Goal: Answer question/provide support: Share knowledge or assist other users

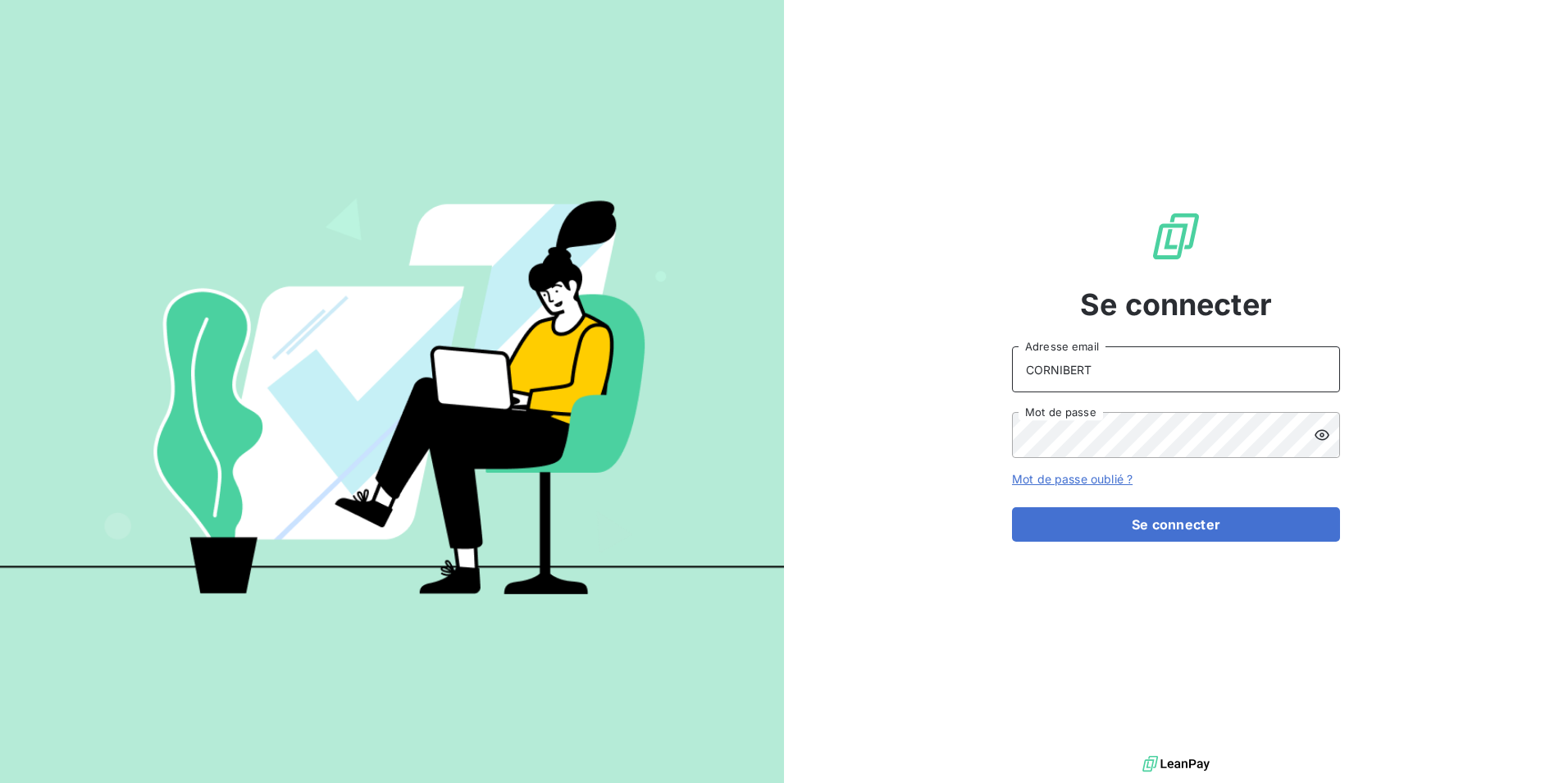
click at [1154, 374] on input "CORNIBERT" at bounding box center [1175, 369] width 328 height 46
type input "C"
type input "[PERSON_NAME][EMAIL_ADDRESS][DOMAIN_NAME]"
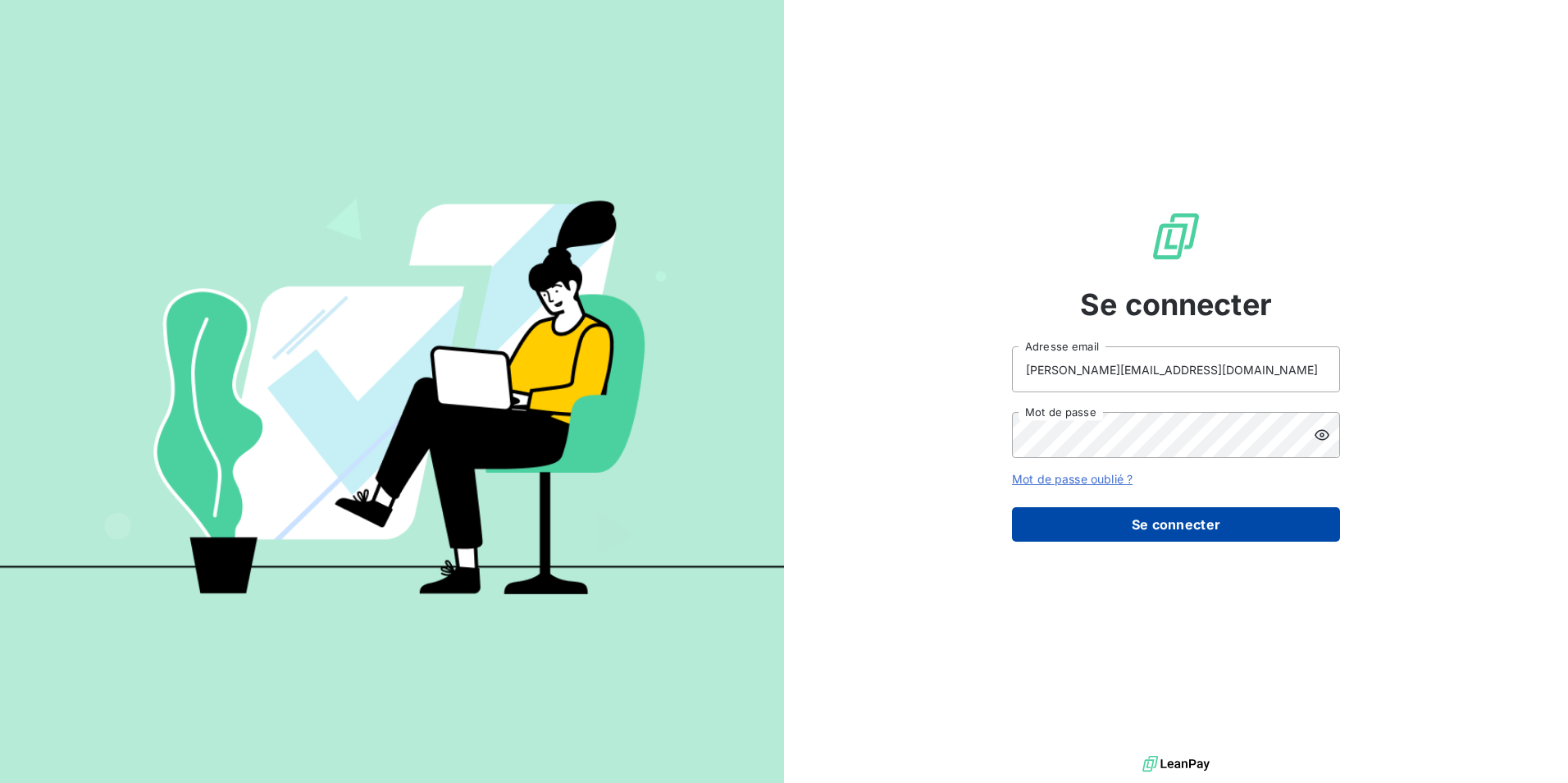
click at [1204, 526] on button "Se connecter" at bounding box center [1175, 525] width 328 height 35
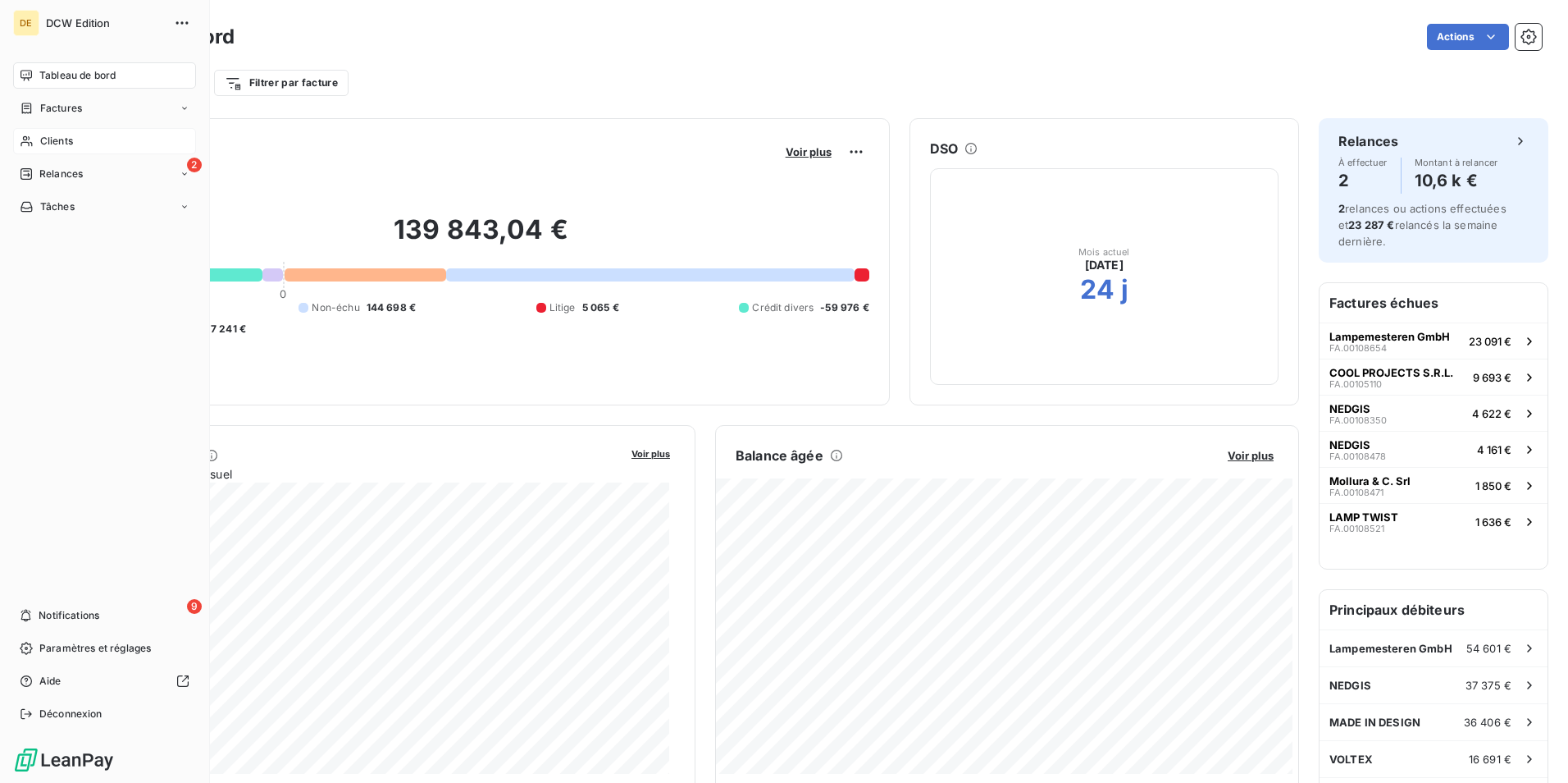
click at [69, 141] on span "Clients" at bounding box center [56, 141] width 33 height 15
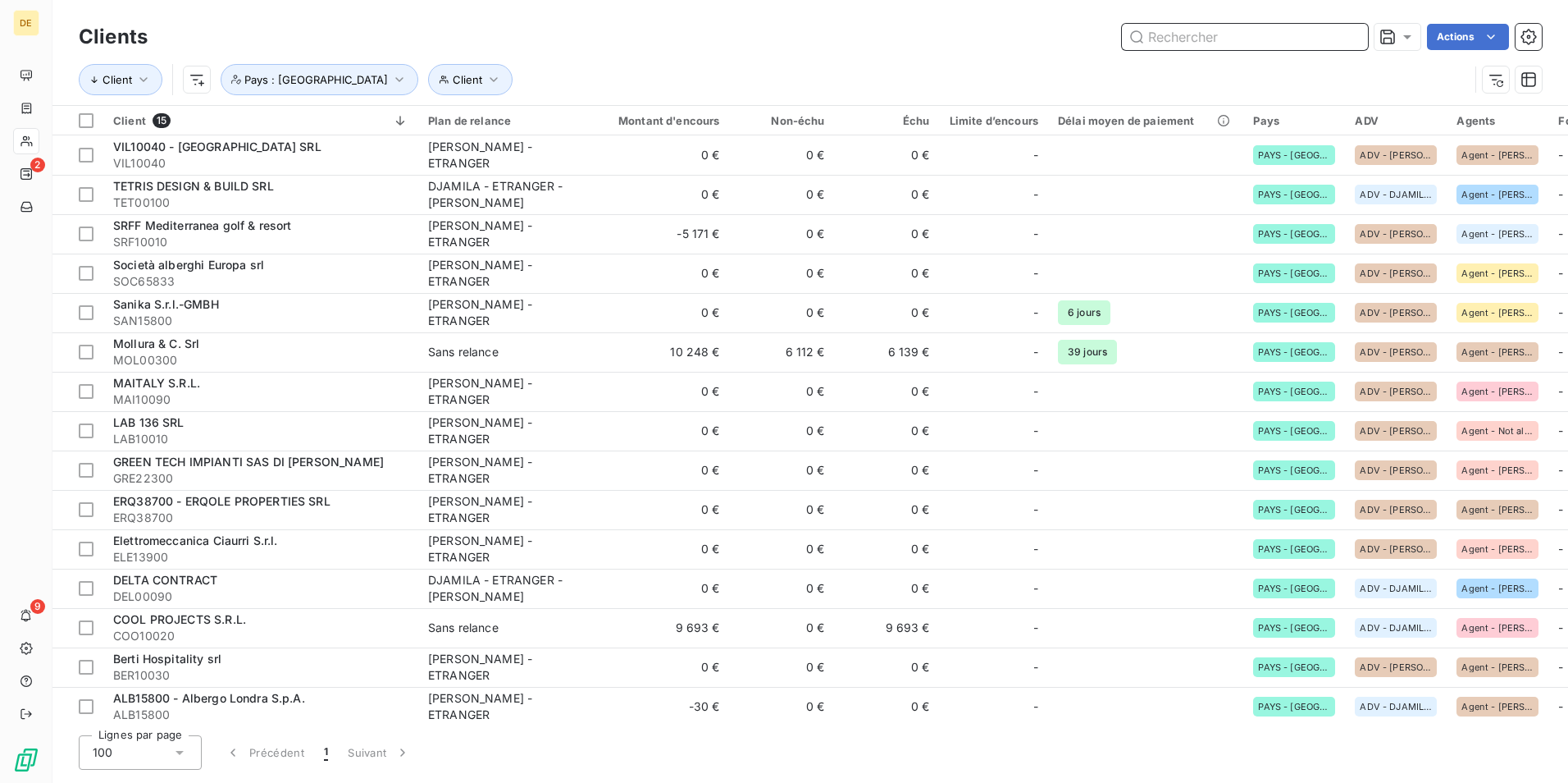
click at [1247, 41] on input "text" at bounding box center [1244, 36] width 246 height 26
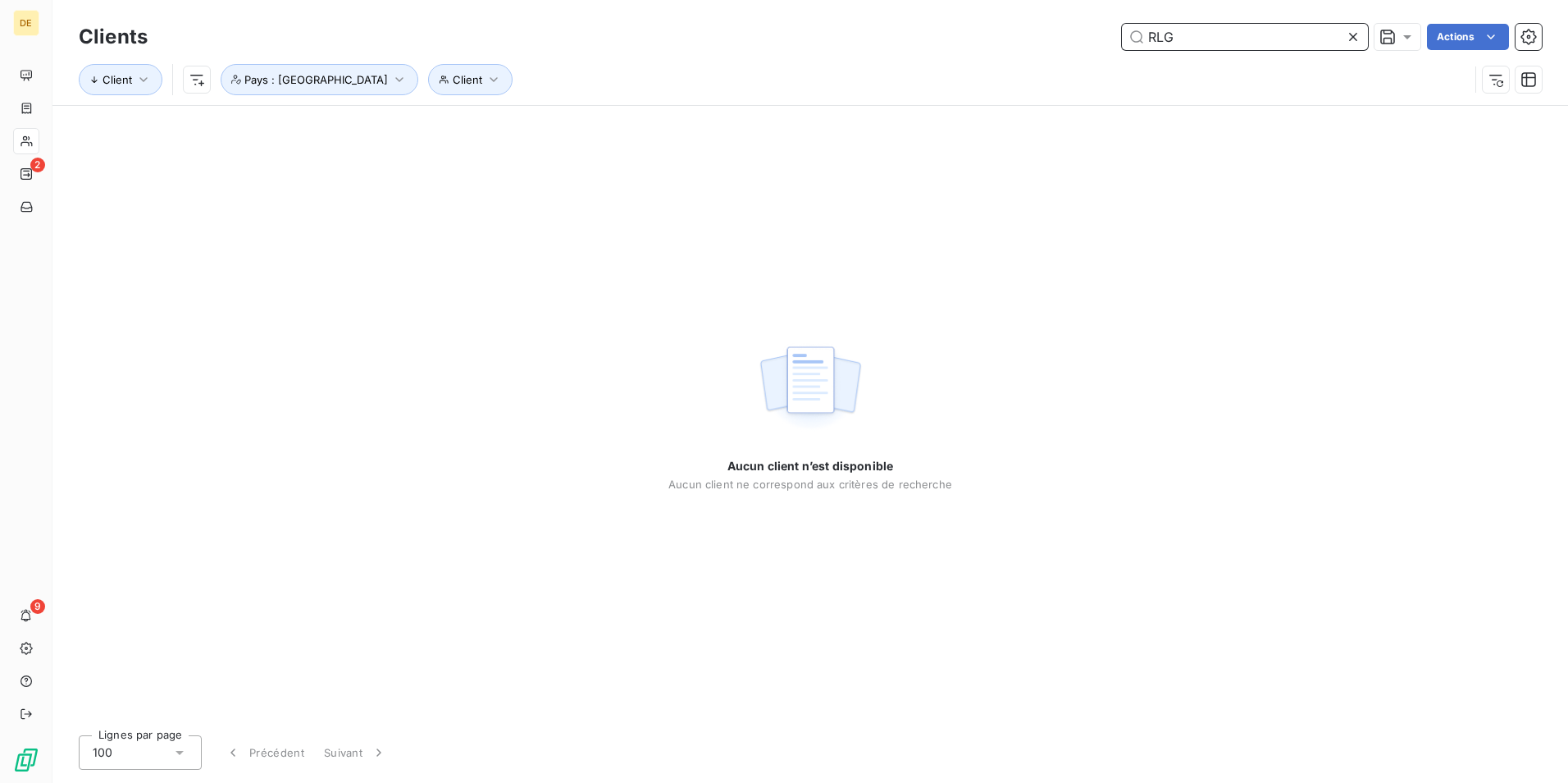
type input "RLG"
click at [311, 178] on div "Aucun client n’est disponible Aucun client ne correspond aux critères de recher…" at bounding box center [810, 414] width 1515 height 617
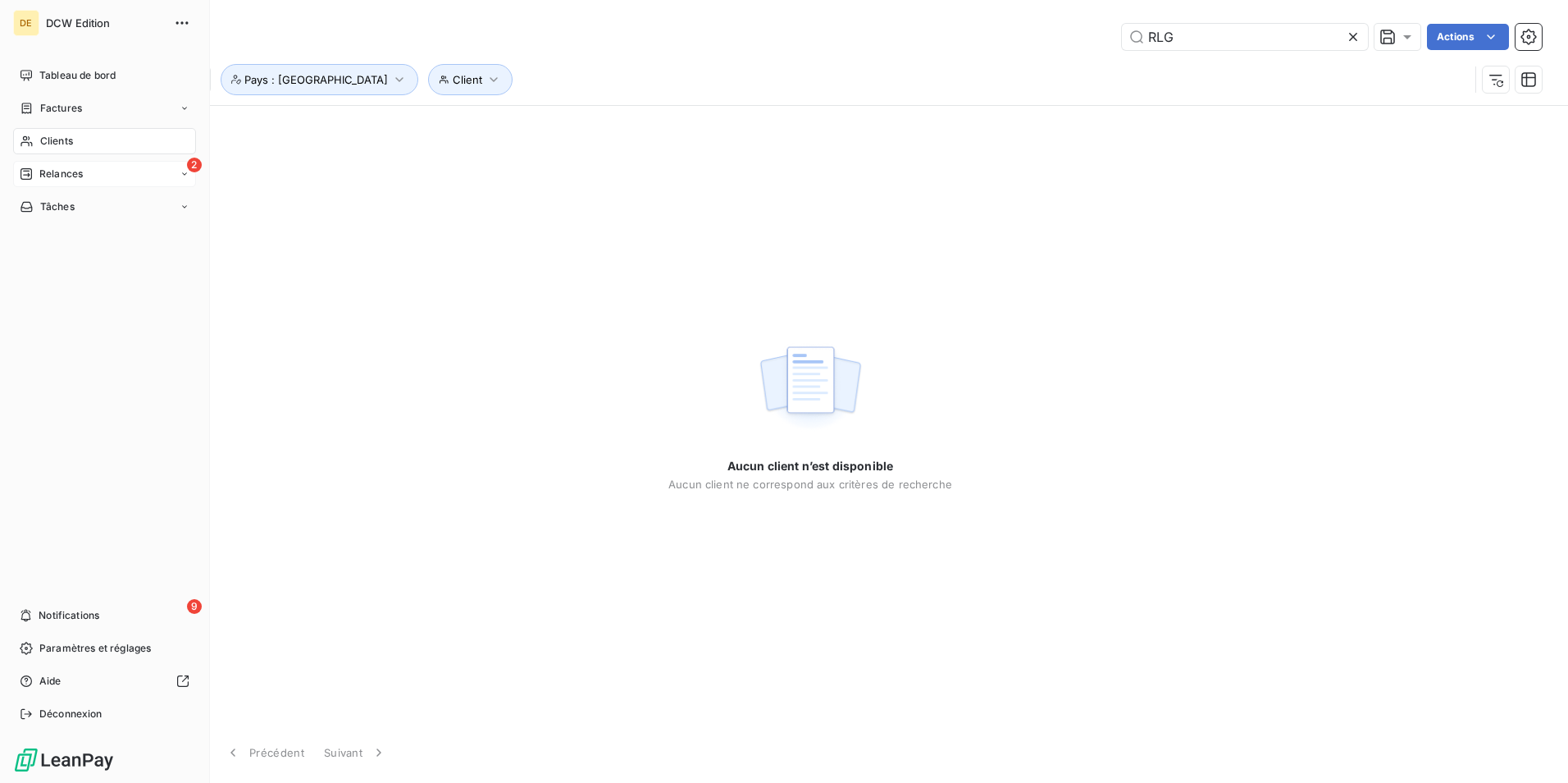
click at [52, 173] on span "Relances" at bounding box center [61, 174] width 44 height 15
click at [92, 167] on div "2 Relances" at bounding box center [104, 174] width 183 height 26
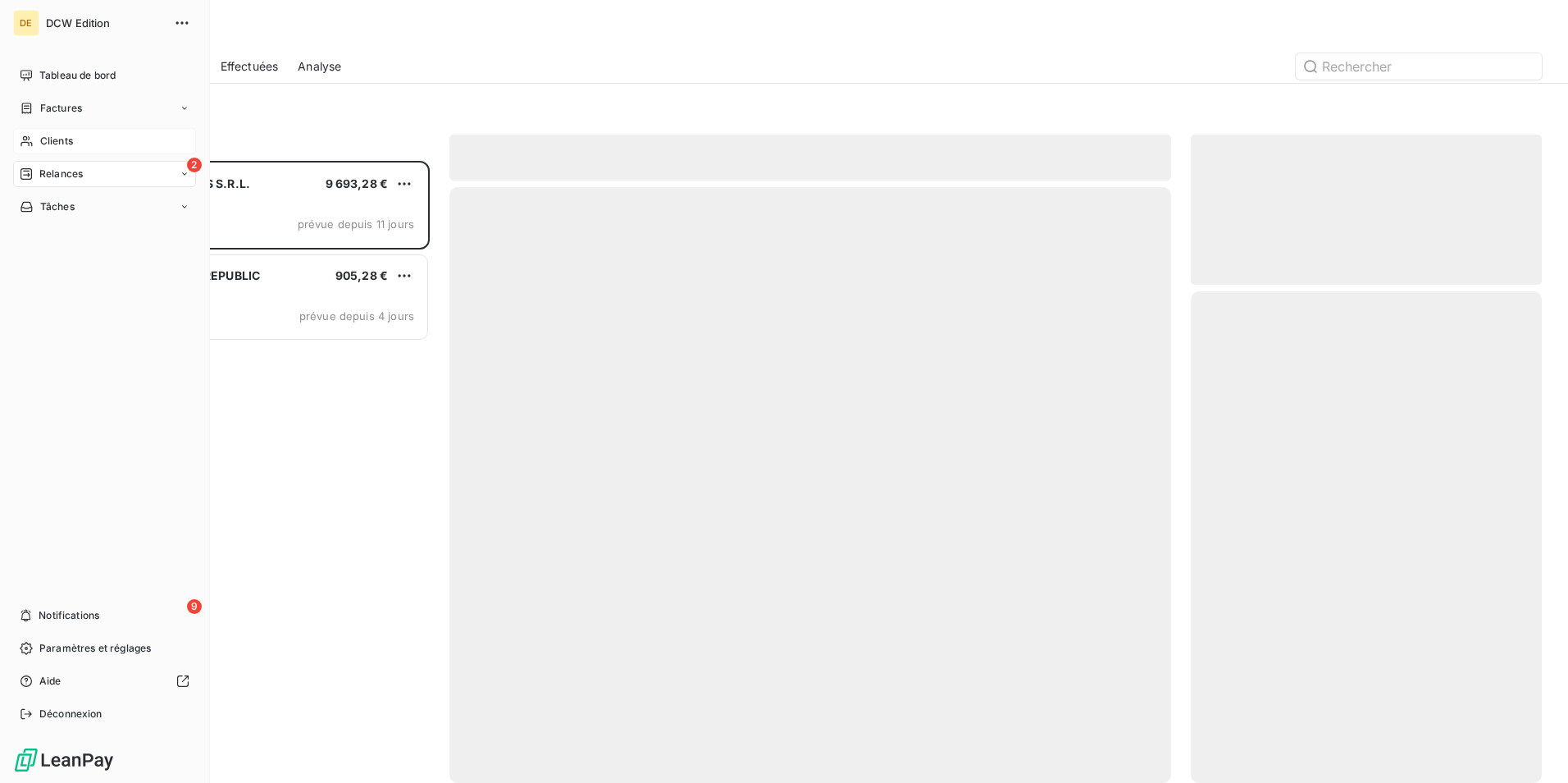
scroll to position [609, 339]
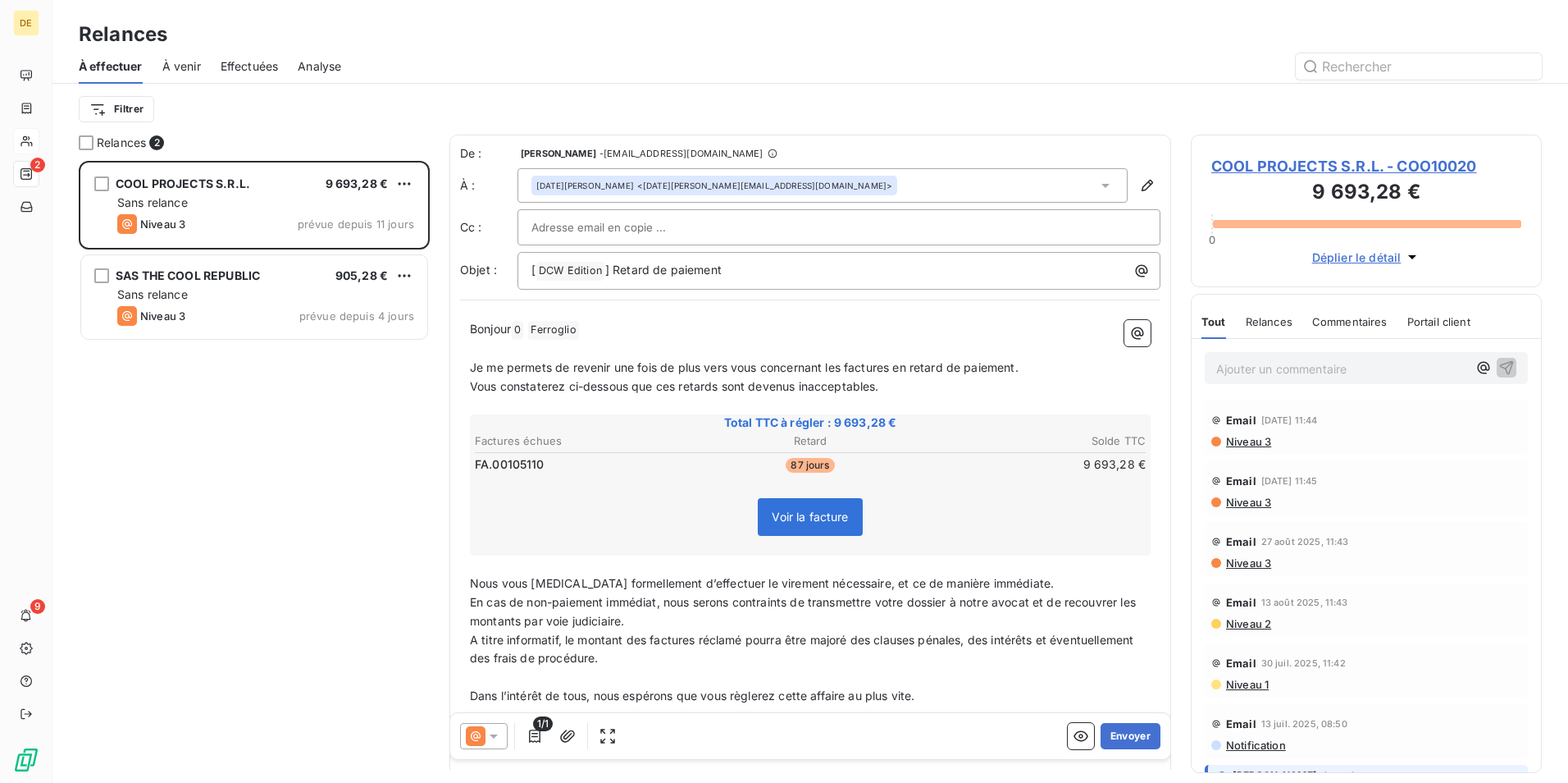
click at [275, 438] on div "COOL PROJECTS S.R.L. 9 693,28 € Sans relance Niveau 3 prévue depuis 11 jours SA…" at bounding box center [255, 472] width 351 height 622
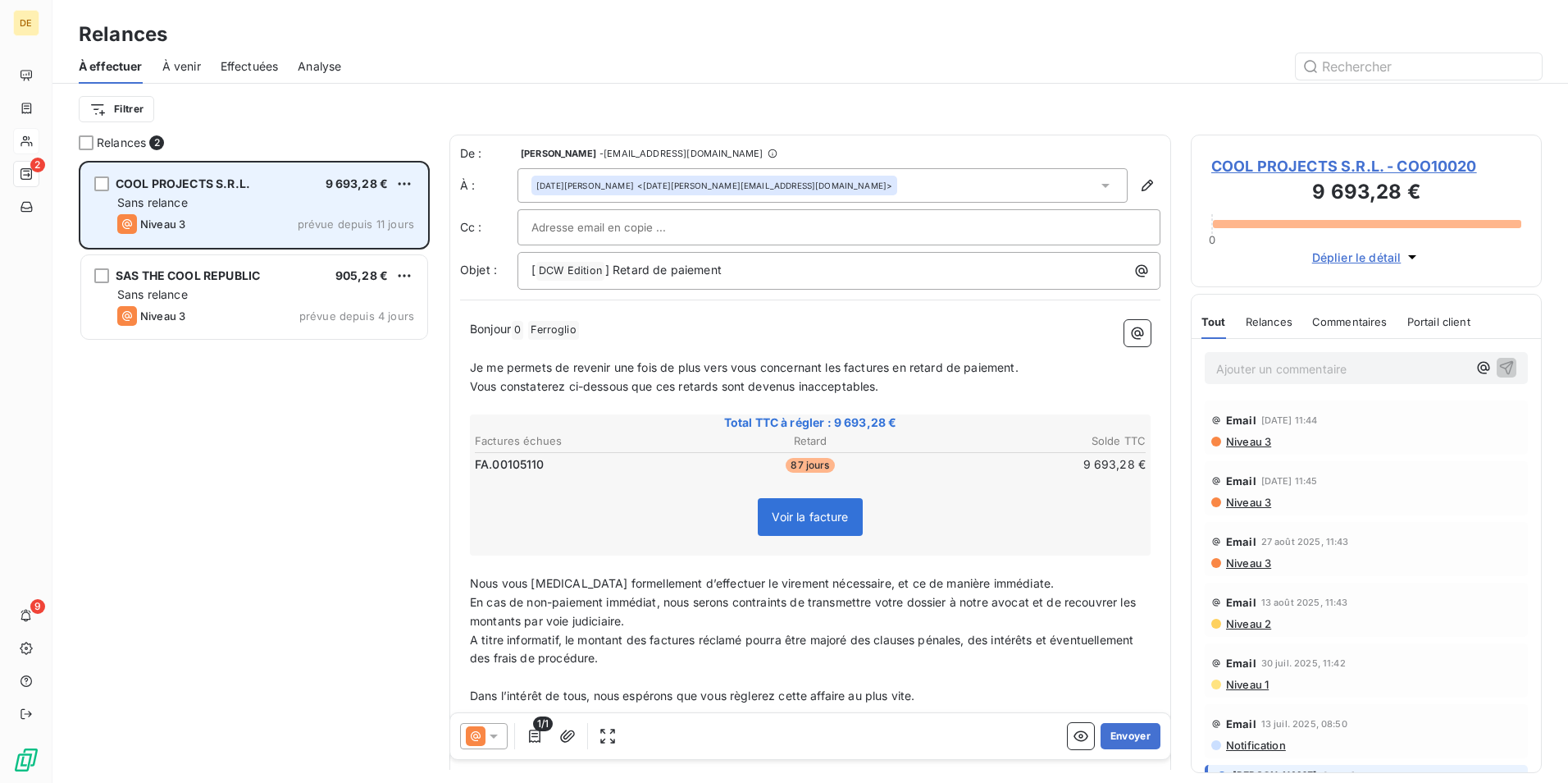
click at [197, 189] on span "COOL PROJECTS S.R.L." at bounding box center [183, 183] width 135 height 14
click at [354, 185] on span "9 693,28 €" at bounding box center [356, 183] width 63 height 14
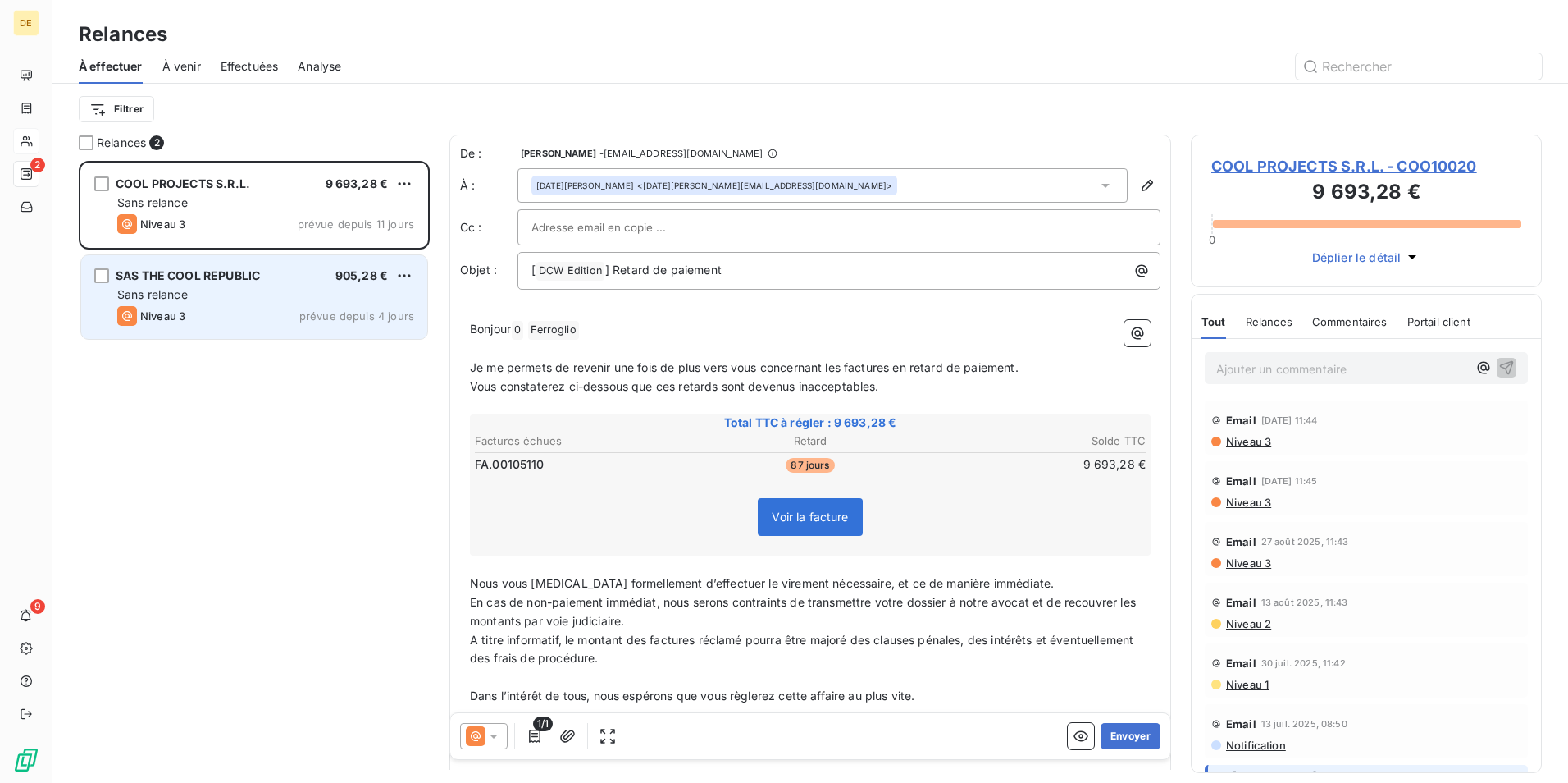
click at [200, 306] on div "SAS THE COOL REPUBLIC 905,28 € Sans relance Niveau 3 prévue depuis 4 jours" at bounding box center [254, 297] width 346 height 84
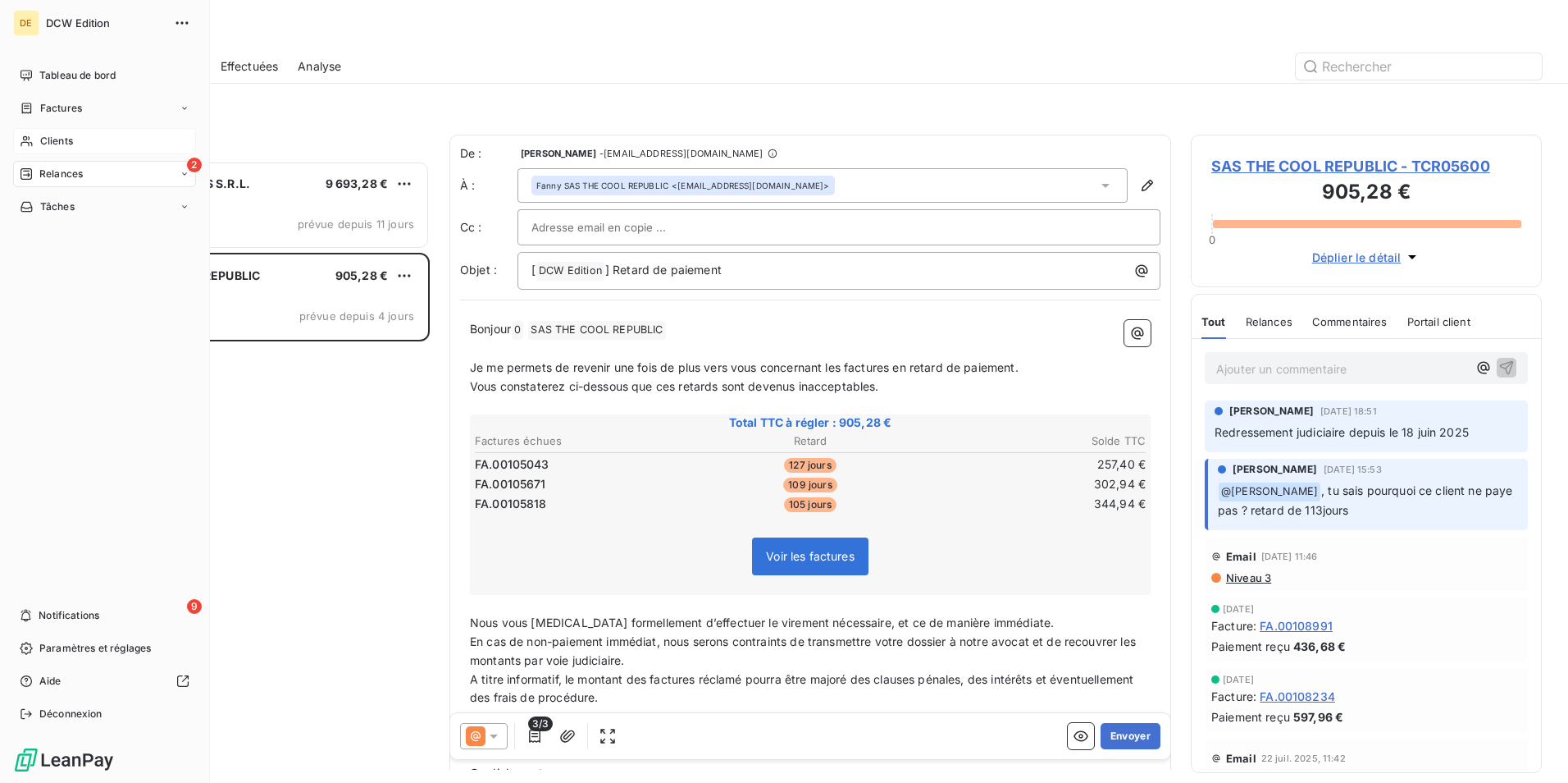
click at [58, 173] on span "Relances" at bounding box center [61, 174] width 44 height 15
click at [61, 109] on span "Factures" at bounding box center [61, 108] width 42 height 15
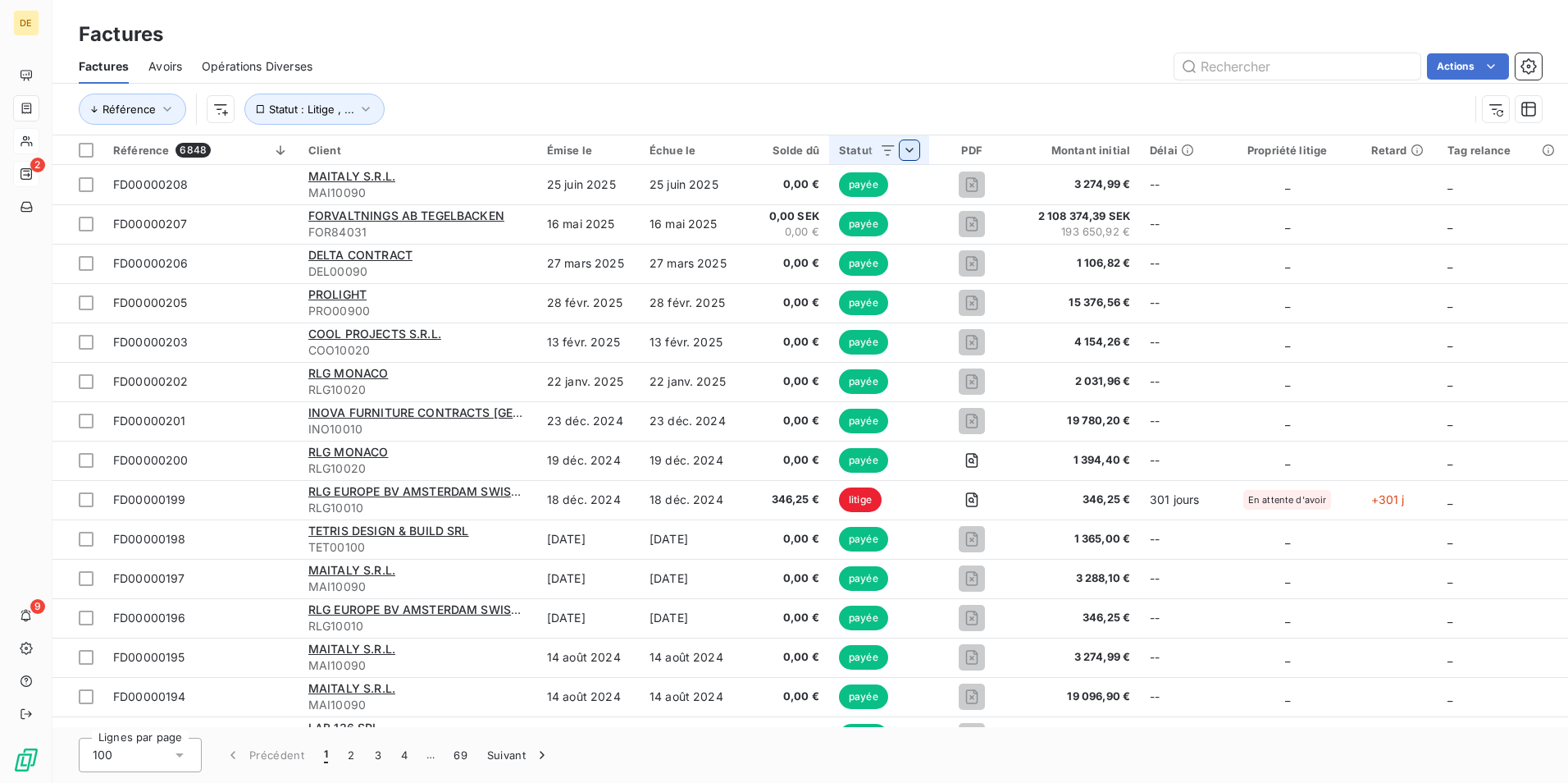
click at [918, 150] on html "DE 2 9 Factures Factures Avoirs Opérations Diverses Actions Référence Statut : …" at bounding box center [784, 391] width 1568 height 783
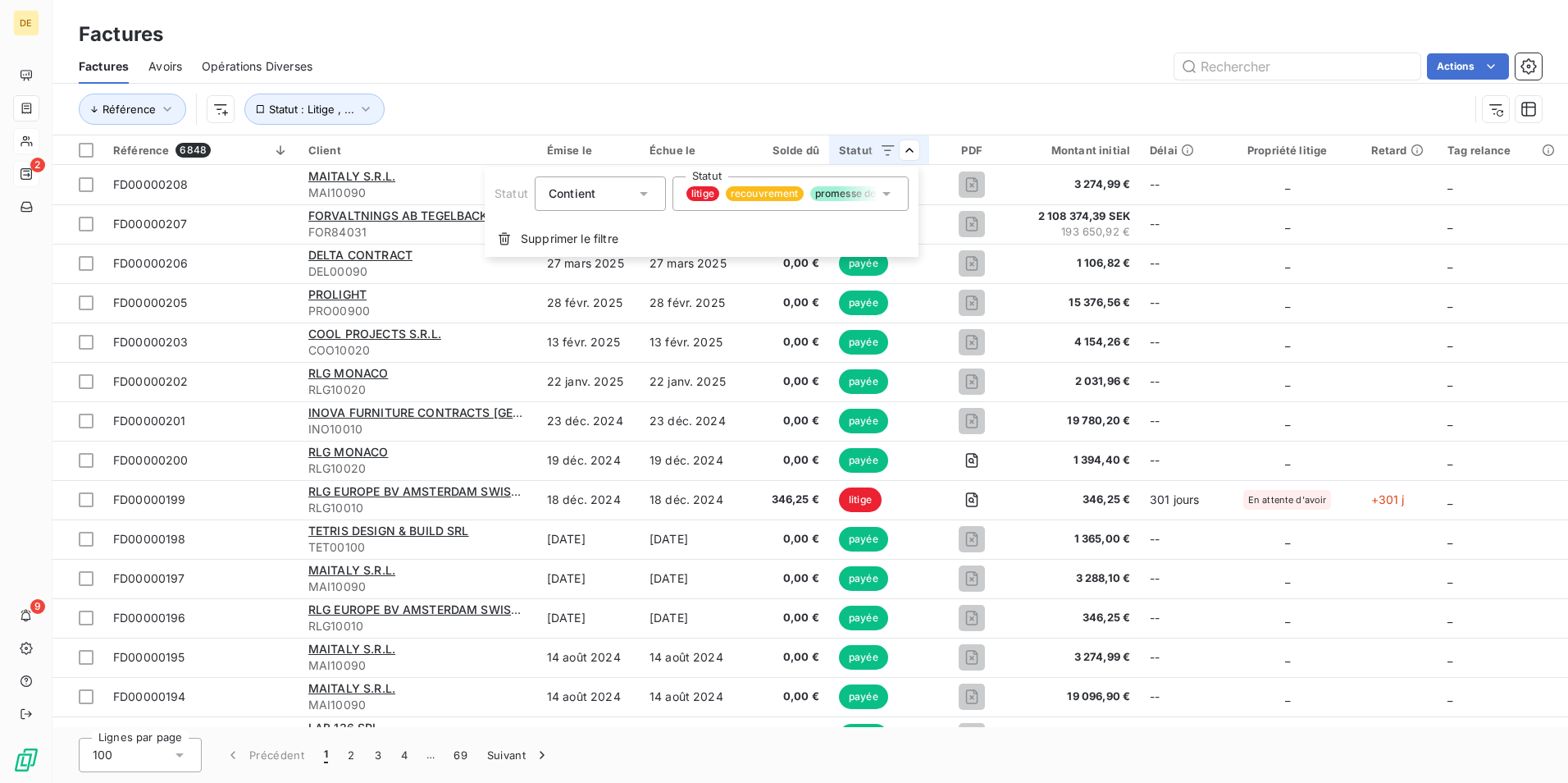
click at [879, 193] on icon at bounding box center [886, 194] width 16 height 16
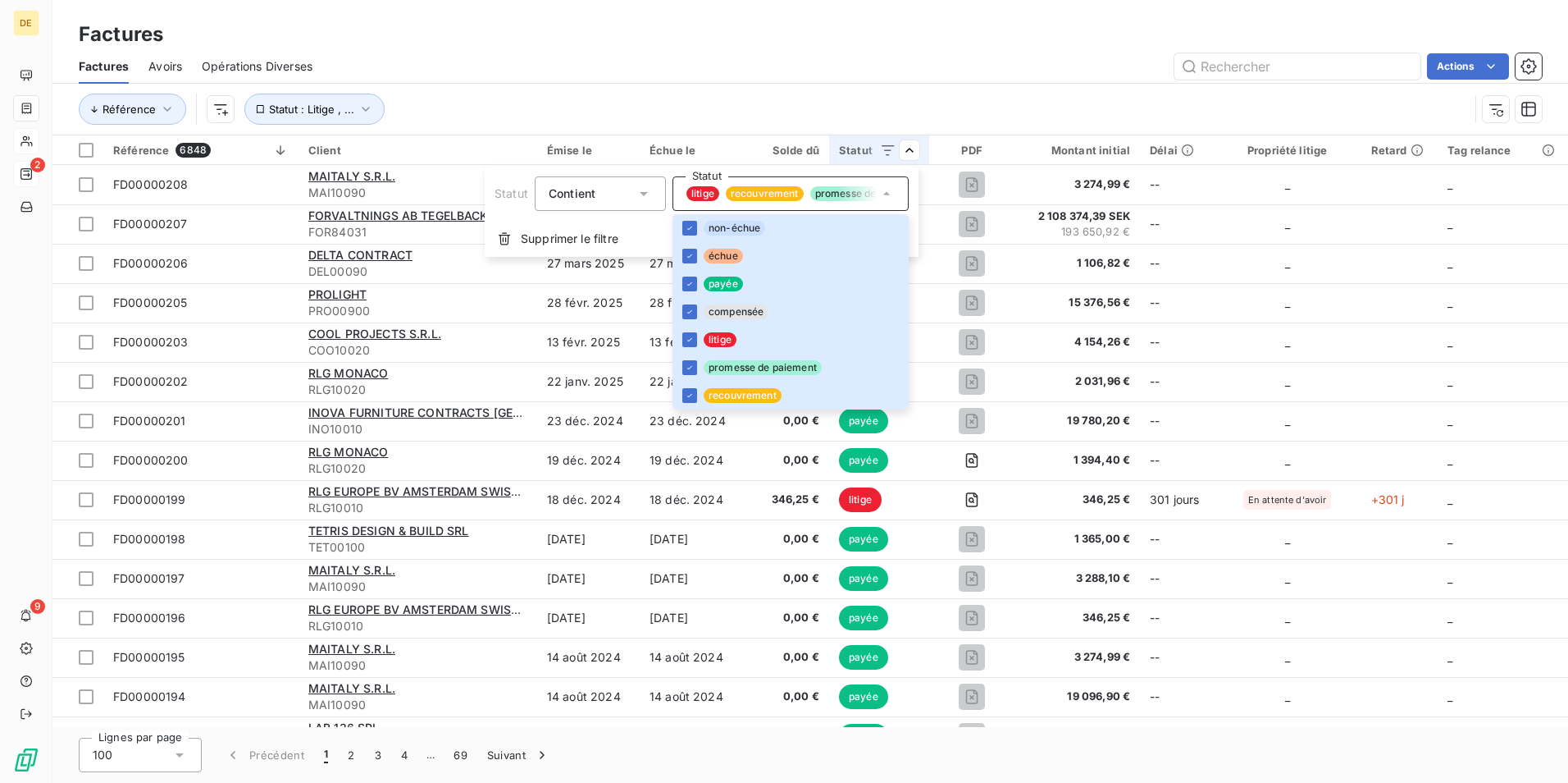
click at [927, 39] on html "DE 2 9 Factures Factures Avoirs Opérations Diverses Actions Référence Statut : …" at bounding box center [784, 391] width 1568 height 783
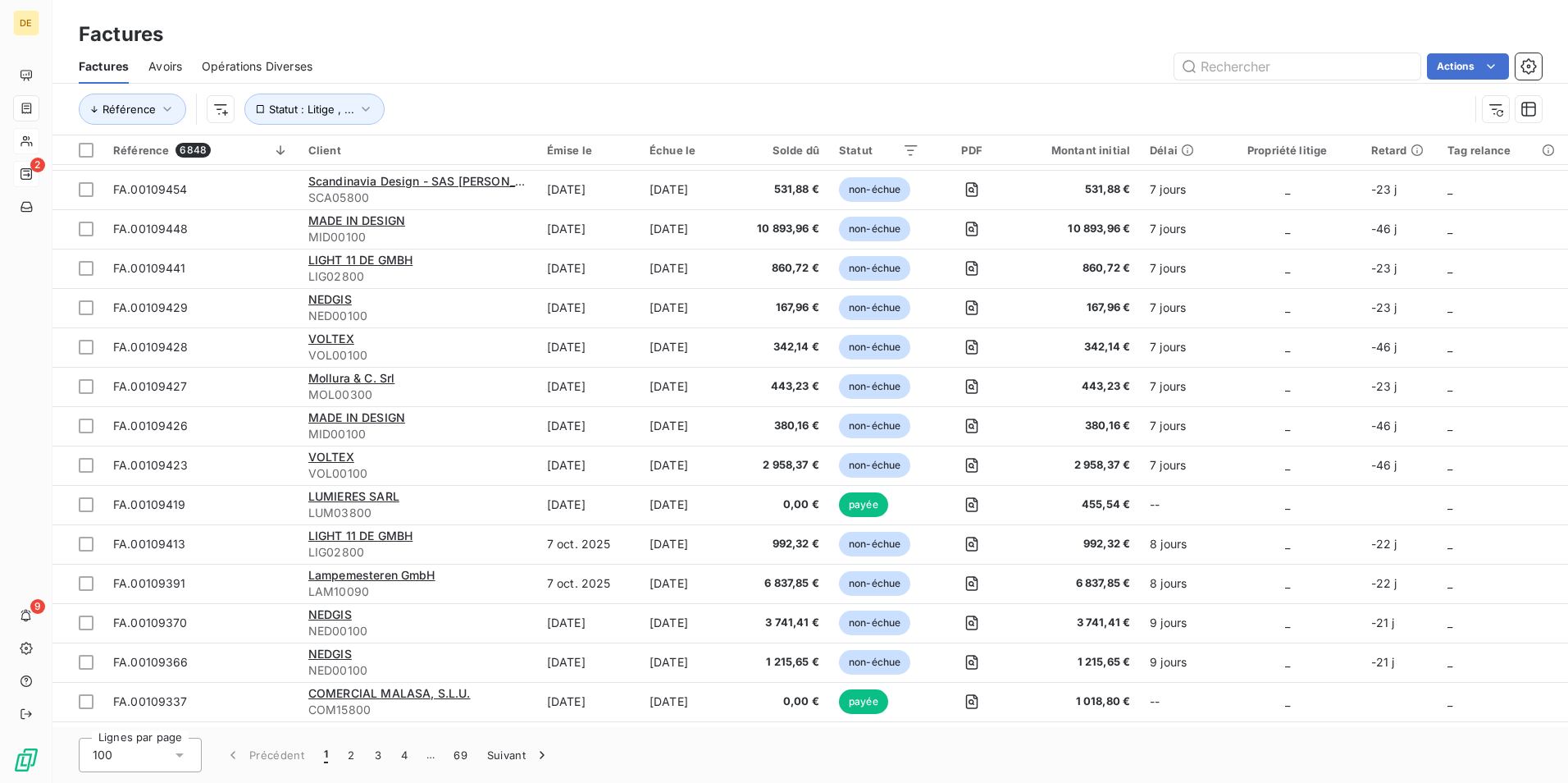
scroll to position [1395, 0]
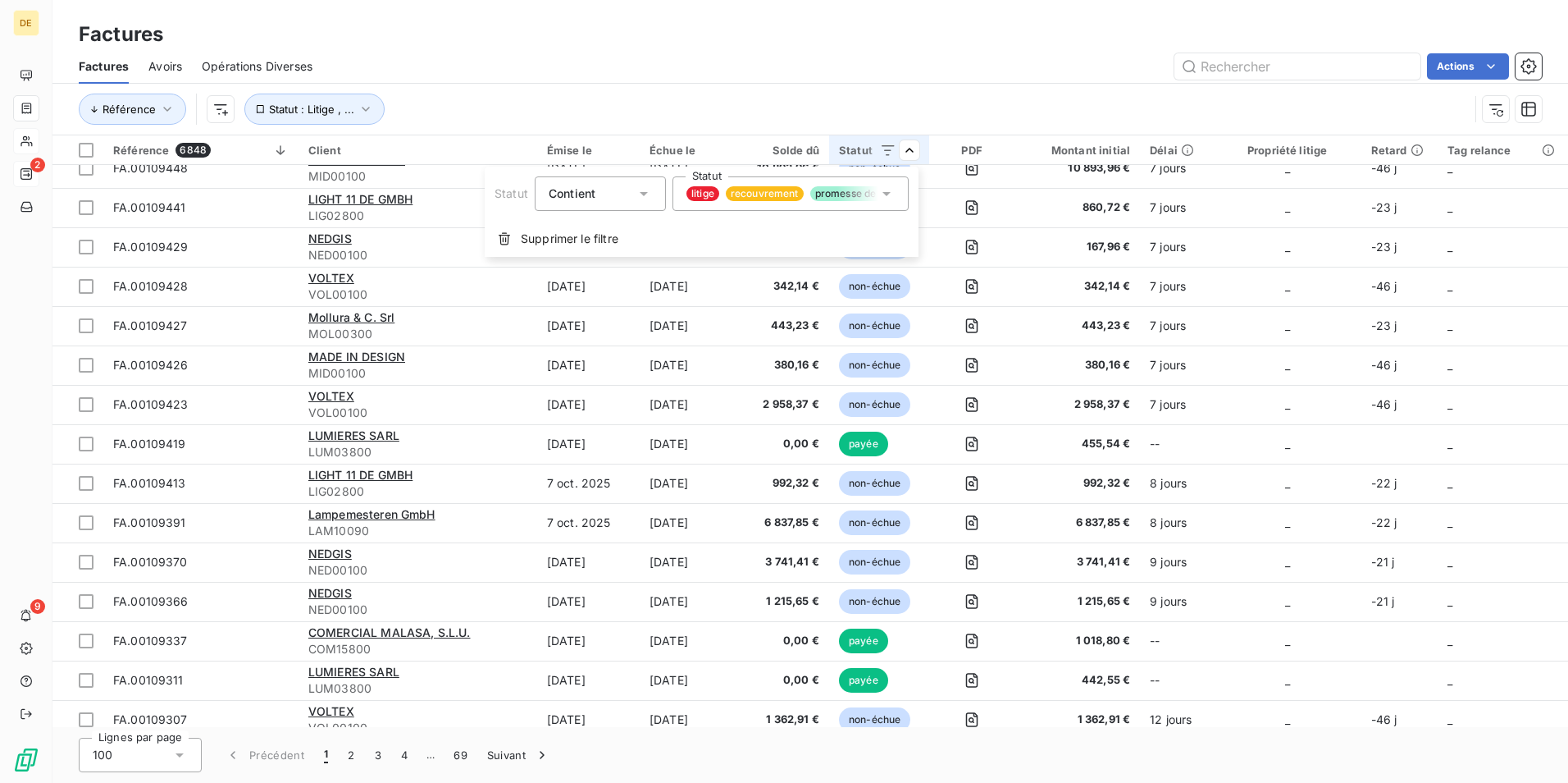
click at [884, 189] on icon at bounding box center [886, 194] width 16 height 16
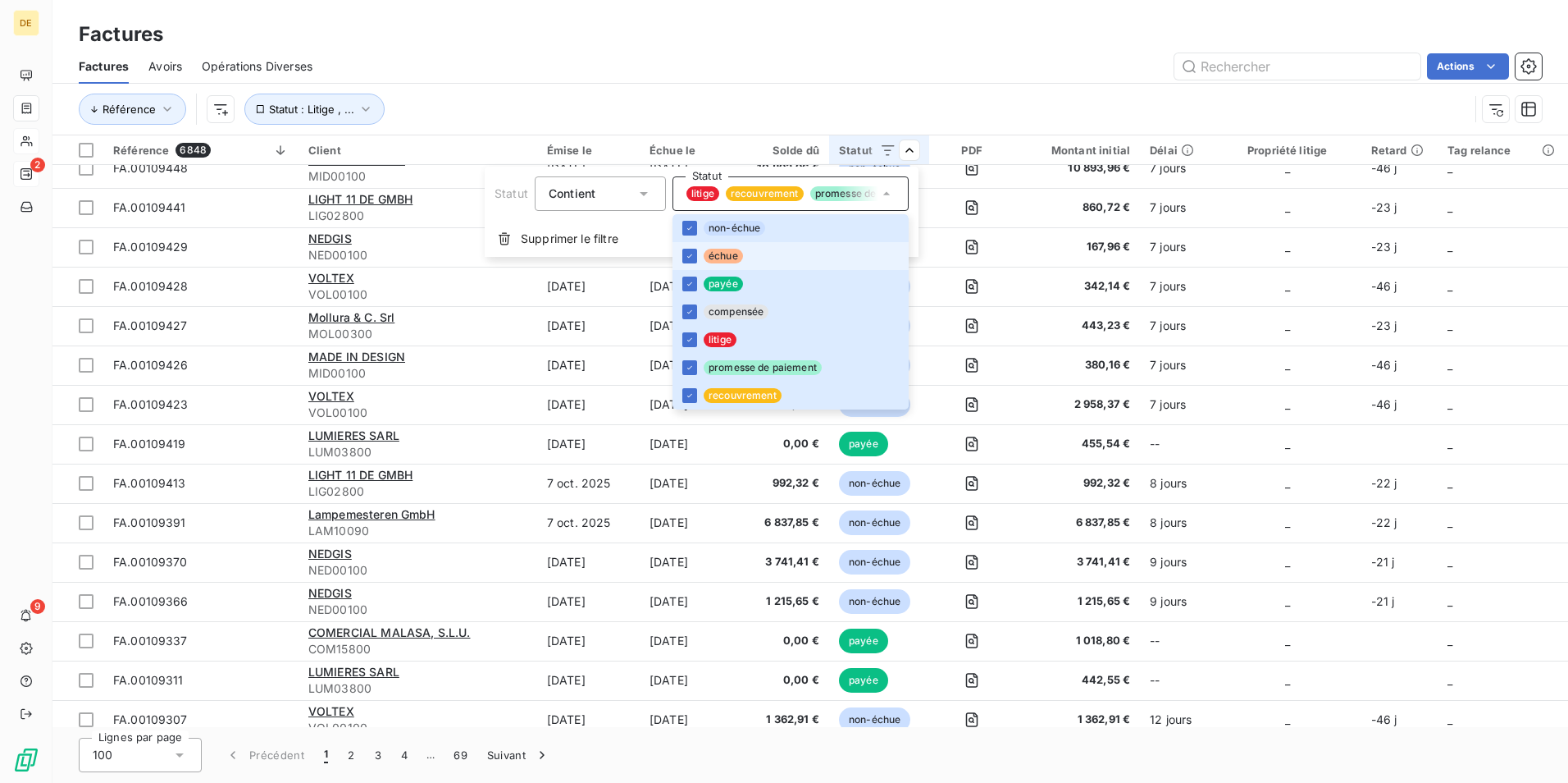
click at [729, 249] on span "échue" at bounding box center [723, 256] width 39 height 15
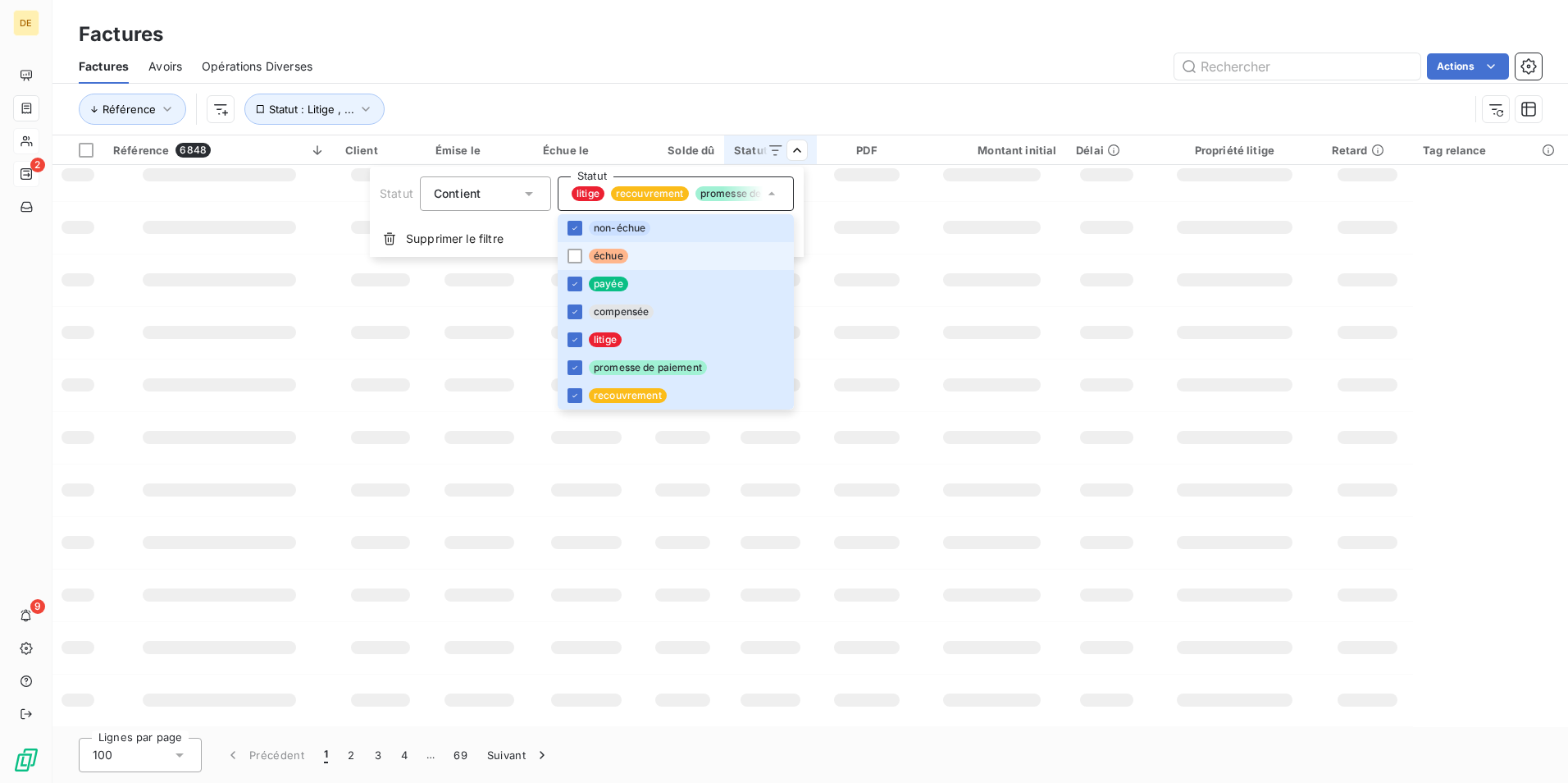
scroll to position [226, 0]
click at [579, 232] on icon at bounding box center [574, 227] width 10 height 10
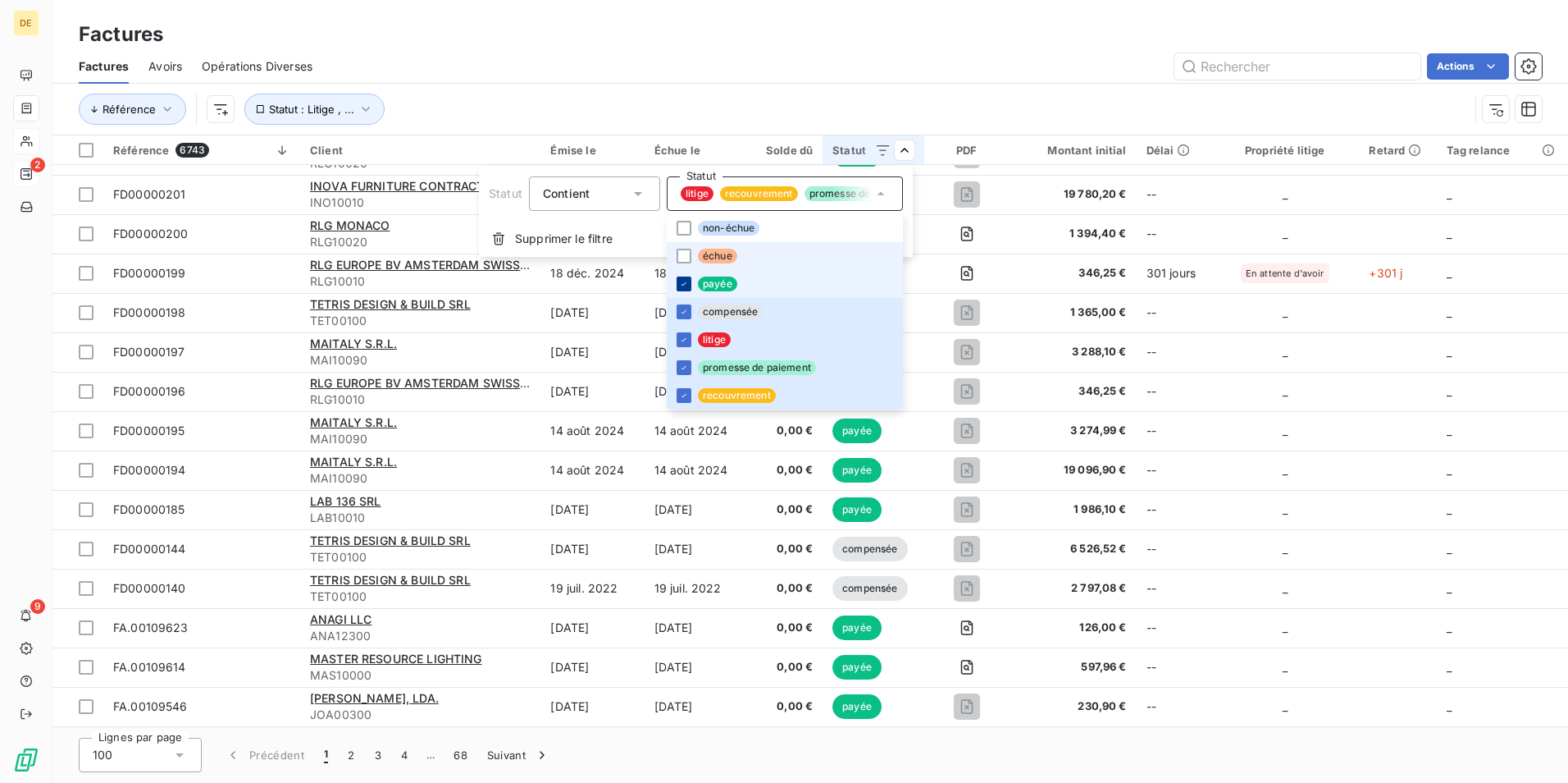
click at [574, 286] on html "DE 2 9 Factures Factures Avoirs Opérations Diverses Actions Référence Statut : …" at bounding box center [784, 391] width 1568 height 783
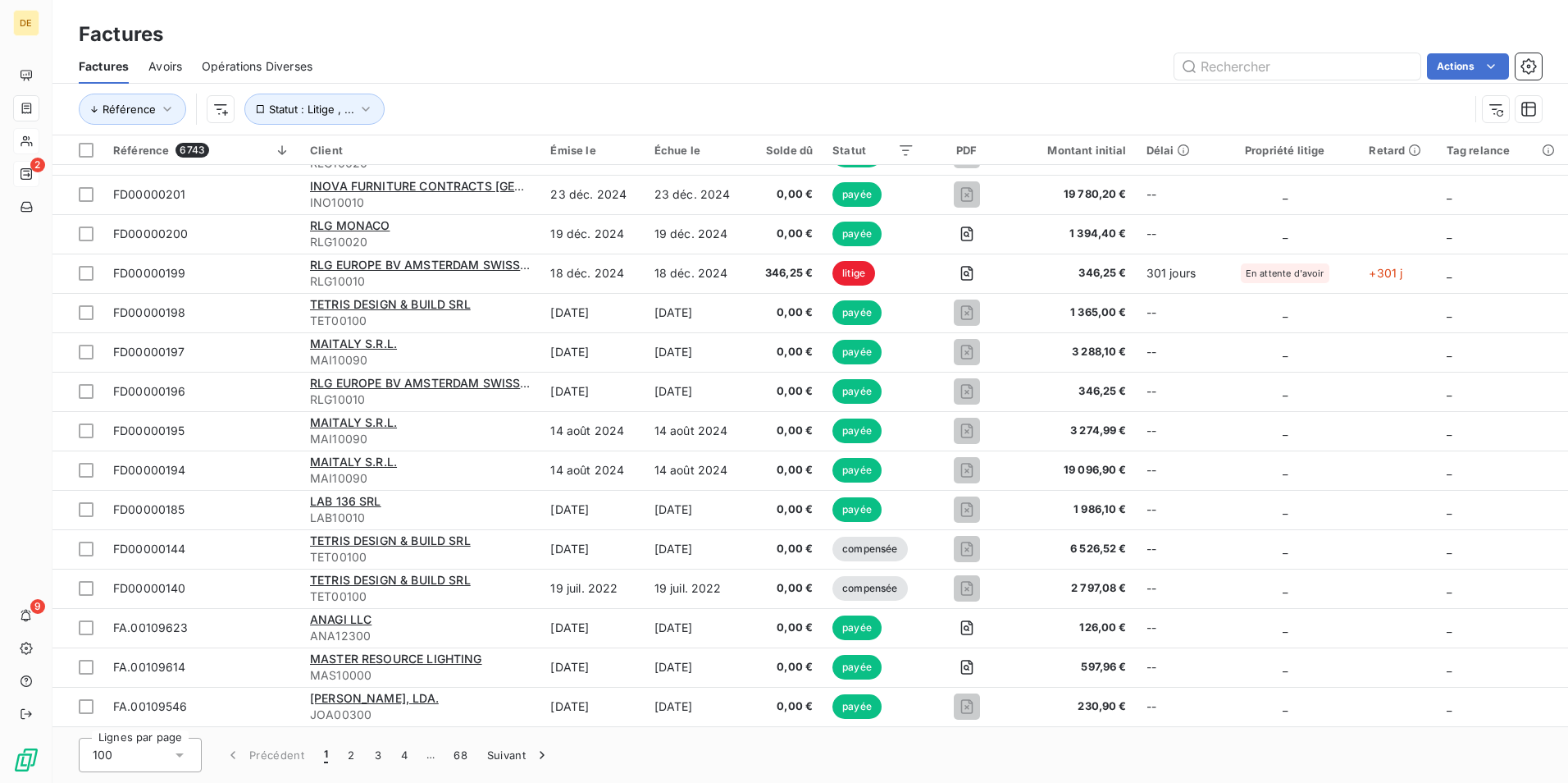
scroll to position [1395, 0]
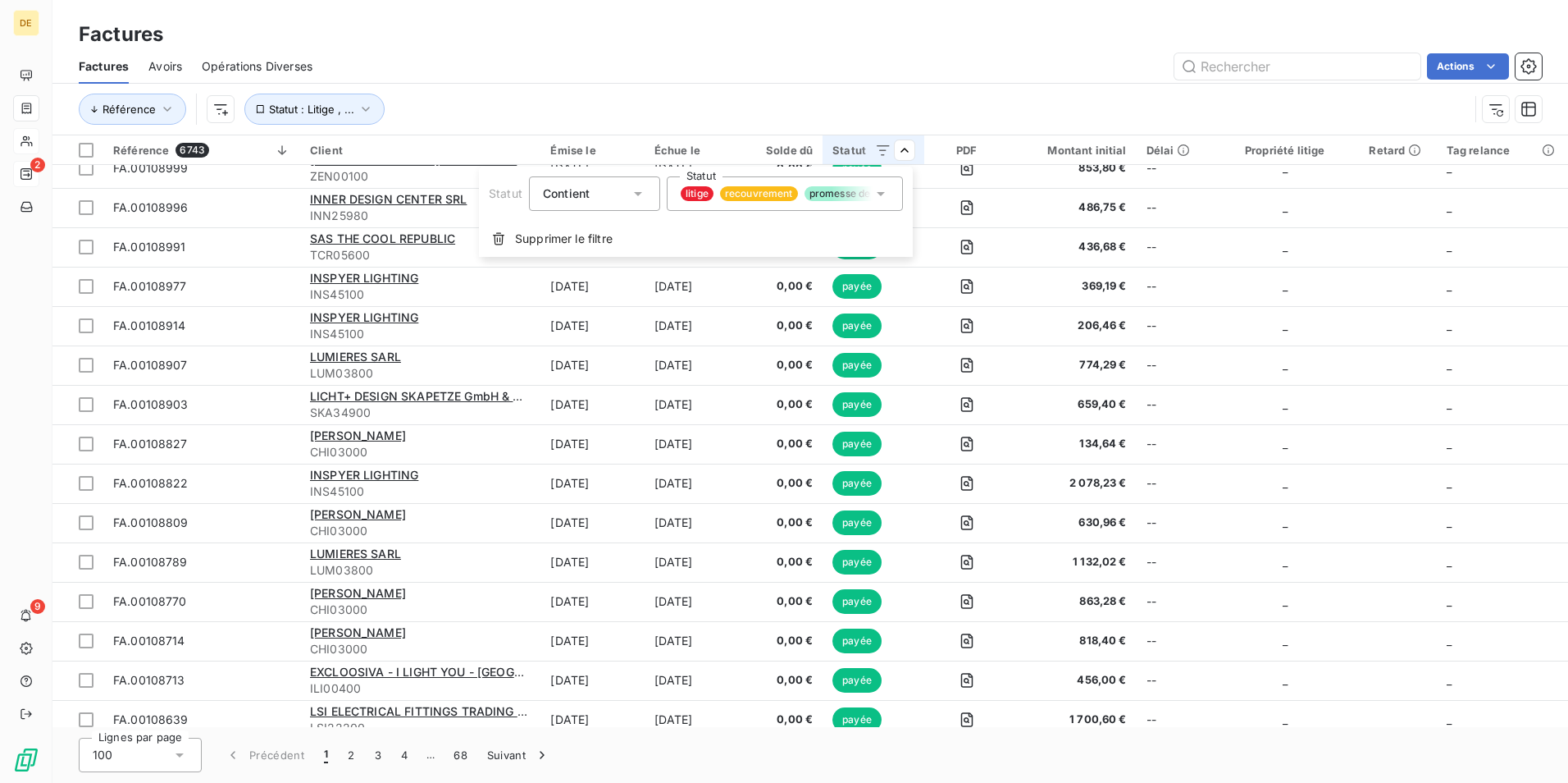
click at [871, 194] on span "promesse de paiement" at bounding box center [864, 194] width 118 height 15
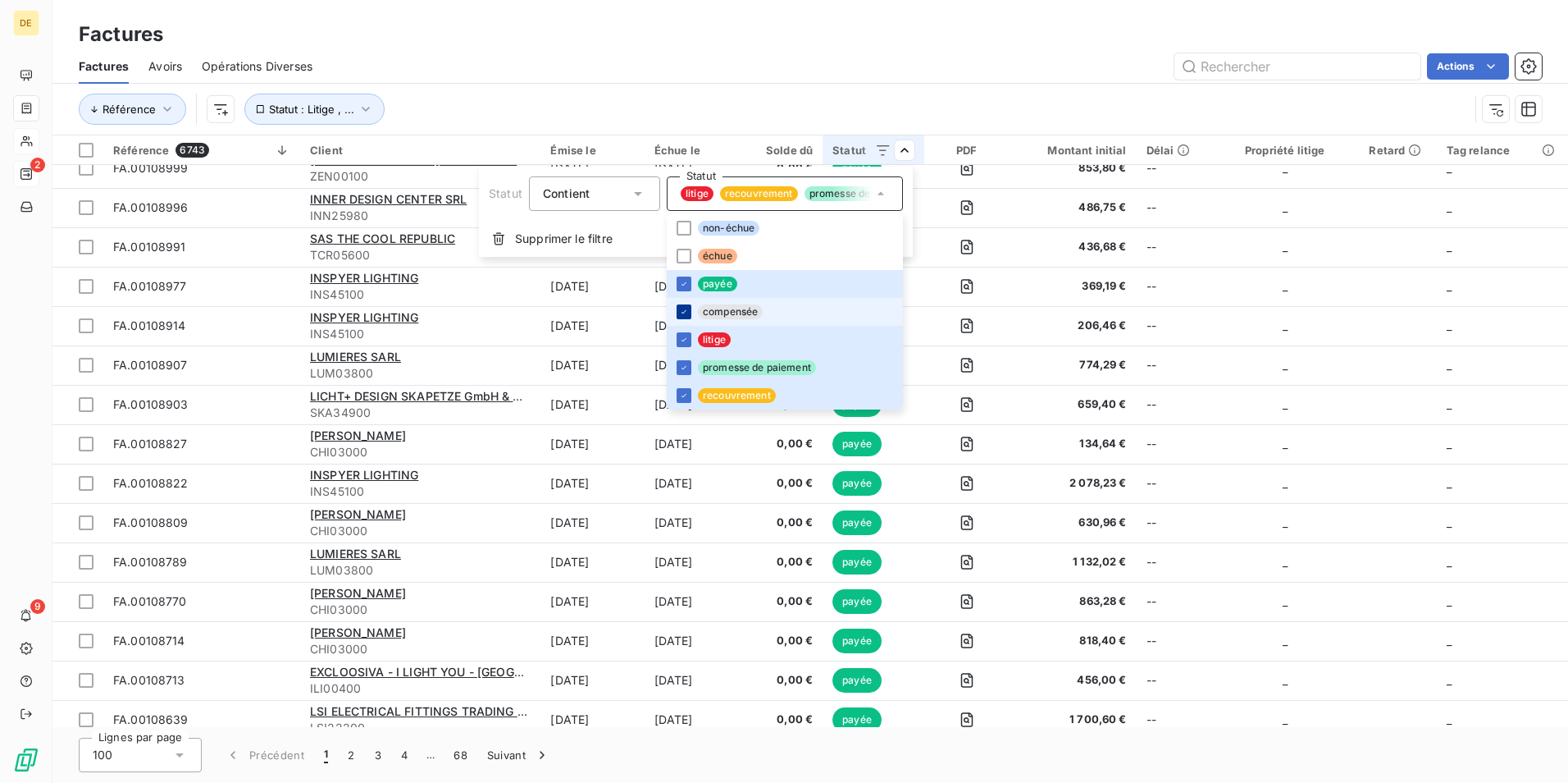
click at [681, 310] on icon at bounding box center [684, 311] width 10 height 10
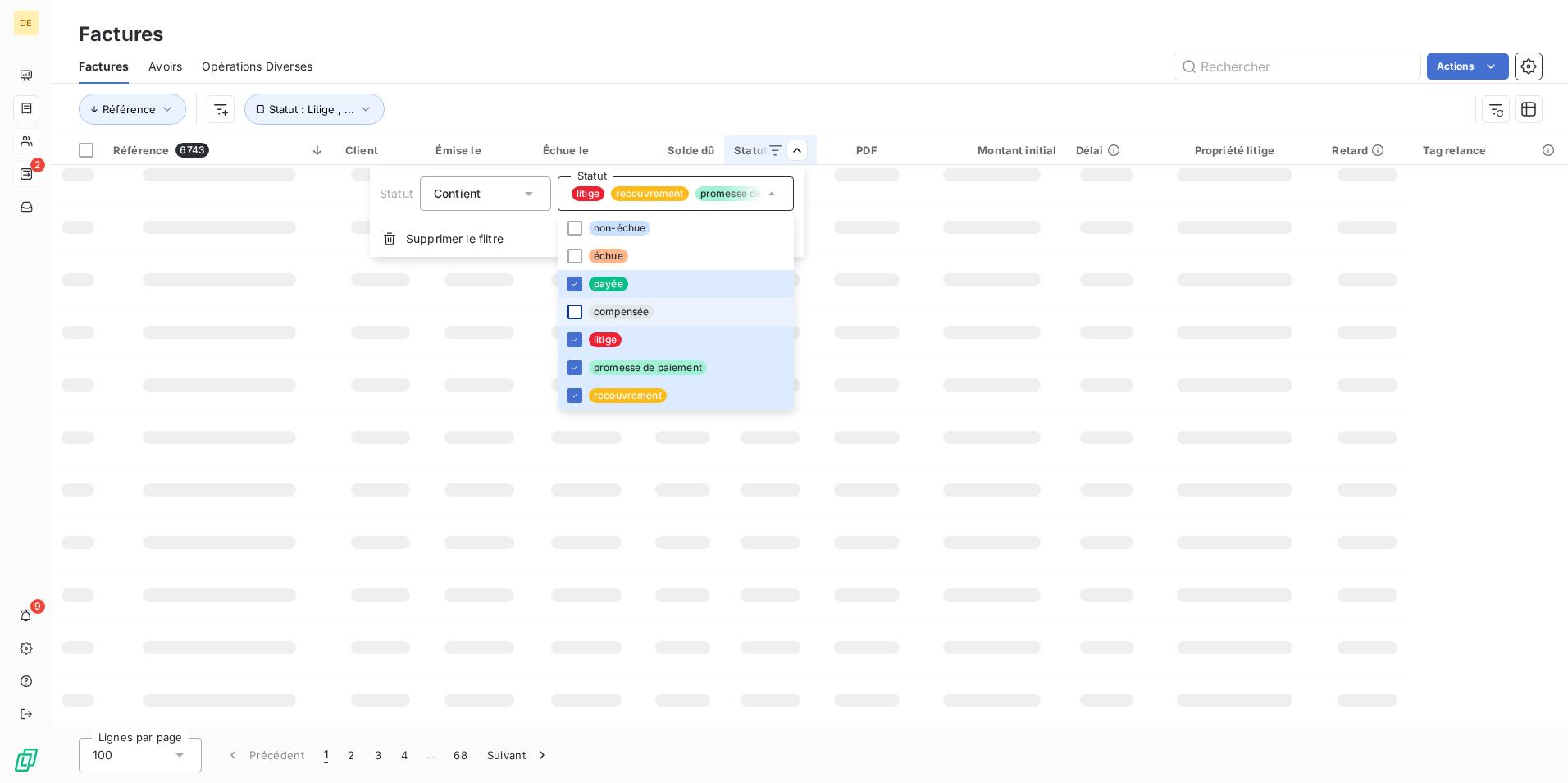
scroll to position [226, 0]
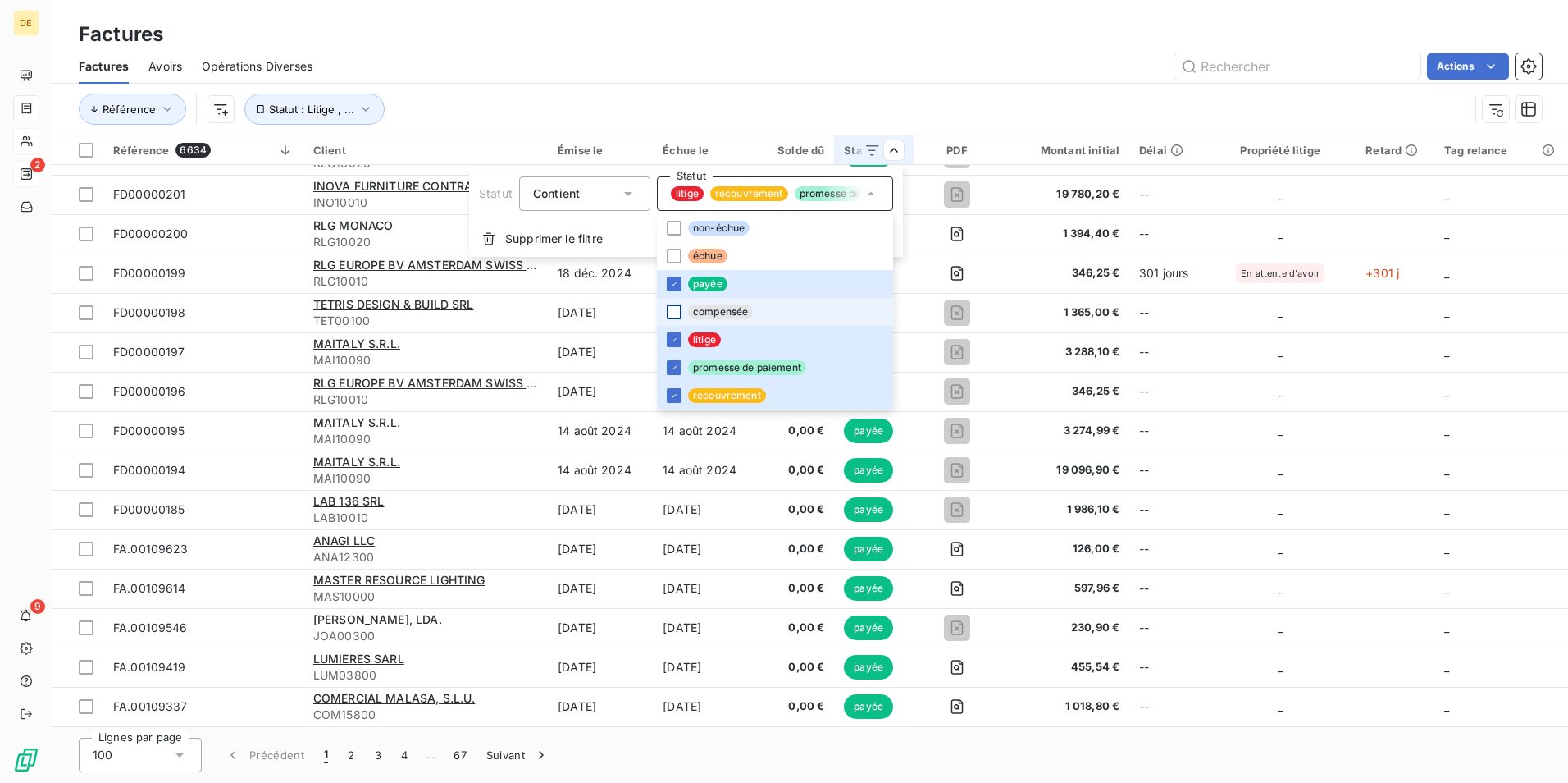
click at [574, 282] on html "DE 2 9 Factures Factures Avoirs Opérations Diverses Actions Référence Statut : …" at bounding box center [784, 391] width 1568 height 783
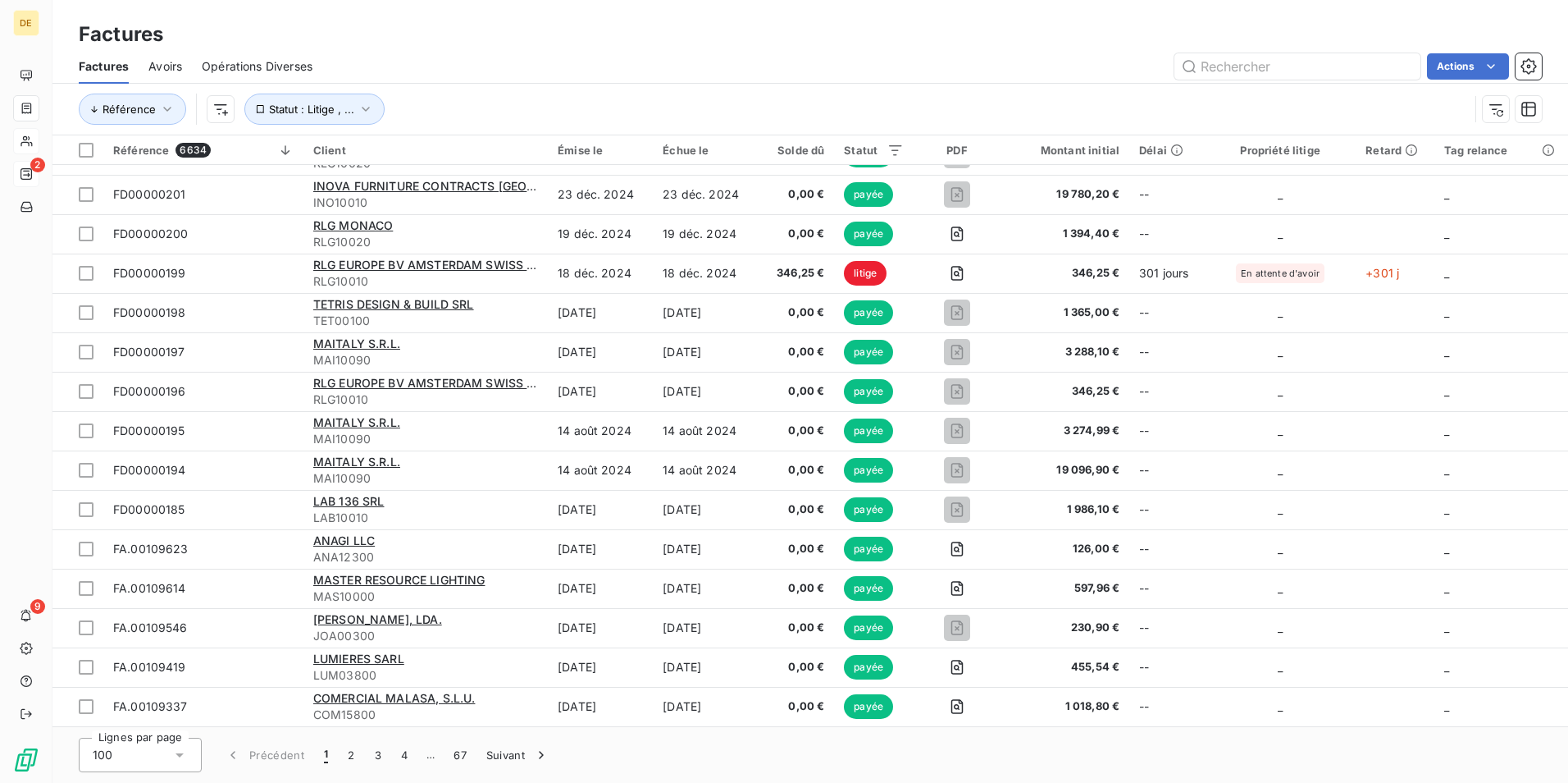
scroll to position [1395, 0]
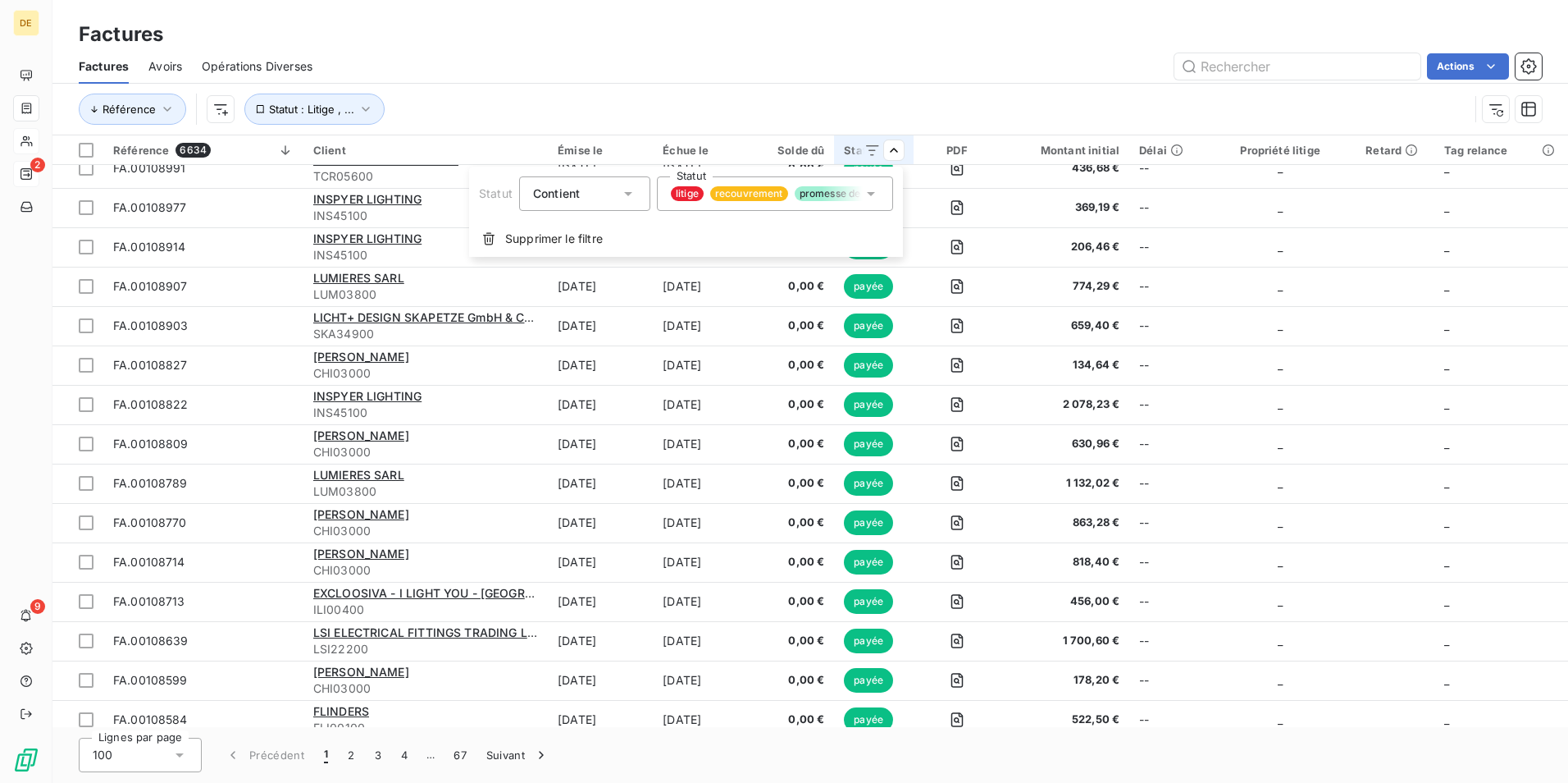
click at [873, 192] on icon at bounding box center [871, 194] width 8 height 5
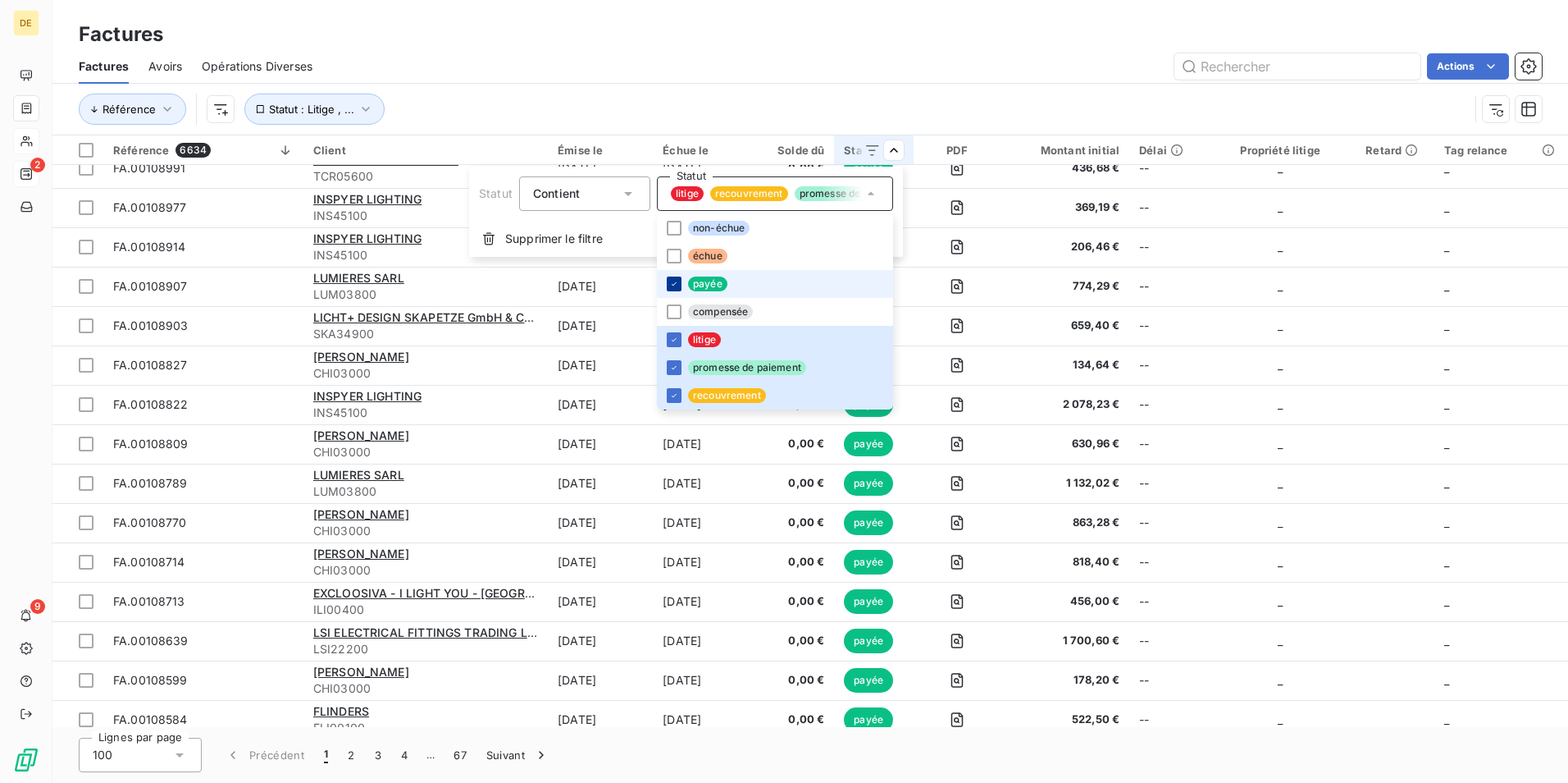
click at [674, 281] on icon at bounding box center [674, 284] width 10 height 10
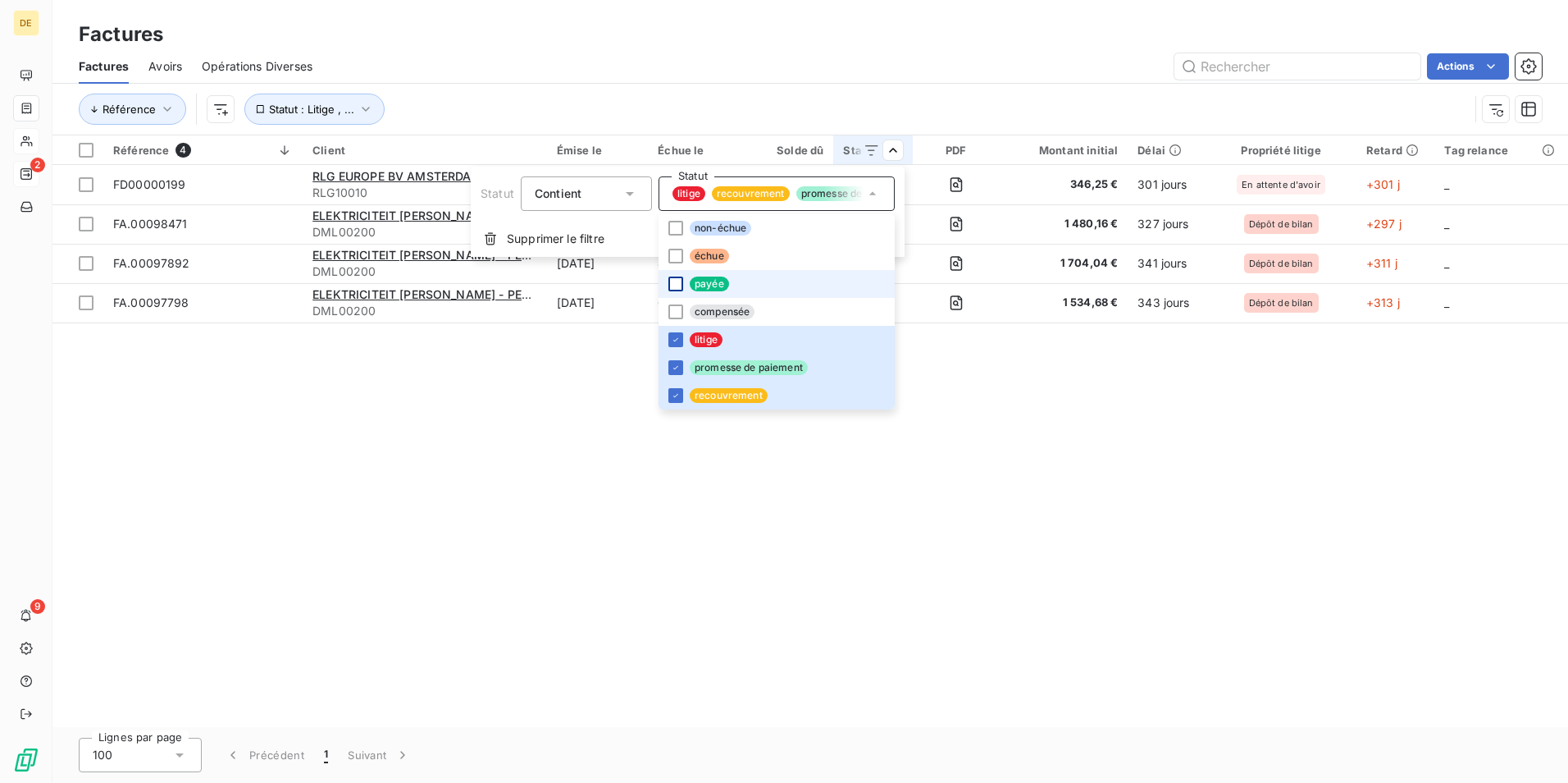
scroll to position [0, 0]
click at [674, 256] on div at bounding box center [675, 256] width 15 height 15
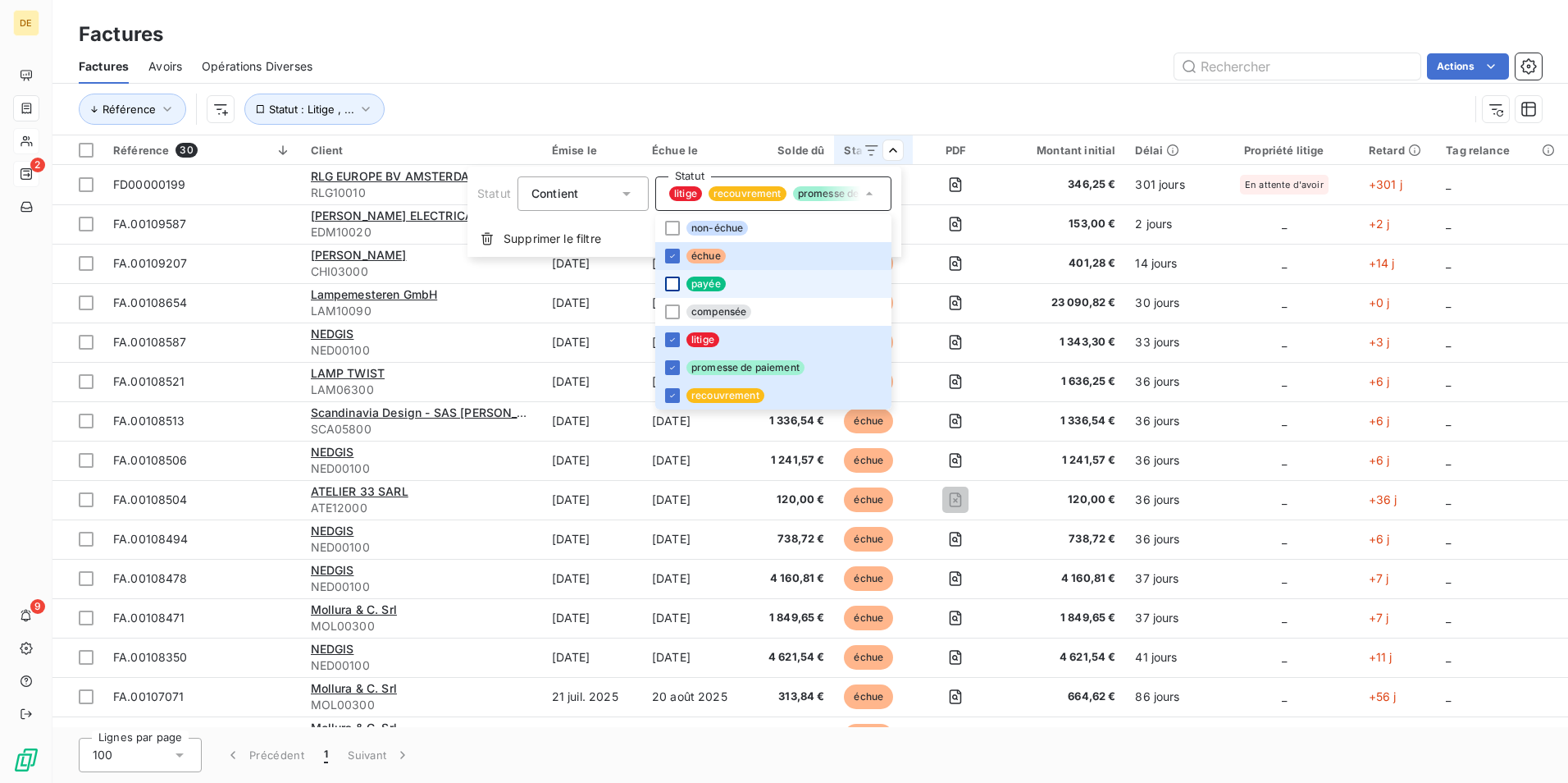
click at [1009, 60] on html "DE 2 9 Factures Factures Avoirs Opérations Diverses Actions Référence Statut : …" at bounding box center [784, 391] width 1568 height 783
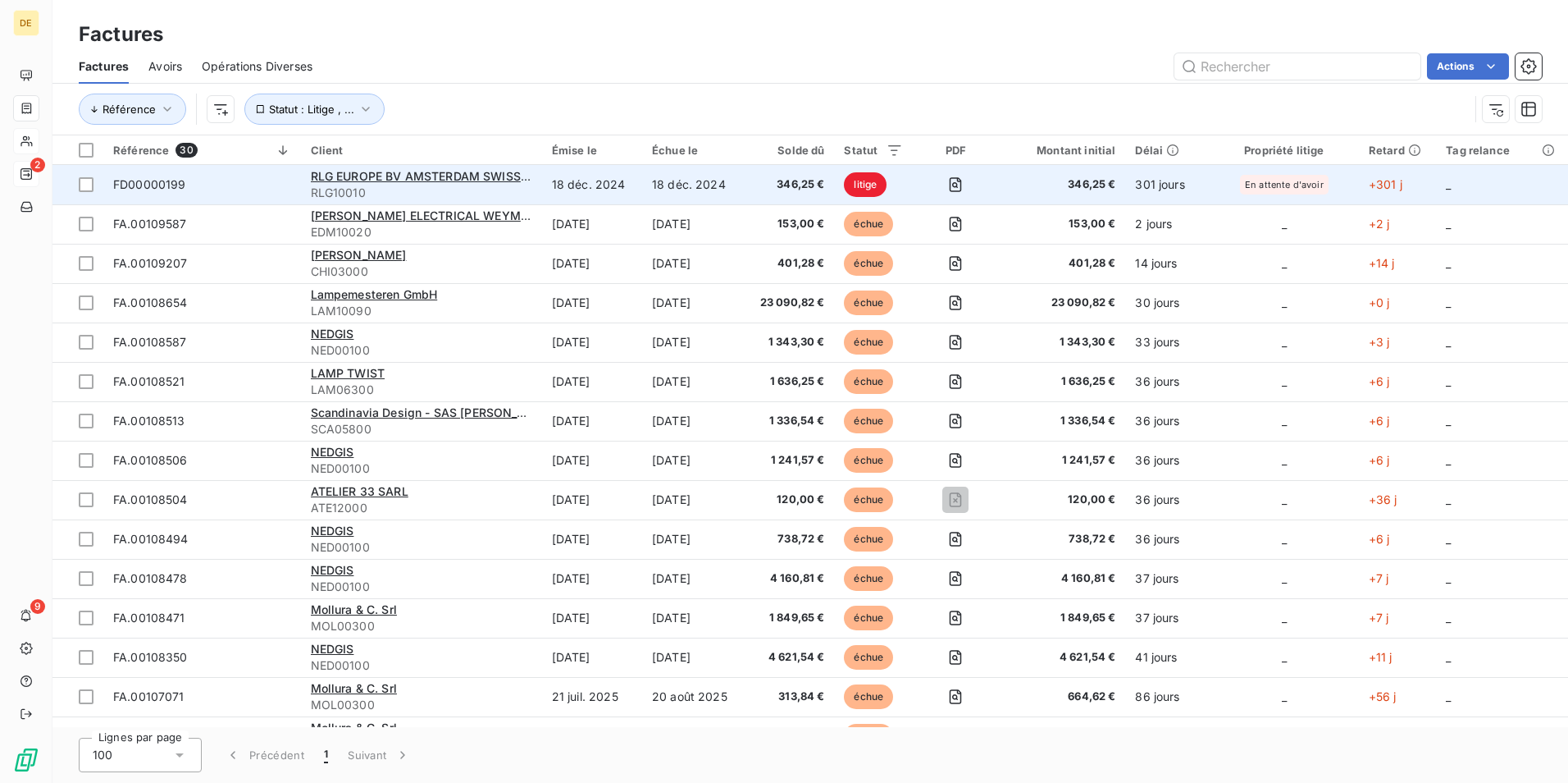
click at [1269, 183] on span "En attente d'avoir" at bounding box center [1284, 185] width 79 height 10
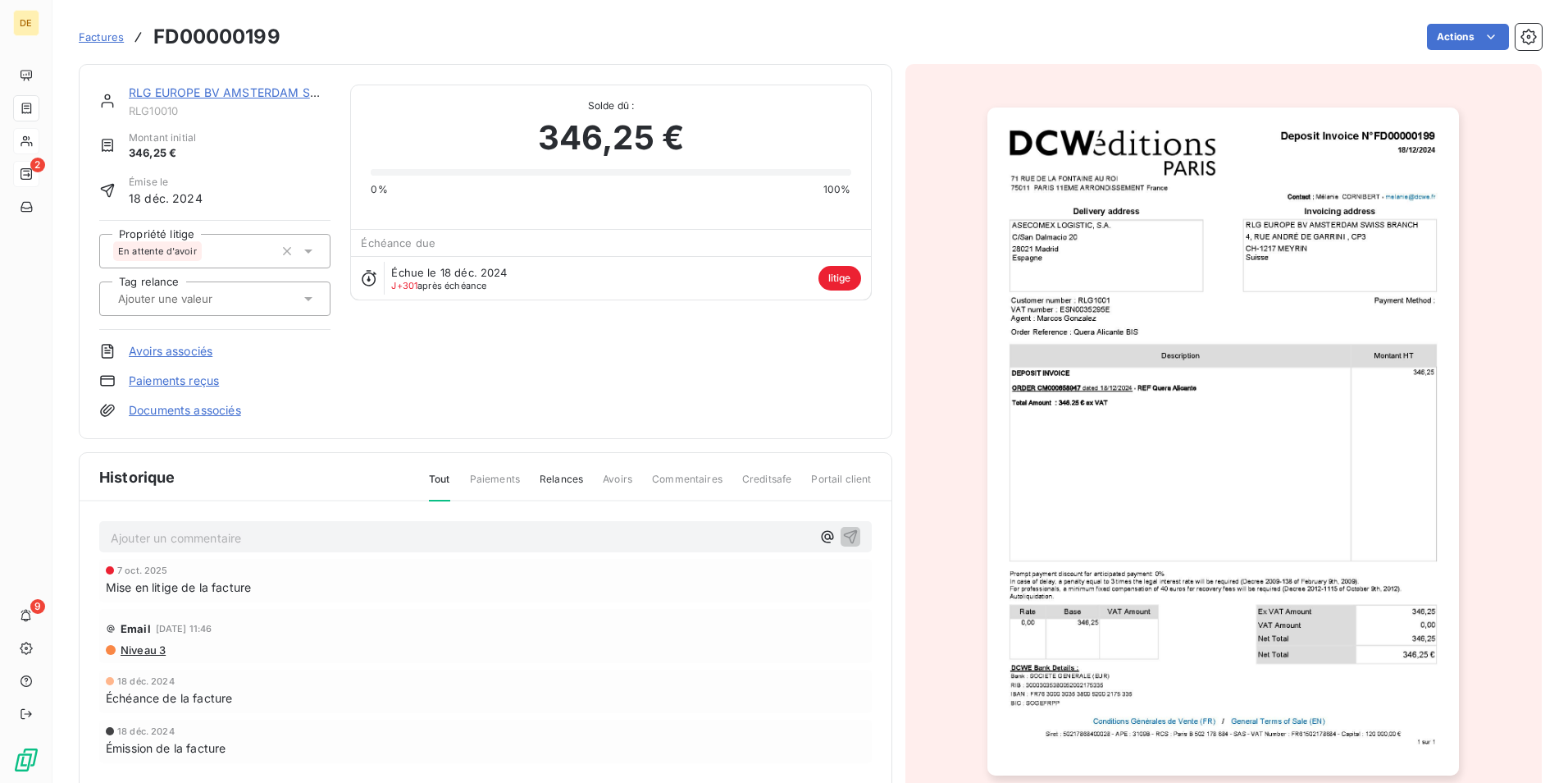
click at [262, 542] on p "Ajouter un commentaire ﻿" at bounding box center [461, 537] width 701 height 21
click at [172, 543] on p "Ajouter un commentaire ﻿" at bounding box center [461, 537] width 701 height 21
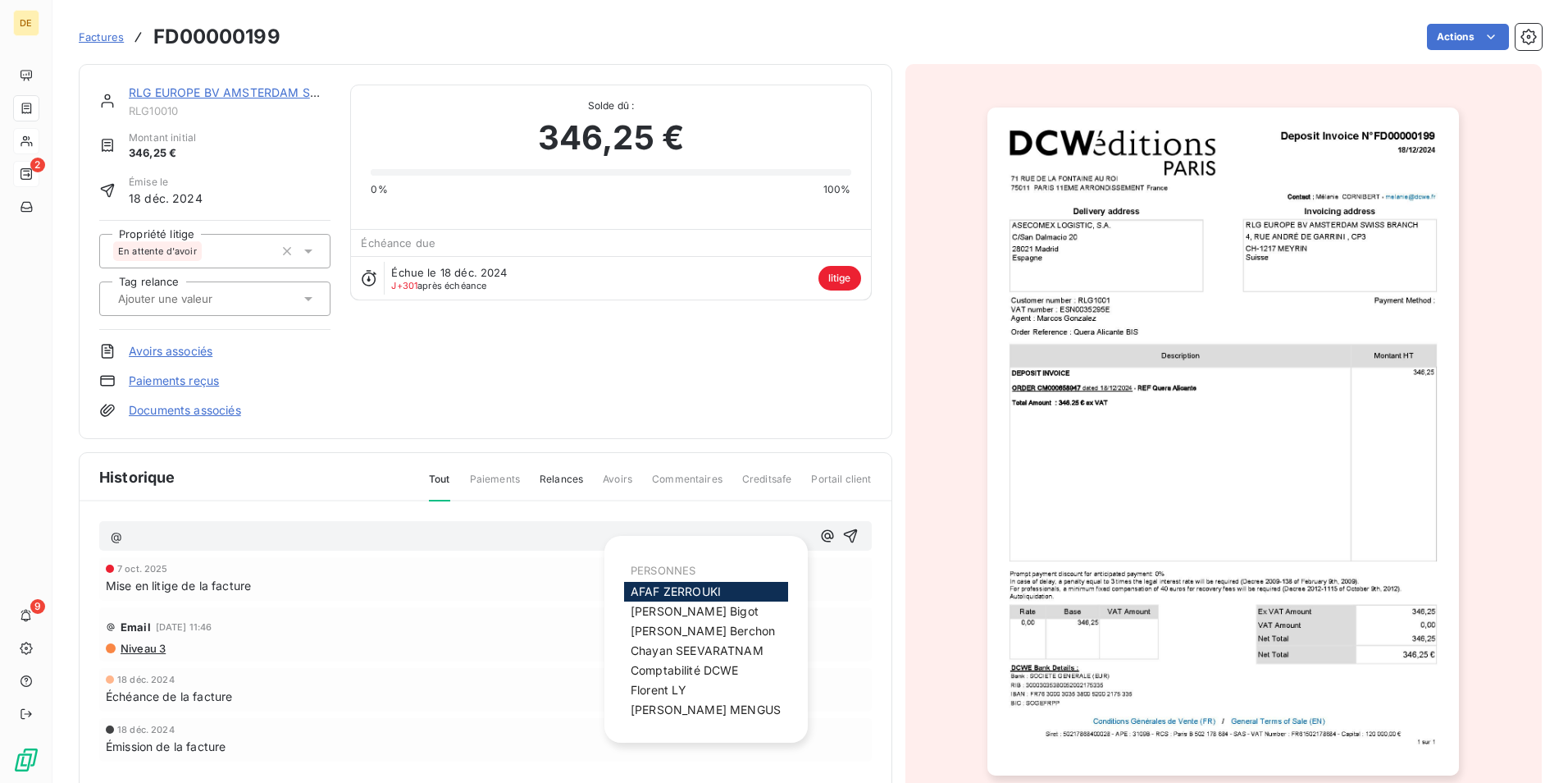
click at [719, 585] on span "[PERSON_NAME]" at bounding box center [675, 590] width 90 height 14
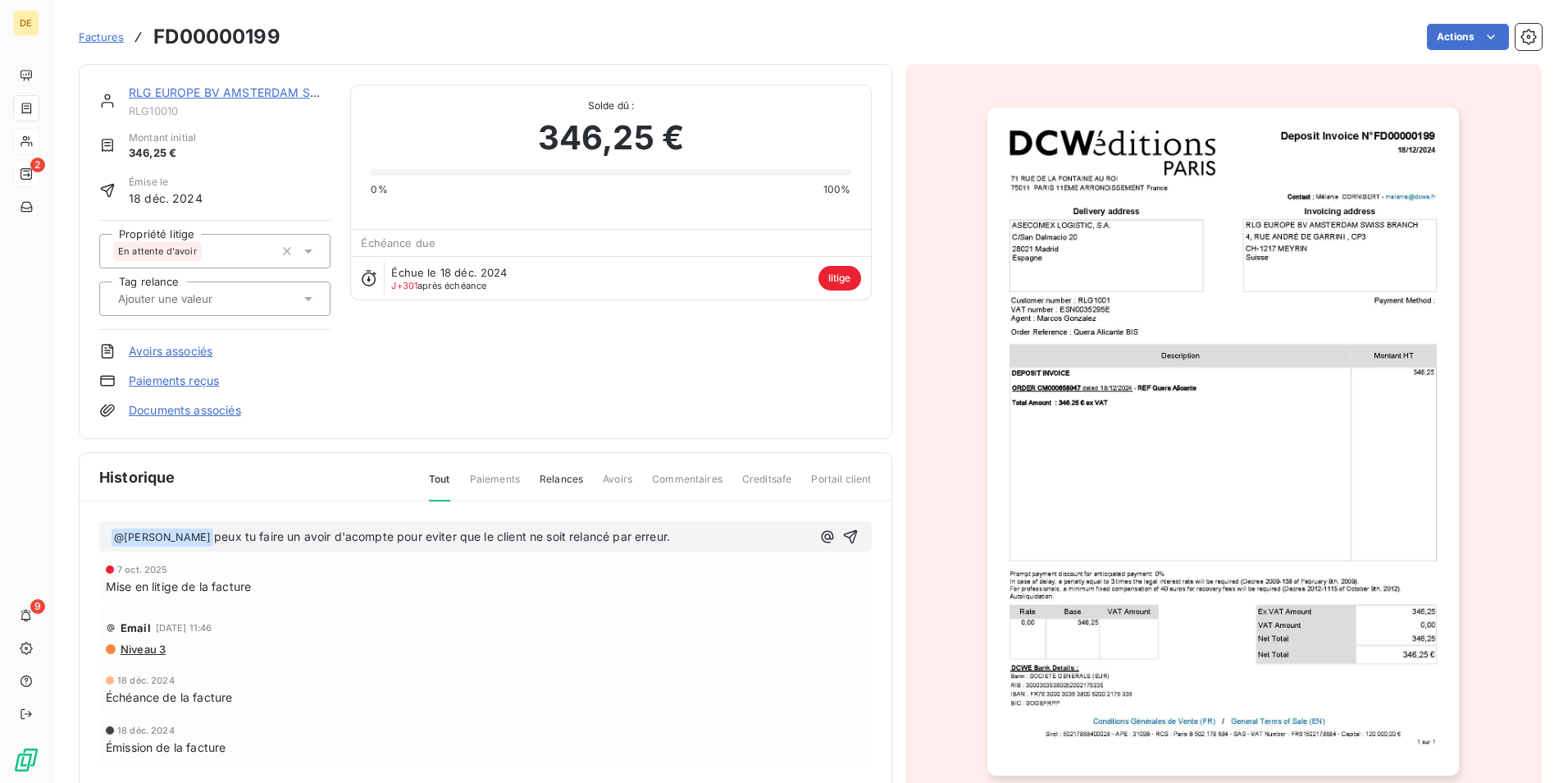
click at [248, 542] on span "peux tu faire un avoir d'acompte pour eviter que le client ne soit relancé par …" at bounding box center [442, 536] width 456 height 14
click at [675, 541] on p "﻿ @ [PERSON_NAME] ﻿ peux-tu faire un avoir d'acompte pour éviter que le client …" at bounding box center [461, 537] width 701 height 20
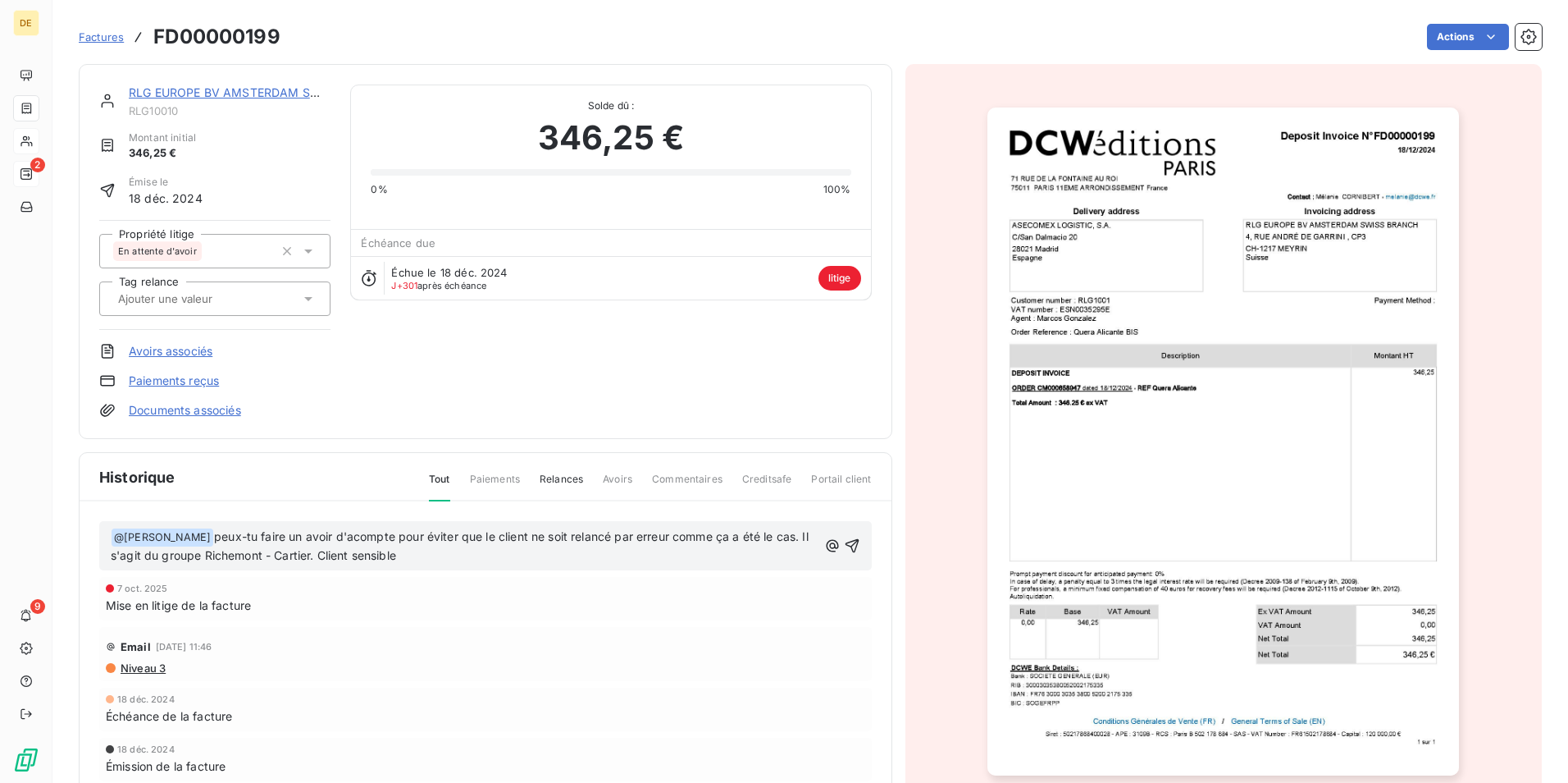
click at [513, 567] on div "﻿ @ [PERSON_NAME] ﻿ peux-tu faire un avoir d'acompte pour éviter que le client …" at bounding box center [485, 546] width 773 height 50
click at [488, 557] on p "﻿ @ [PERSON_NAME] ﻿ peux-tu faire un avoir d'acompte pour éviter que le client …" at bounding box center [464, 547] width 707 height 38
click at [847, 543] on icon "button" at bounding box center [851, 546] width 14 height 14
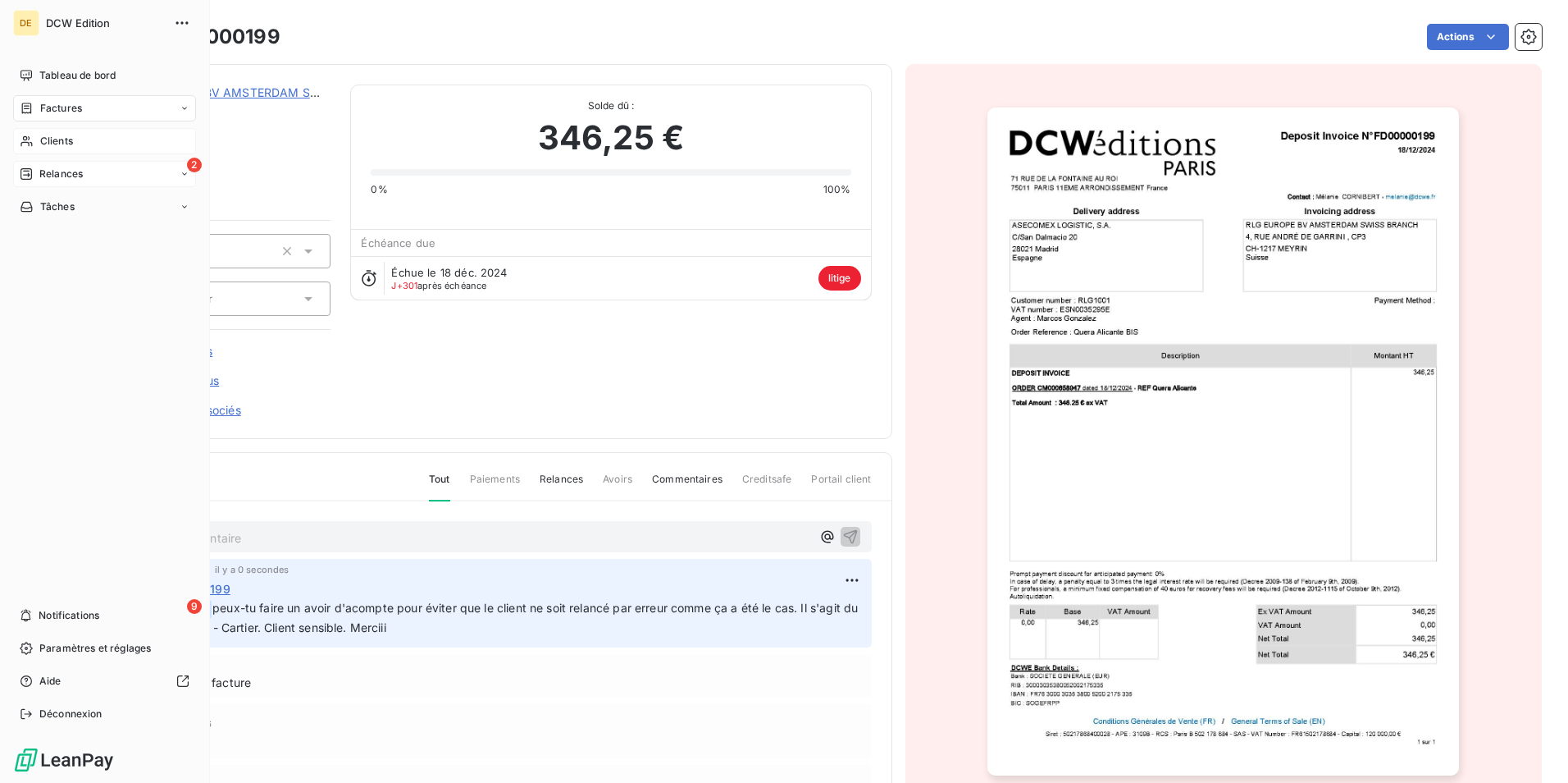
click at [61, 106] on span "Factures" at bounding box center [61, 108] width 42 height 15
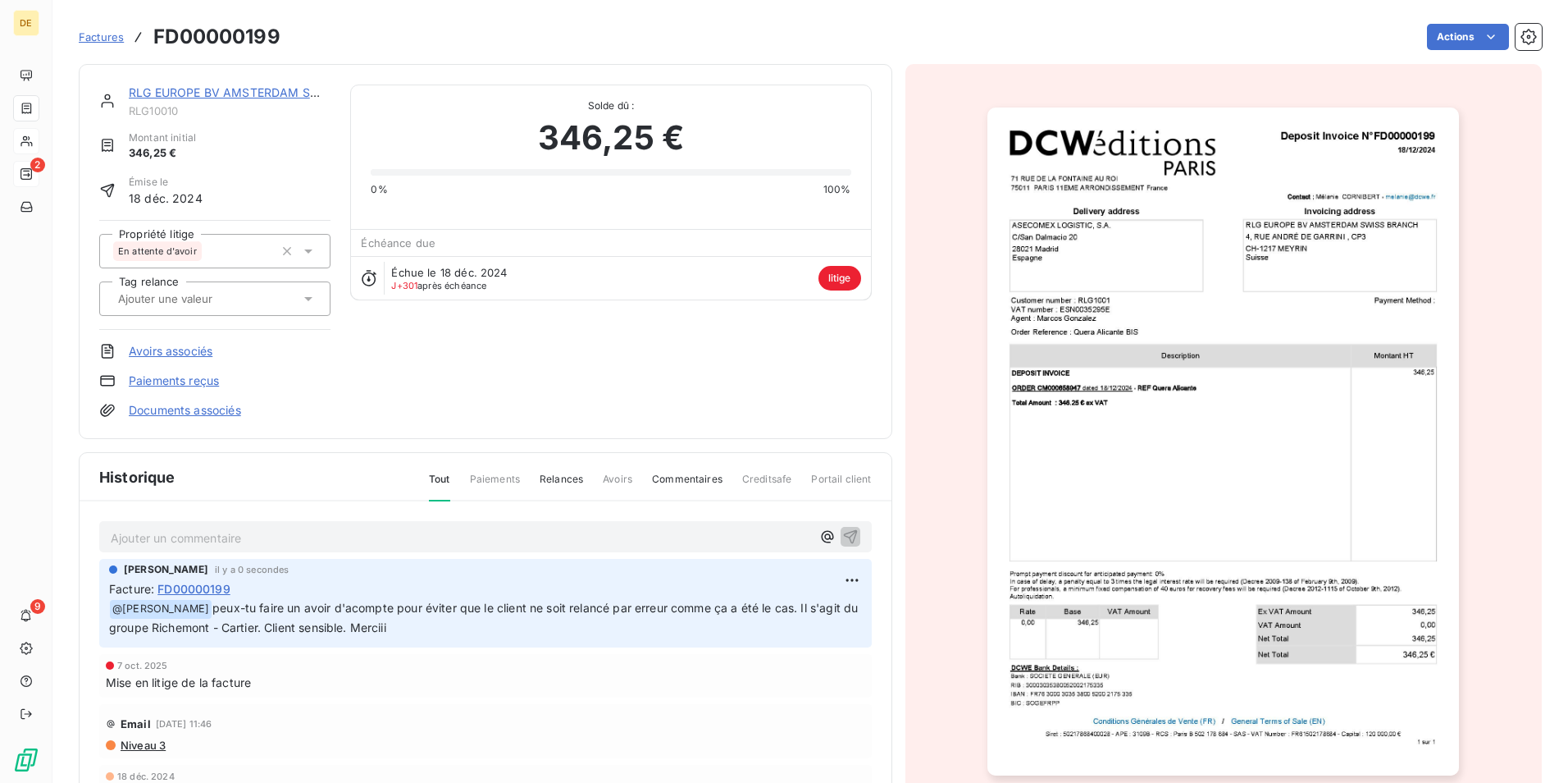
click at [102, 44] on link "Factures" at bounding box center [102, 37] width 45 height 16
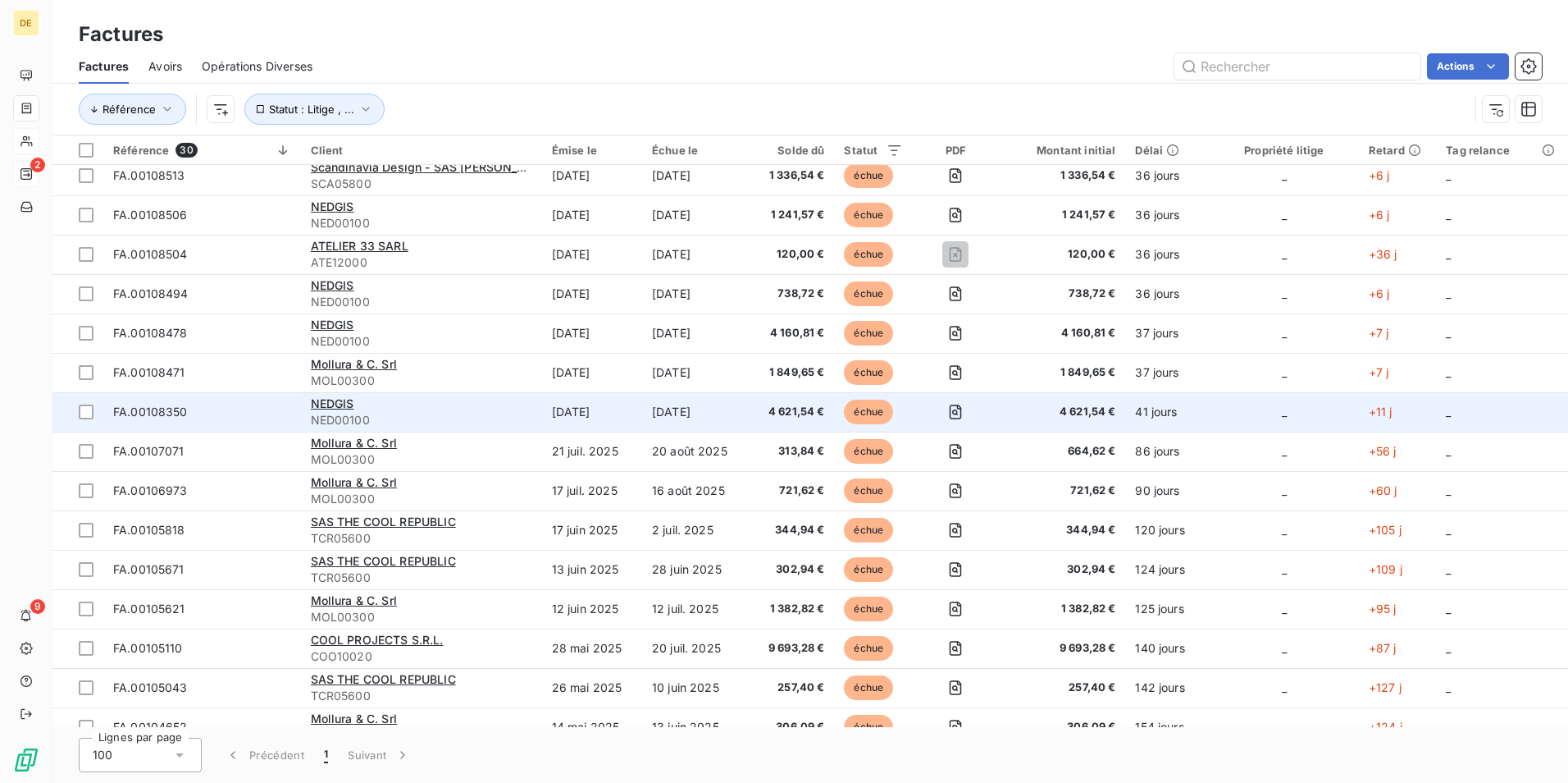
scroll to position [246, 0]
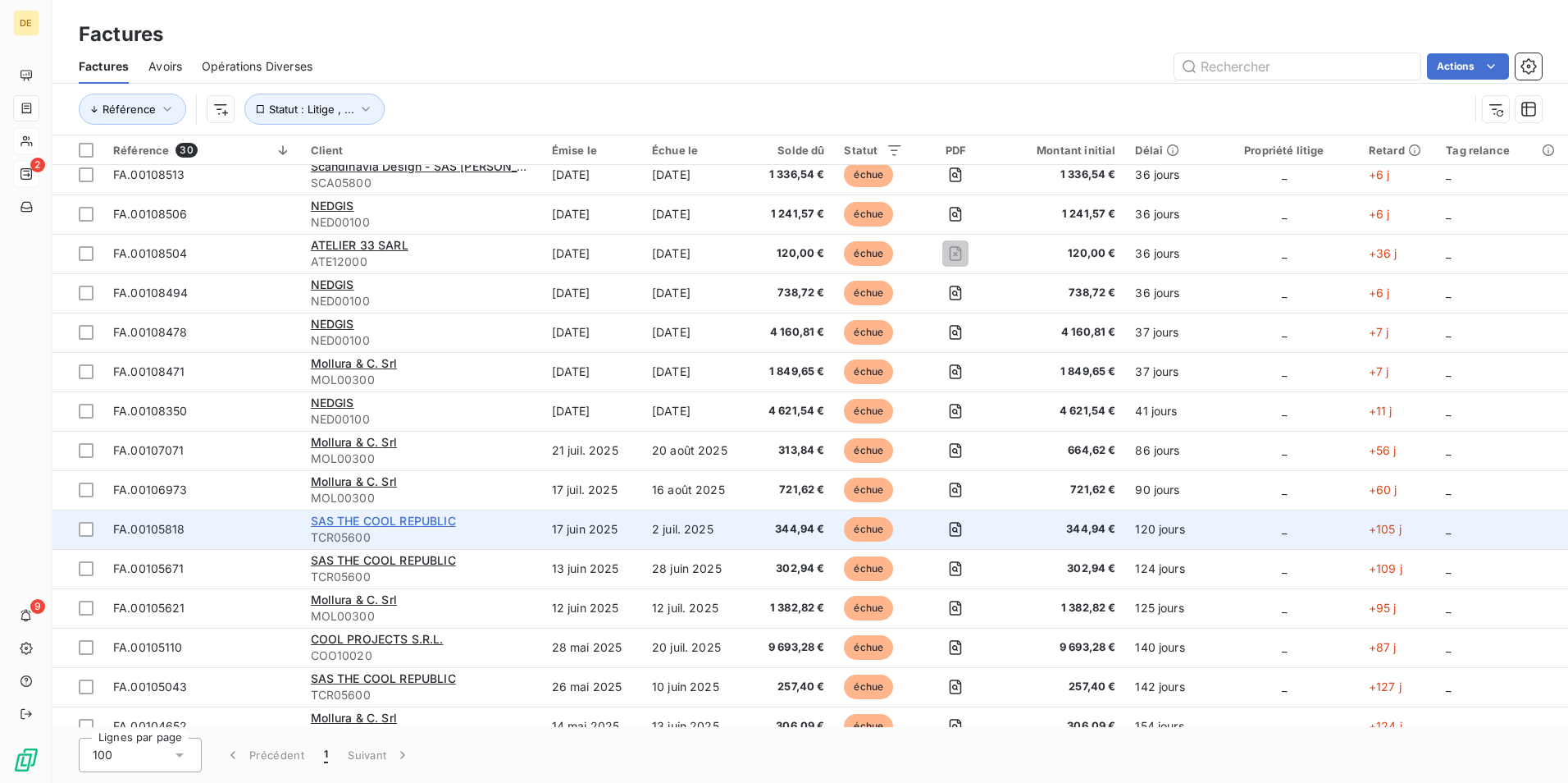
click at [359, 525] on span "SAS THE COOL REPUBLIC" at bounding box center [384, 520] width 145 height 14
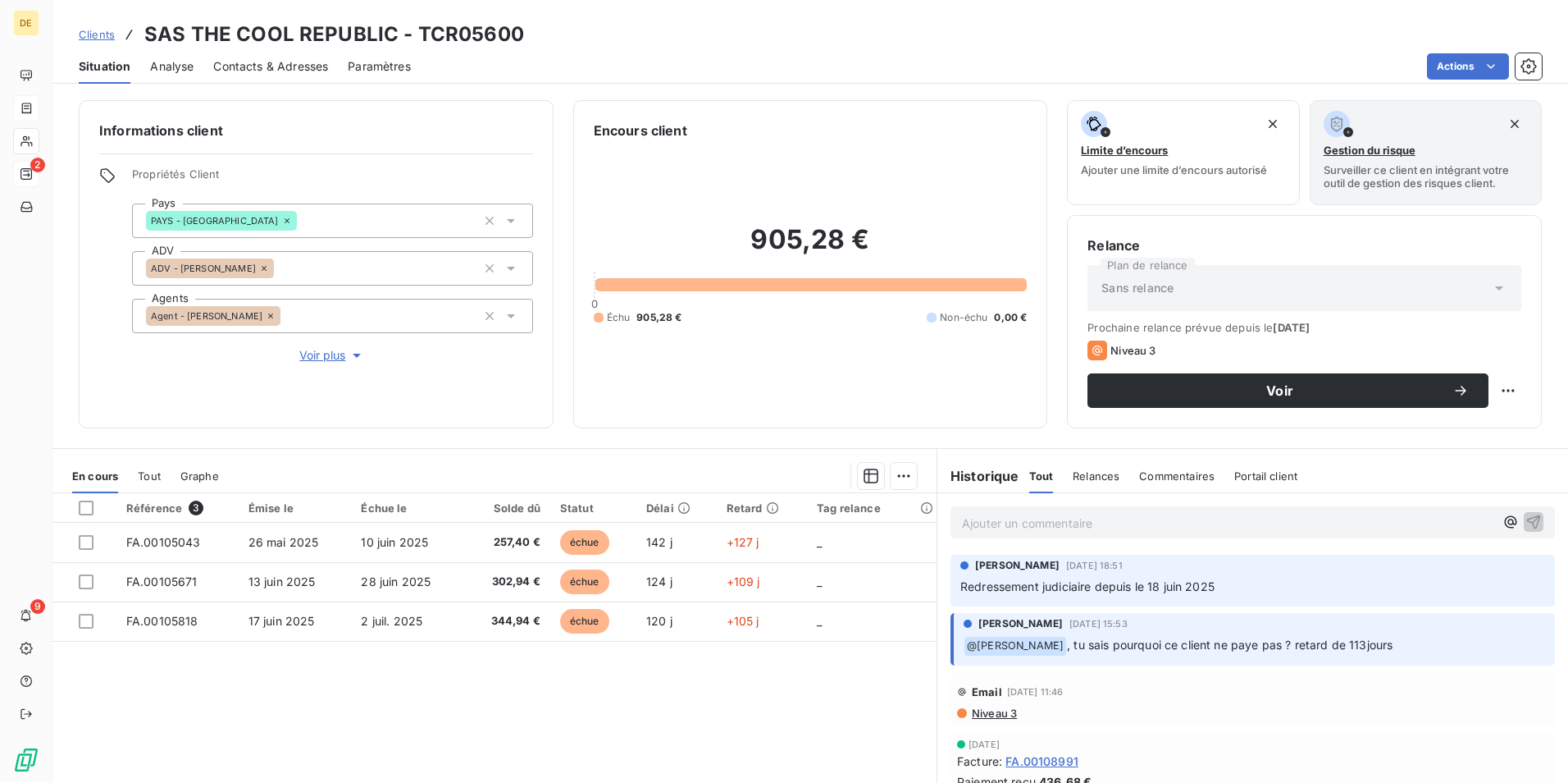
click at [264, 30] on h3 "SAS THE COOL REPUBLIC - TCR05600" at bounding box center [335, 35] width 380 height 29
click at [85, 33] on span "Clients" at bounding box center [97, 35] width 36 height 13
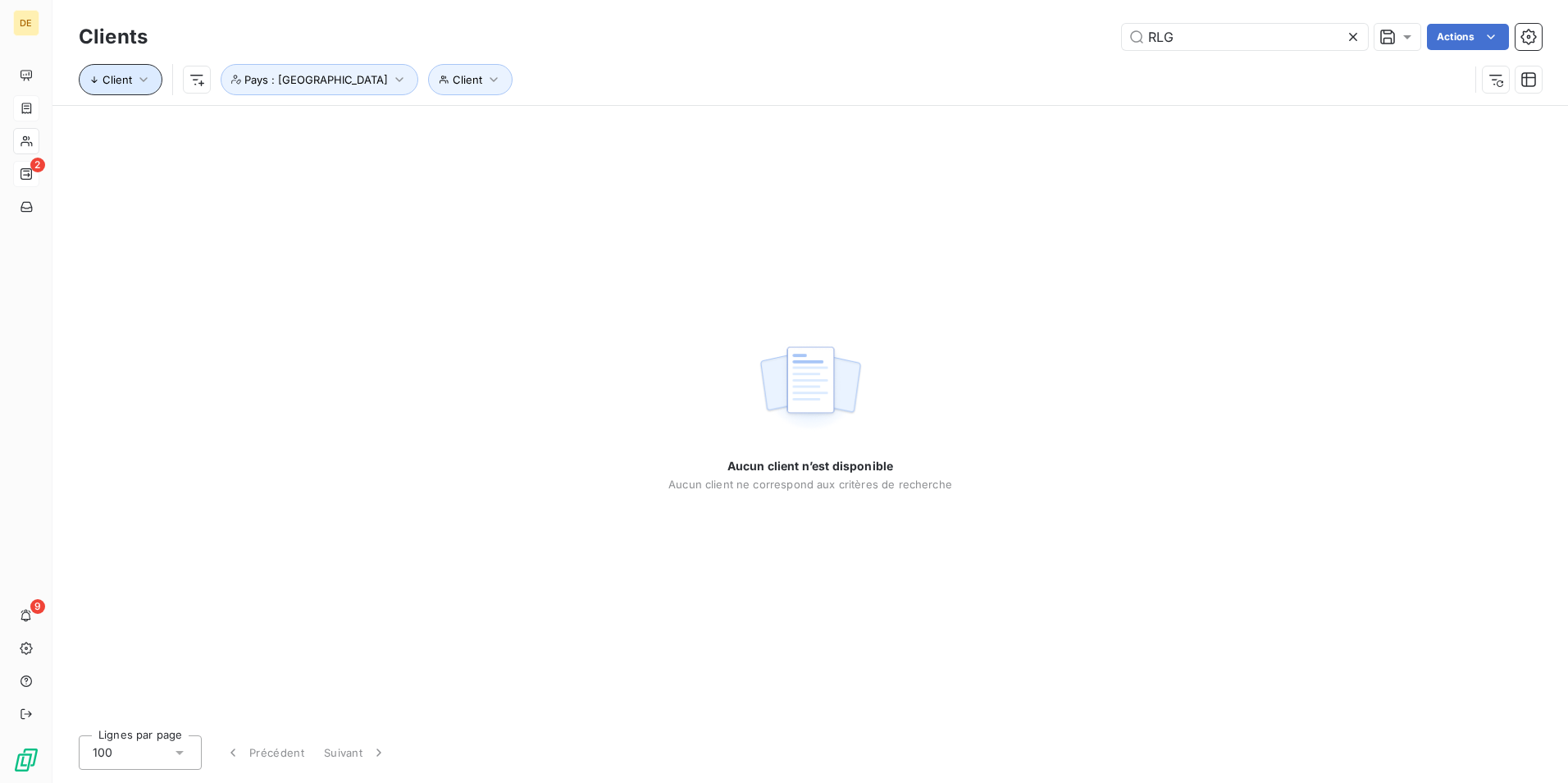
click at [122, 73] on span "Client" at bounding box center [117, 79] width 29 height 13
drag, startPoint x: 263, startPoint y: 79, endPoint x: 295, endPoint y: 82, distance: 32.1
click at [265, 79] on span "Pays : [GEOGRAPHIC_DATA]" at bounding box center [316, 79] width 144 height 13
click at [551, 118] on icon at bounding box center [555, 122] width 10 height 10
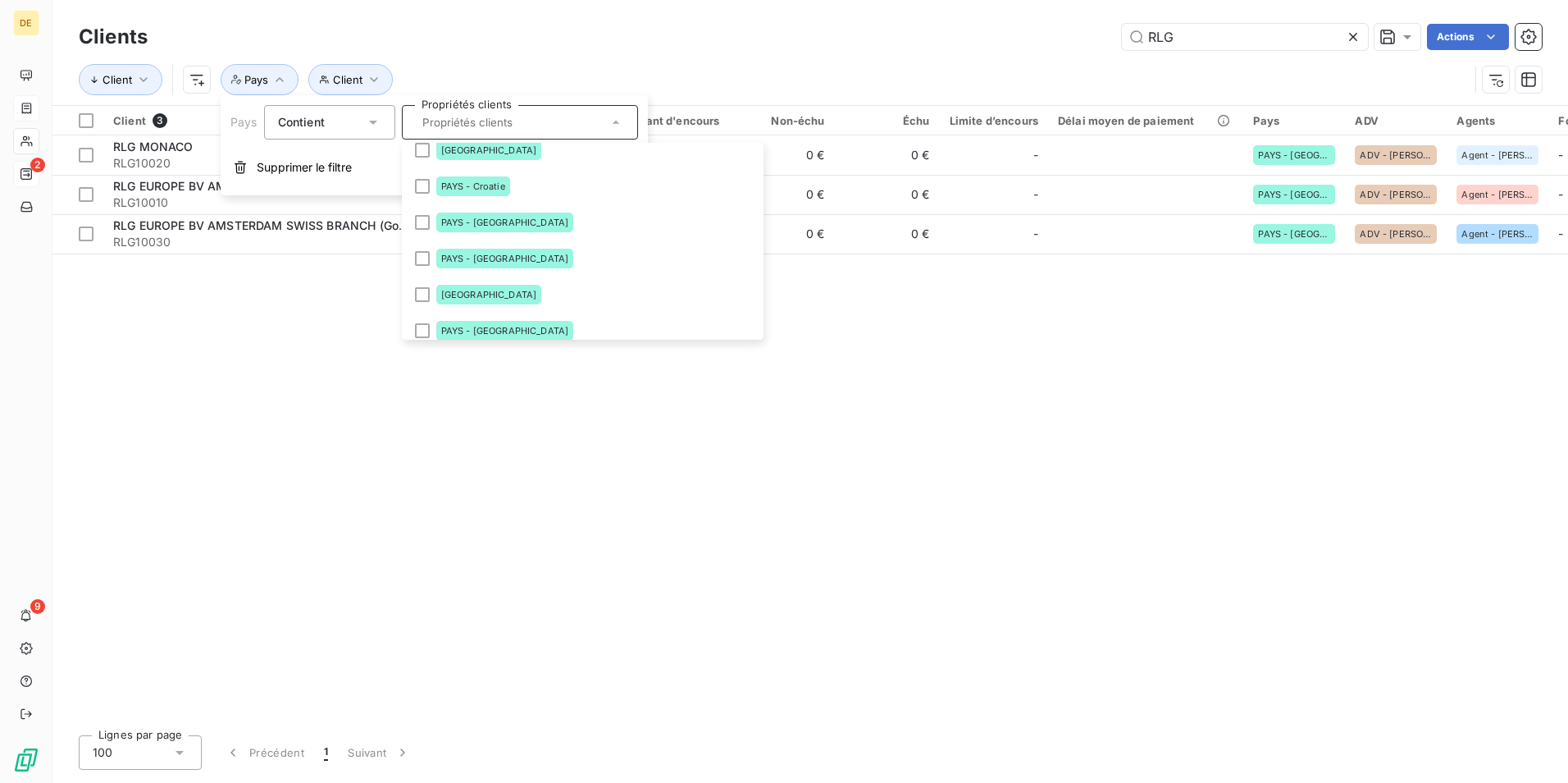
scroll to position [985, 0]
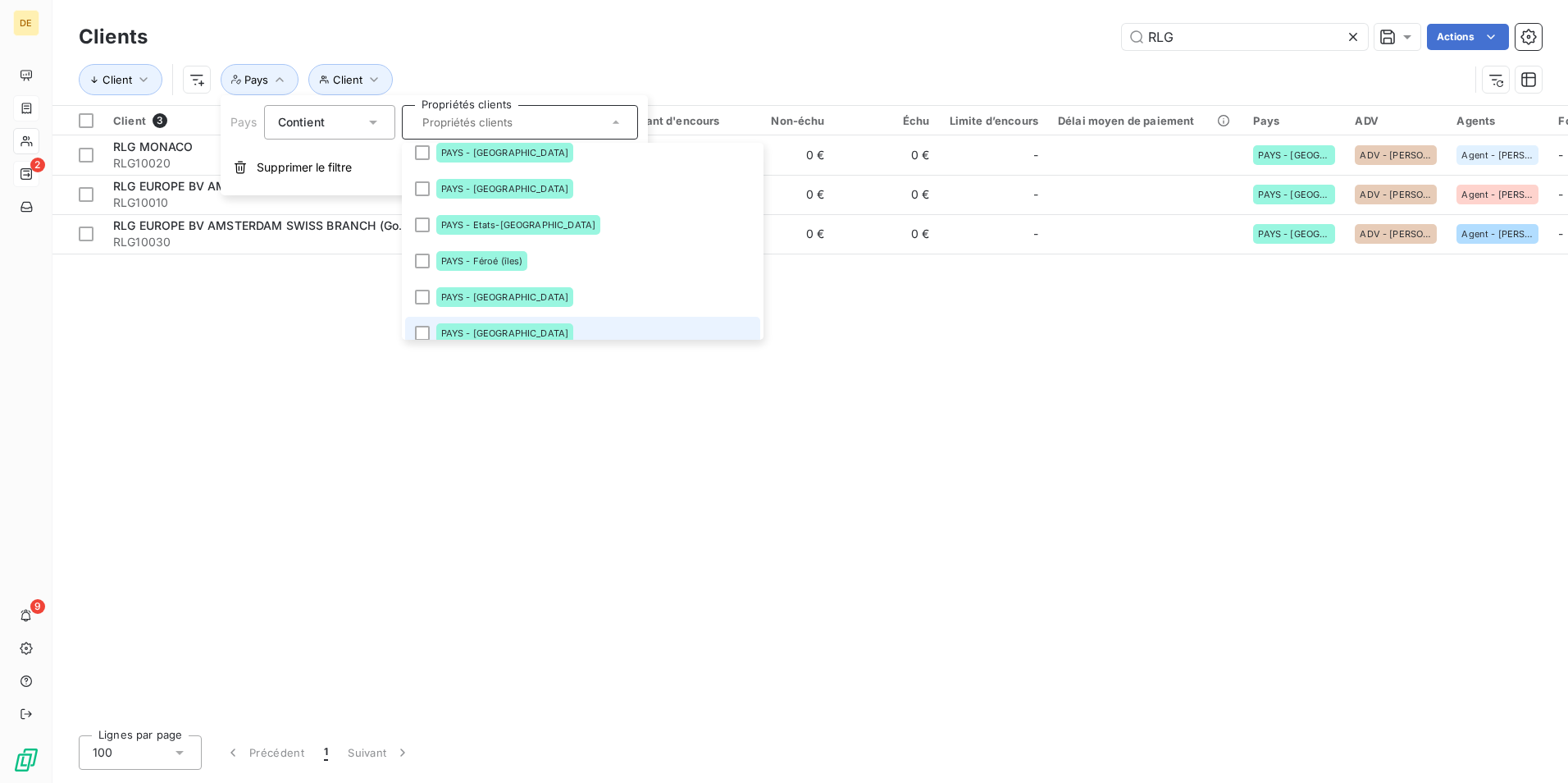
click at [426, 330] on div at bounding box center [423, 333] width 15 height 15
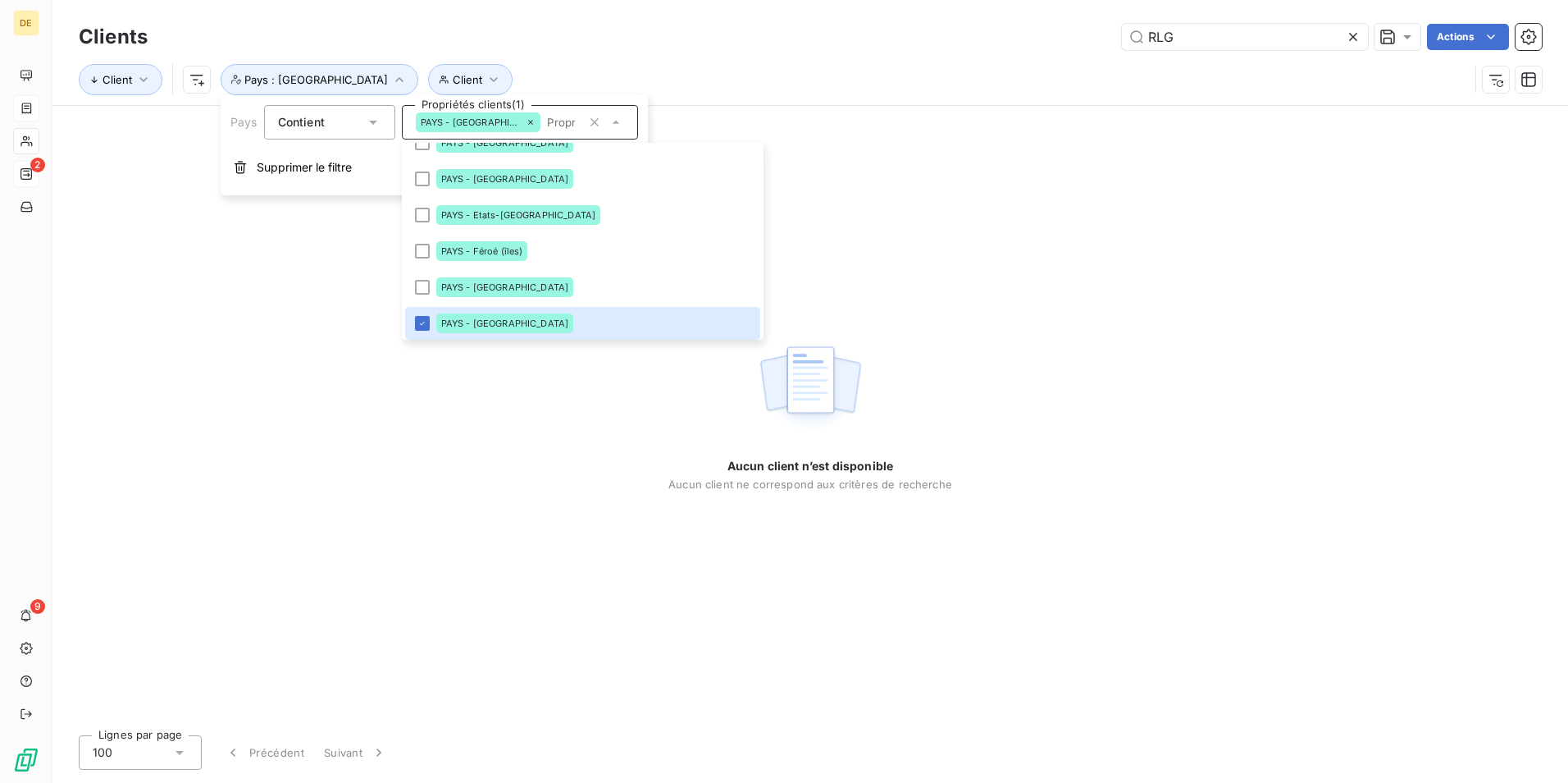
click at [710, 10] on div "Clients RLG Actions Client Client Pays : [GEOGRAPHIC_DATA]" at bounding box center [810, 52] width 1515 height 105
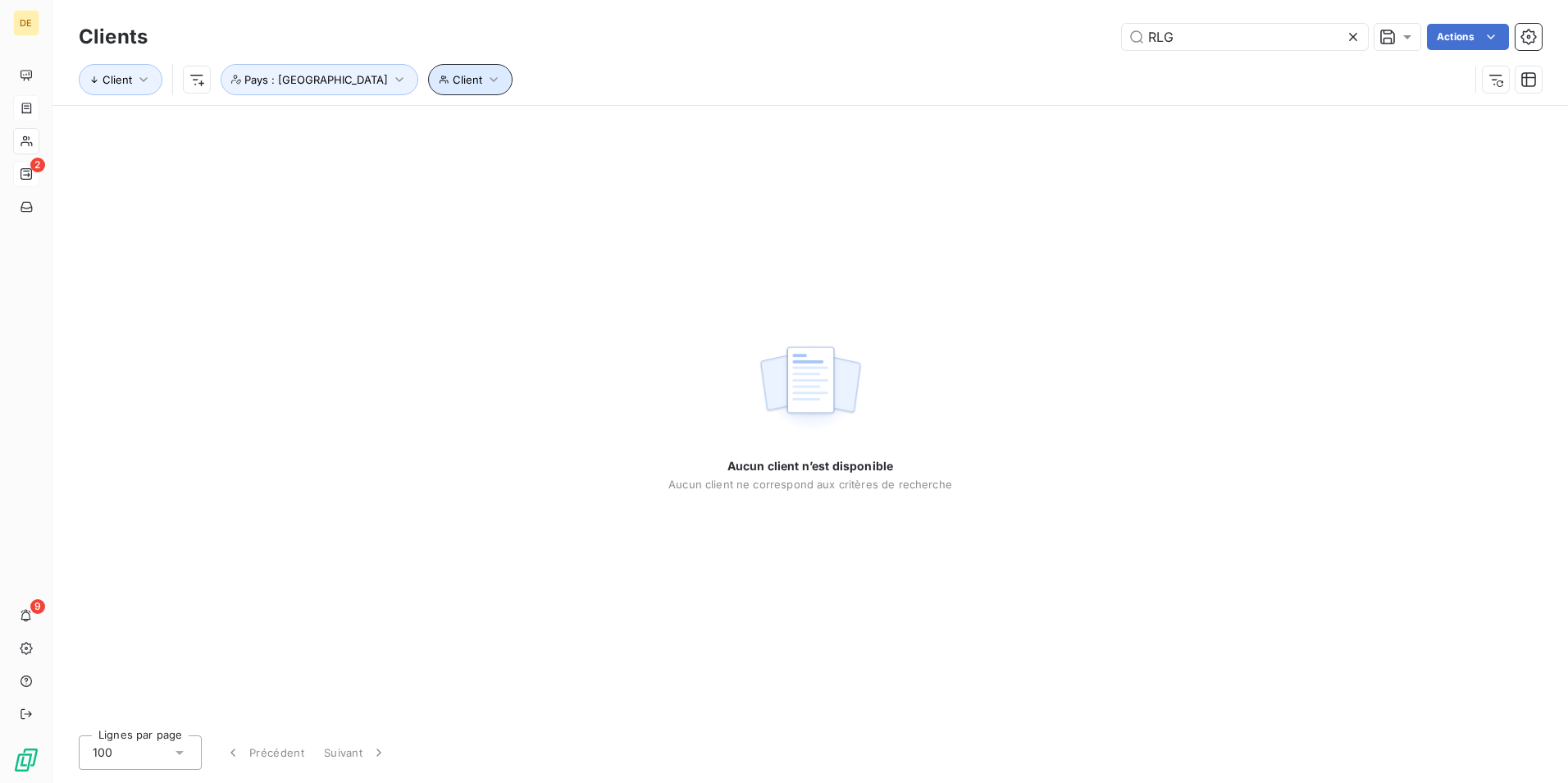
click at [485, 85] on icon "button" at bounding box center [494, 79] width 16 height 16
click at [150, 78] on icon "button" at bounding box center [144, 79] width 16 height 16
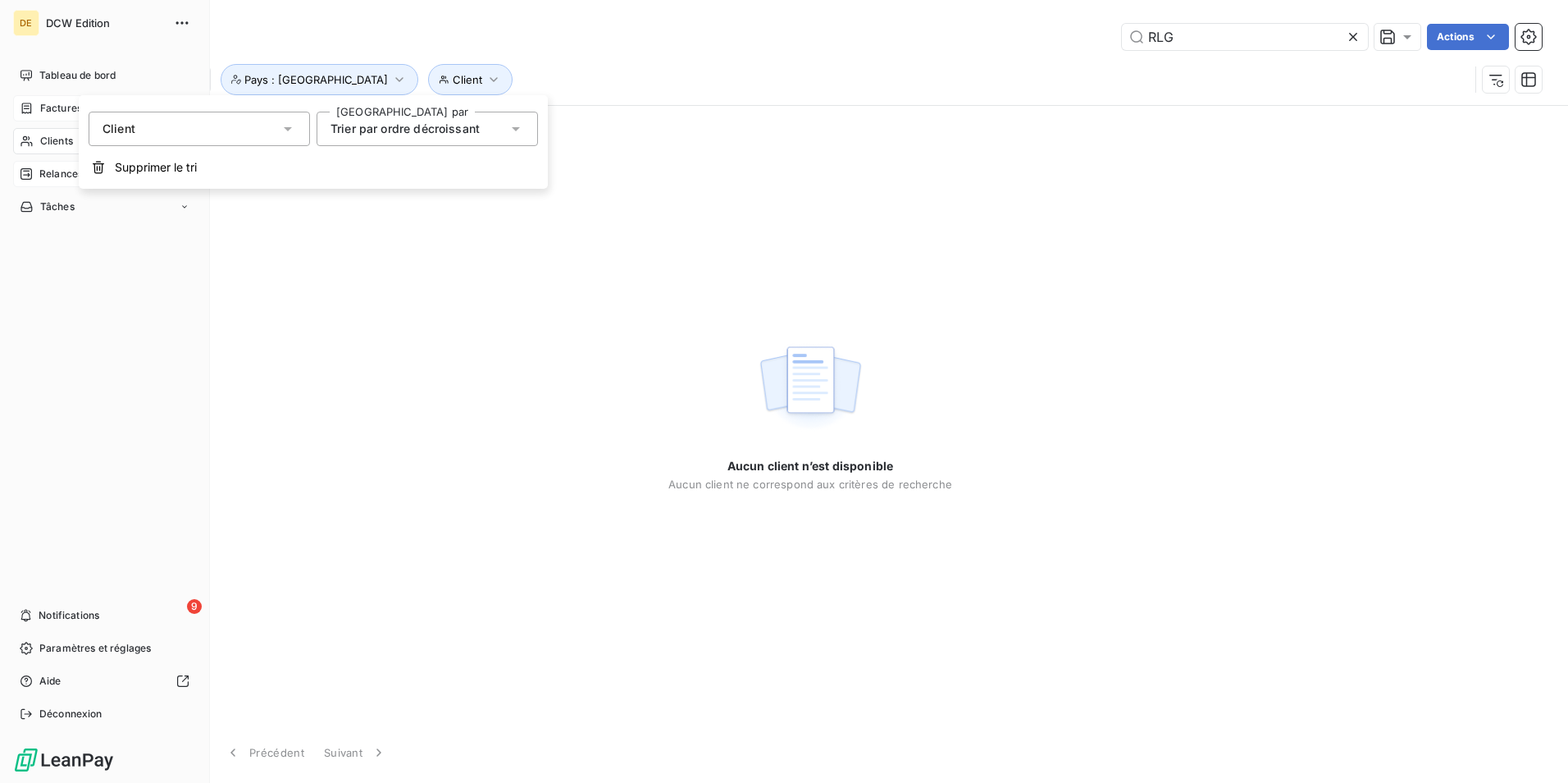
click at [40, 145] on span "Clients" at bounding box center [56, 141] width 33 height 15
click at [52, 138] on span "Clients" at bounding box center [56, 141] width 33 height 15
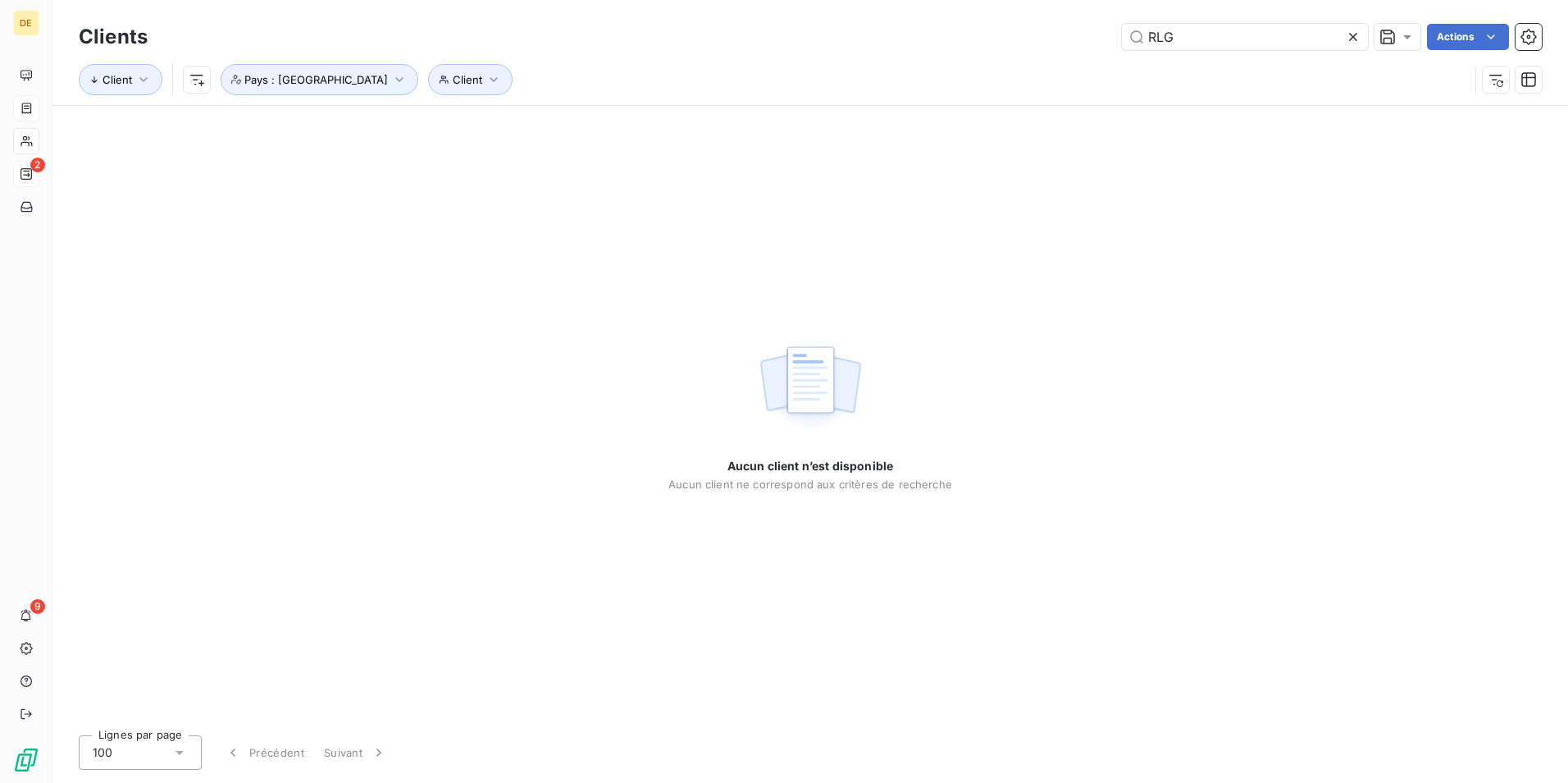
click at [1353, 37] on icon at bounding box center [1353, 36] width 8 height 8
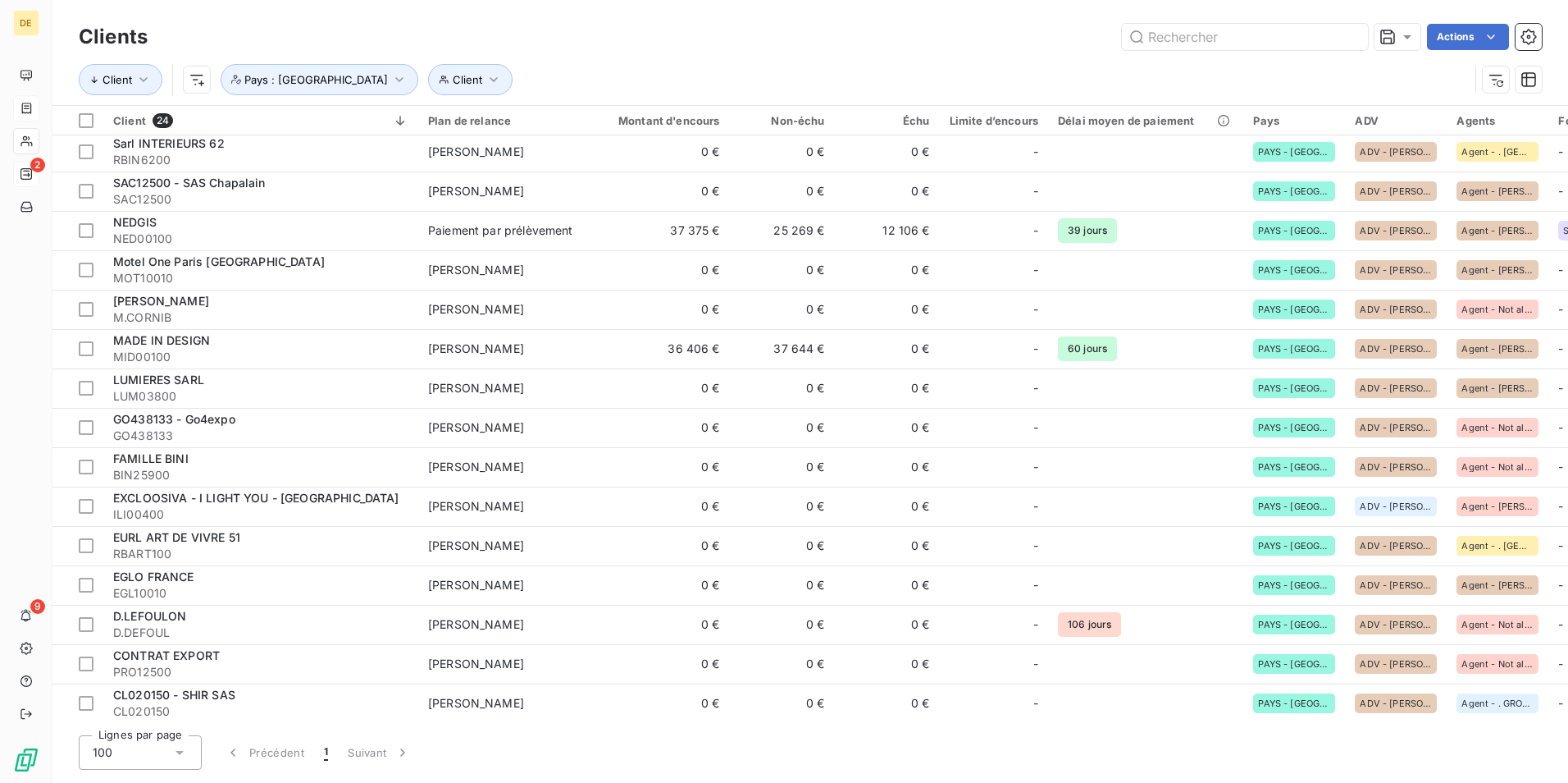
scroll to position [0, 0]
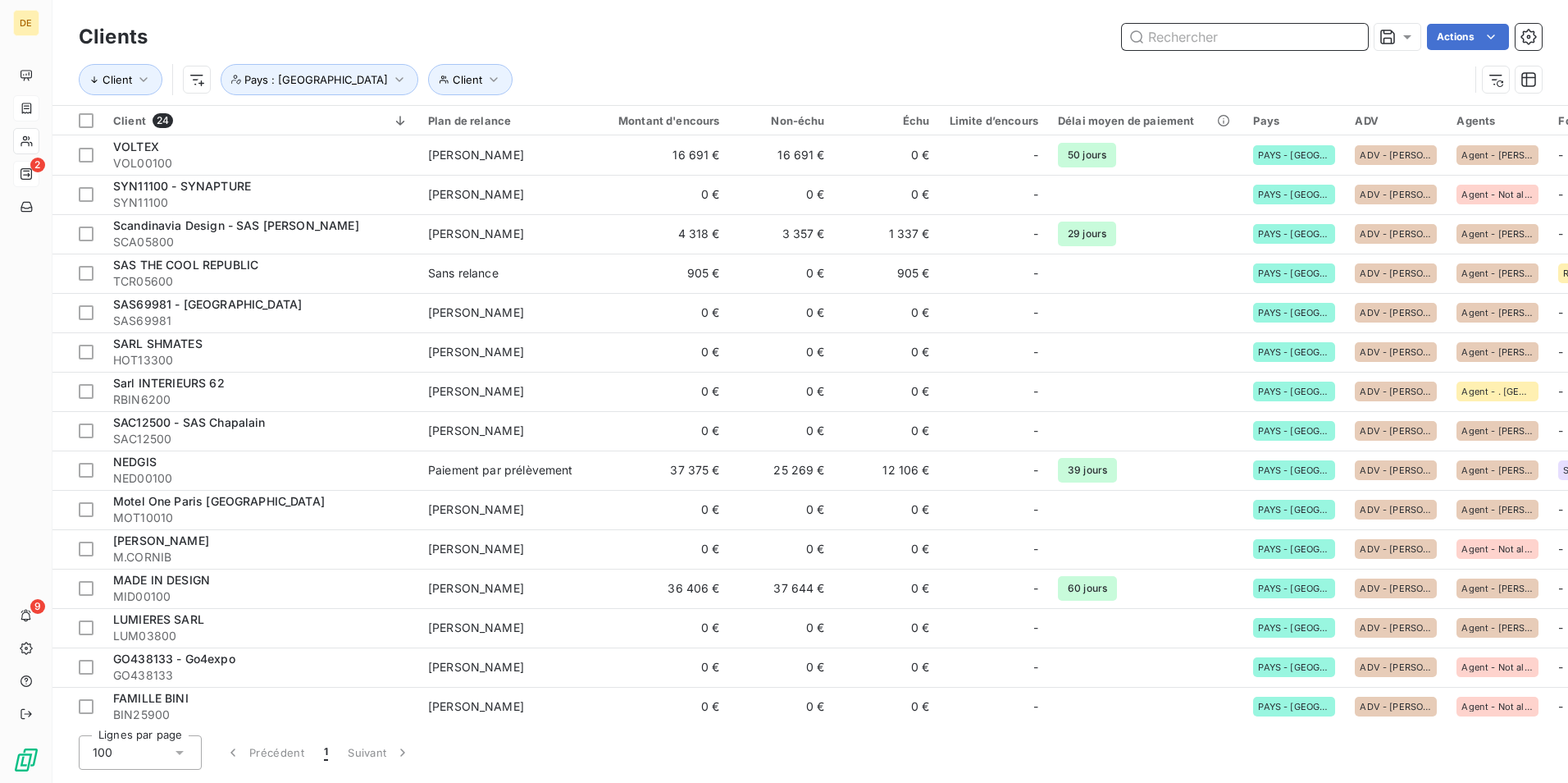
click at [1268, 45] on input "text" at bounding box center [1244, 36] width 246 height 26
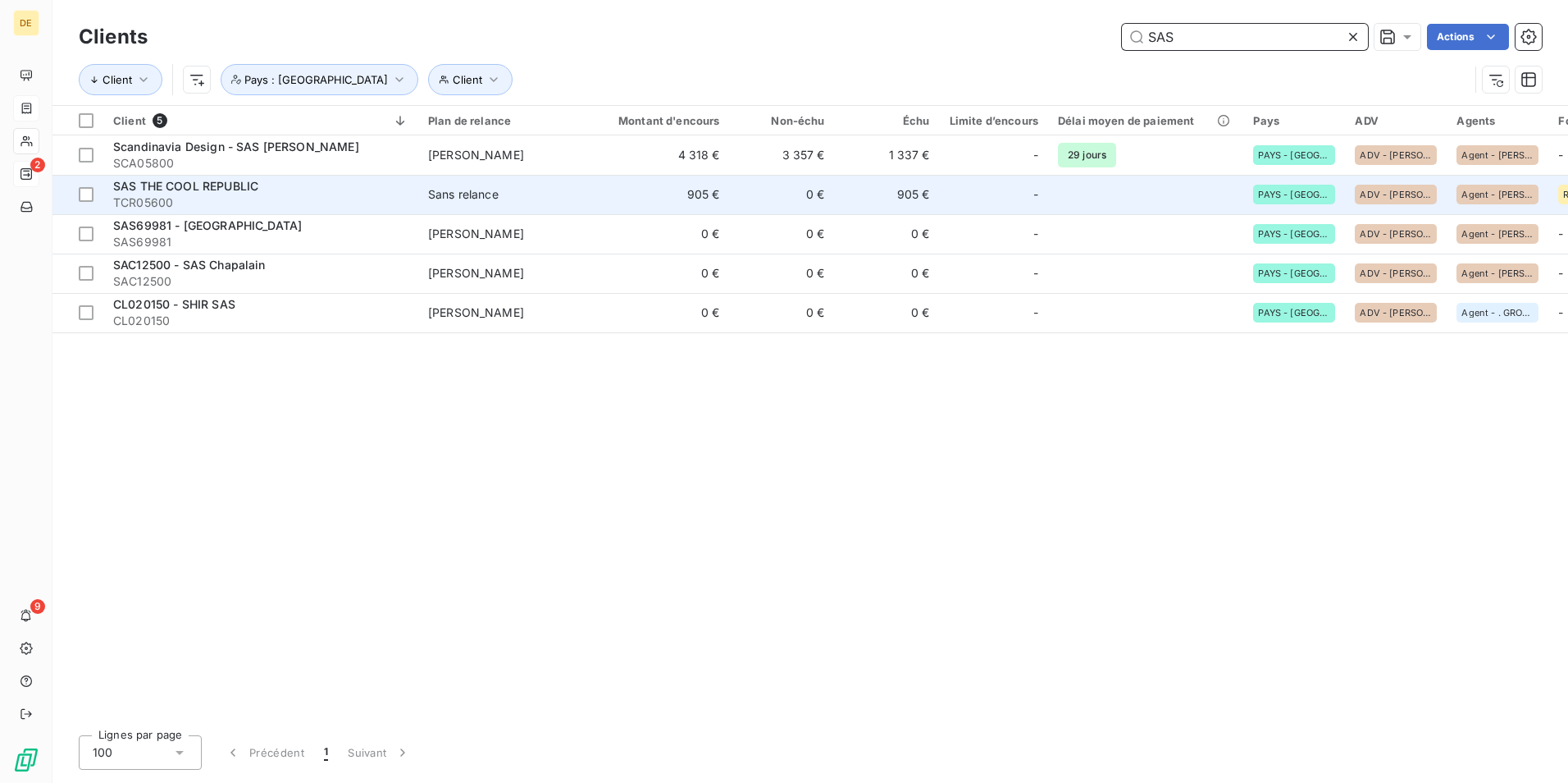
type input "SAS"
click at [212, 182] on span "SAS THE COOL REPUBLIC" at bounding box center [186, 186] width 145 height 14
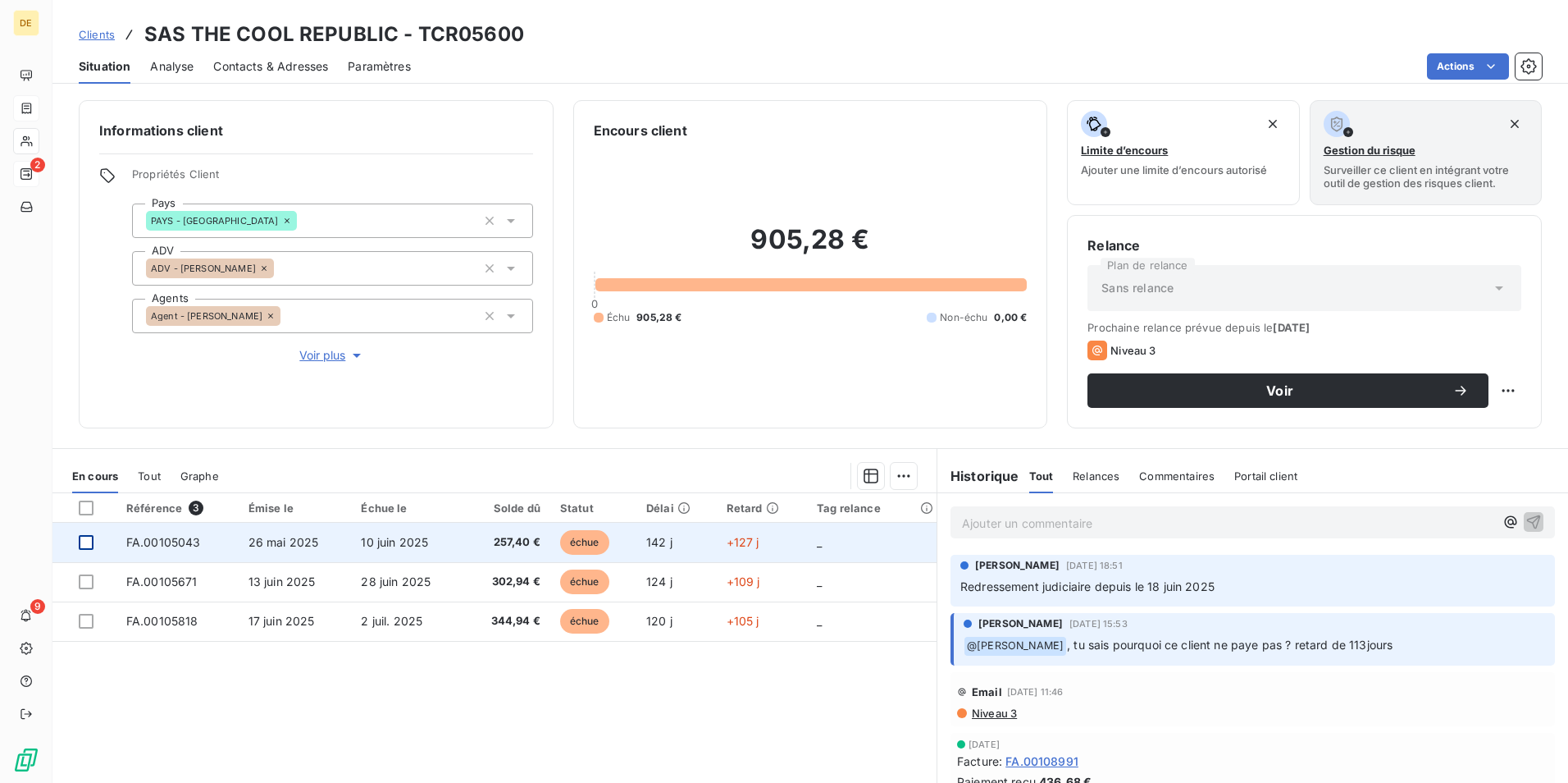
drag, startPoint x: 80, startPoint y: 544, endPoint x: 80, endPoint y: 569, distance: 25.0
click at [80, 543] on div at bounding box center [86, 542] width 15 height 15
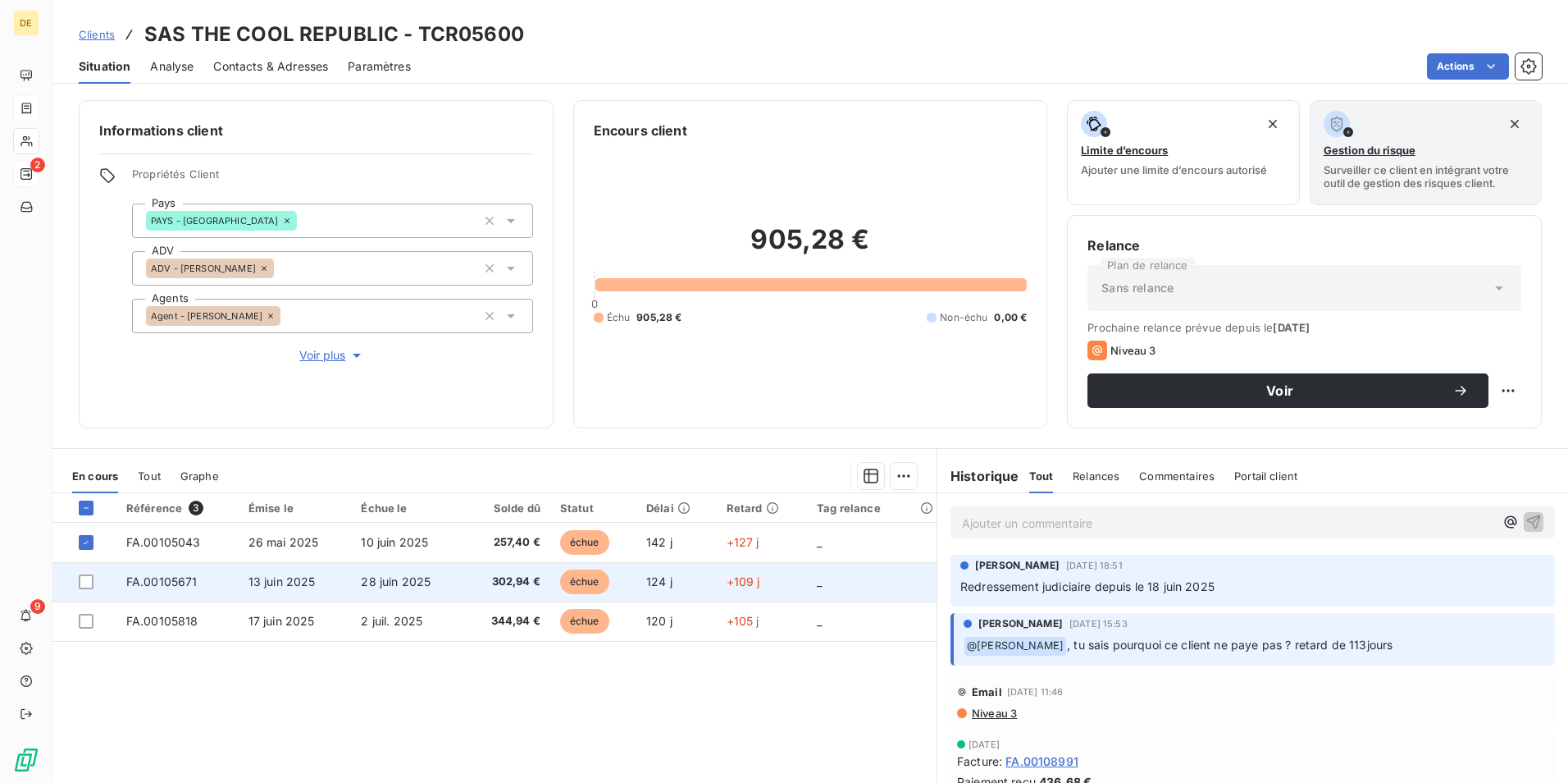
click at [95, 588] on div at bounding box center [93, 582] width 28 height 15
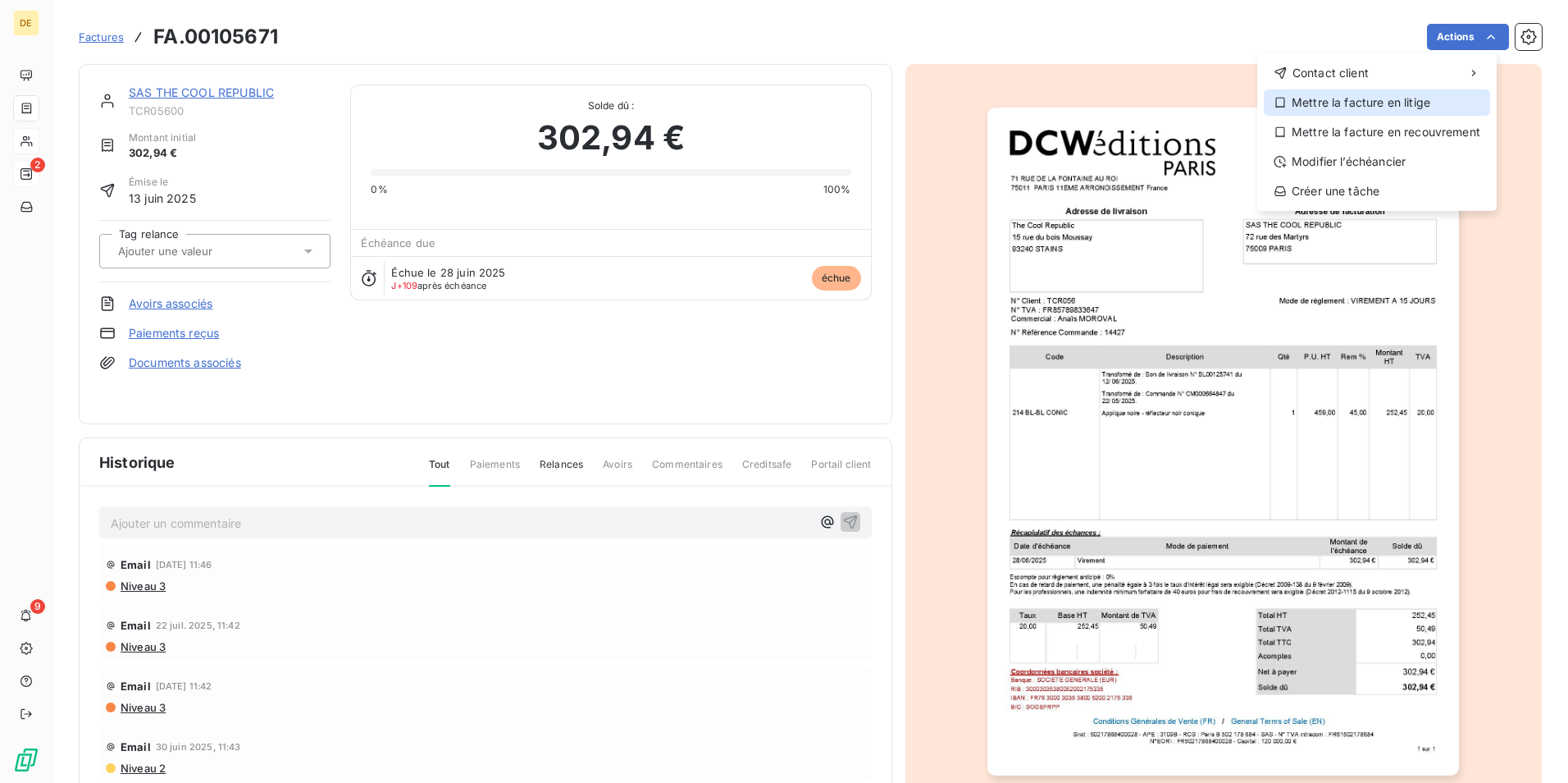
click at [1400, 105] on div "Mettre la facture en litige" at bounding box center [1376, 102] width 226 height 26
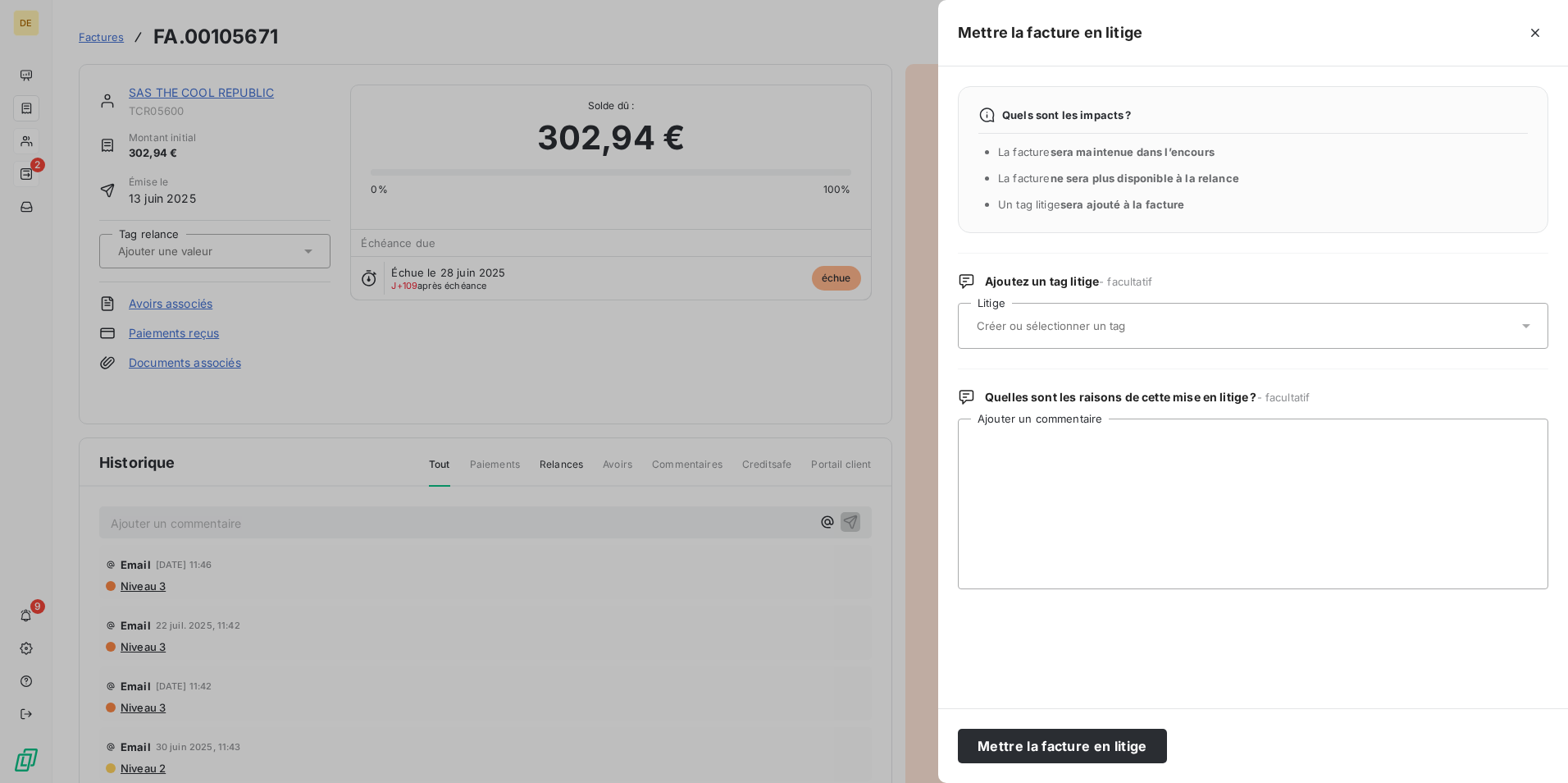
click at [1039, 333] on input "text" at bounding box center [1094, 326] width 239 height 15
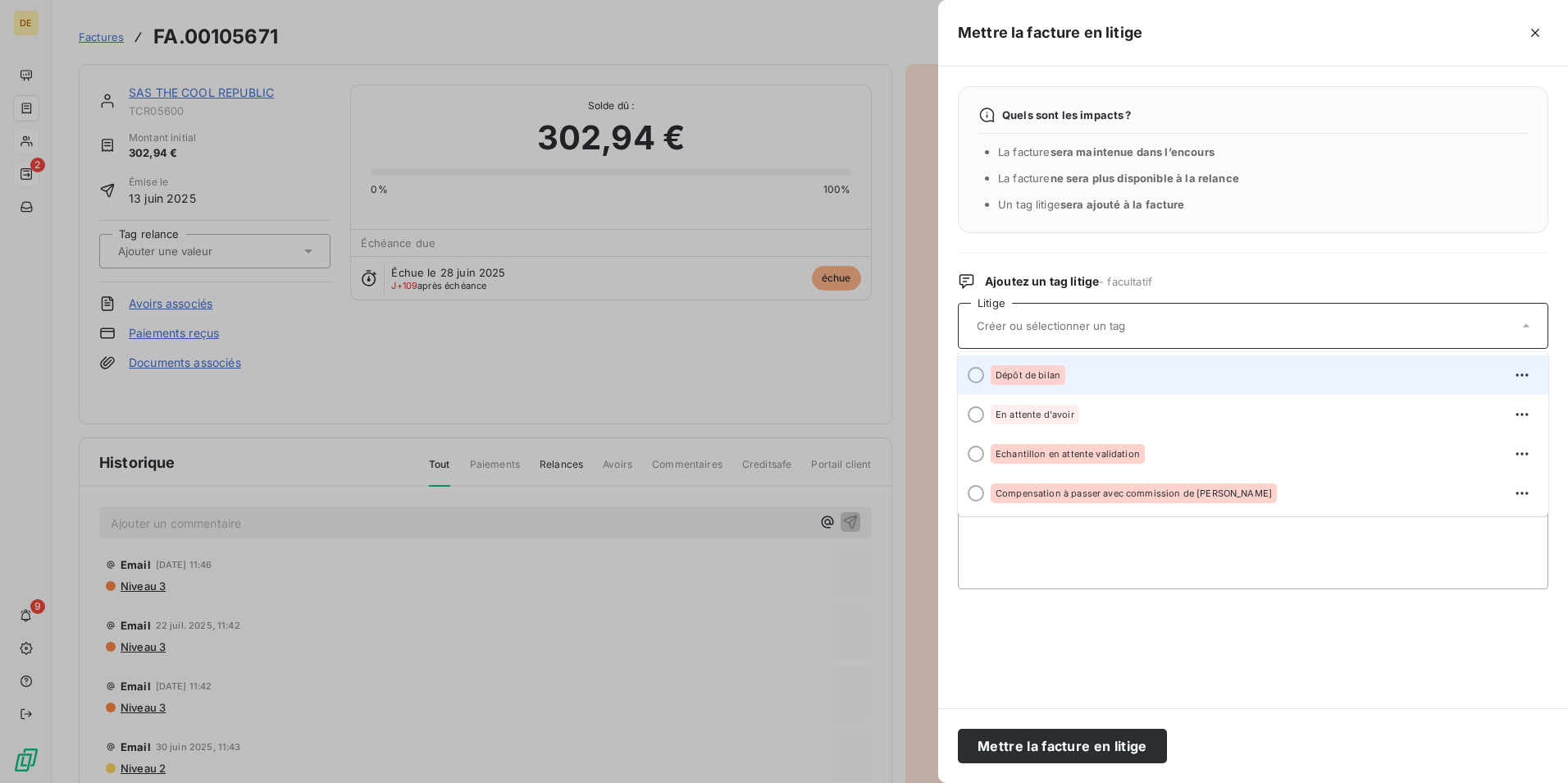
click at [983, 376] on div at bounding box center [976, 375] width 16 height 16
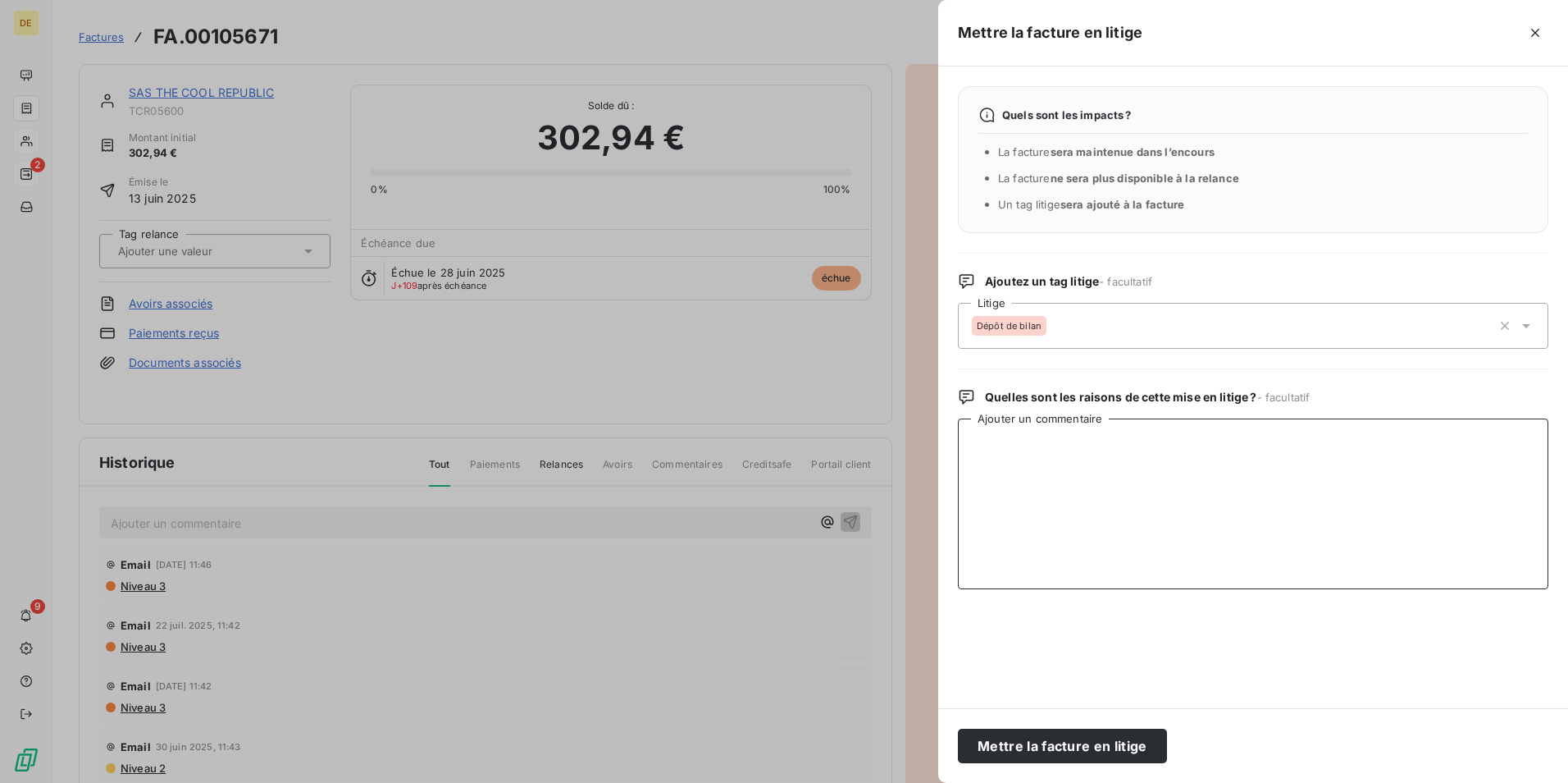
click at [1024, 488] on textarea "Ajouter un commentaire" at bounding box center [1253, 504] width 591 height 171
type textarea "le client est en depot de bilan."
click at [1031, 741] on button "Mettre la facture en litige" at bounding box center [1063, 746] width 209 height 35
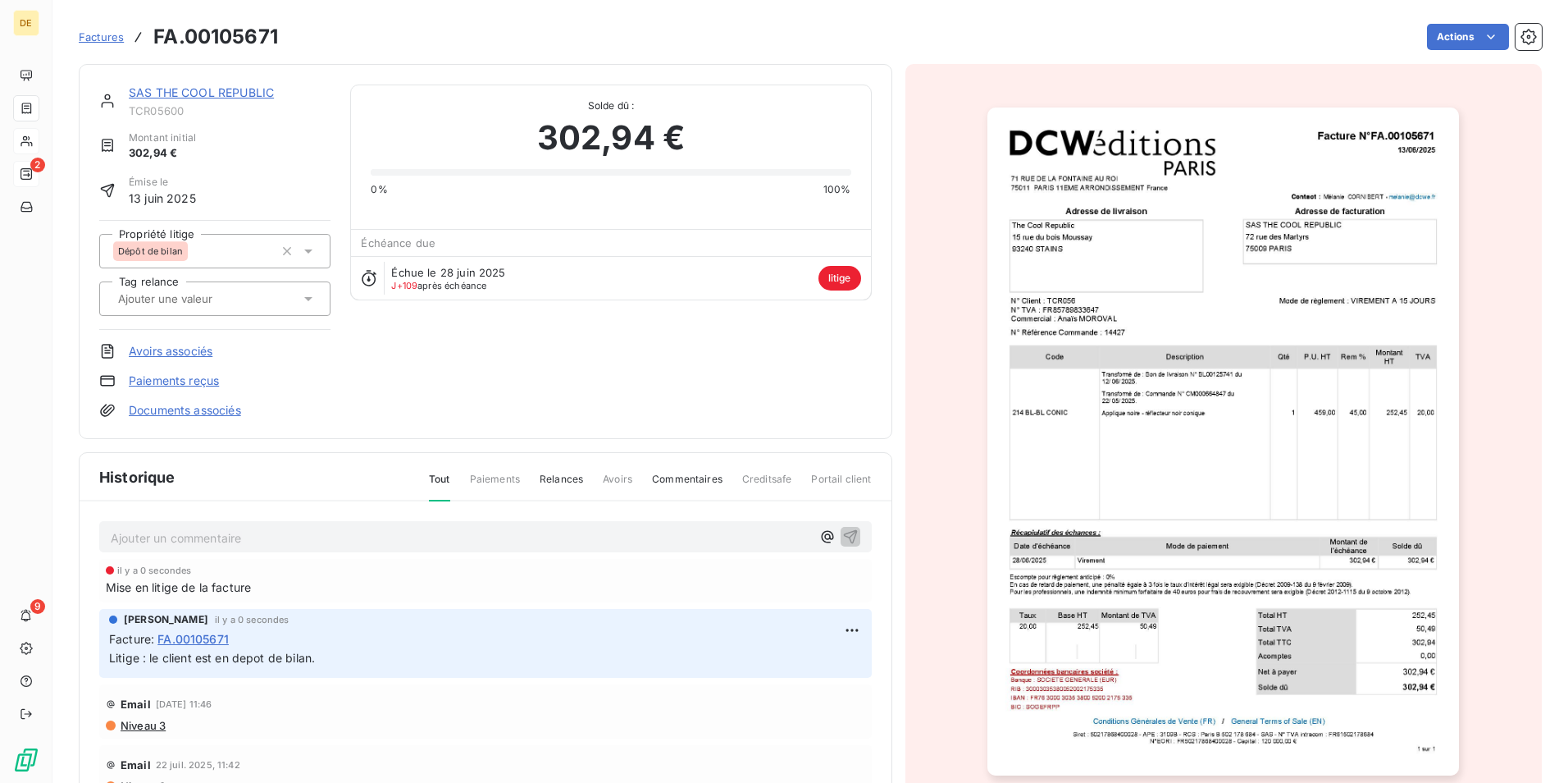
click at [205, 98] on link "SAS THE COOL REPUBLIC" at bounding box center [202, 92] width 145 height 14
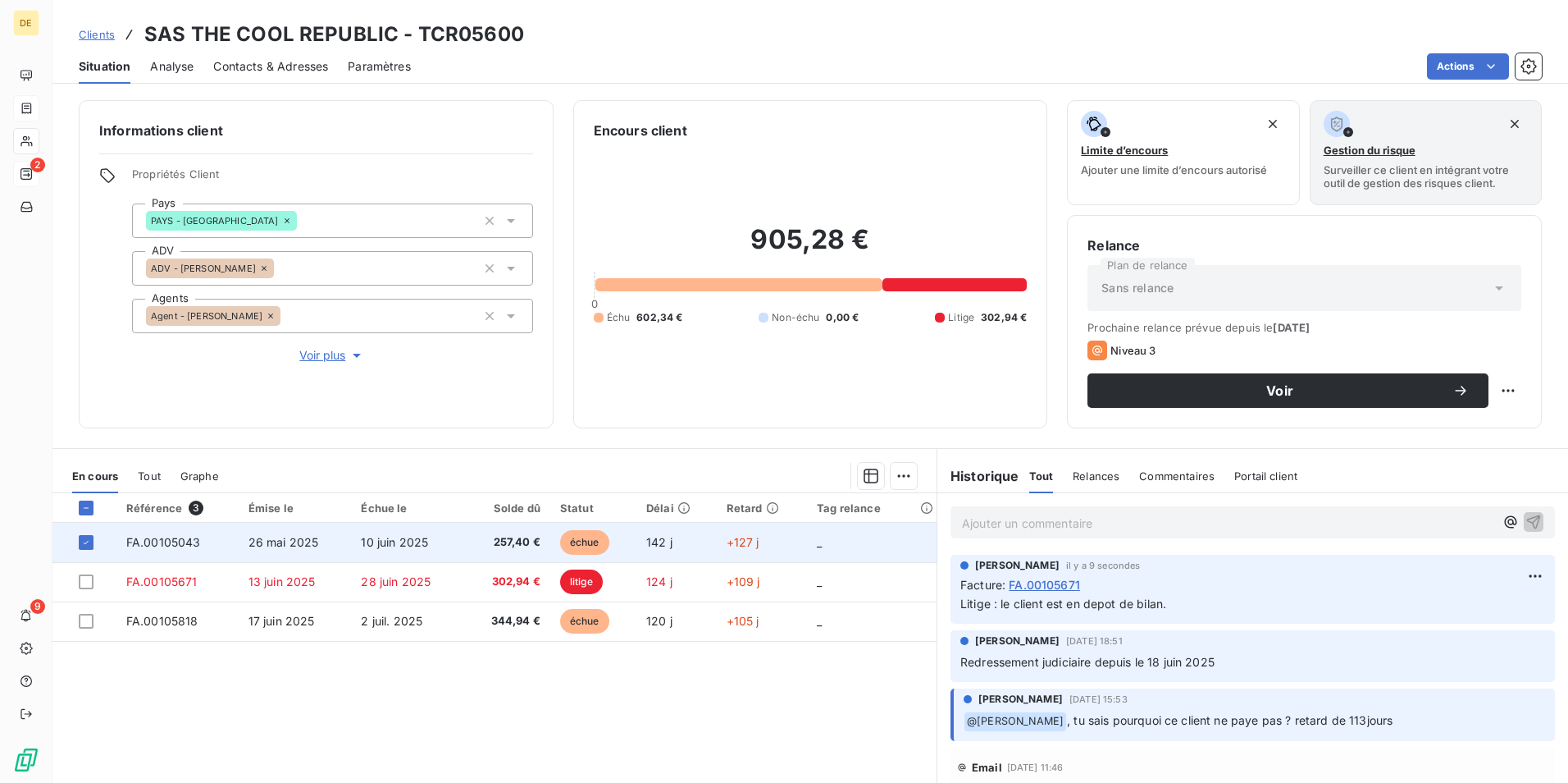
click at [152, 538] on span "FA.00105043" at bounding box center [164, 541] width 75 height 14
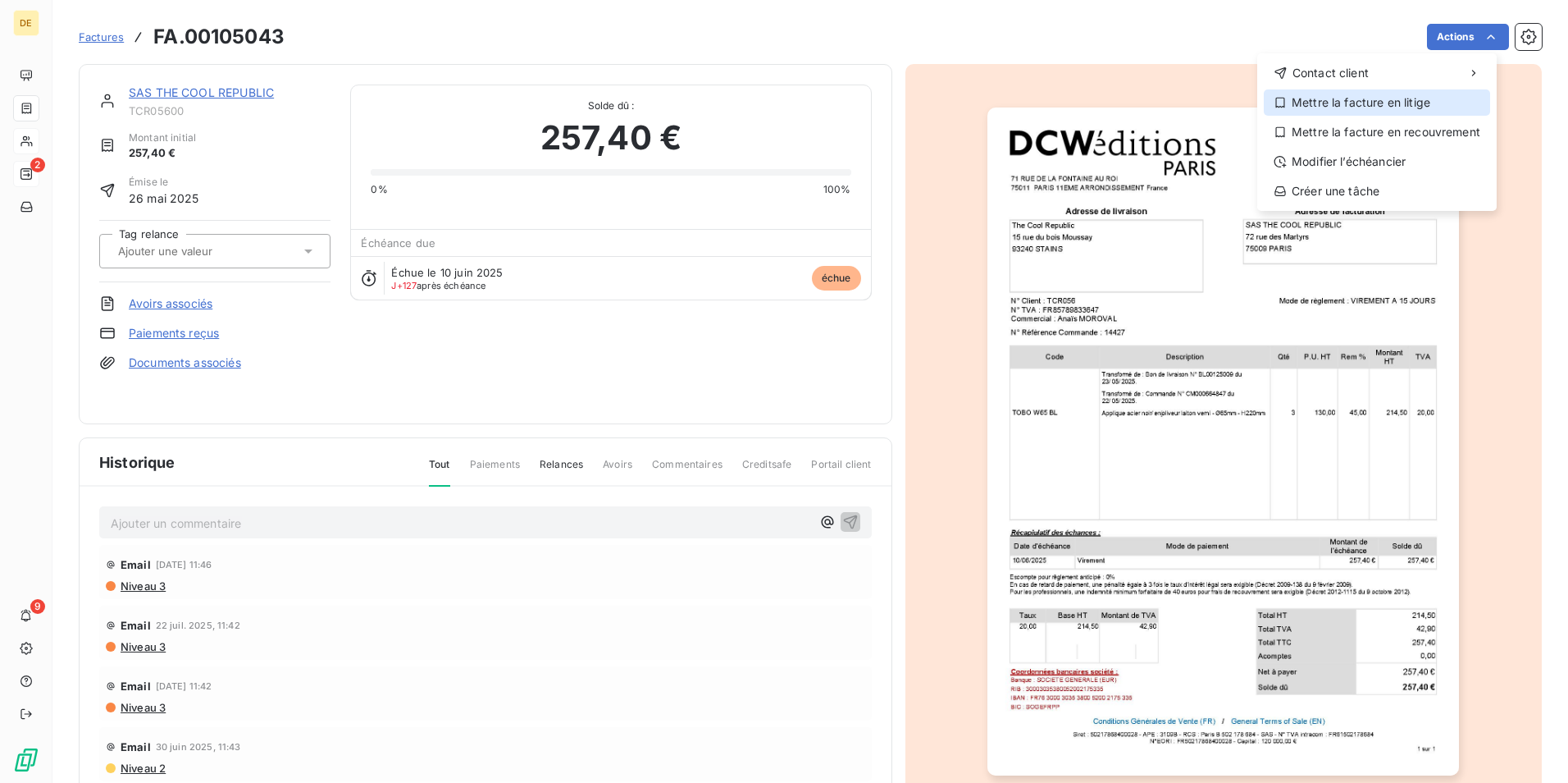
click at [1371, 106] on div "Mettre la facture en litige" at bounding box center [1376, 102] width 226 height 26
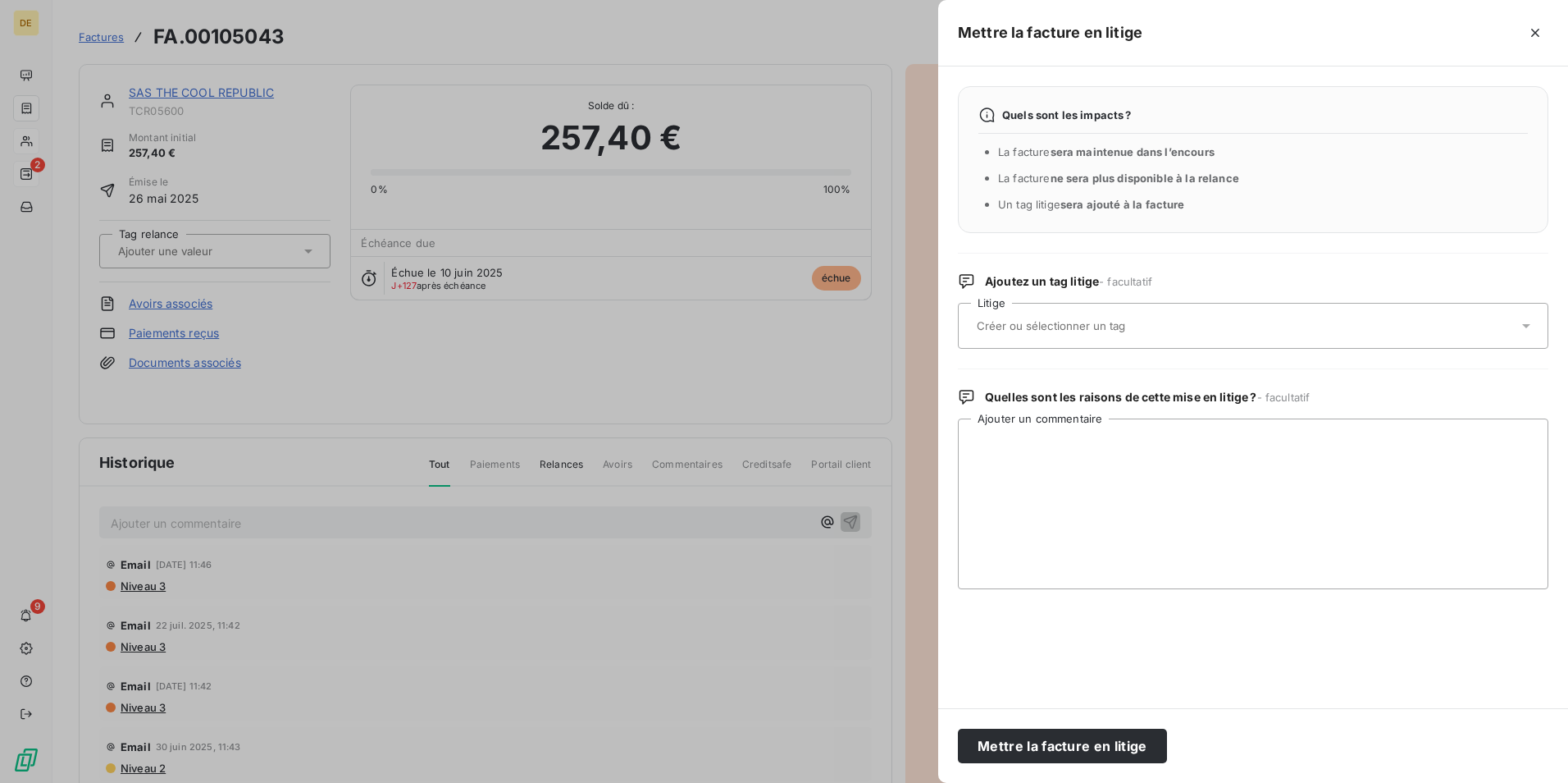
click at [1136, 324] on input "text" at bounding box center [1094, 326] width 239 height 15
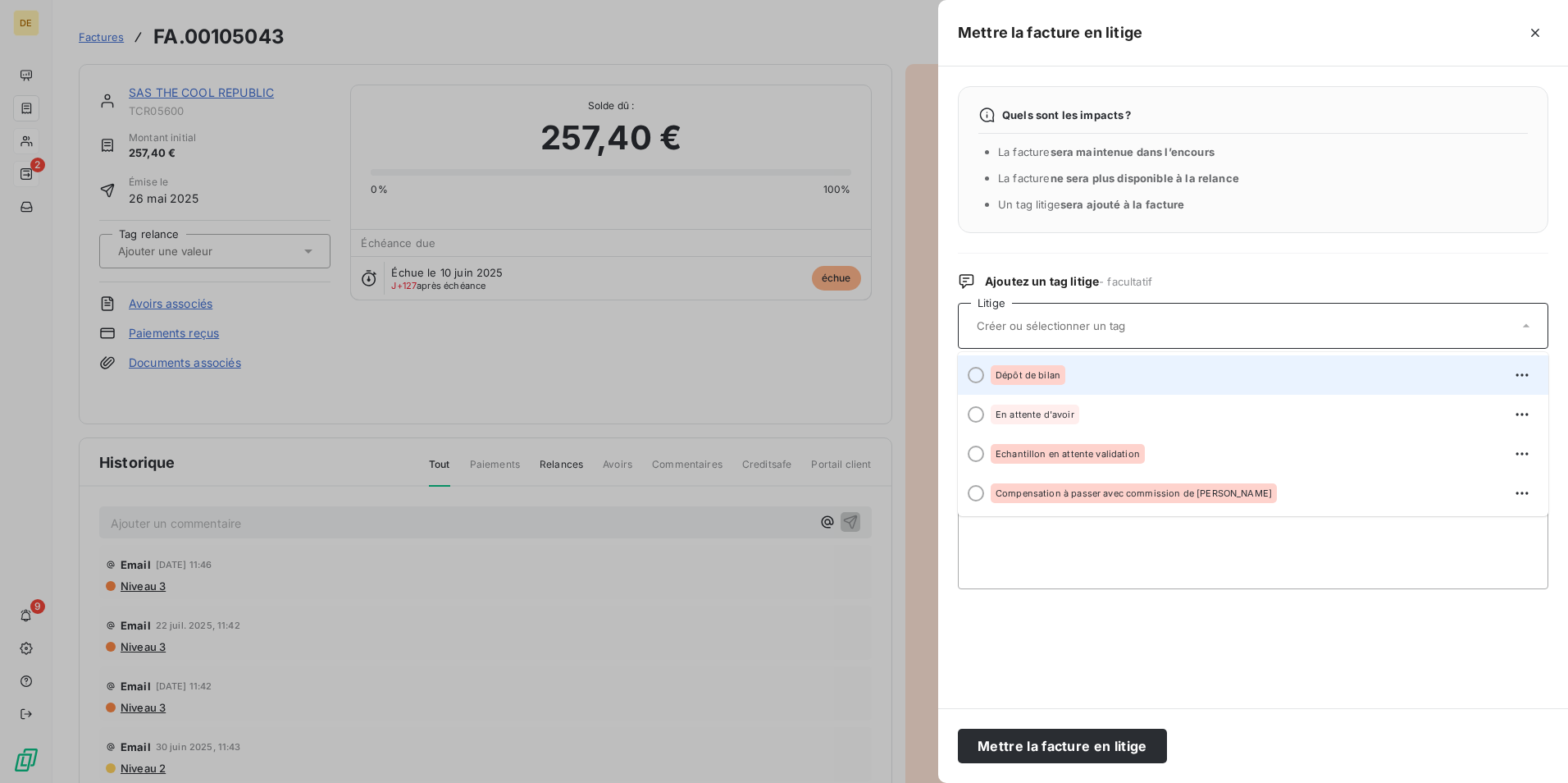
click at [976, 371] on div at bounding box center [976, 375] width 16 height 16
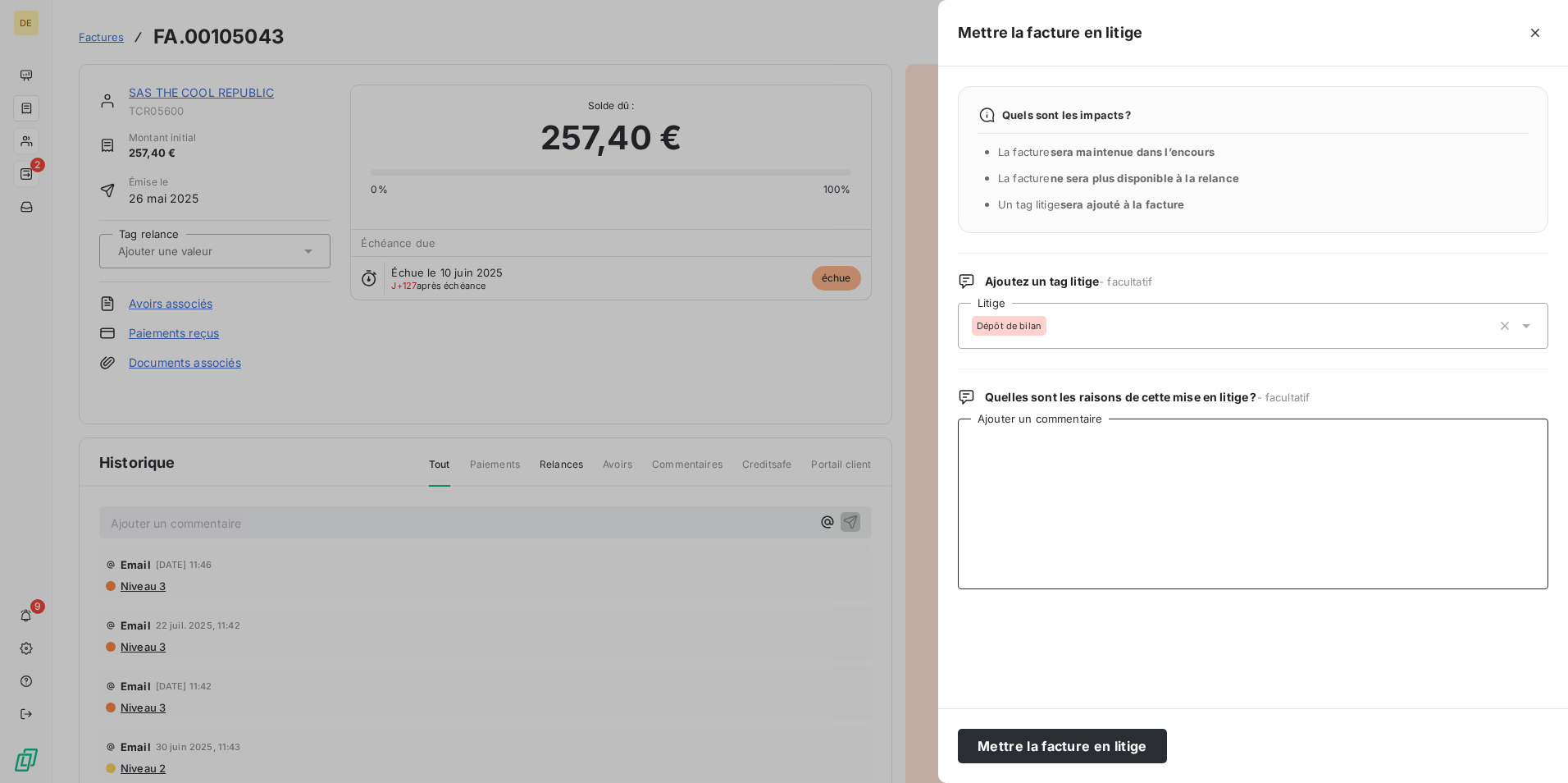
click at [1031, 487] on textarea "Ajouter un commentaire" at bounding box center [1253, 504] width 591 height 171
type textarea "c"
type textarea "dépôt de bilan du client"
click at [1053, 743] on button "Mettre la facture en litige" at bounding box center [1063, 746] width 209 height 35
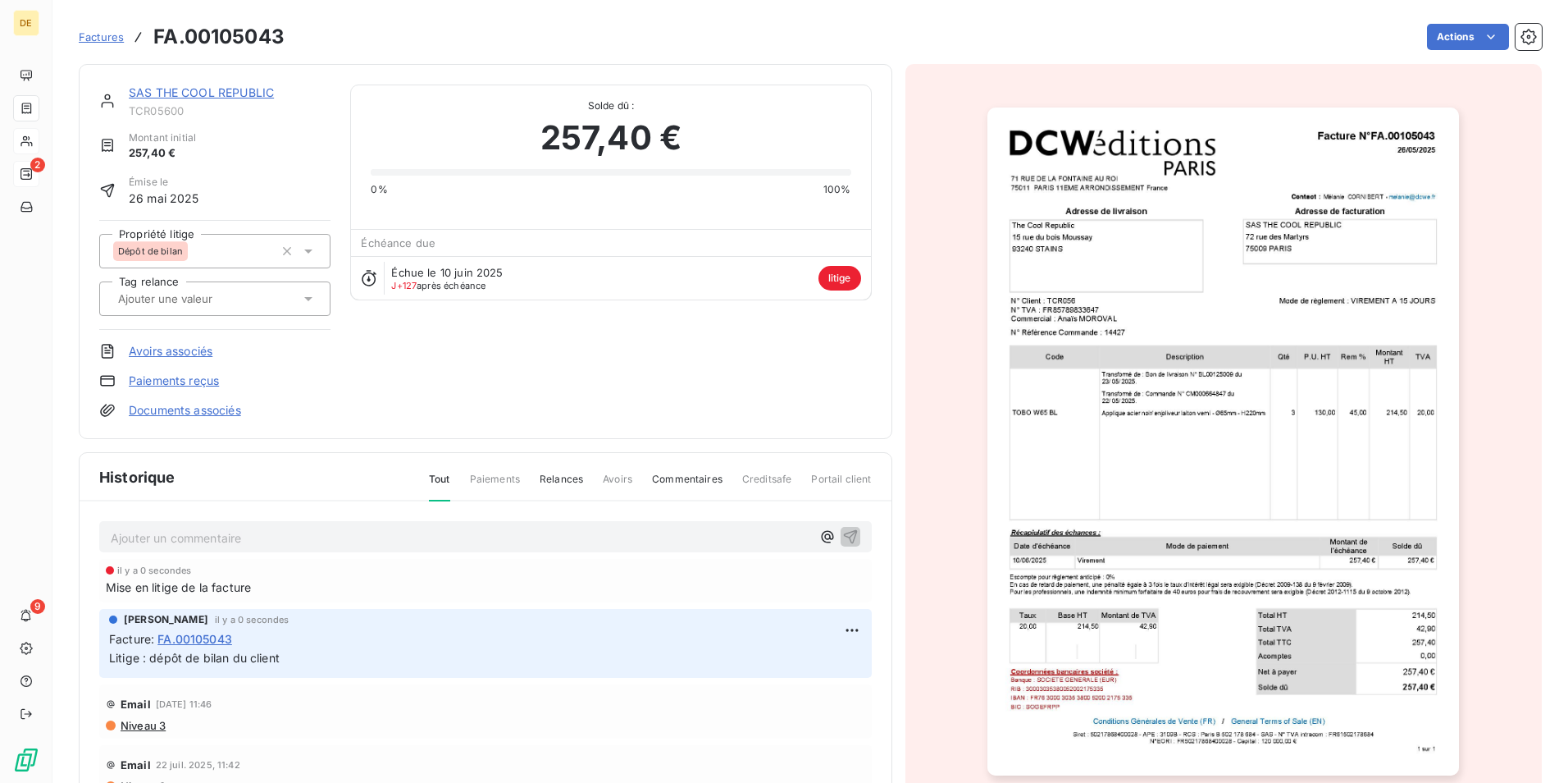
click at [116, 35] on span "Factures" at bounding box center [102, 36] width 45 height 13
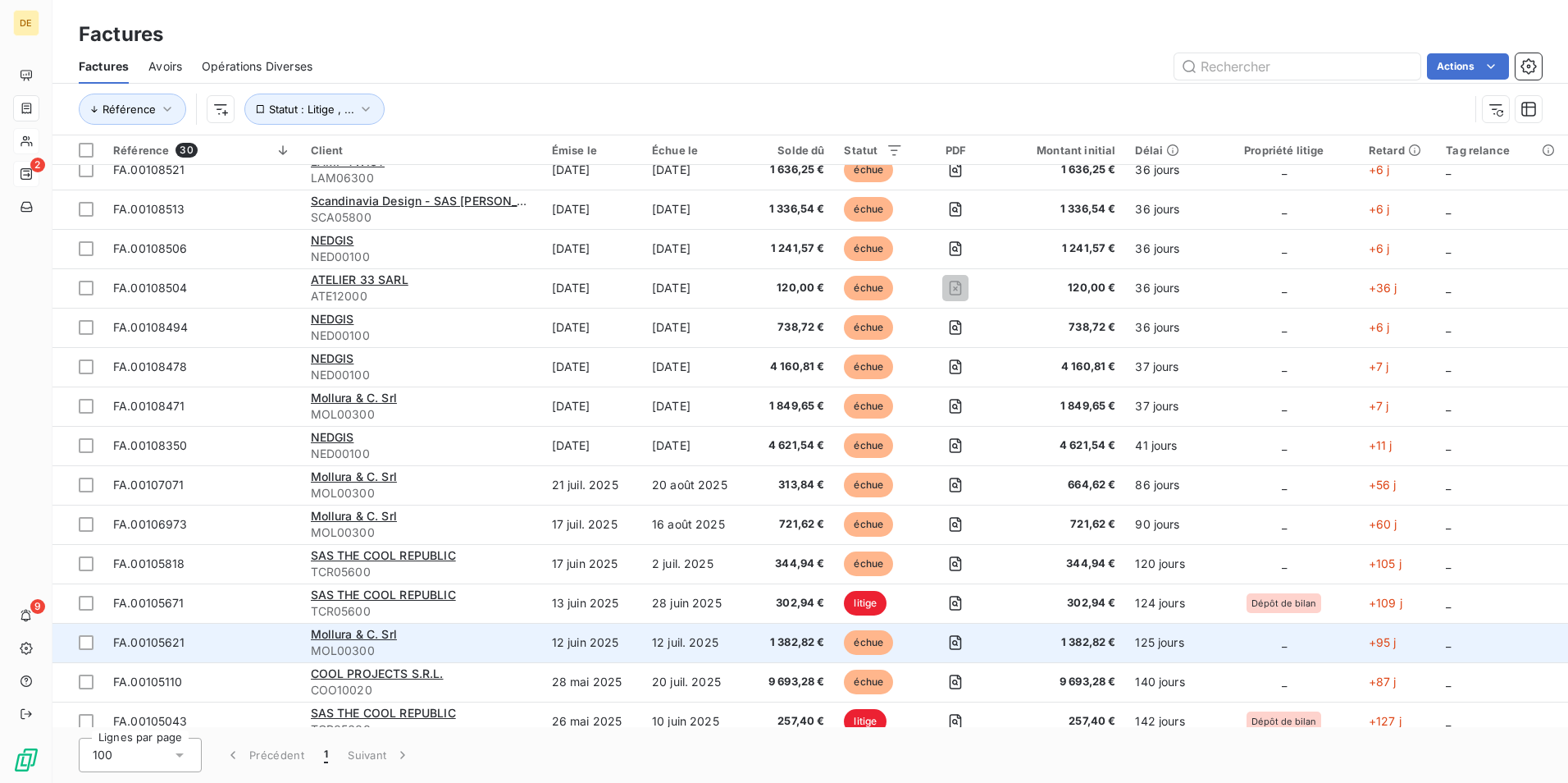
scroll to position [492, 0]
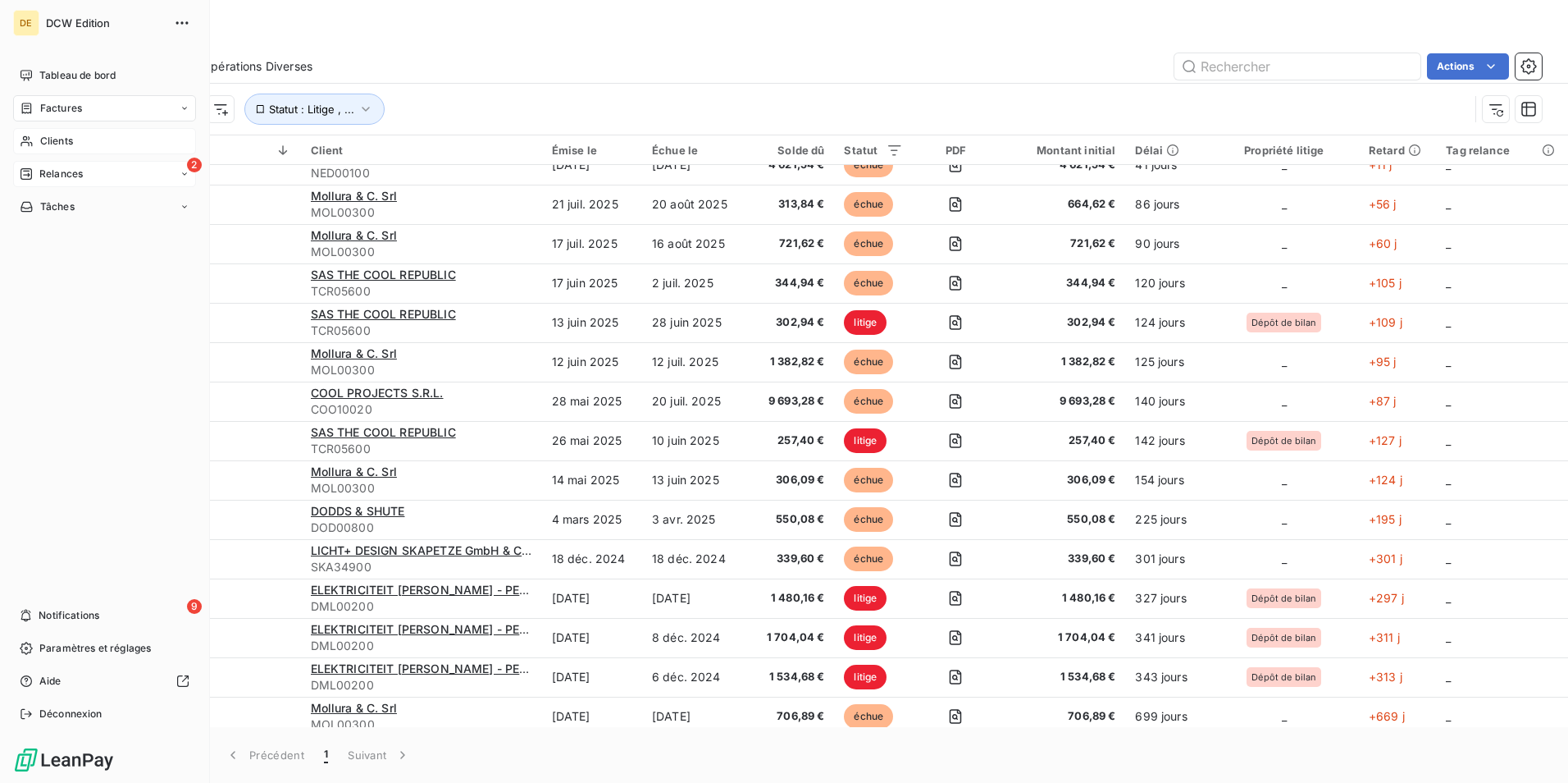
click at [38, 138] on div "Clients" at bounding box center [104, 141] width 183 height 26
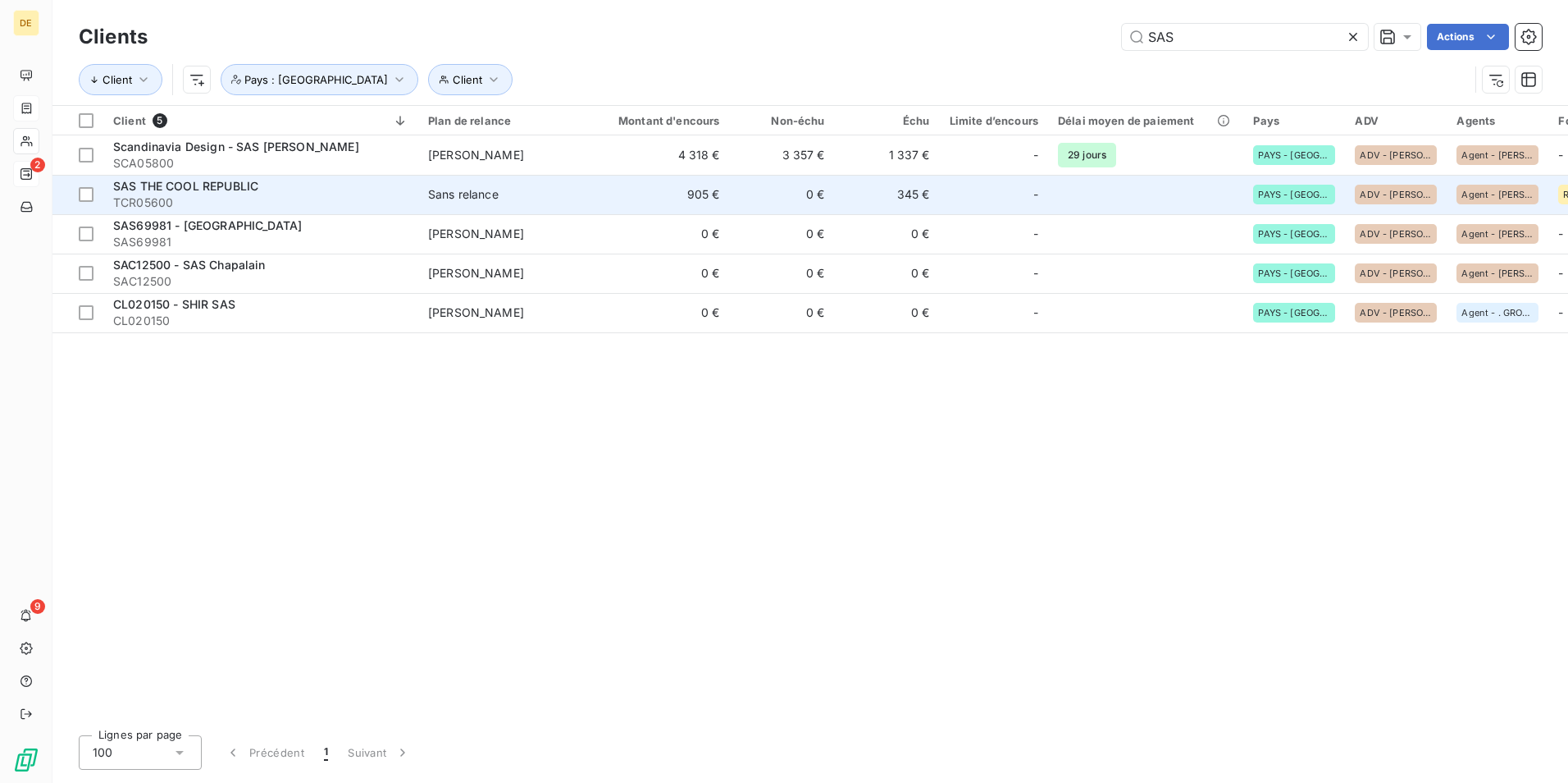
click at [235, 189] on span "SAS THE COOL REPUBLIC" at bounding box center [186, 186] width 145 height 14
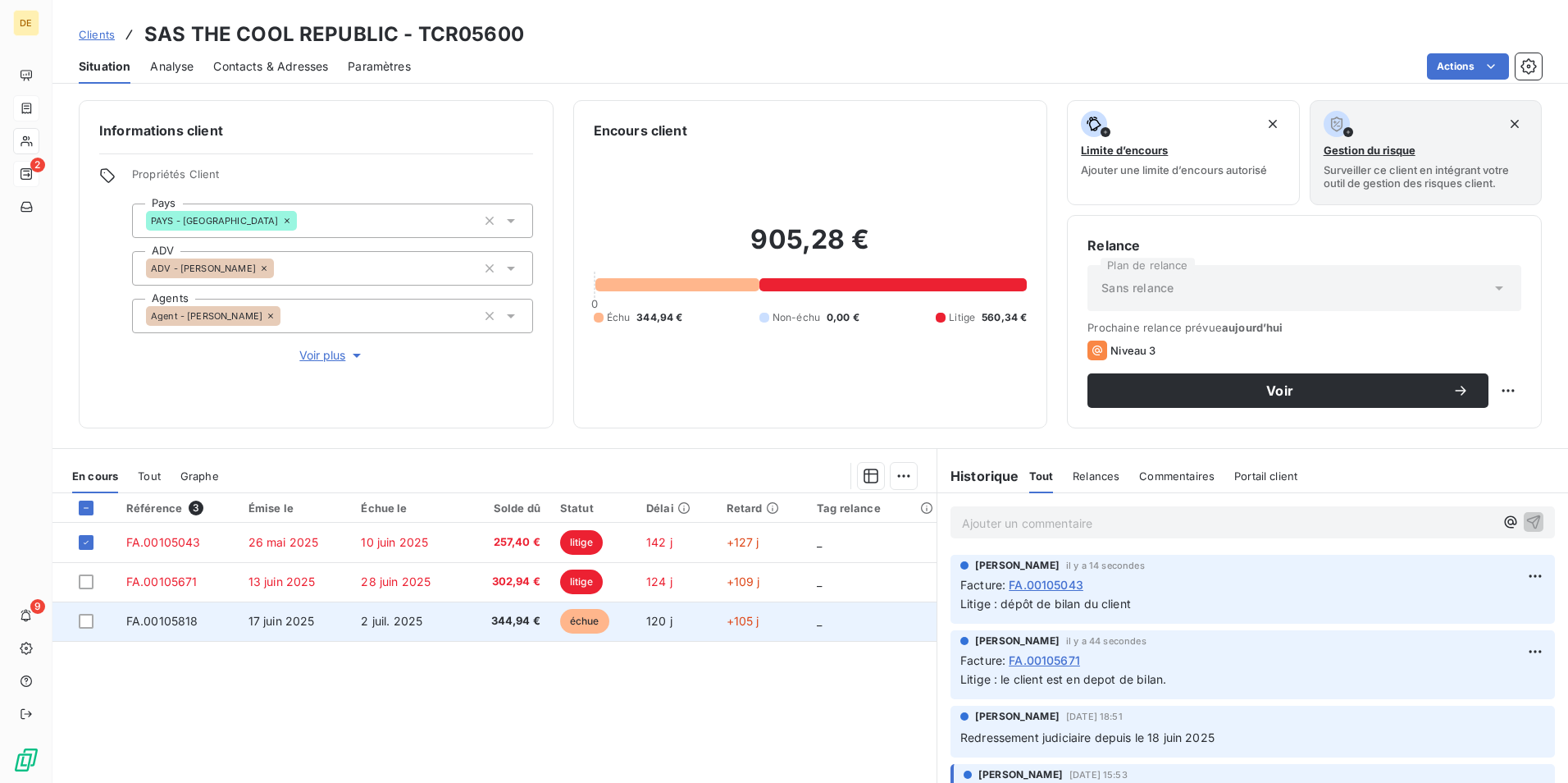
click at [393, 617] on span "2 juil. 2025" at bounding box center [392, 620] width 62 height 14
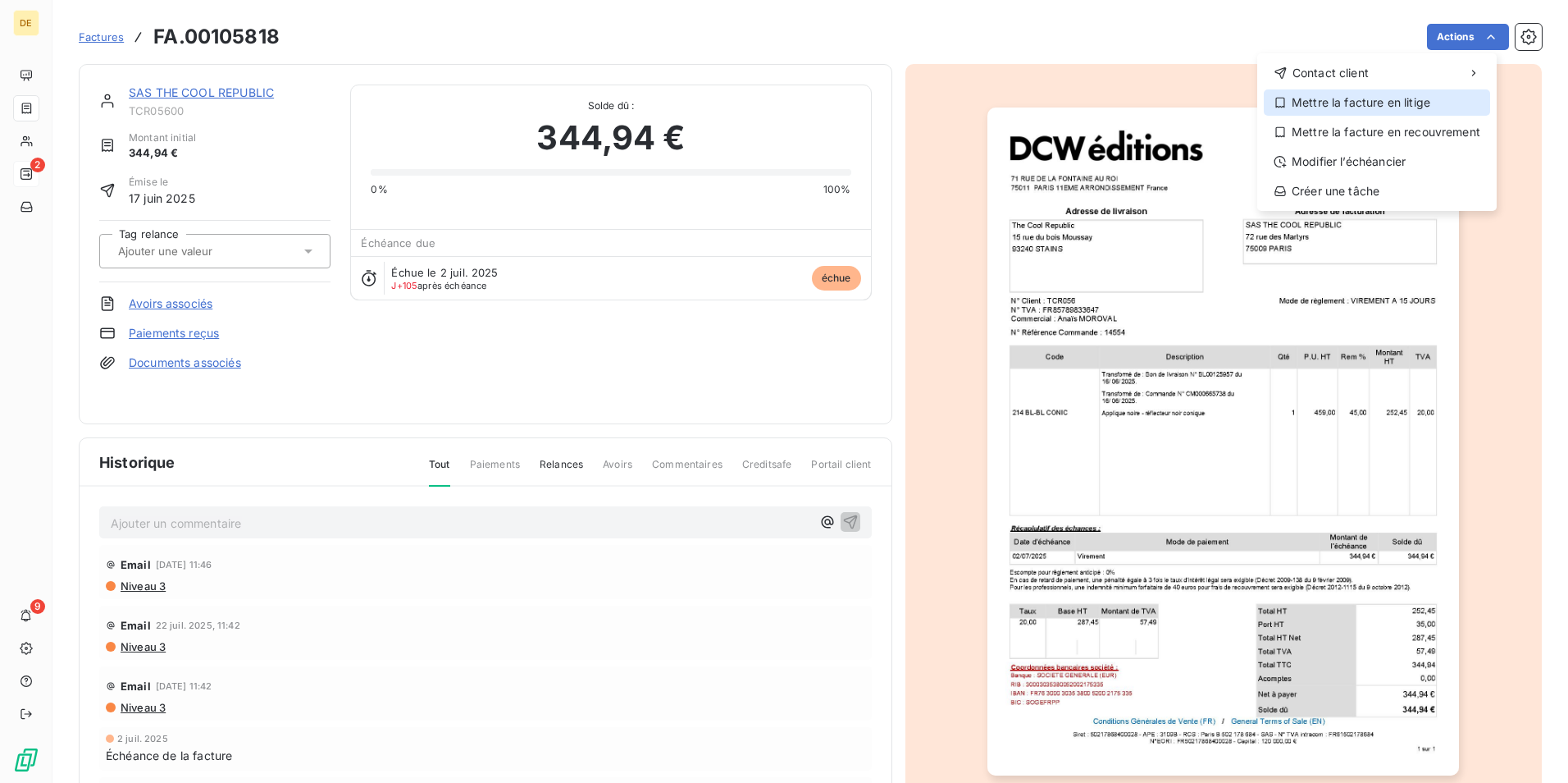
click at [1408, 105] on div "Mettre la facture en litige" at bounding box center [1376, 102] width 226 height 26
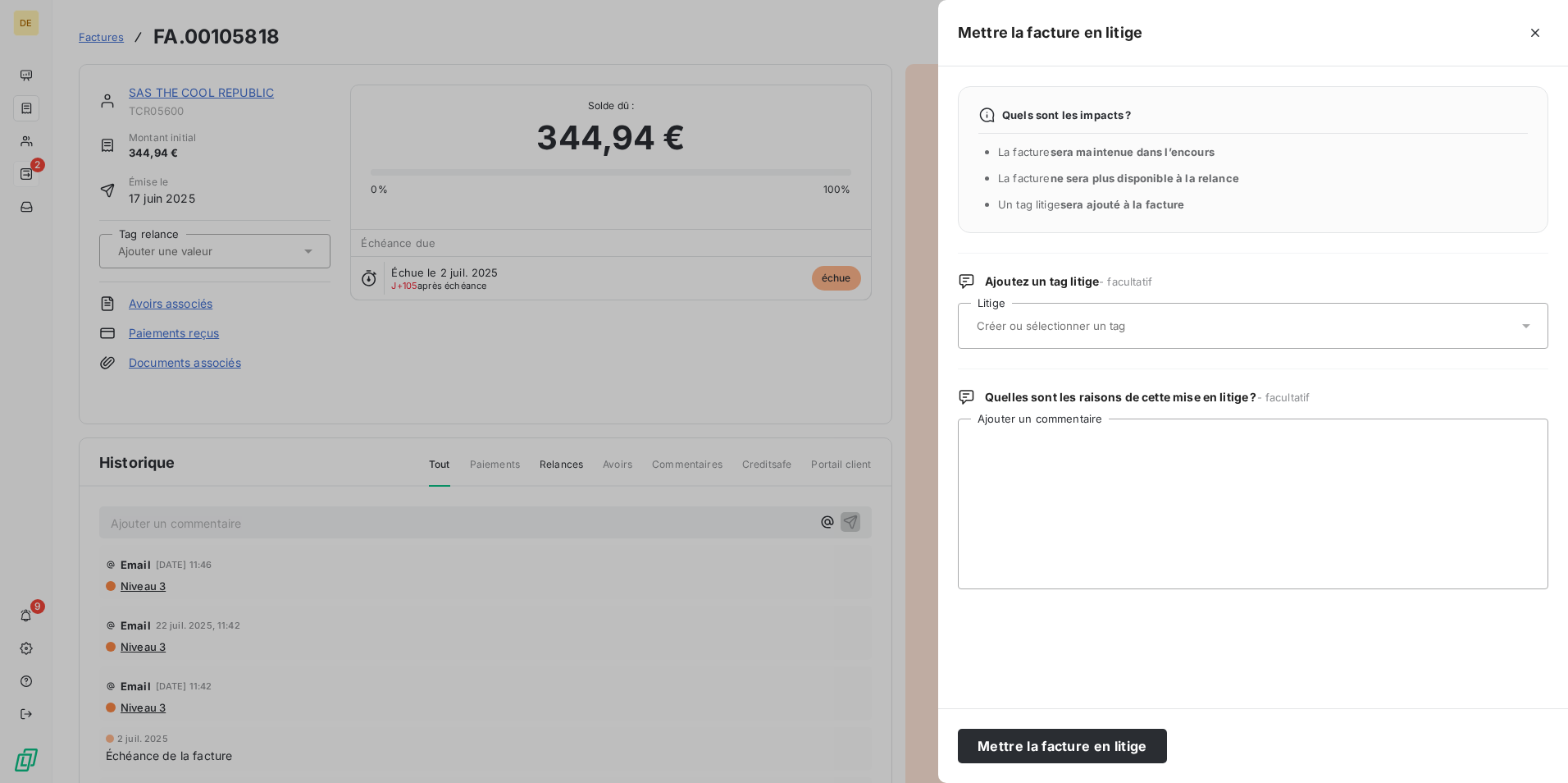
click at [1036, 329] on input "text" at bounding box center [1094, 326] width 239 height 15
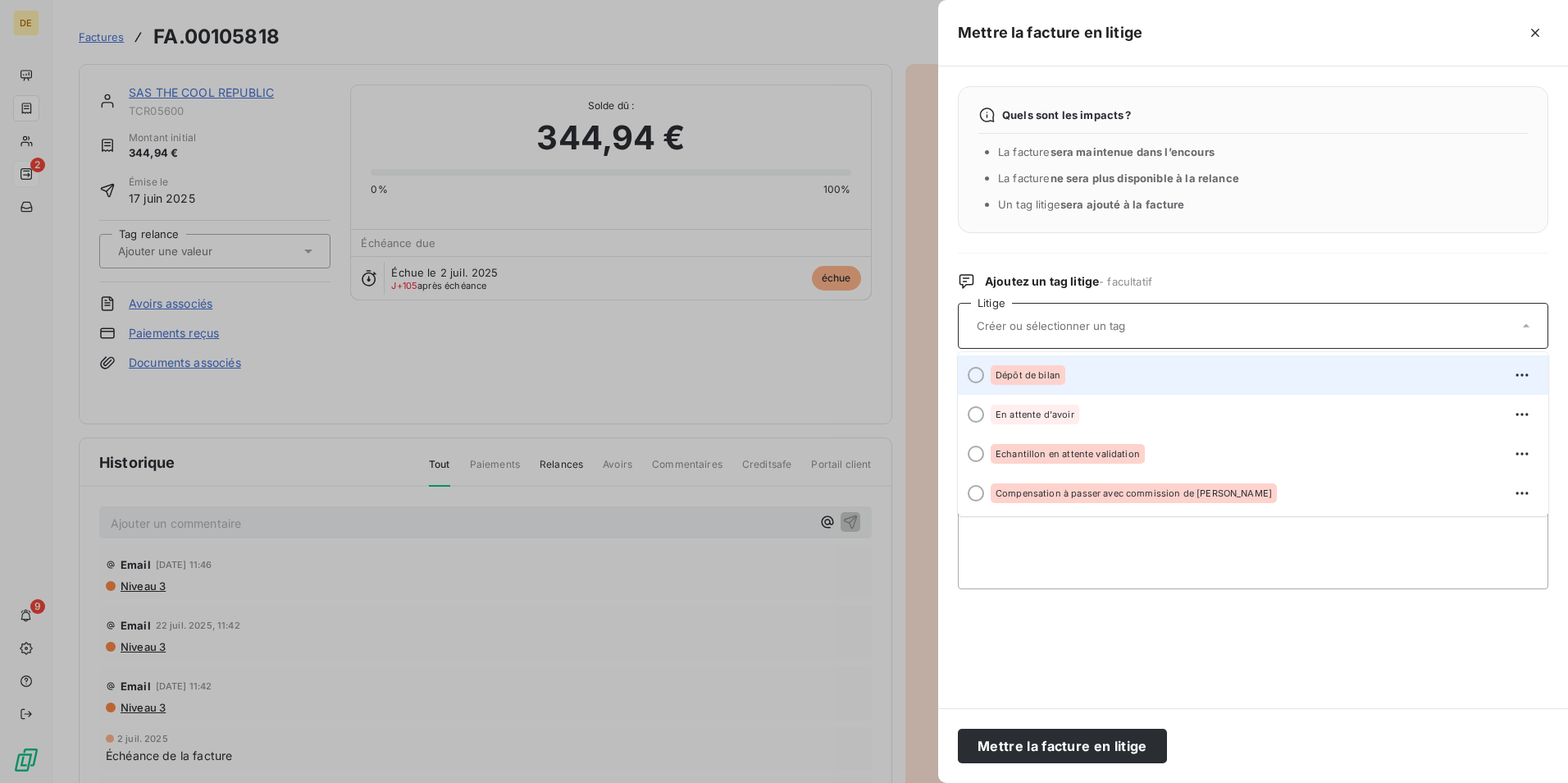
click at [974, 376] on div at bounding box center [976, 375] width 16 height 16
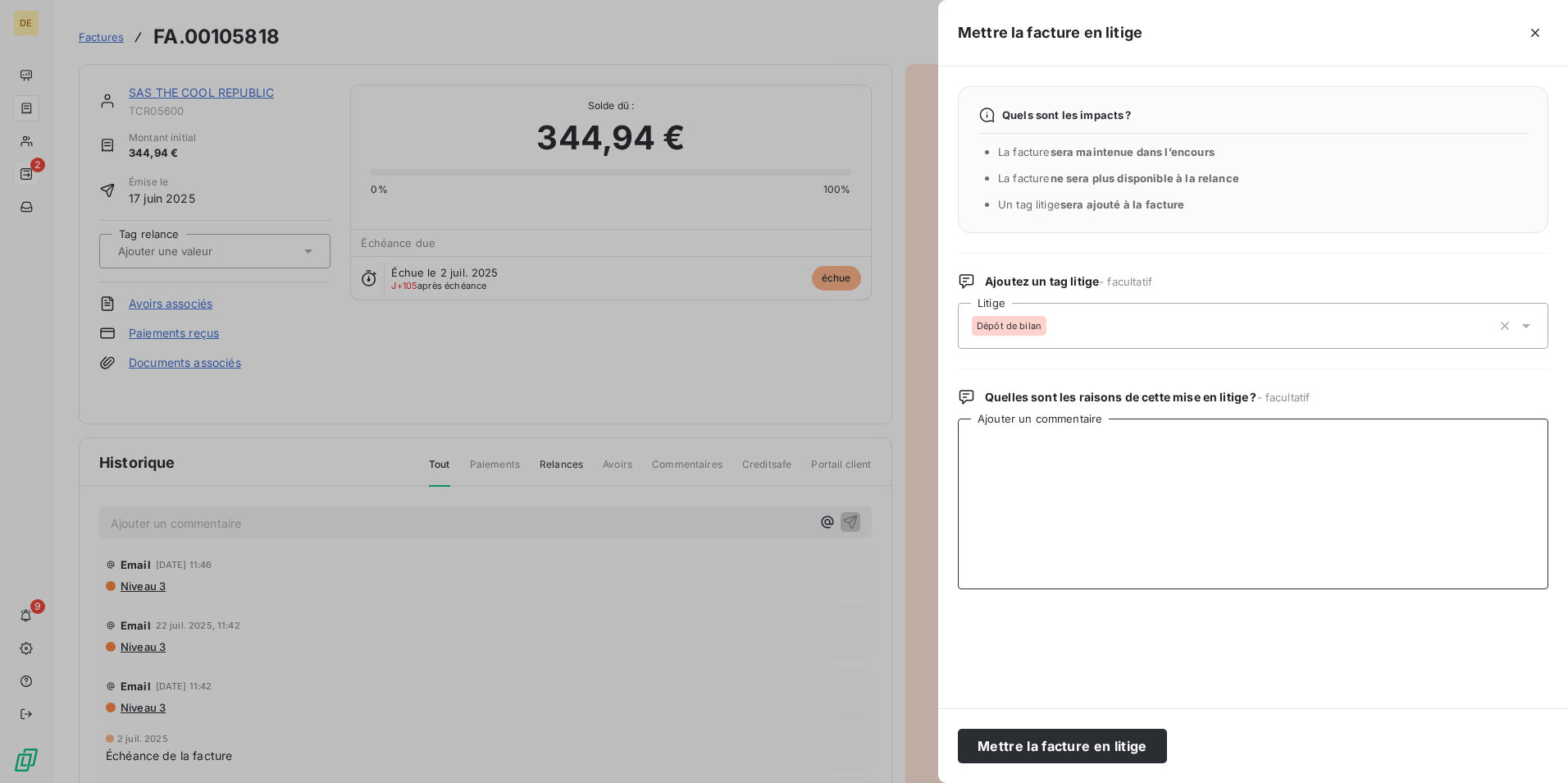
click at [1043, 517] on textarea "Ajouter un commentaire" at bounding box center [1253, 504] width 591 height 171
type textarea "e"
drag, startPoint x: 984, startPoint y: 445, endPoint x: 993, endPoint y: 449, distance: 9.8
click at [989, 447] on textarea "de pot de bilan ." at bounding box center [1253, 504] width 591 height 171
click at [1003, 444] on textarea "dépot de bilan ." at bounding box center [1253, 504] width 591 height 171
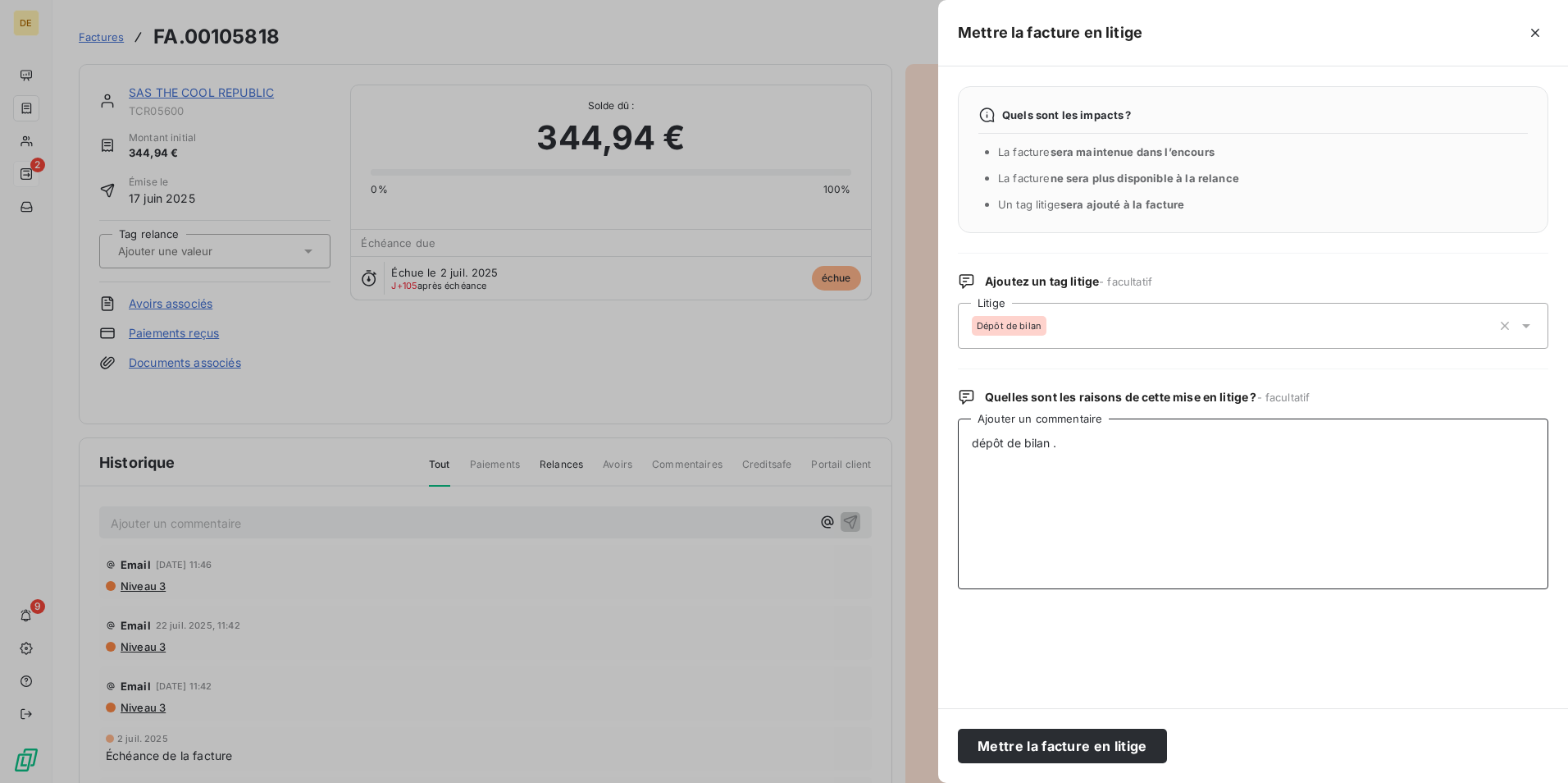
click at [1087, 443] on textarea "dépôt de bilan ." at bounding box center [1253, 504] width 591 height 171
type textarea "dépôt de bilan du client."
click at [1050, 740] on button "Mettre la facture en litige" at bounding box center [1063, 746] width 209 height 35
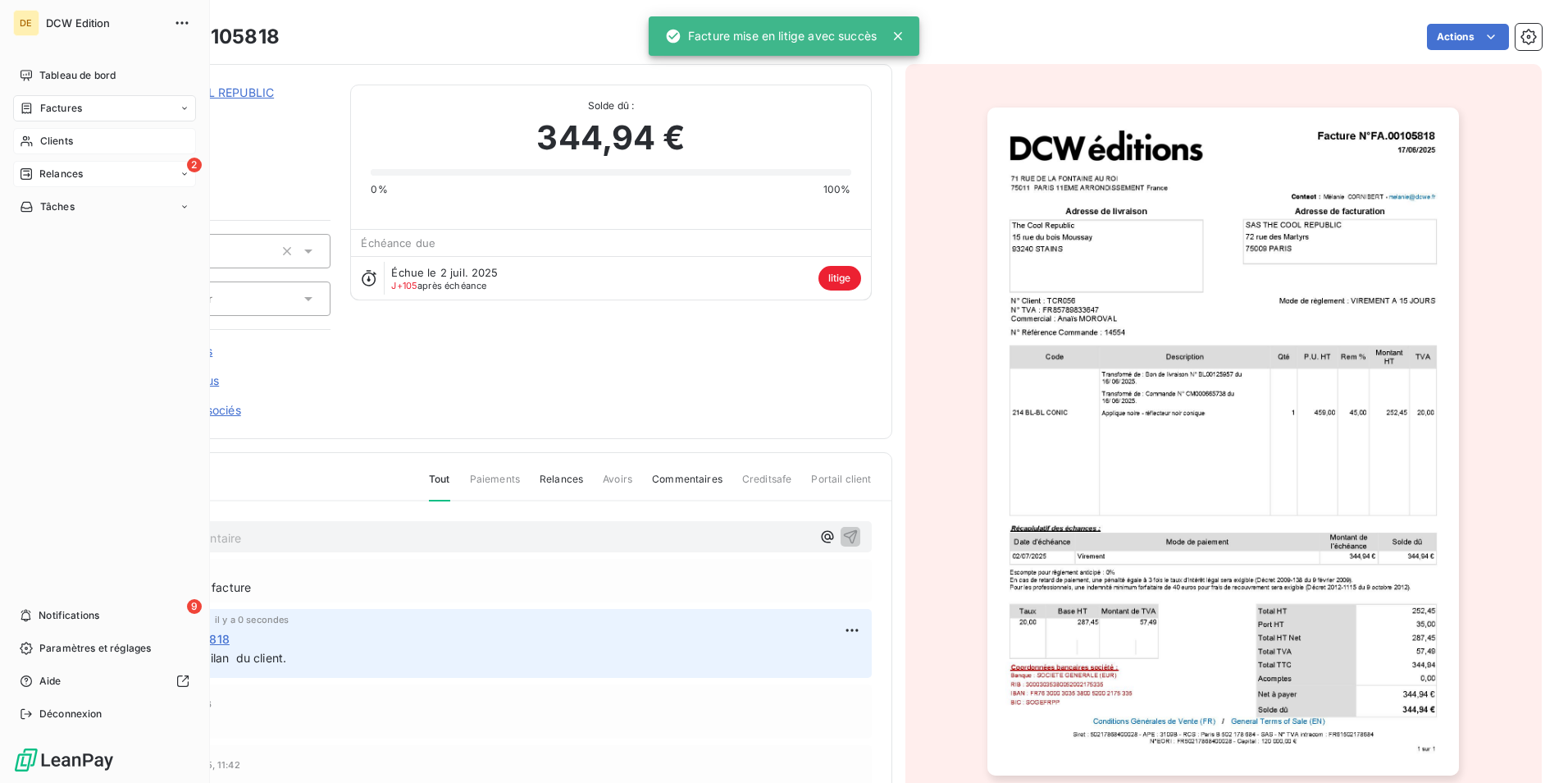
click at [67, 142] on span "Clients" at bounding box center [56, 141] width 33 height 15
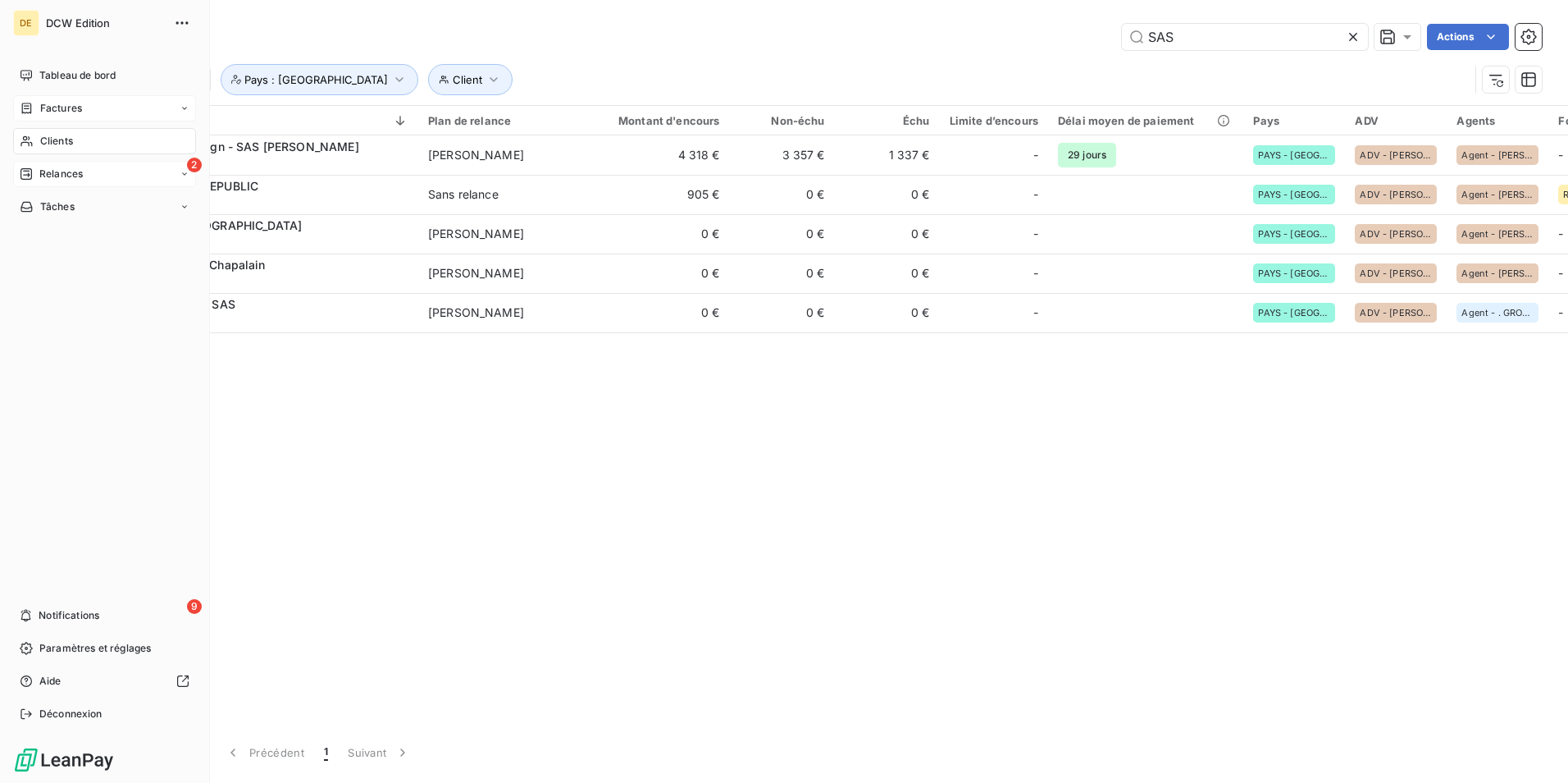
click at [55, 171] on span "Relances" at bounding box center [61, 174] width 44 height 15
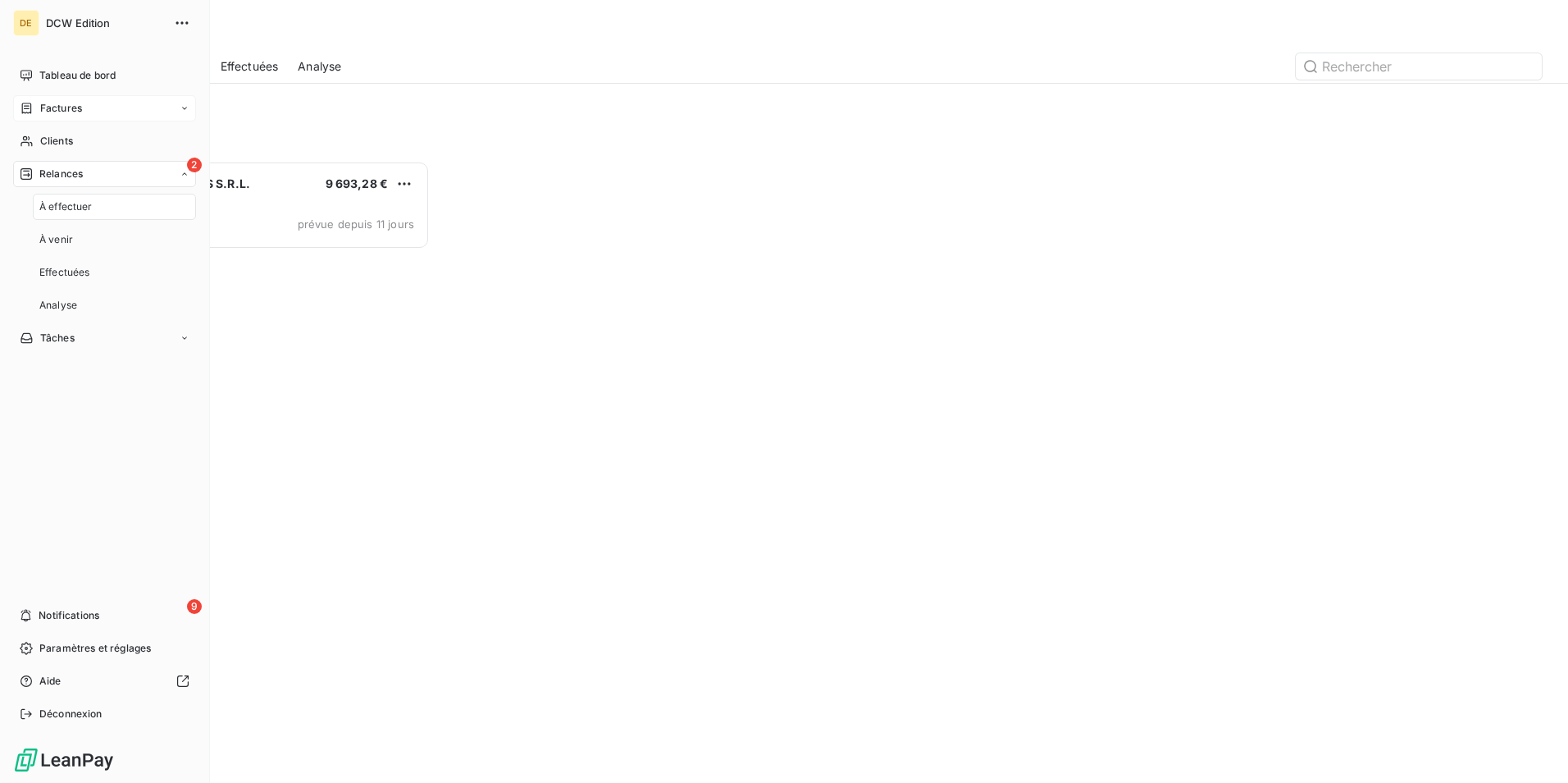
scroll to position [609, 339]
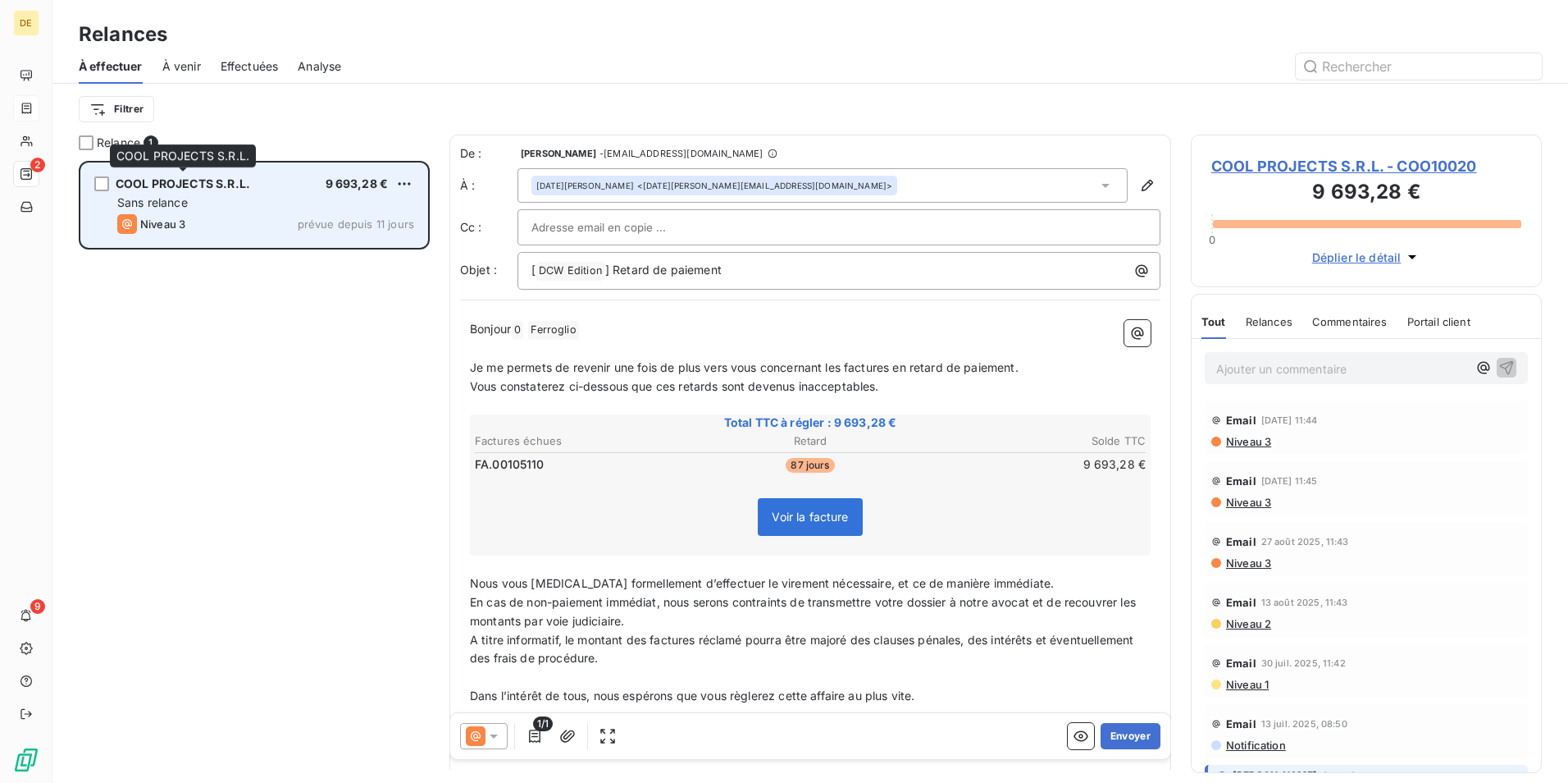
click at [195, 181] on span "COOL PROJECTS S.R.L." at bounding box center [183, 183] width 135 height 14
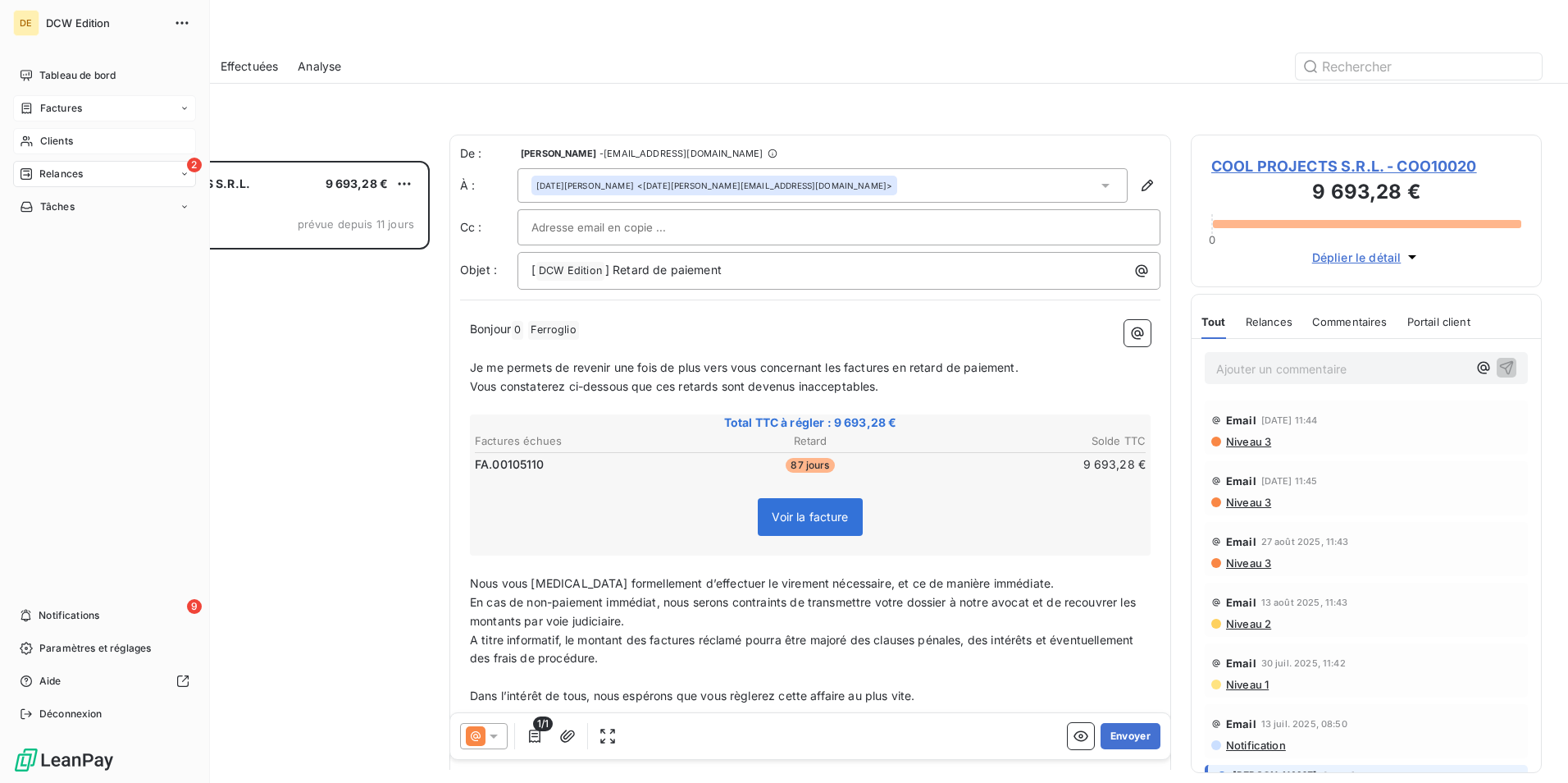
click at [35, 135] on div "Clients" at bounding box center [104, 141] width 183 height 26
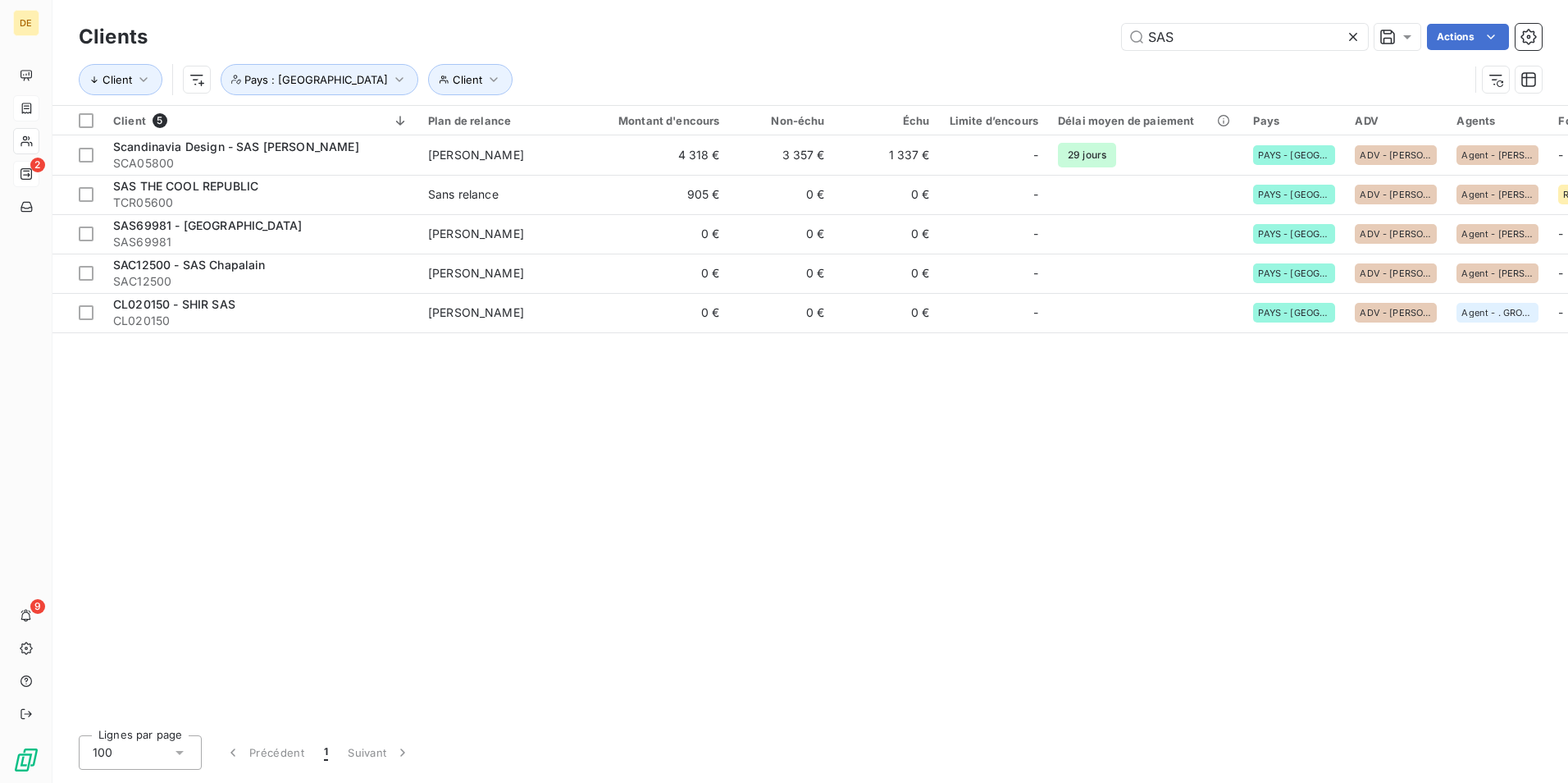
drag, startPoint x: 1231, startPoint y: 35, endPoint x: 1102, endPoint y: 48, distance: 129.7
click at [1102, 48] on div "SAS Actions" at bounding box center [854, 36] width 1374 height 26
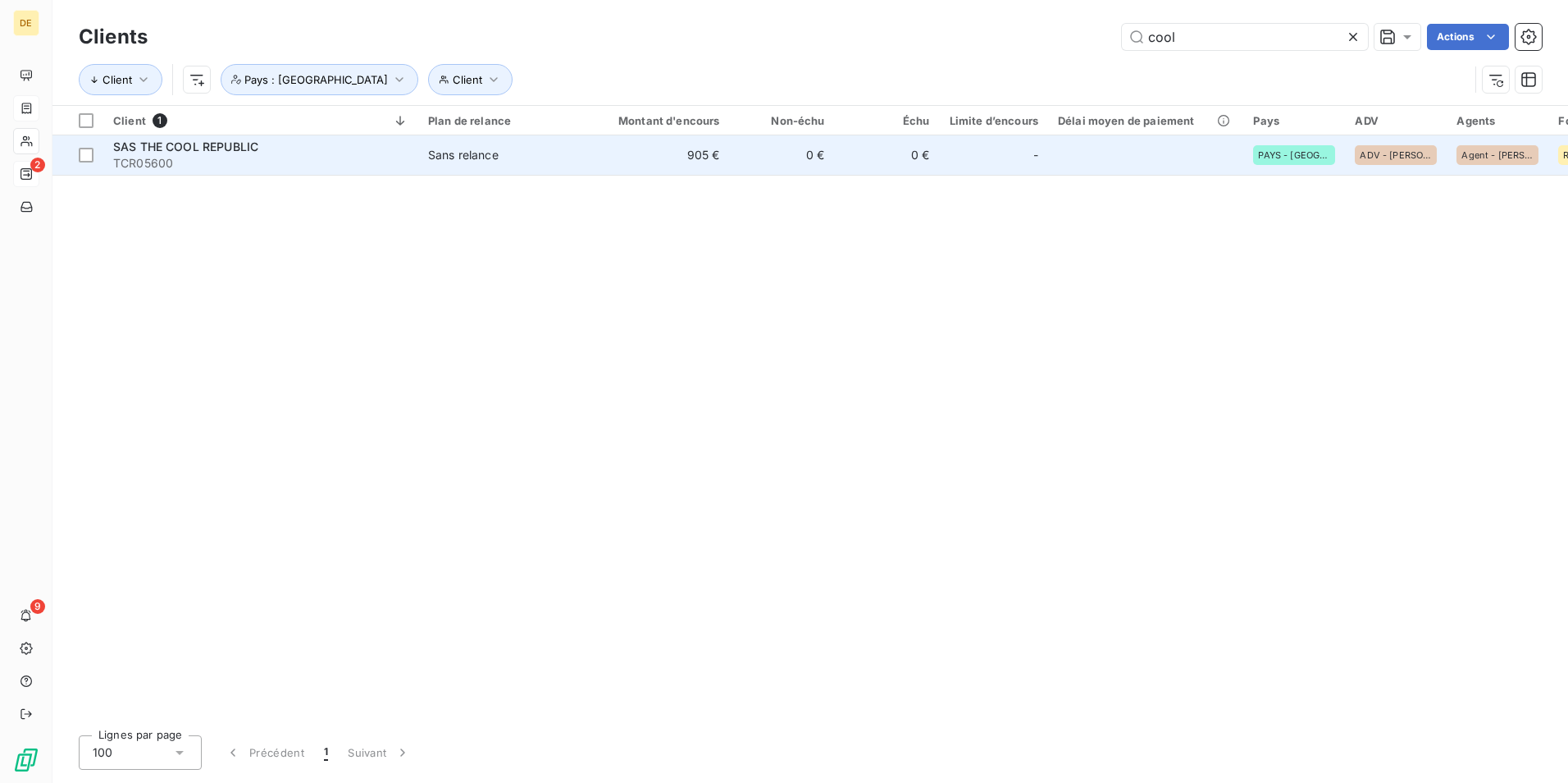
type input "cool"
click at [209, 153] on span "SAS THE COOL REPUBLIC" at bounding box center [186, 146] width 145 height 14
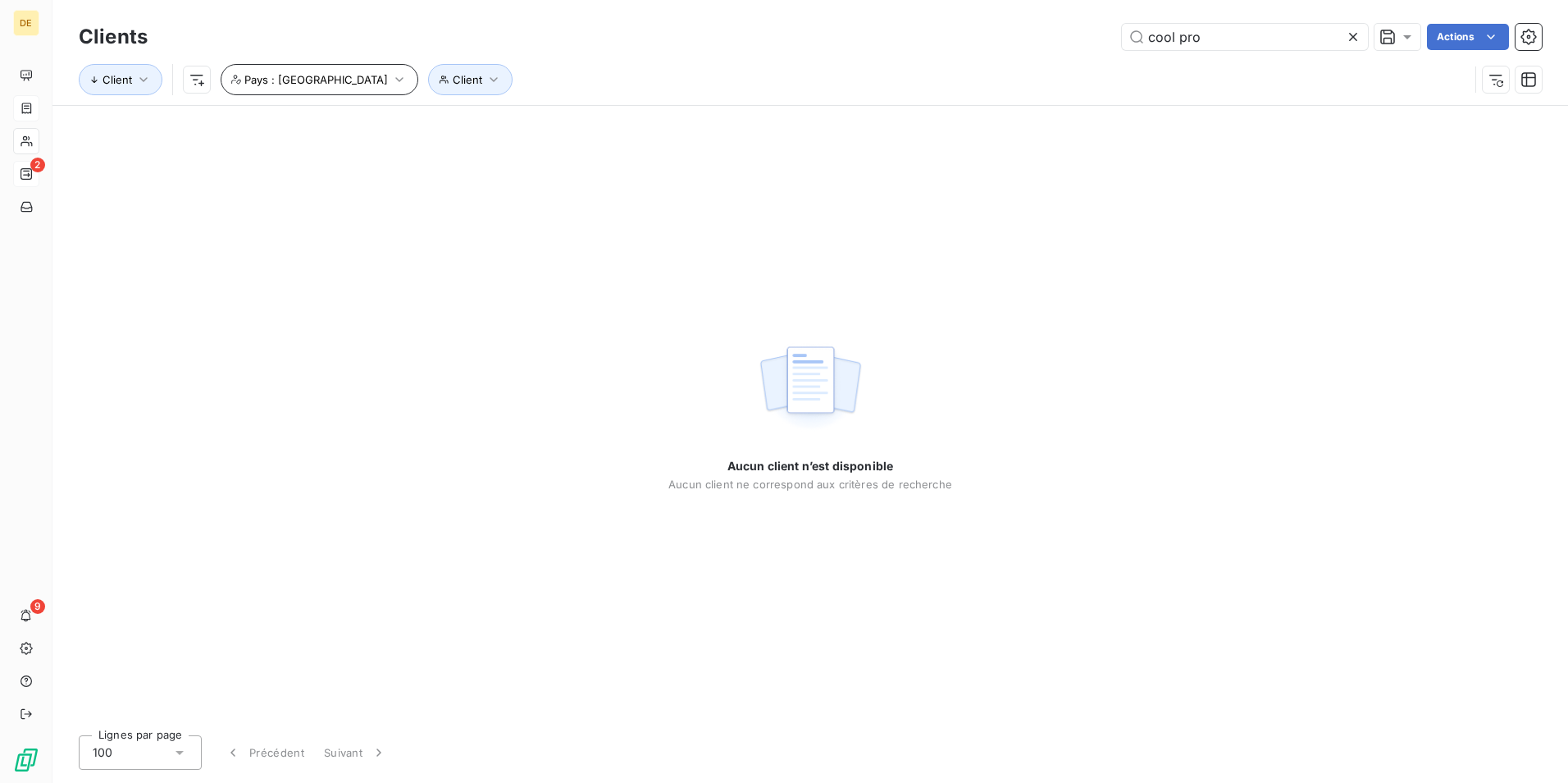
type input "cool pro"
click at [391, 79] on icon "button" at bounding box center [399, 79] width 16 height 16
click at [554, 122] on icon at bounding box center [555, 122] width 5 height 5
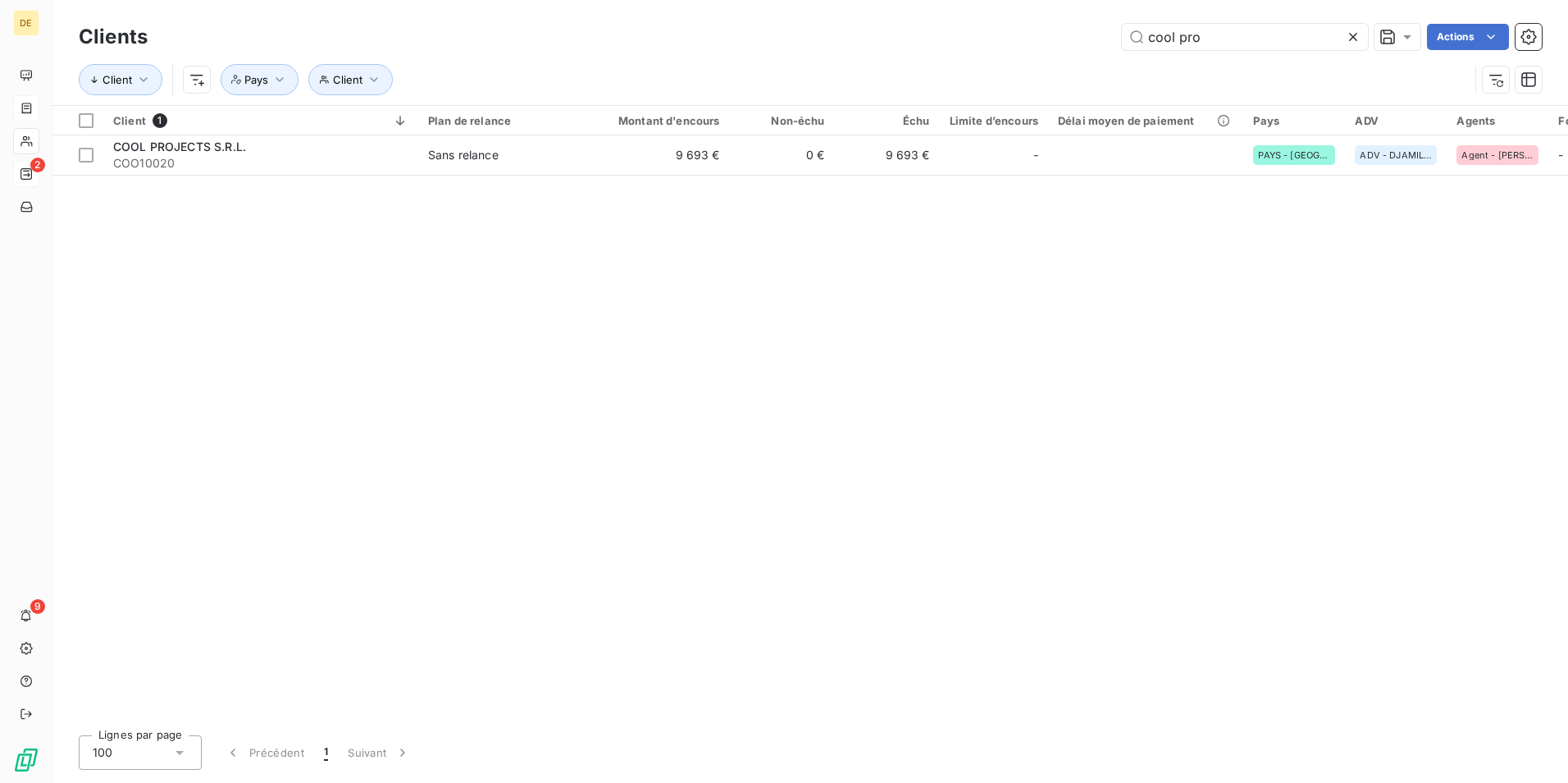
click at [944, 366] on div "Client 1 Plan de relance Montant d'encours Non-échu Échu Limite d’encours Délai…" at bounding box center [810, 414] width 1515 height 617
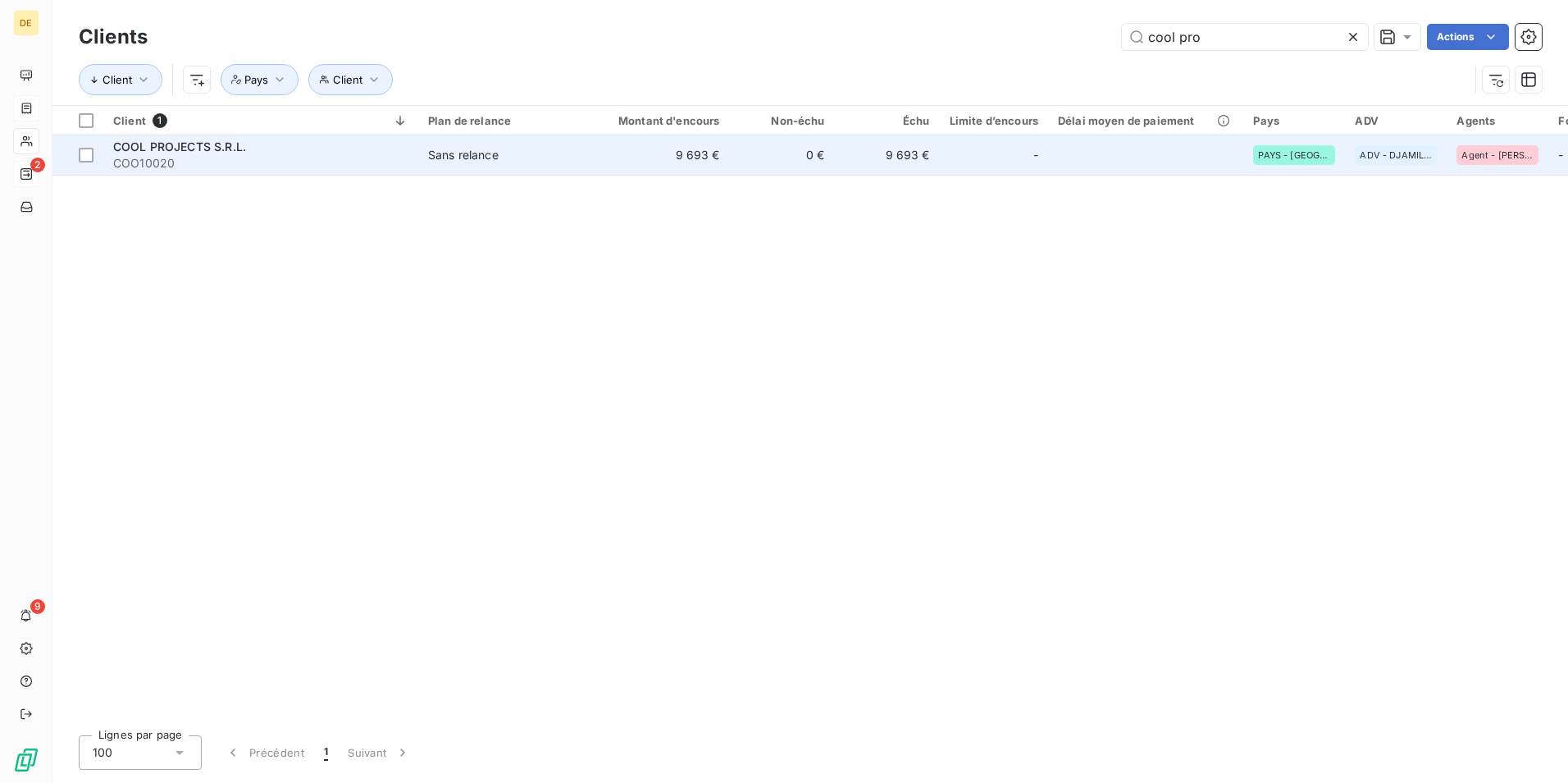
click at [197, 151] on span "COOL PROJECTS S.R.L." at bounding box center [180, 146] width 133 height 14
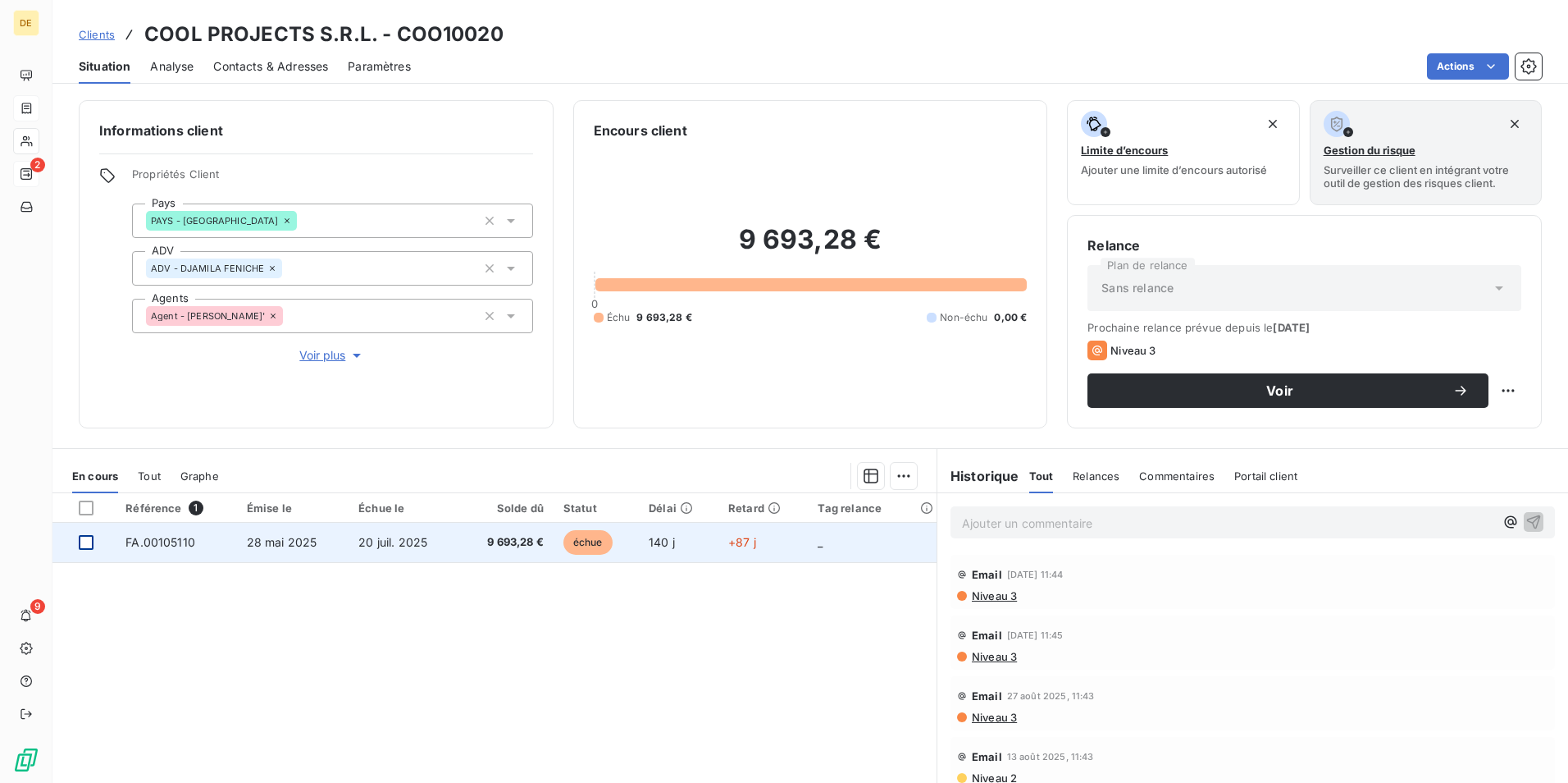
click at [88, 543] on div at bounding box center [86, 542] width 15 height 15
click at [146, 541] on span "FA.00105110" at bounding box center [160, 541] width 70 height 14
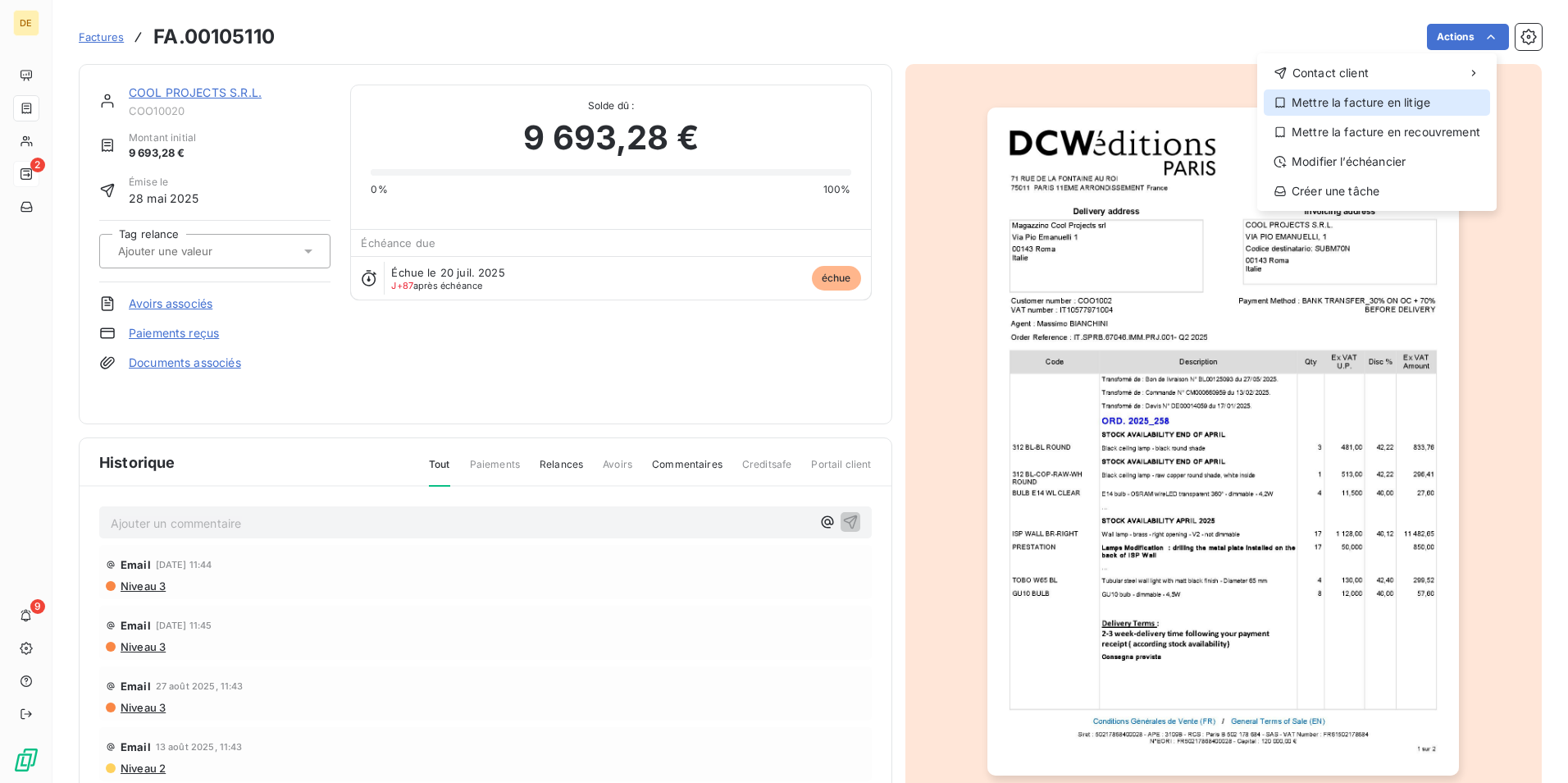
click at [1378, 106] on div "Mettre la facture en litige" at bounding box center [1376, 102] width 226 height 26
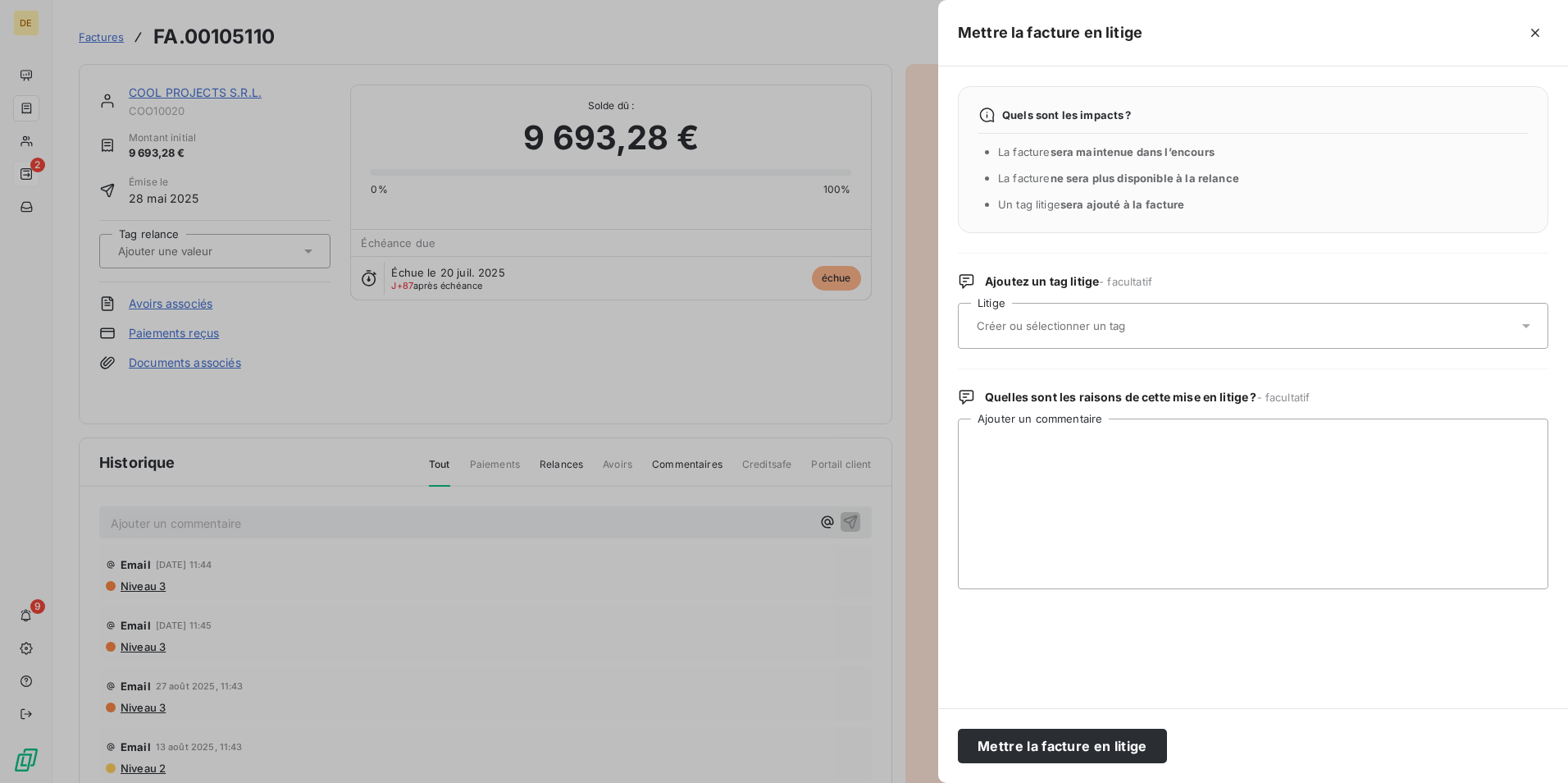
click at [1084, 322] on input "text" at bounding box center [1094, 326] width 239 height 15
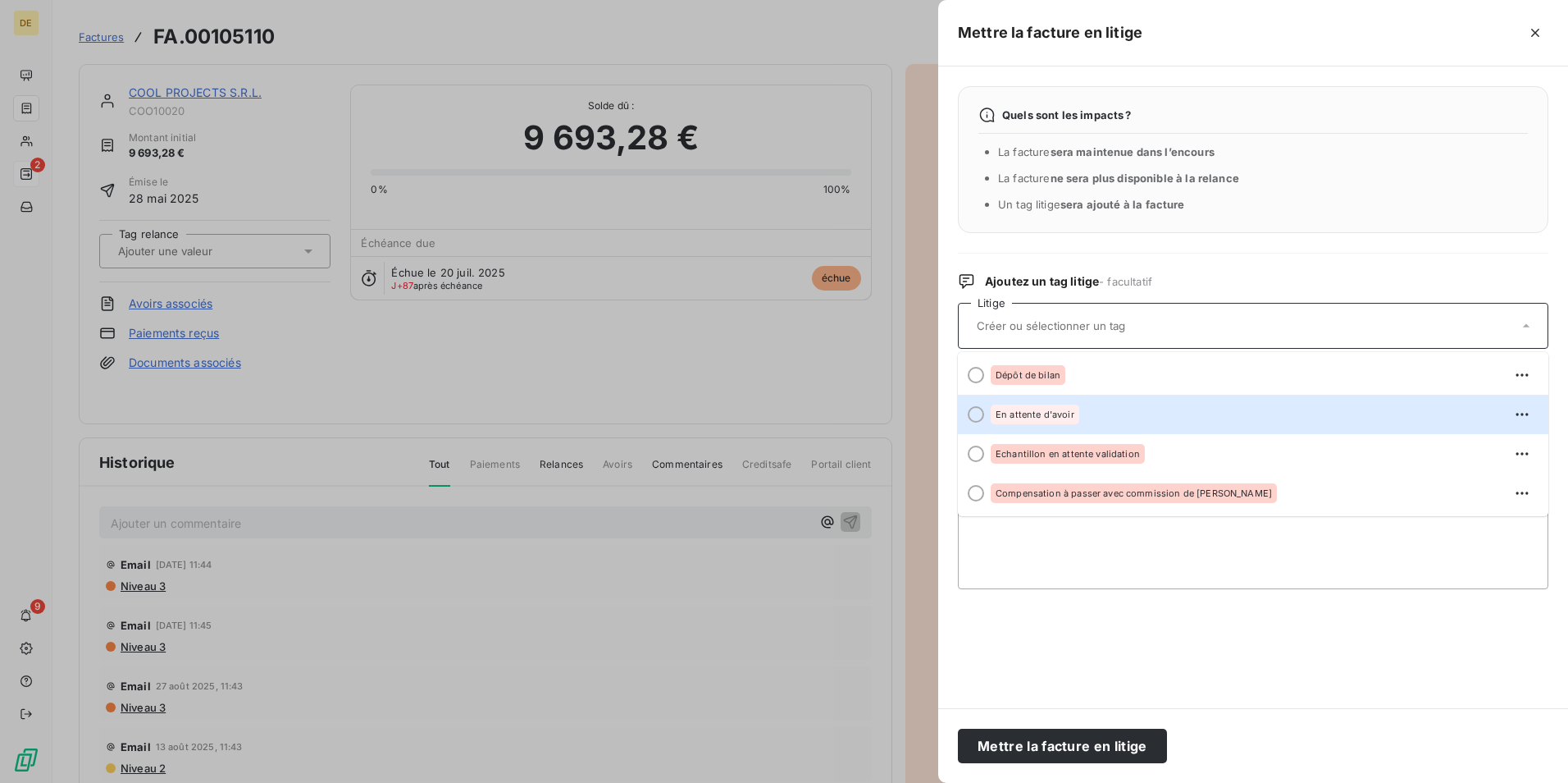
drag, startPoint x: 984, startPoint y: 410, endPoint x: 978, endPoint y: 438, distance: 28.6
click at [984, 410] on li "En attente d'avoir" at bounding box center [1253, 414] width 591 height 39
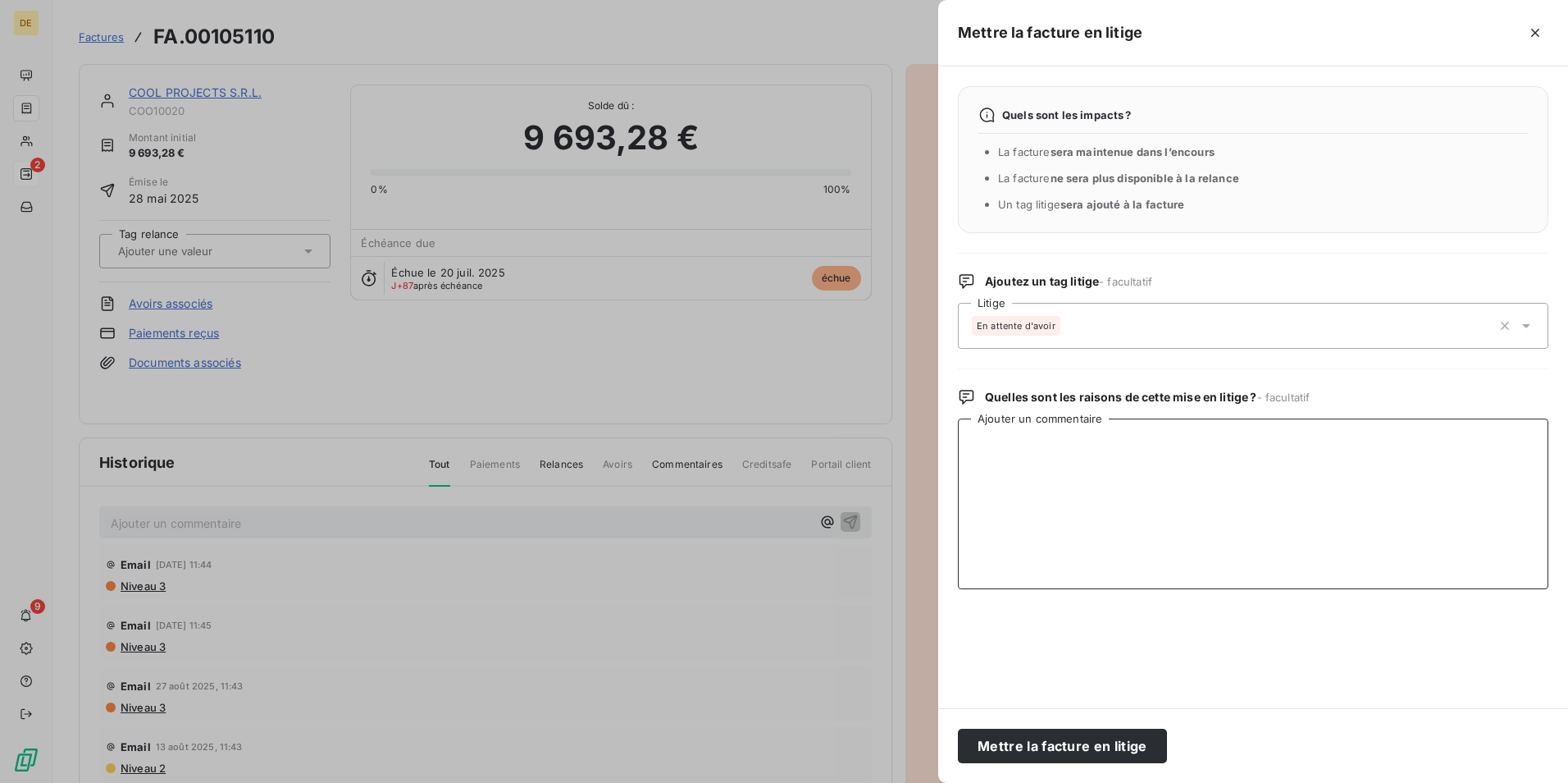
click at [1033, 503] on textarea "Ajouter un commentaire" at bounding box center [1253, 504] width 591 height 171
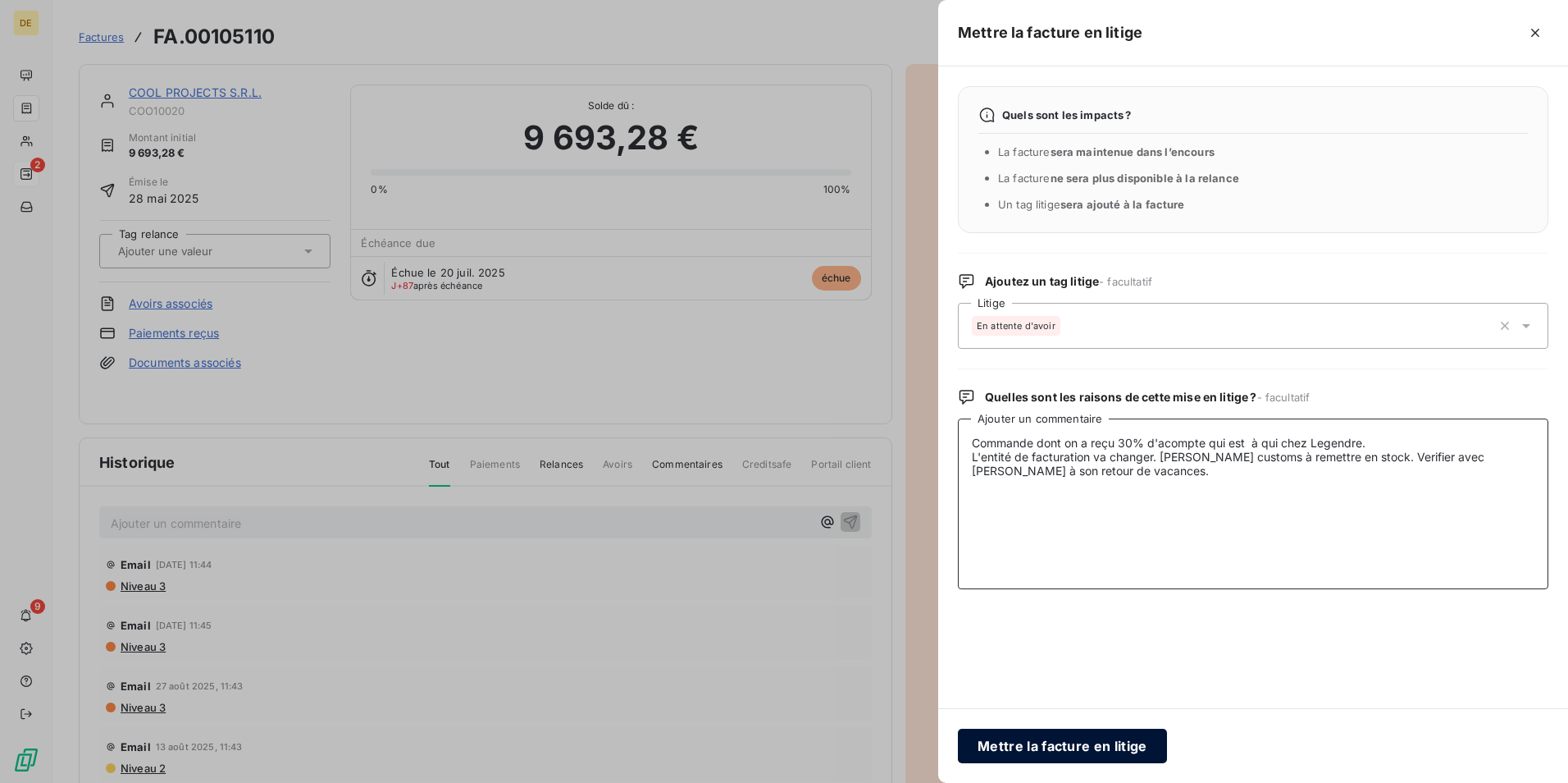
type textarea "Commande dont on a reçu 30% d'acompte qui est à qui chez Legendre. L'entité de …"
click at [1130, 744] on button "Mettre la facture en litige" at bounding box center [1063, 746] width 209 height 35
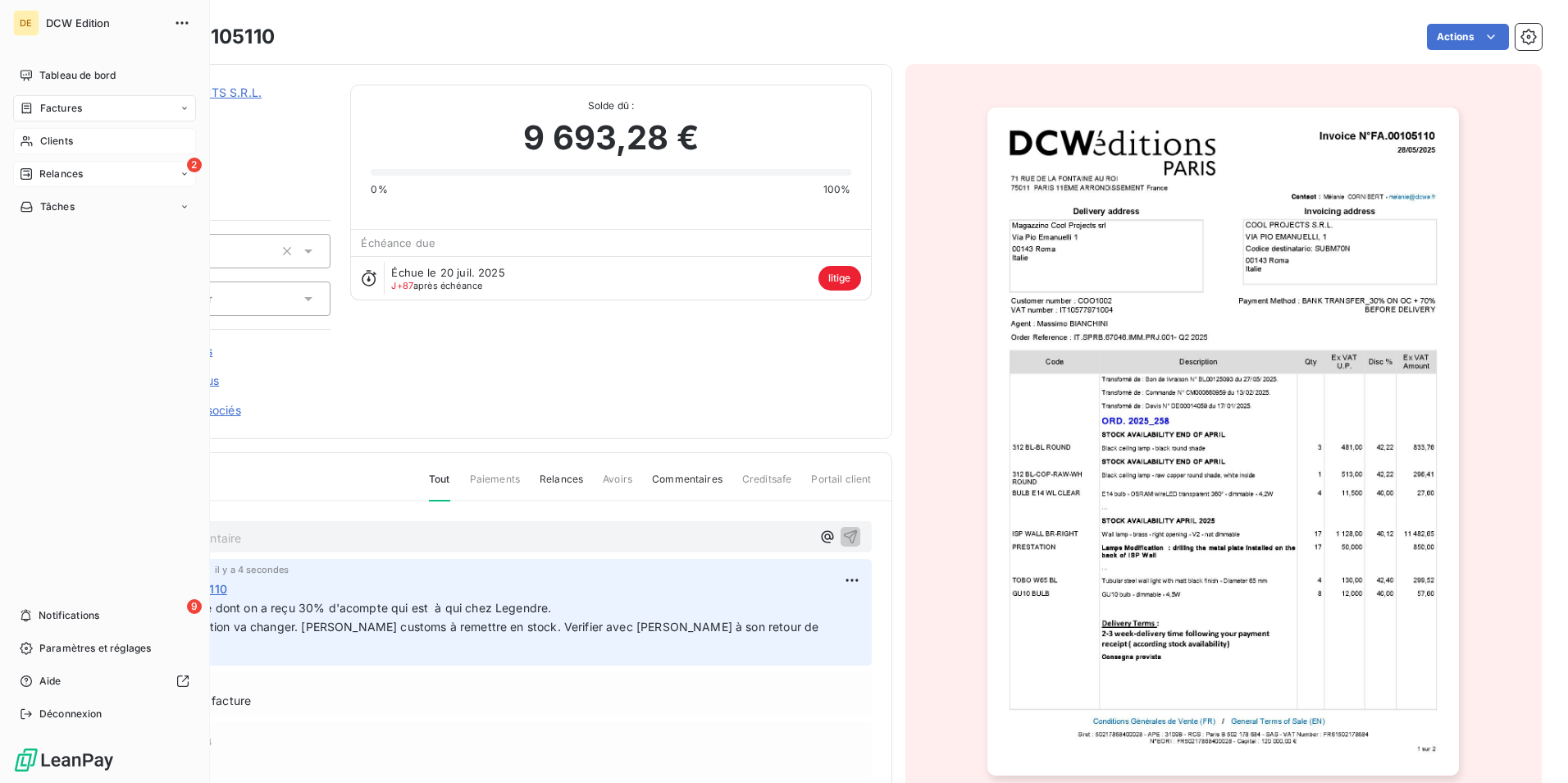
click at [55, 136] on span "Clients" at bounding box center [56, 141] width 33 height 15
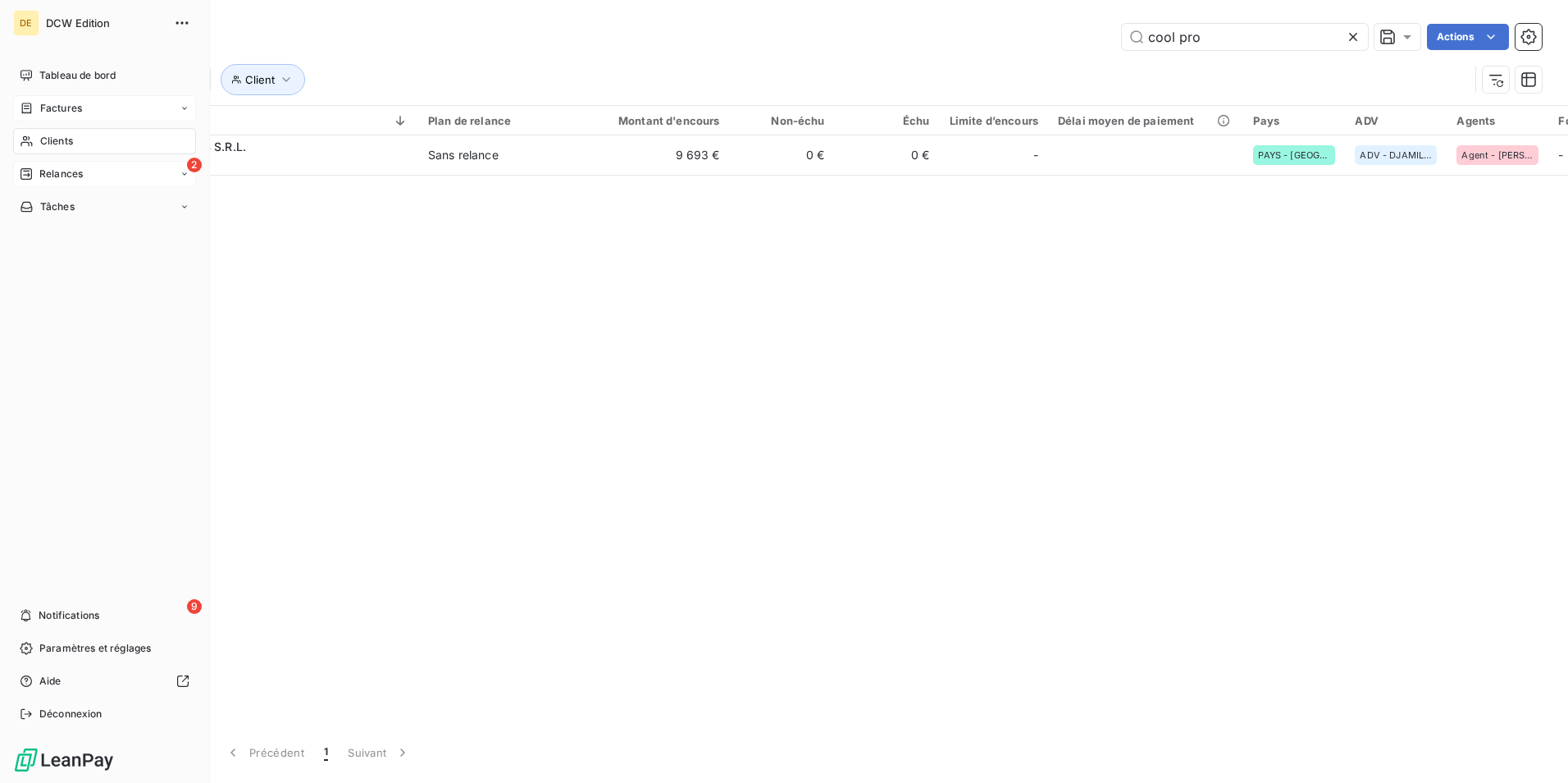
click at [36, 176] on div "Relances" at bounding box center [51, 174] width 63 height 15
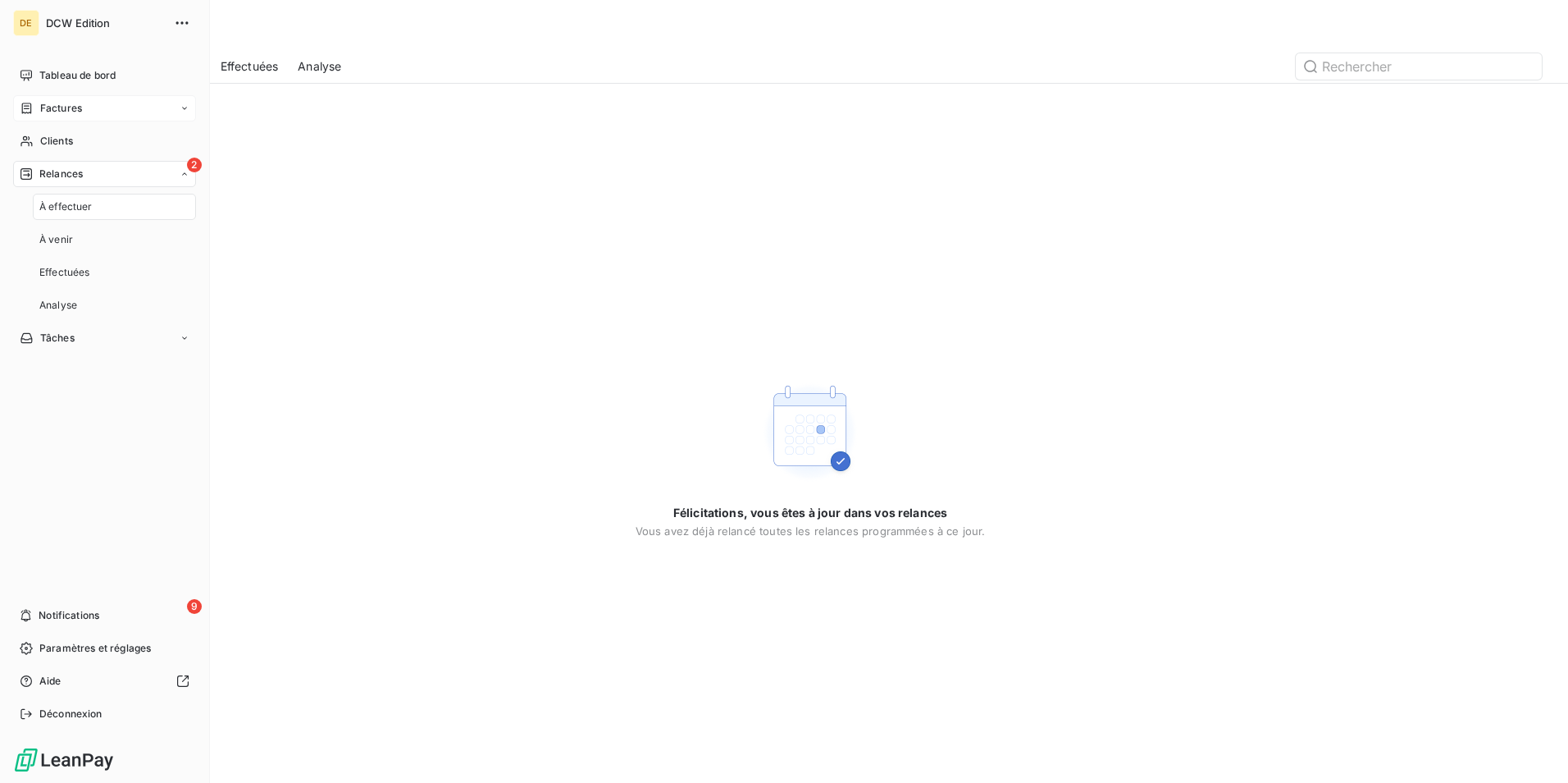
click at [122, 174] on div "2 Relances" at bounding box center [104, 174] width 183 height 26
click at [155, 175] on div "2 Relances" at bounding box center [104, 174] width 183 height 26
click at [177, 606] on div "9 Notifications" at bounding box center [104, 615] width 183 height 26
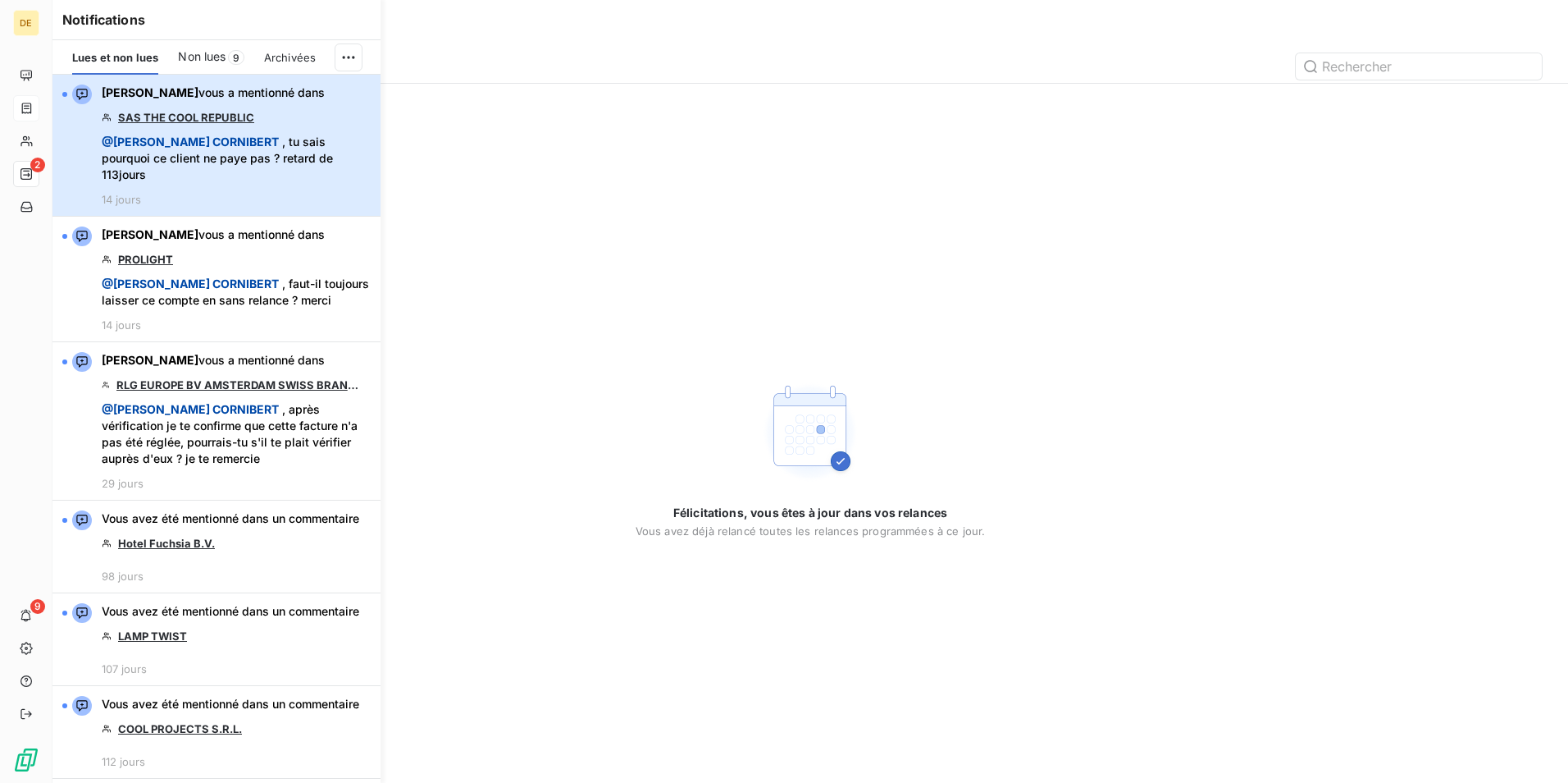
click at [243, 147] on span "@ [PERSON_NAME] , tu sais pourquoi ce client ne paye pas ? retard de 113jours" at bounding box center [236, 158] width 269 height 49
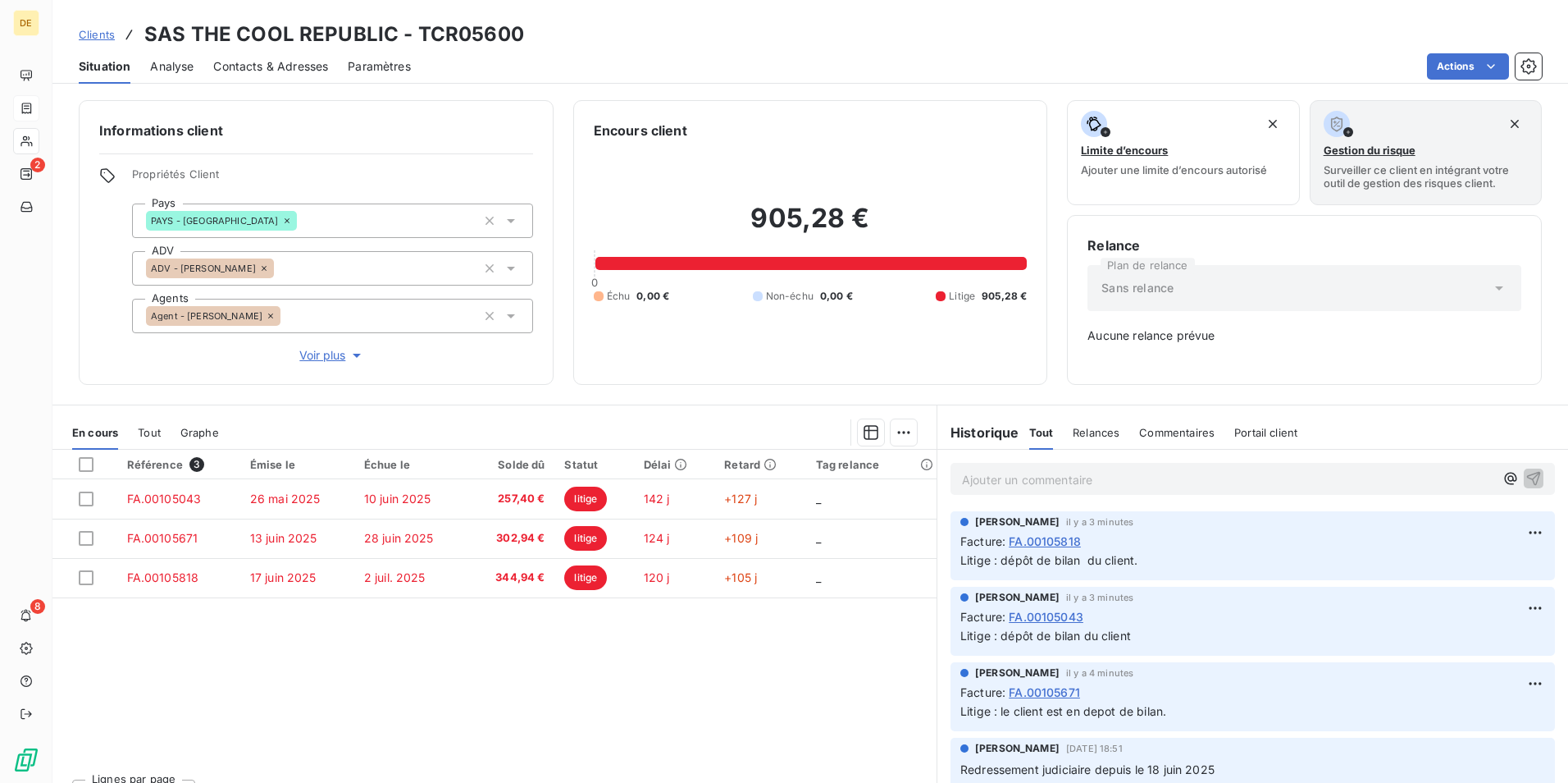
click at [1082, 472] on p "Ajouter un commentaire ﻿" at bounding box center [1228, 479] width 533 height 21
click at [1082, 493] on div "@a" at bounding box center [1253, 477] width 631 height 56
click at [1048, 476] on p "@a" at bounding box center [1228, 478] width 533 height 19
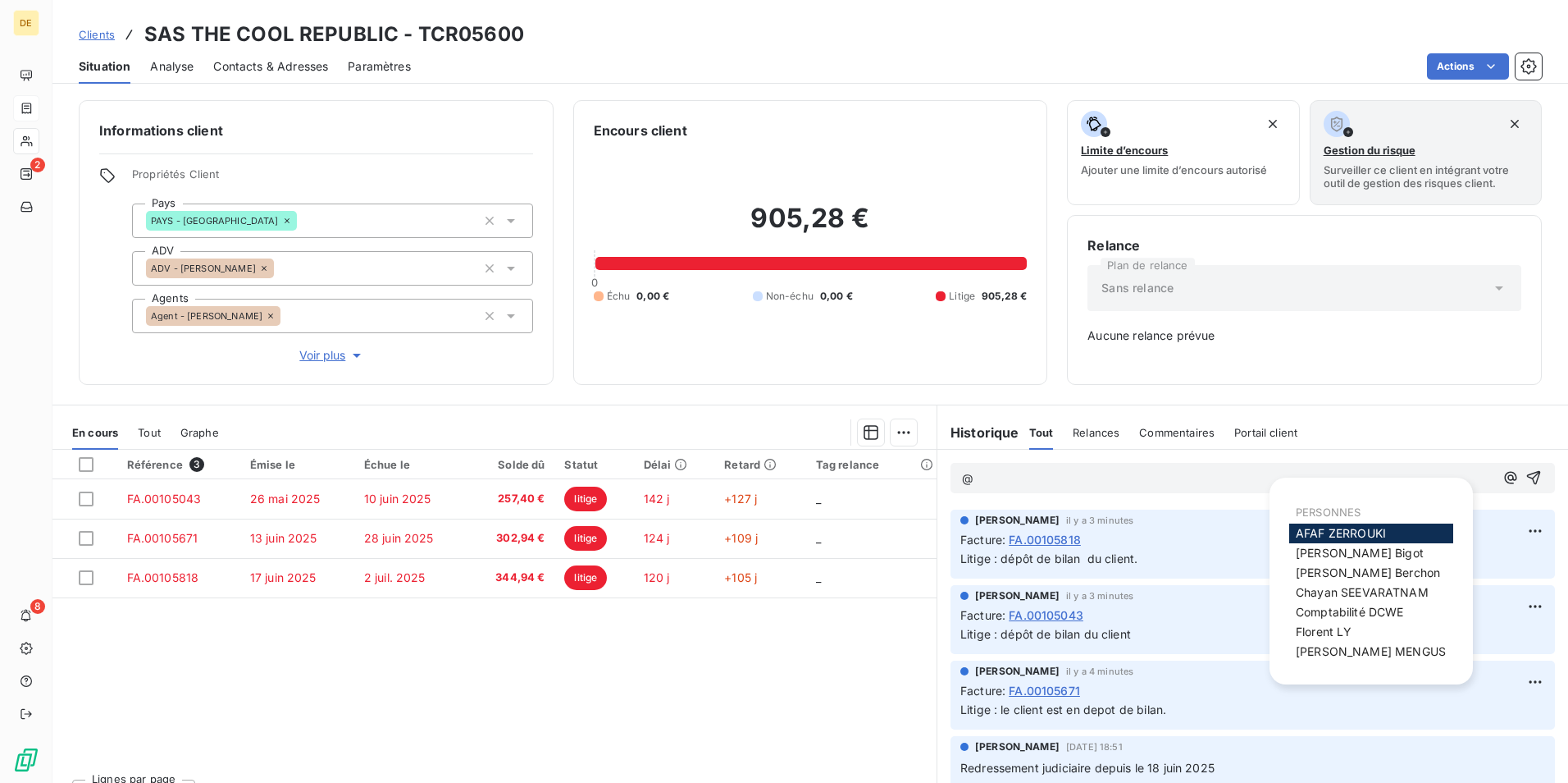
click at [1358, 537] on span "[PERSON_NAME]" at bounding box center [1341, 532] width 90 height 14
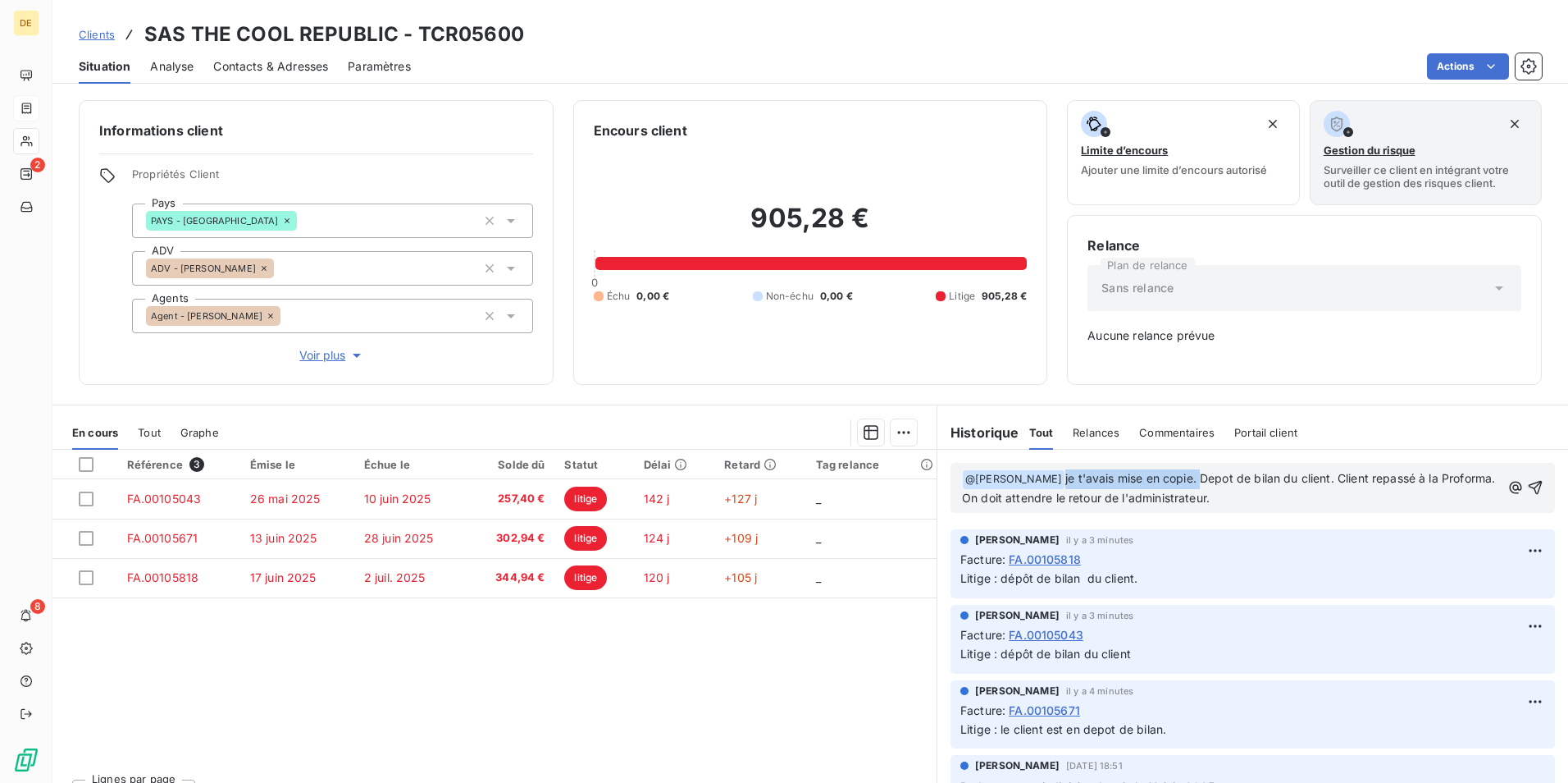
drag, startPoint x: 1190, startPoint y: 478, endPoint x: 1056, endPoint y: 474, distance: 134.1
click at [1056, 474] on span "je t'avais mise en copie. Depot de bilan du client. Client repassé à la Proform…" at bounding box center [1230, 487] width 536 height 34
click at [1202, 480] on span "Depot de bilan du client. Client repassé à la Proforma. On doit attendre le ret…" at bounding box center [1216, 487] width 509 height 34
drag, startPoint x: 1332, startPoint y: 479, endPoint x: 1191, endPoint y: 475, distance: 141.1
click at [1191, 475] on span "Depot de bilan du client. je t'avais mise en copie.Client repassé à la Proforma…" at bounding box center [1229, 487] width 535 height 34
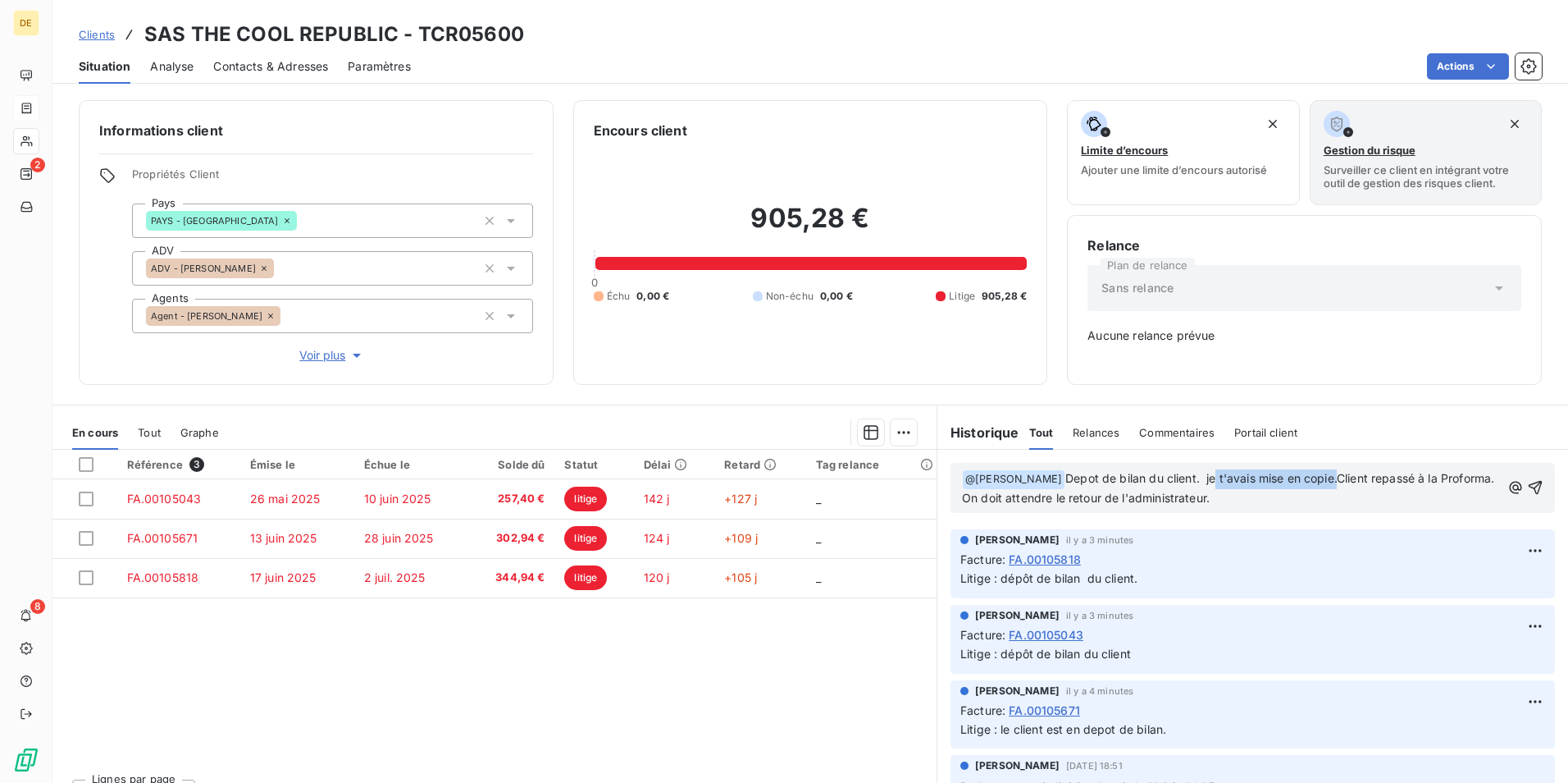
drag, startPoint x: 1330, startPoint y: 479, endPoint x: 1205, endPoint y: 466, distance: 125.7
click at [1205, 466] on div "﻿ @ [PERSON_NAME] ﻿ Depot de bilan du client. je t'avais mise en copie.Client r…" at bounding box center [1253, 487] width 604 height 50
click at [1527, 479] on icon "button" at bounding box center [1535, 487] width 16 height 16
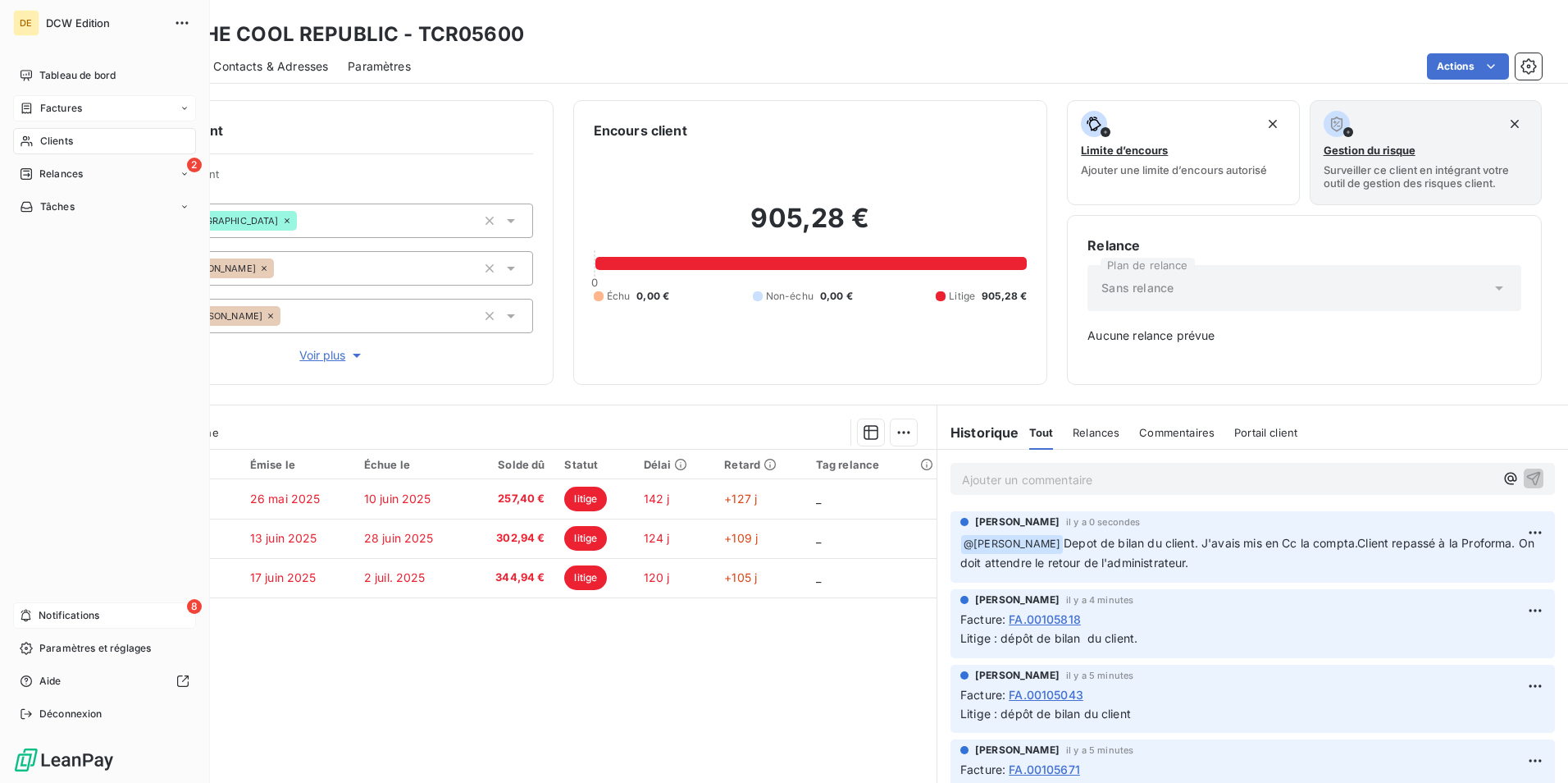
click at [145, 615] on div "8 Notifications" at bounding box center [104, 615] width 183 height 26
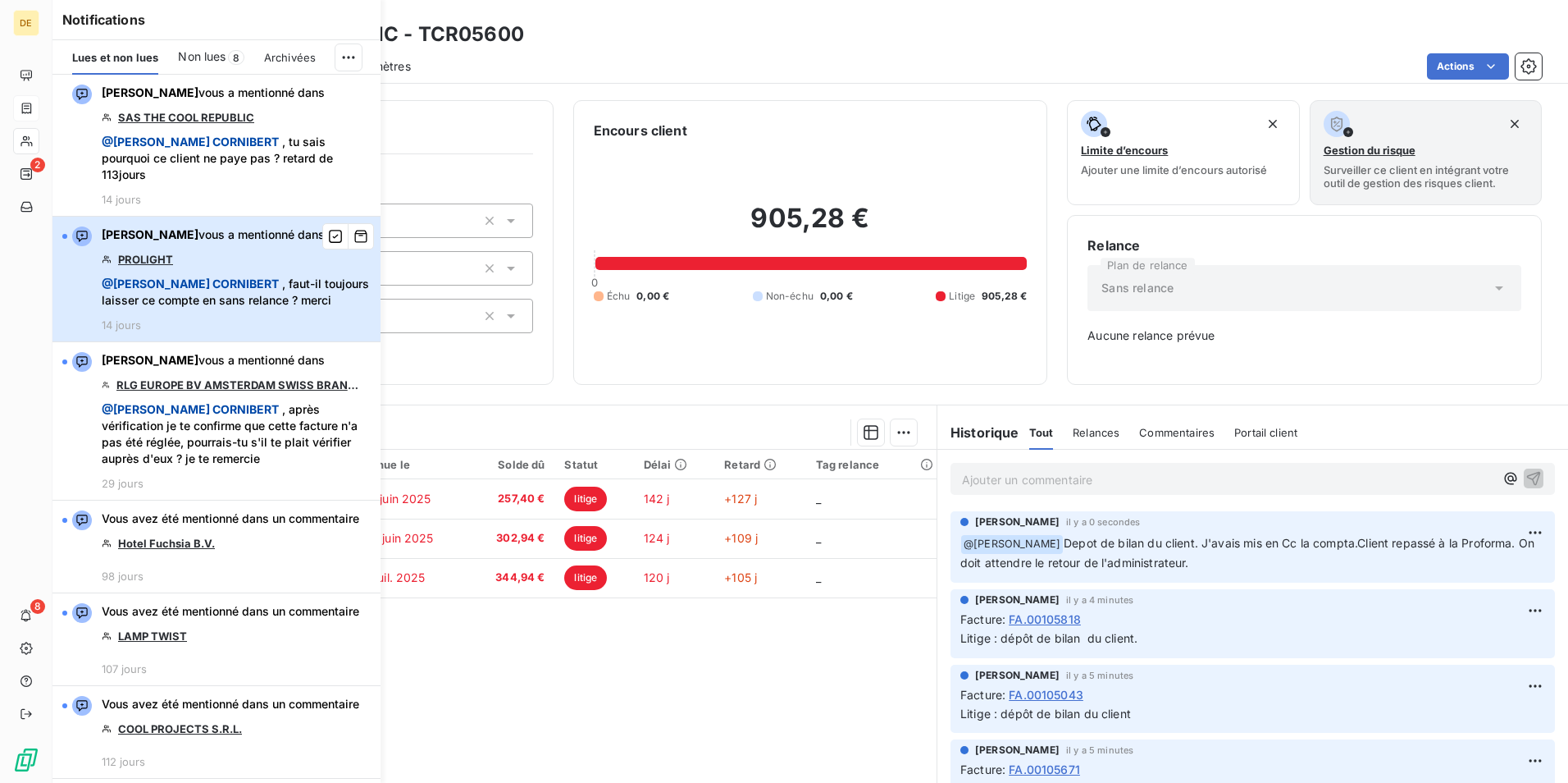
click at [268, 284] on span "@ [PERSON_NAME] , faut-il toujours laisser ce compte en sans relance ? merci" at bounding box center [236, 292] width 269 height 33
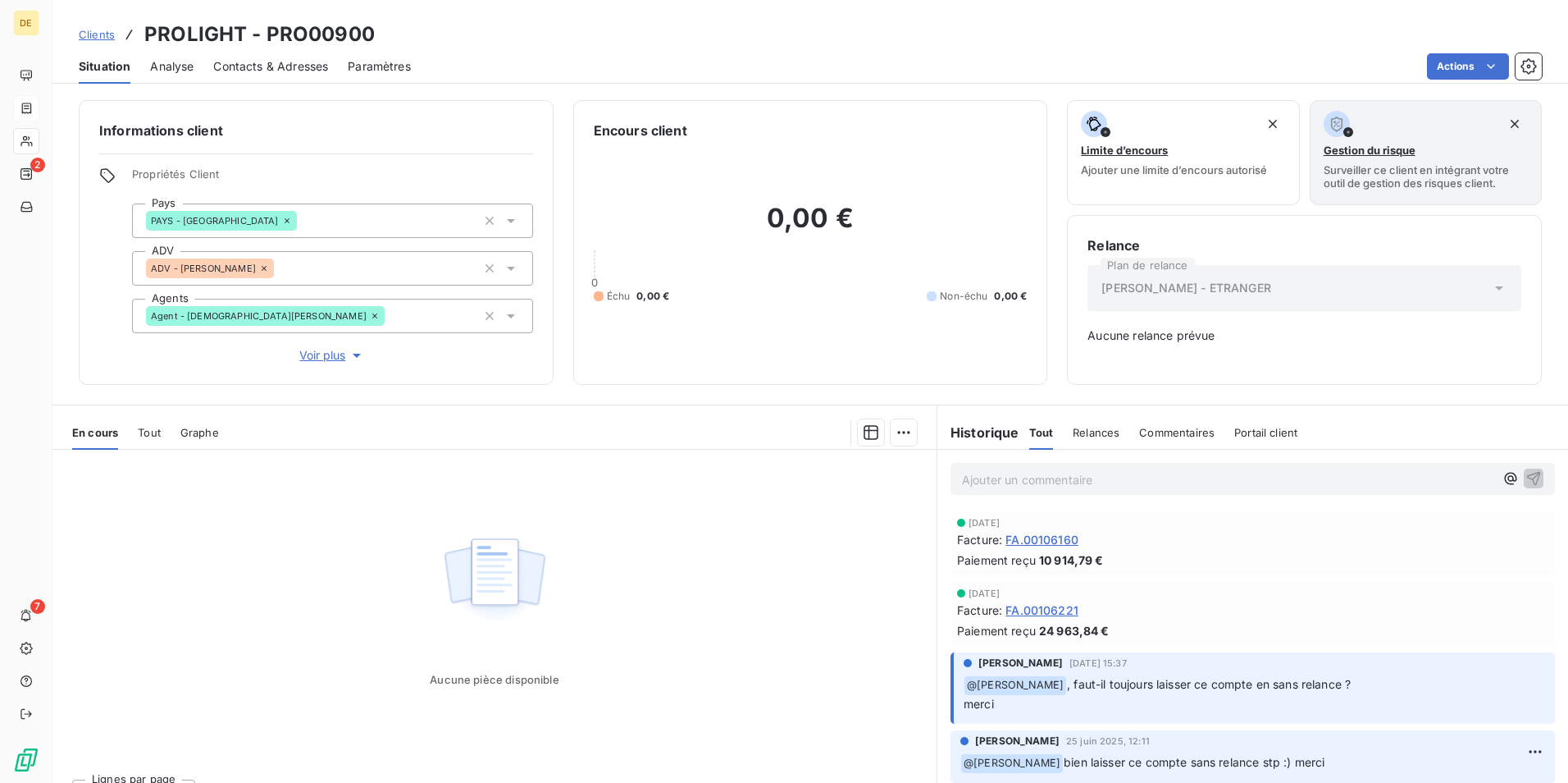
click at [1036, 475] on p "Ajouter un commentaire ﻿" at bounding box center [1228, 479] width 533 height 21
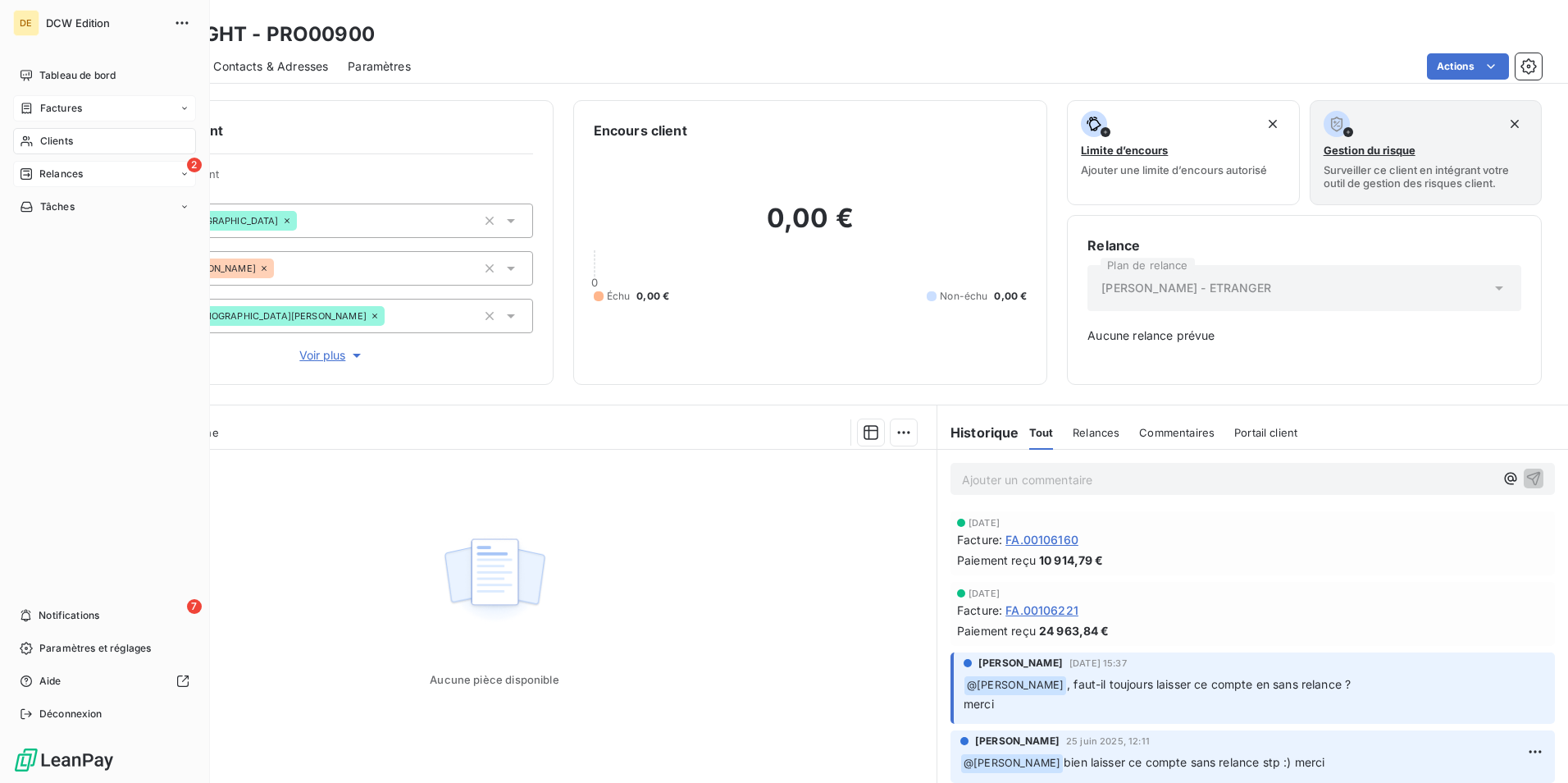
click at [55, 172] on span "Relances" at bounding box center [61, 174] width 44 height 15
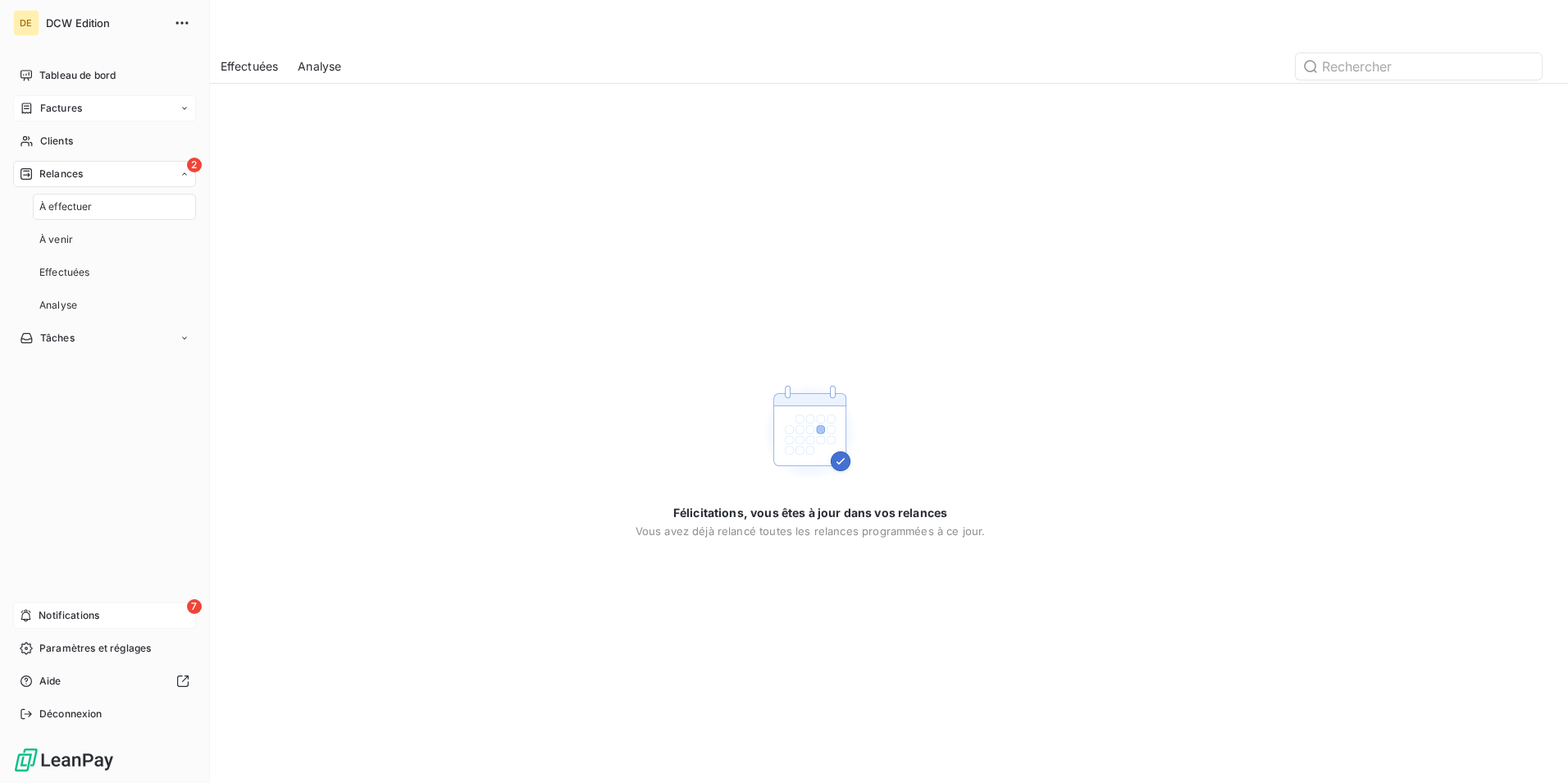
click at [125, 614] on div "7 Notifications" at bounding box center [104, 615] width 183 height 26
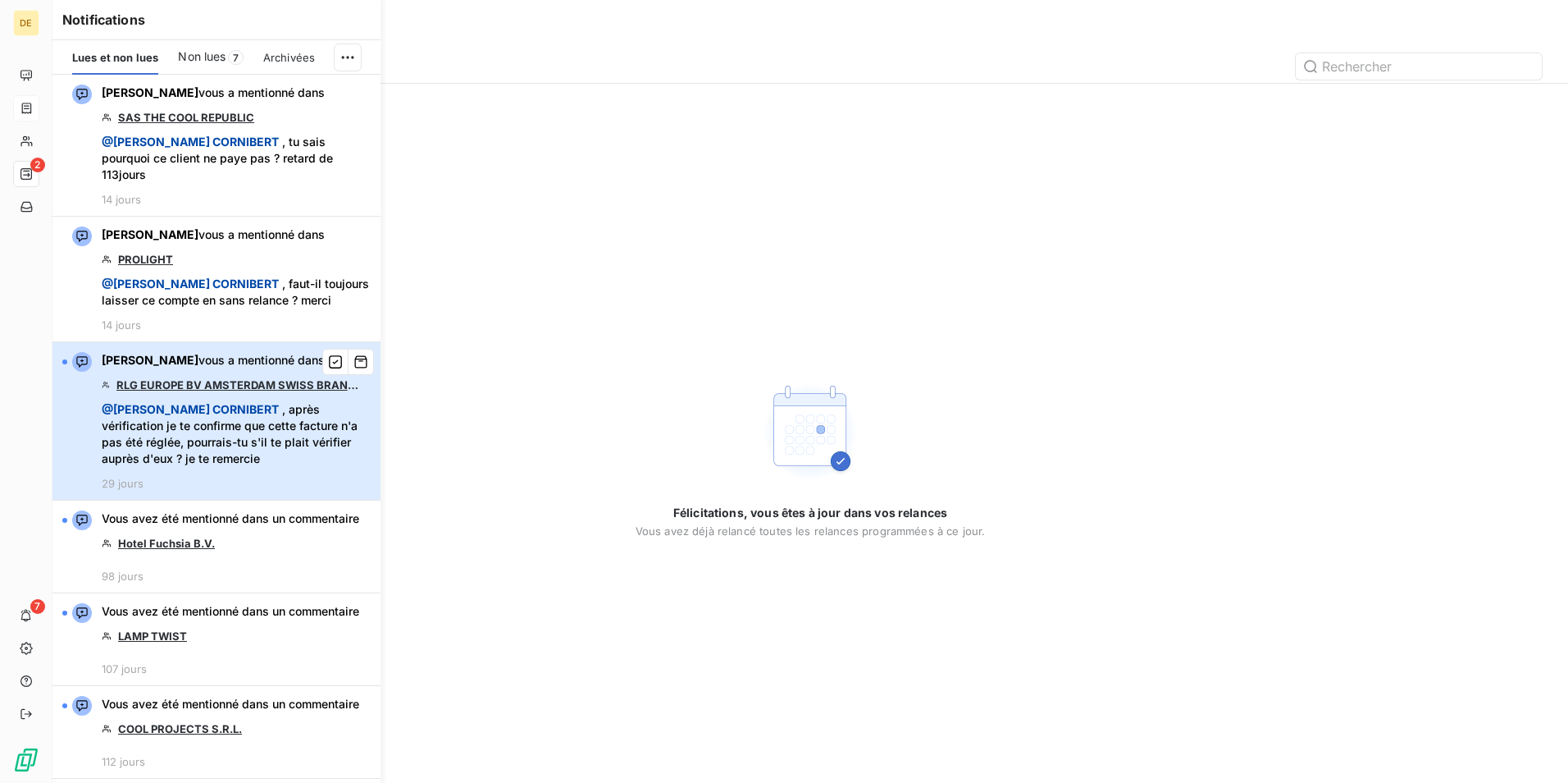
click at [229, 429] on span "@ [PERSON_NAME] , après vérification je te confirme que cette facture n'a pas é…" at bounding box center [236, 434] width 269 height 65
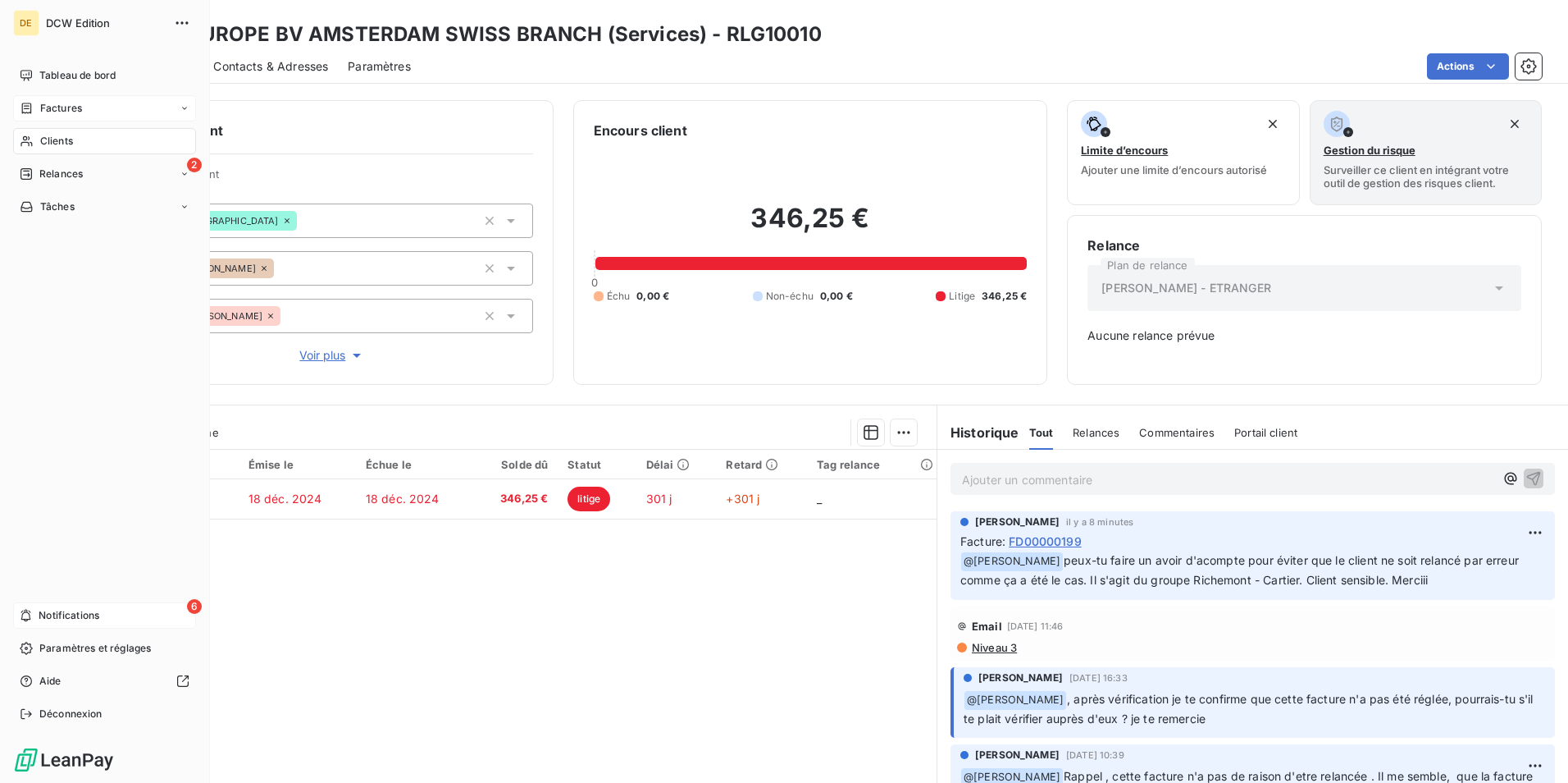
click at [89, 617] on span "Notifications" at bounding box center [68, 616] width 61 height 15
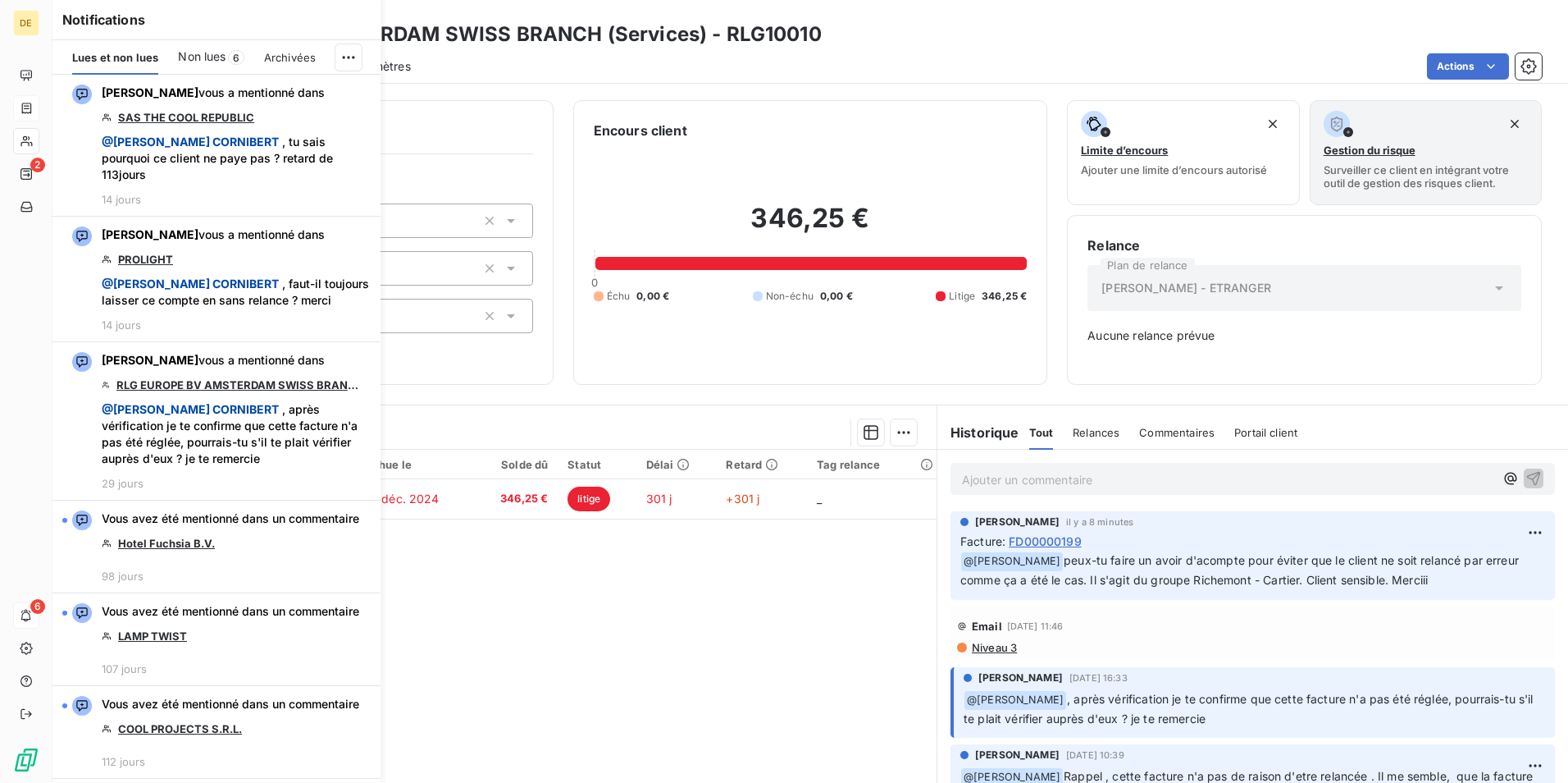
click at [195, 51] on span "Non lues" at bounding box center [202, 56] width 47 height 16
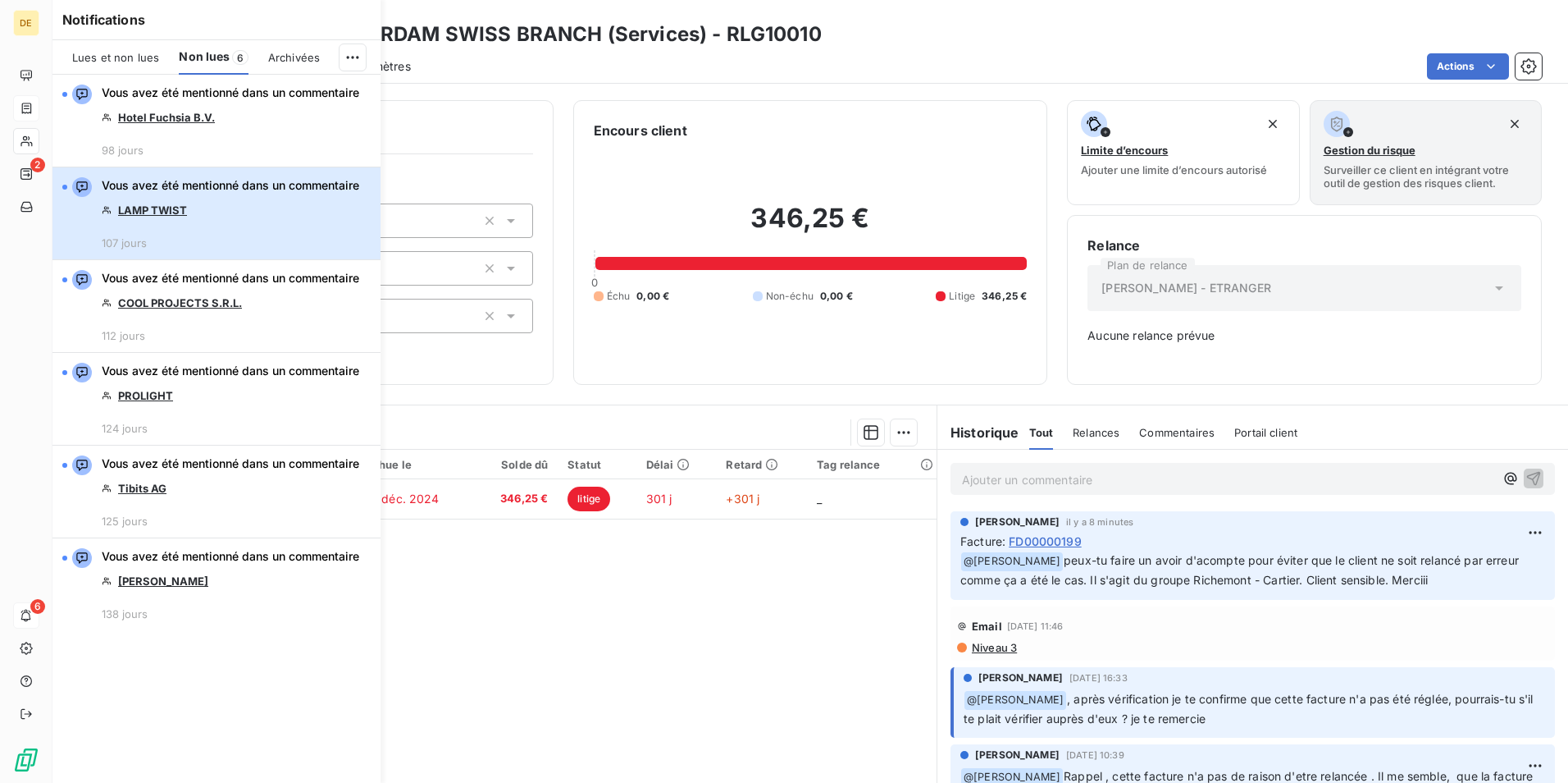
click at [245, 220] on div "Vous avez été mentionné dans un commentaire LAMP TWIST 107 jours" at bounding box center [230, 213] width 257 height 72
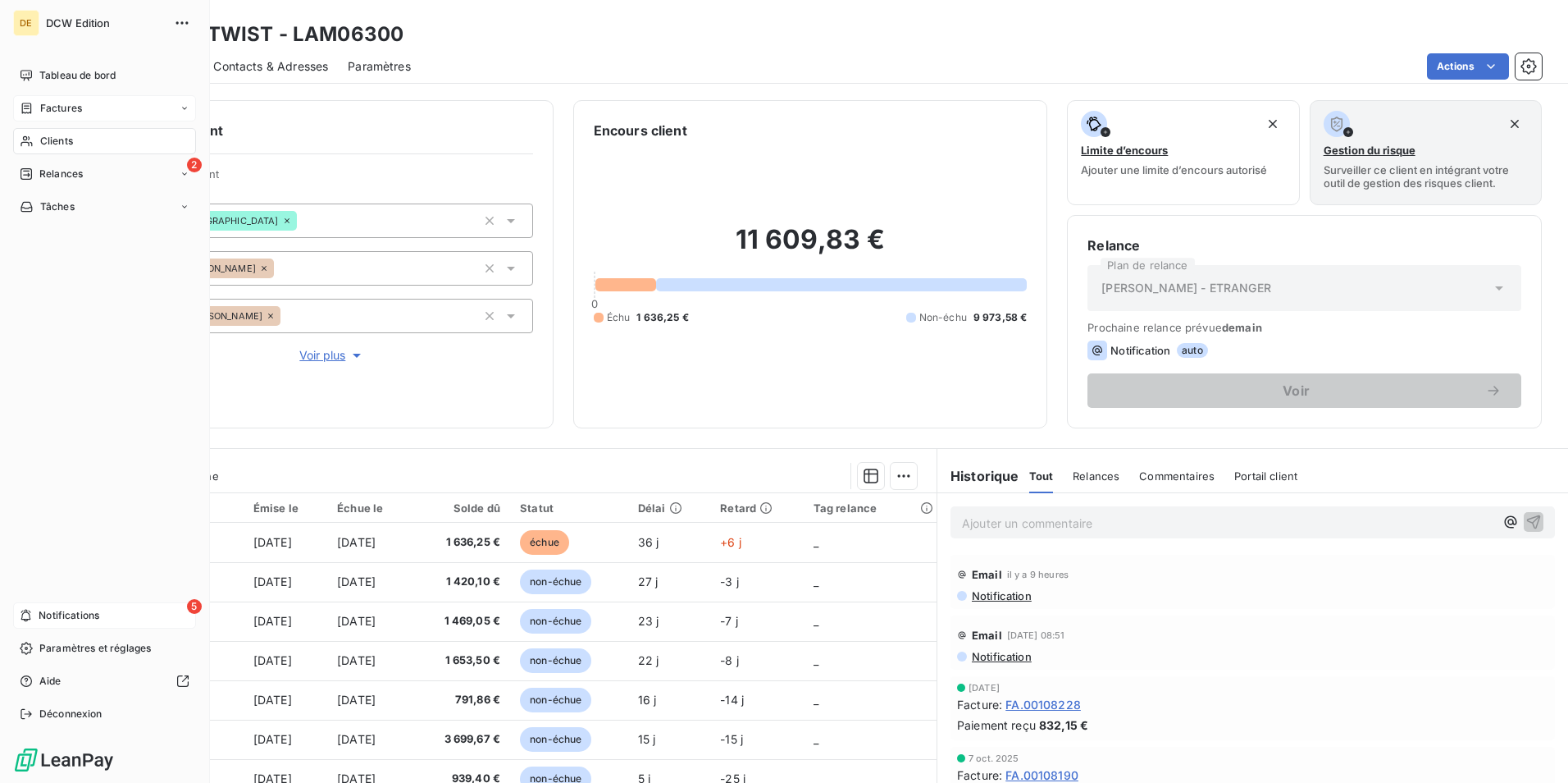
click at [44, 607] on div "5 Notifications" at bounding box center [104, 615] width 183 height 26
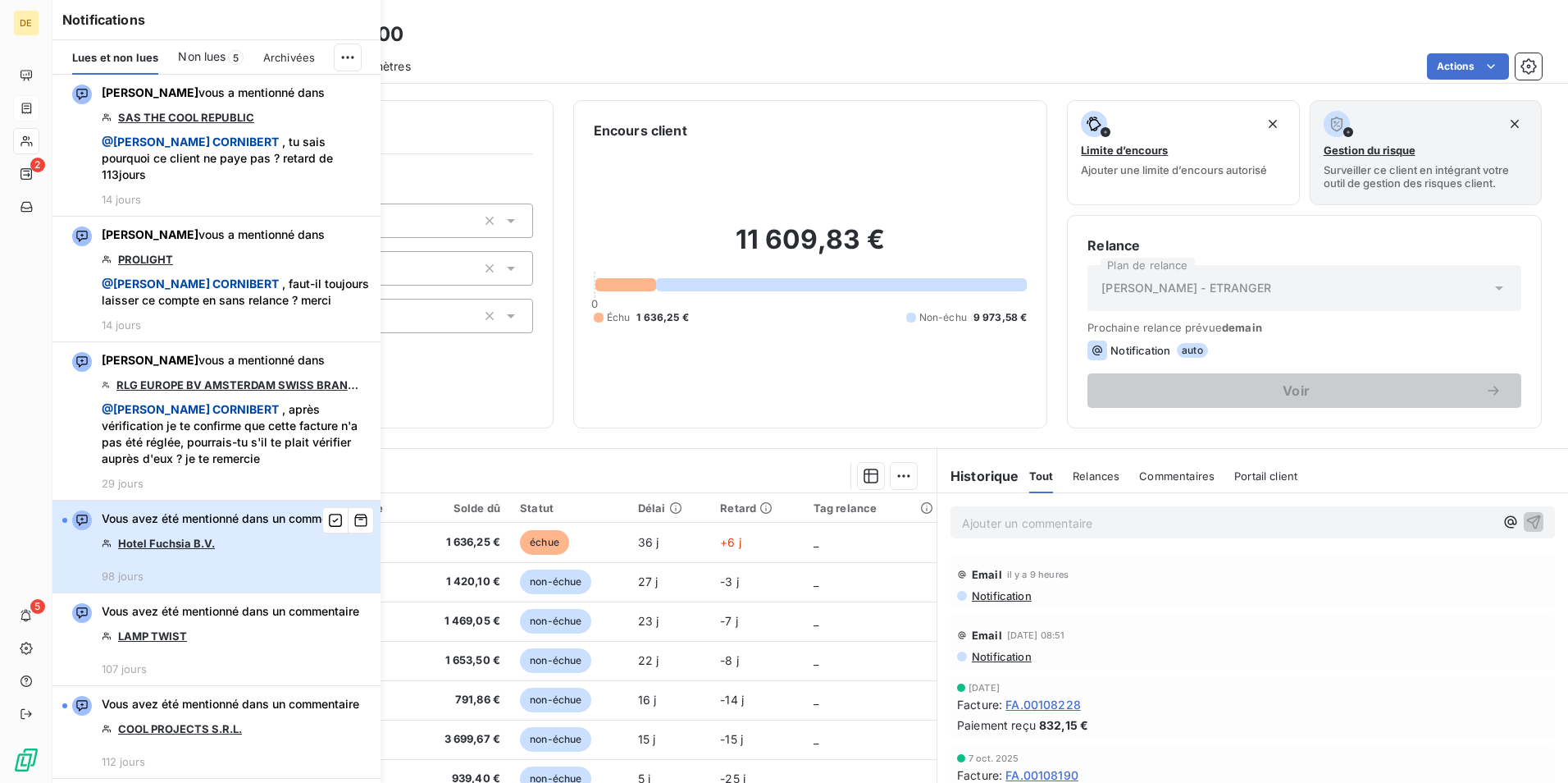
click at [306, 547] on div "Vous avez été mentionné dans un commentaire Hotel Fuchsia B.V. 98 jours" at bounding box center [230, 546] width 257 height 72
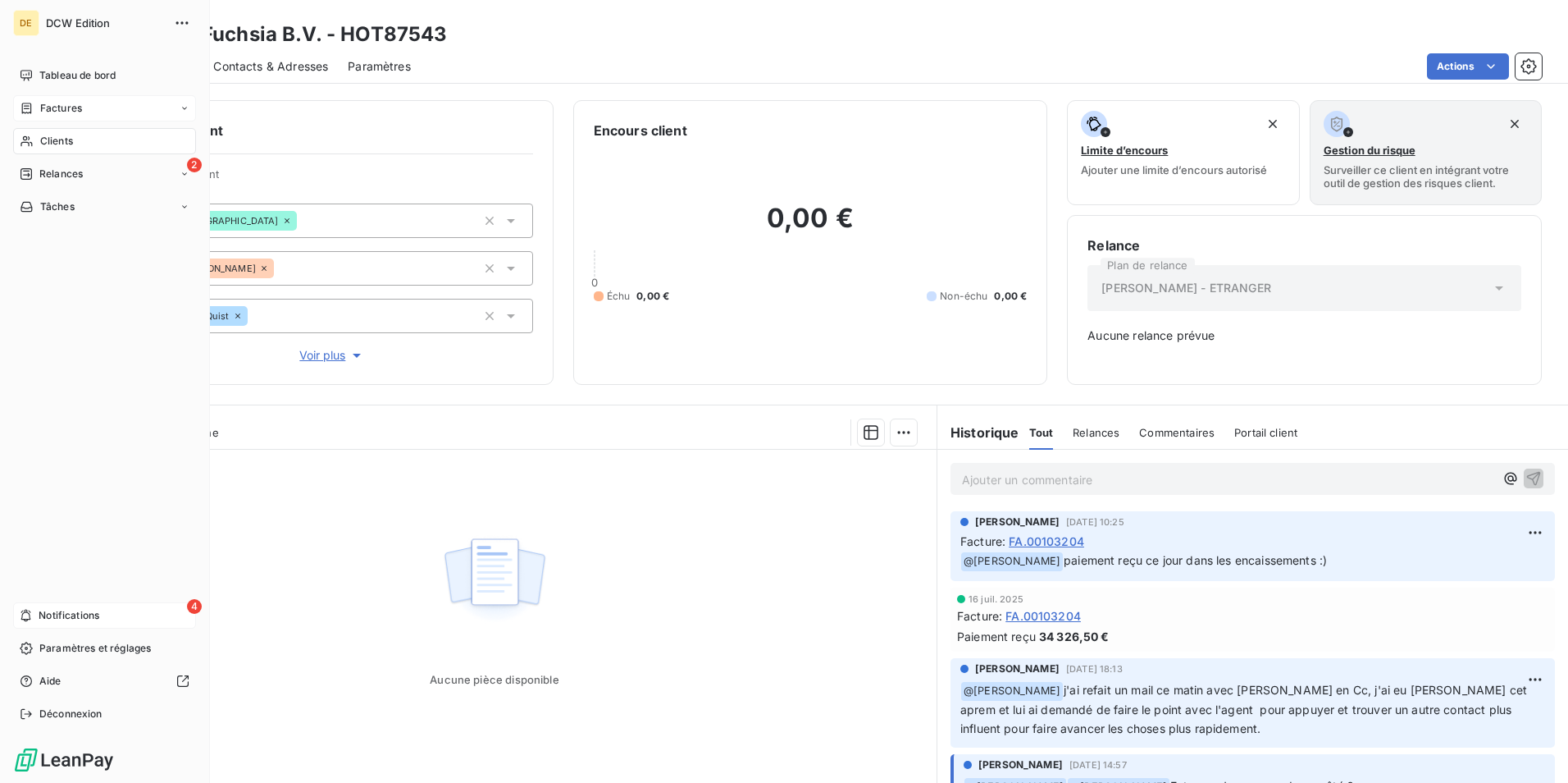
click at [60, 610] on span "Notifications" at bounding box center [68, 616] width 61 height 15
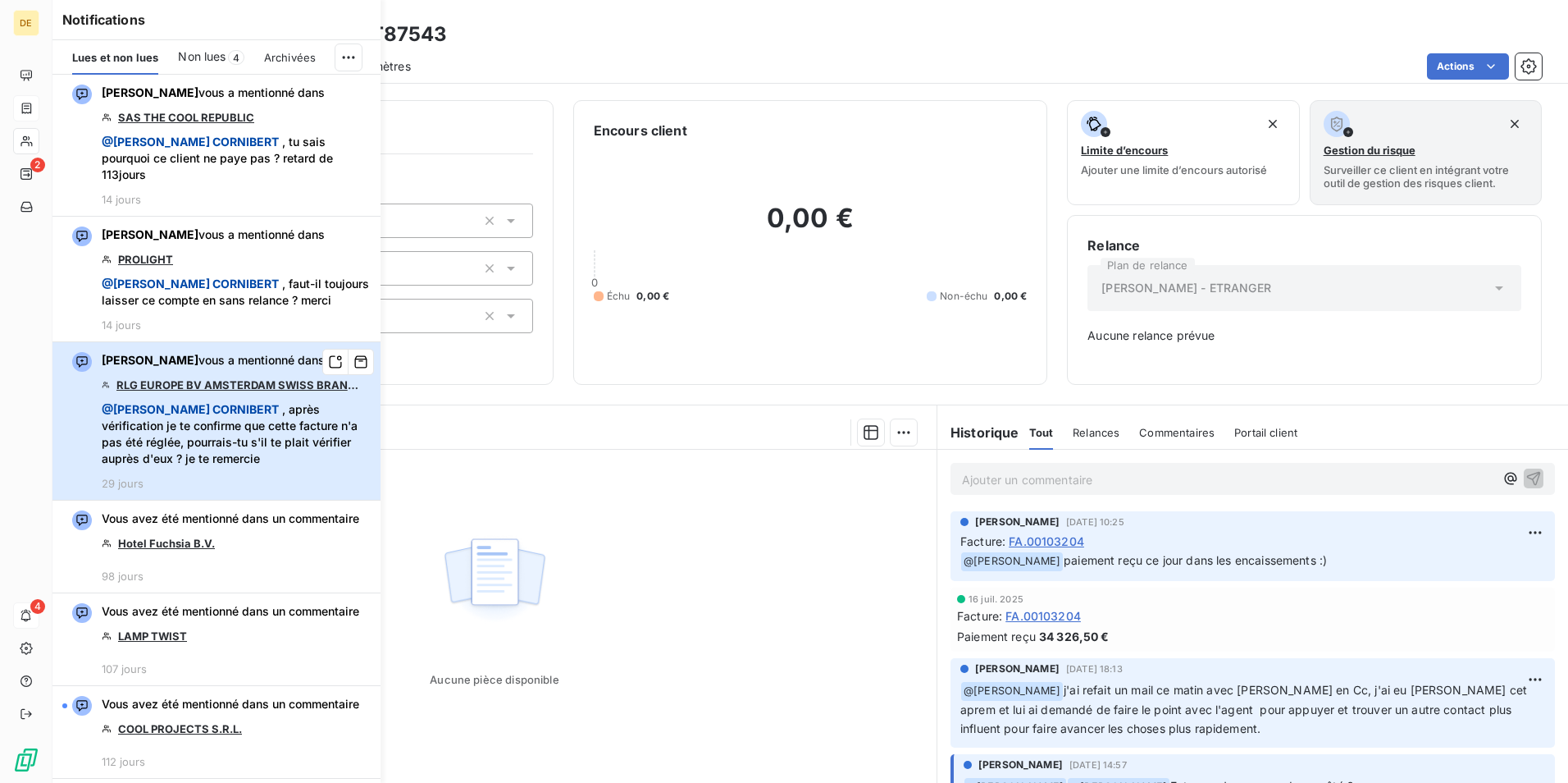
click at [315, 405] on span "@ [PERSON_NAME] , après vérification je te confirme que cette facture n'a pas é…" at bounding box center [236, 434] width 269 height 65
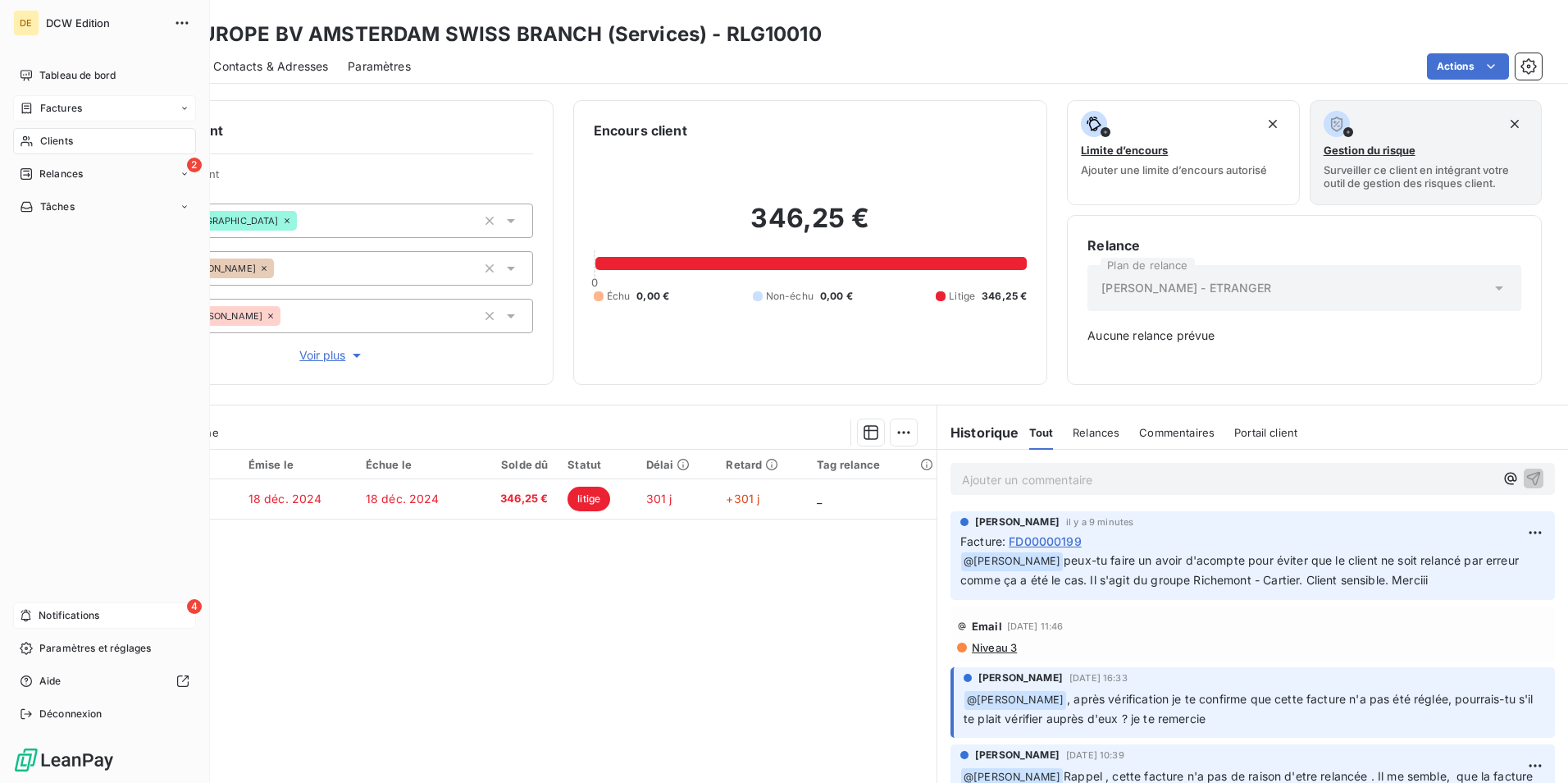
click at [20, 610] on icon at bounding box center [26, 615] width 13 height 13
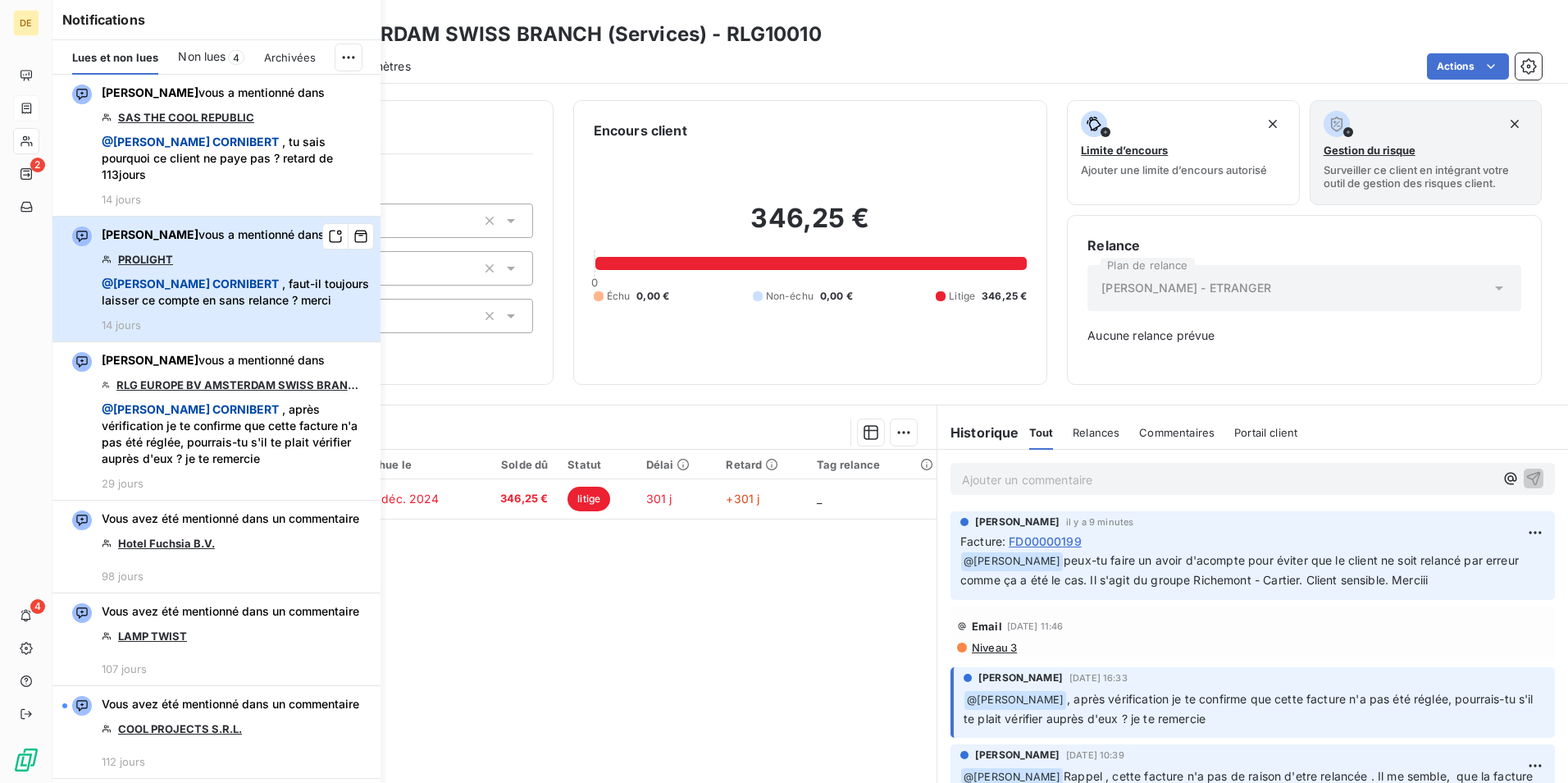
click at [306, 291] on span "@ [PERSON_NAME] , faut-il toujours laisser ce compte en sans relance ? merci" at bounding box center [236, 292] width 269 height 33
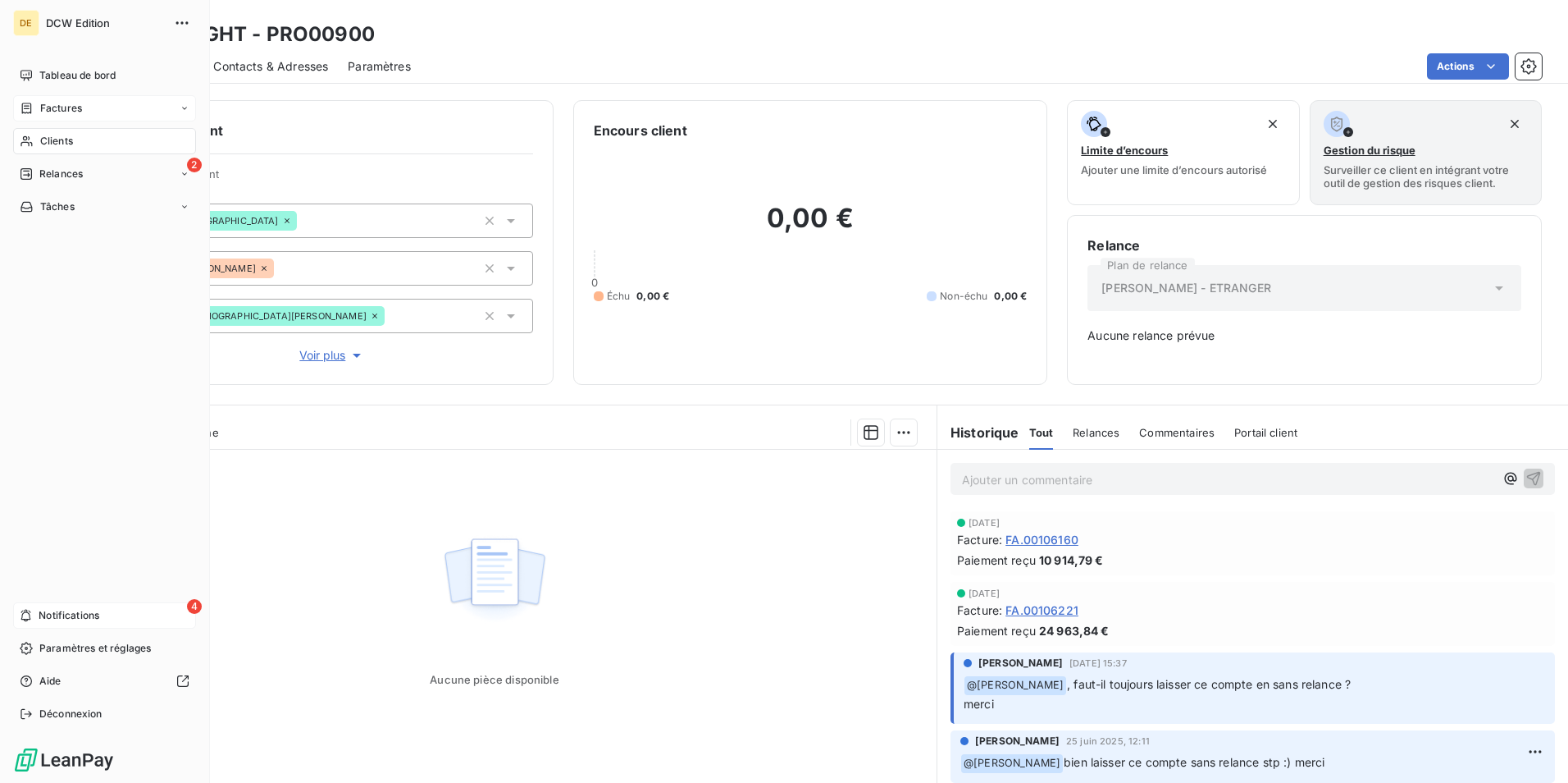
click at [109, 612] on div "4 Notifications" at bounding box center [104, 615] width 183 height 26
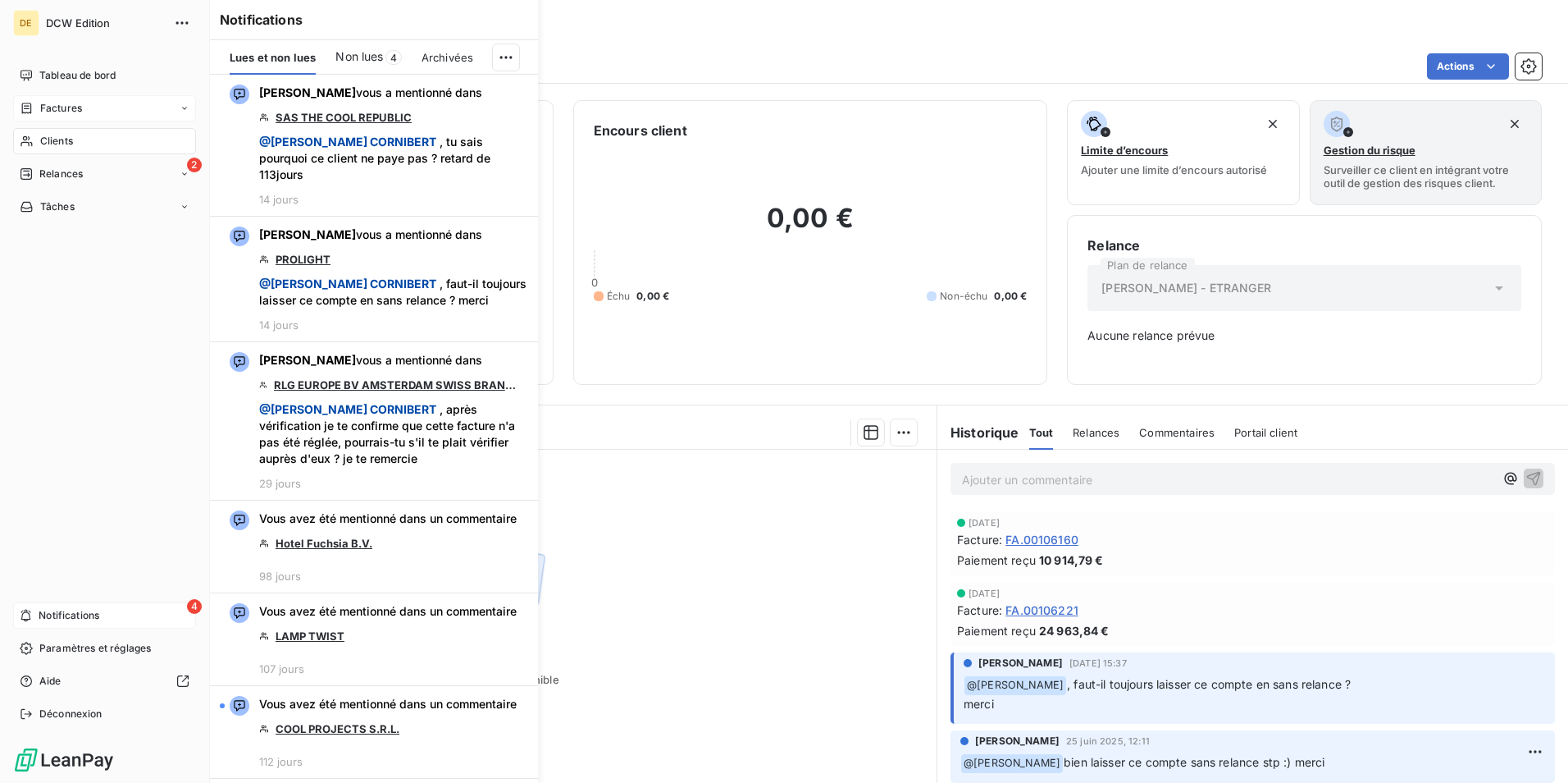
click at [165, 606] on div "4 Notifications" at bounding box center [104, 615] width 183 height 26
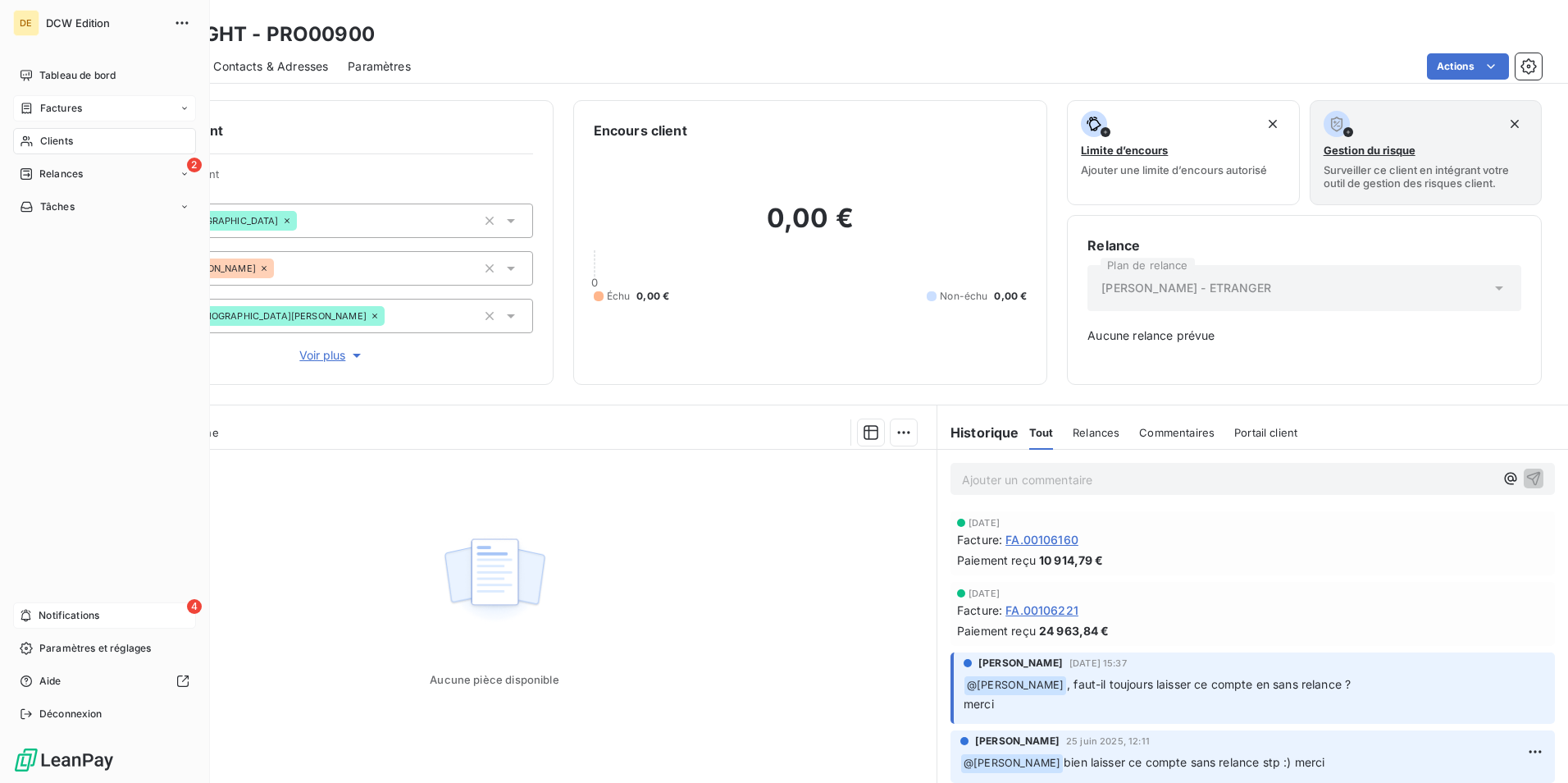
click at [166, 605] on div "4 Notifications" at bounding box center [104, 615] width 183 height 26
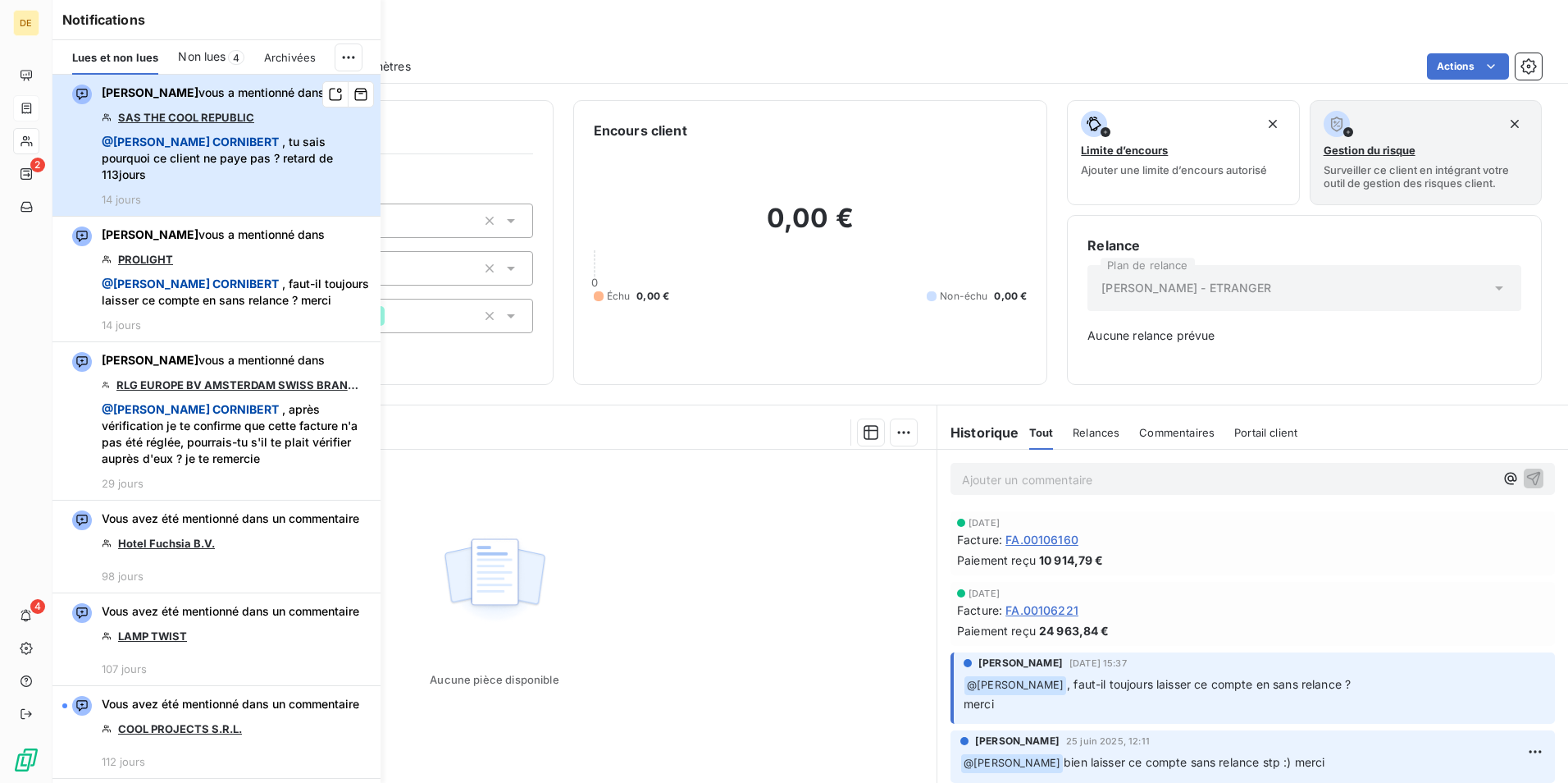
click at [321, 176] on div "[PERSON_NAME] vous a mentionné dans SAS THE COOL REPUBLIC @ [PERSON_NAME] , tu …" at bounding box center [236, 146] width 269 height 122
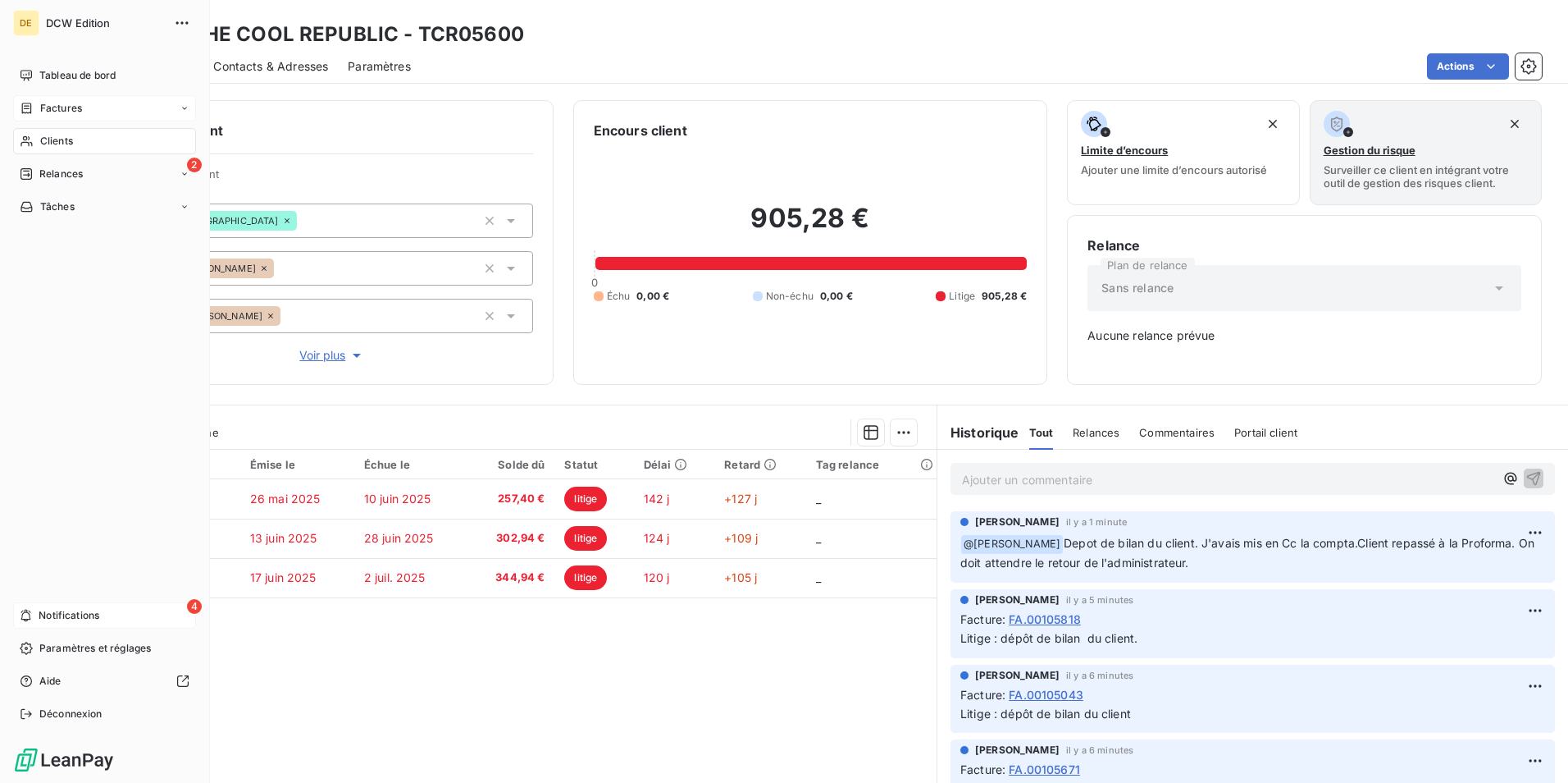
click at [77, 621] on span "Notifications" at bounding box center [68, 616] width 61 height 15
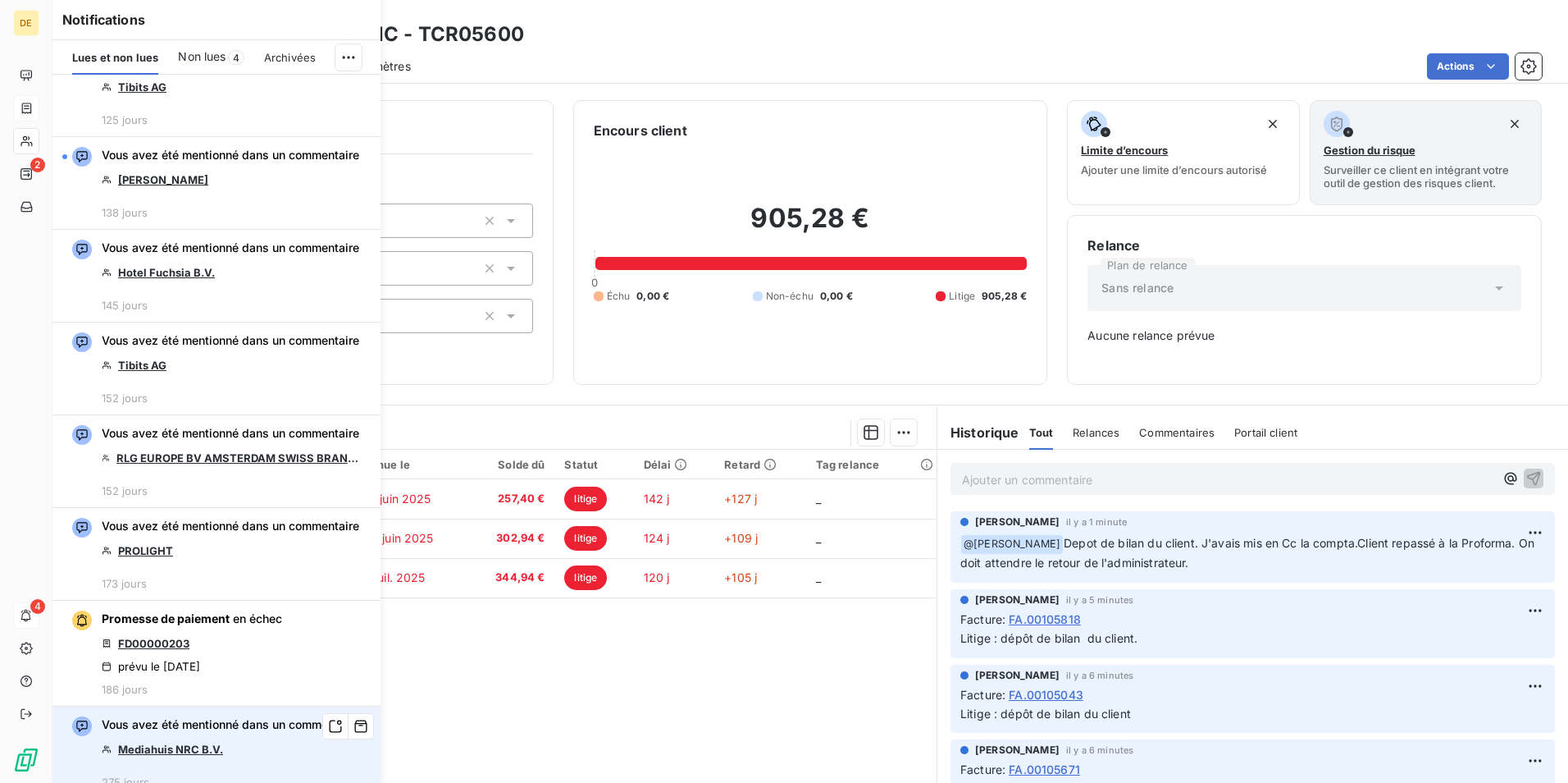
scroll to position [985, 0]
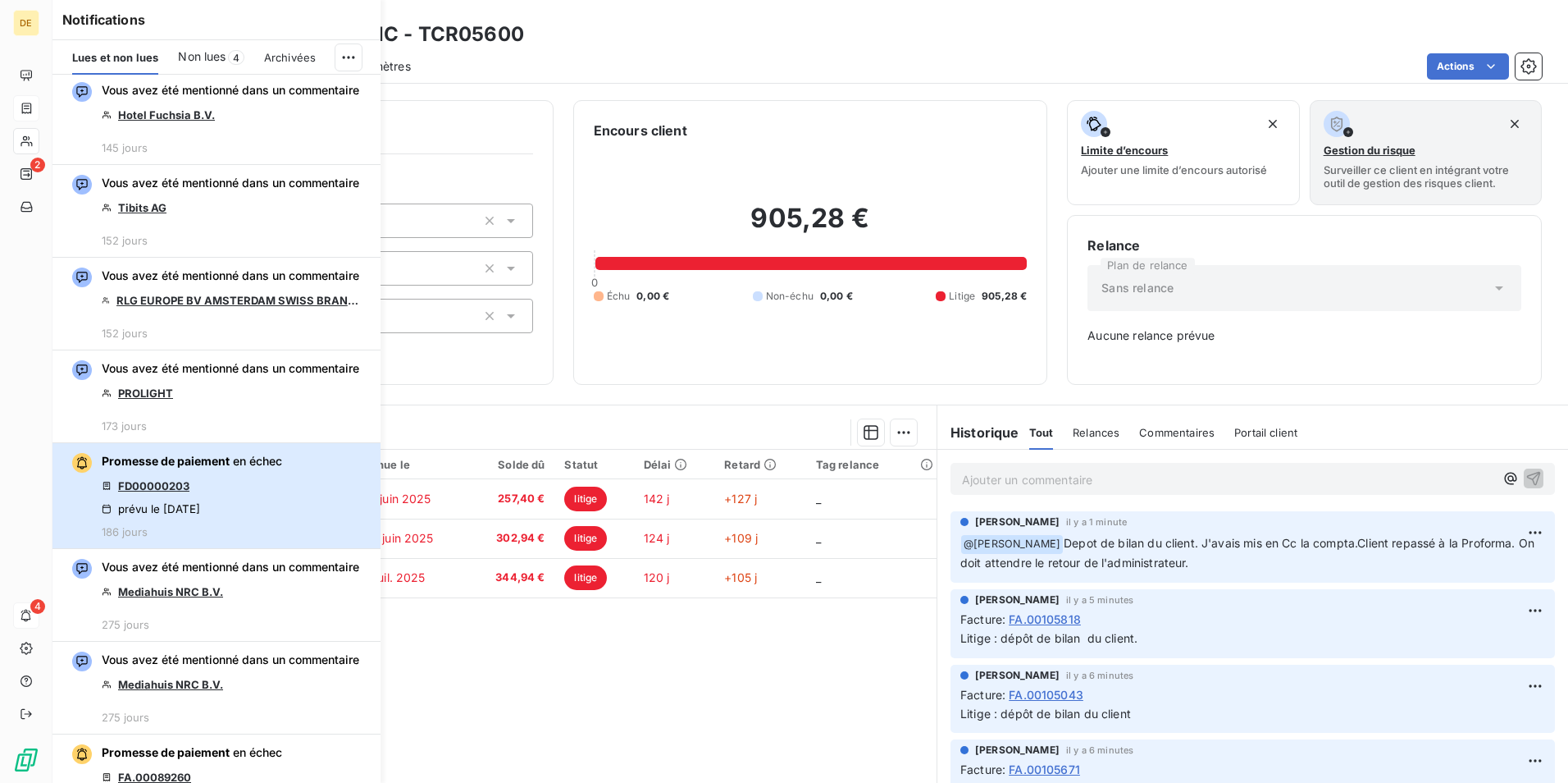
click at [276, 538] on div "Promesse de paiement en échec FD00000203 prévu le [DATE] 186 jours" at bounding box center [192, 496] width 181 height 85
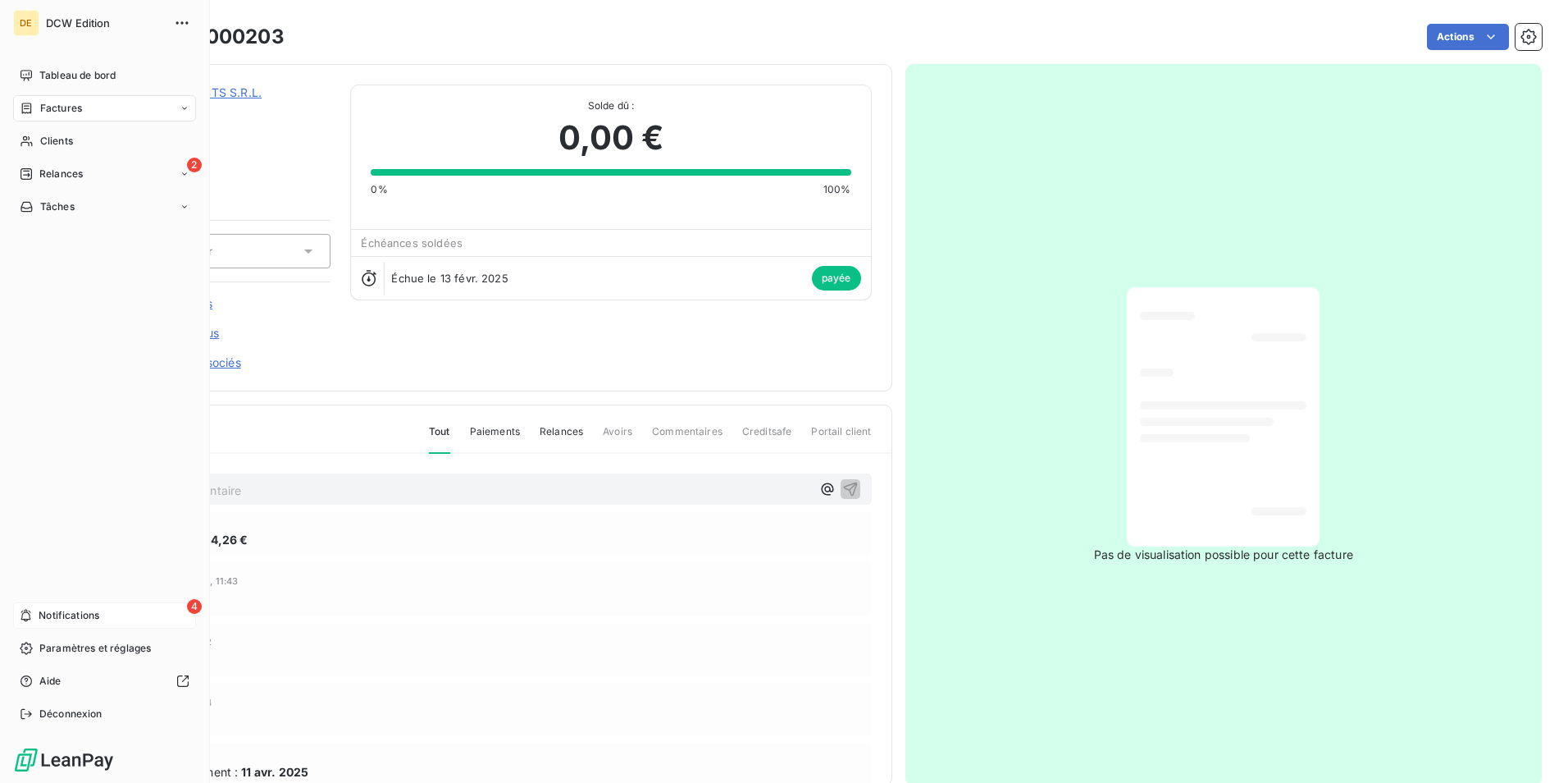
click at [67, 610] on span "Notifications" at bounding box center [68, 616] width 61 height 15
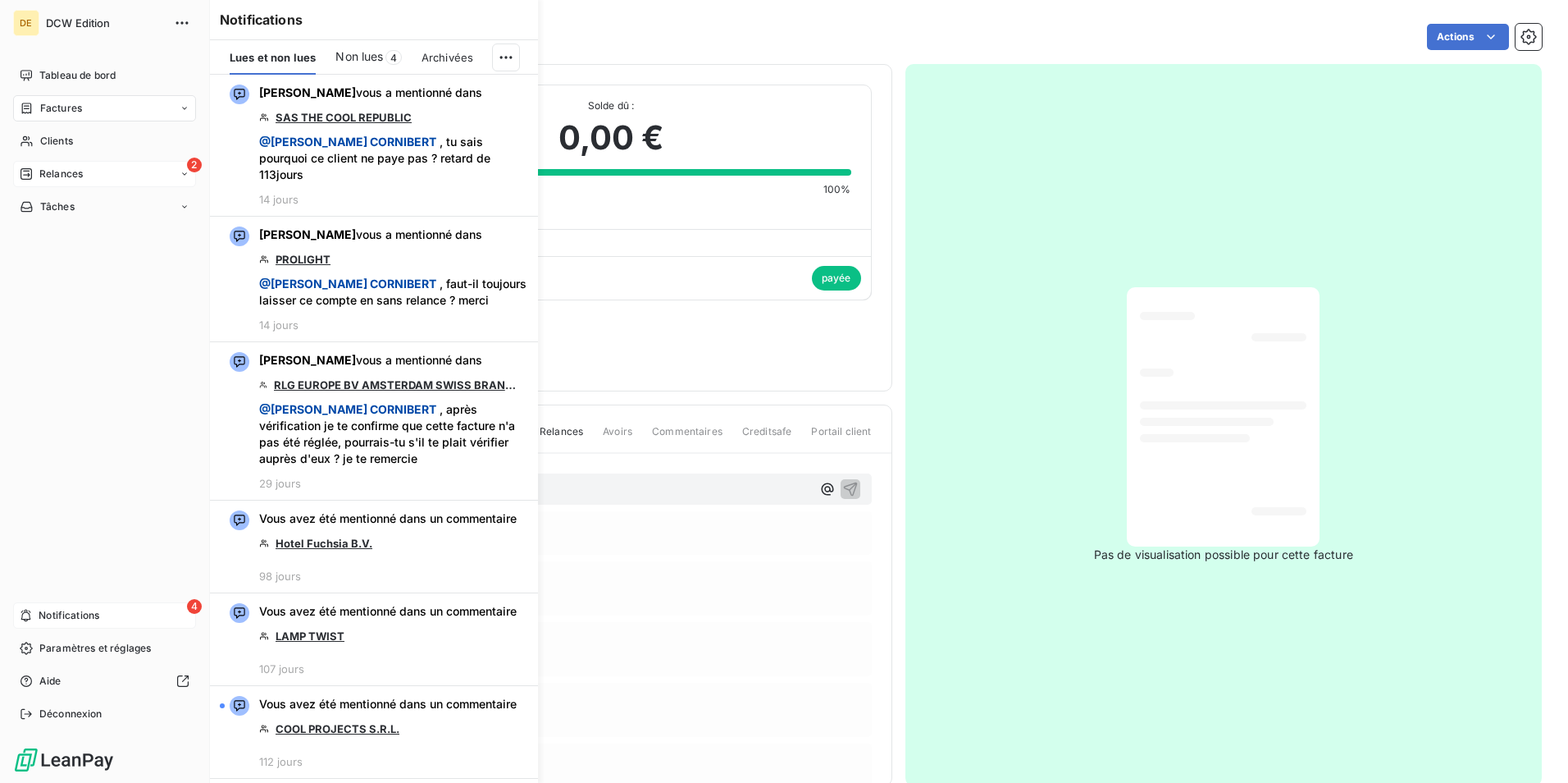
click at [55, 173] on span "Relances" at bounding box center [61, 174] width 44 height 15
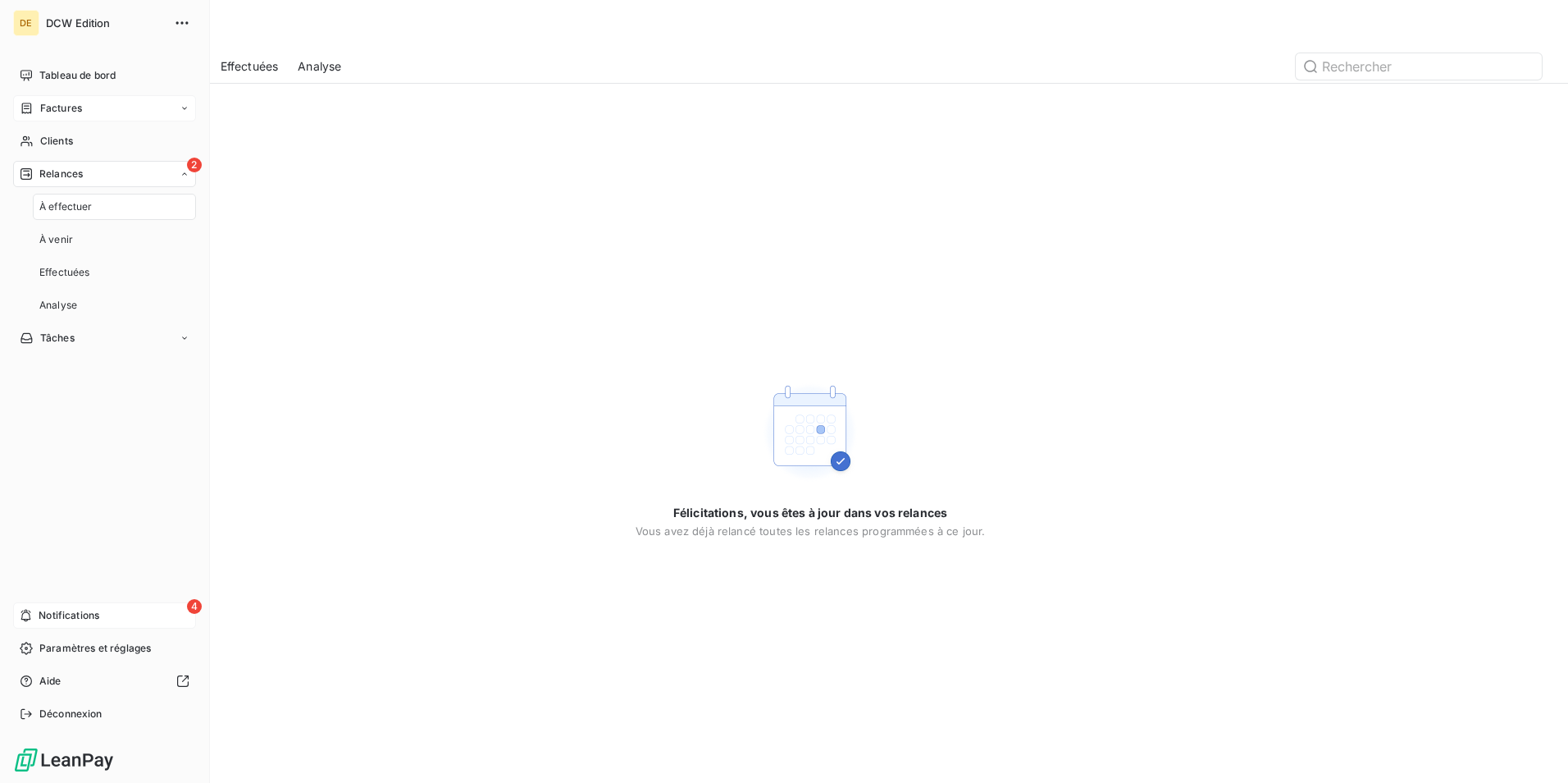
click at [188, 172] on icon at bounding box center [185, 174] width 10 height 10
click at [183, 174] on icon at bounding box center [185, 174] width 10 height 10
click at [104, 201] on div "À effectuer" at bounding box center [115, 206] width 164 height 26
click at [93, 228] on div "À venir" at bounding box center [115, 239] width 164 height 26
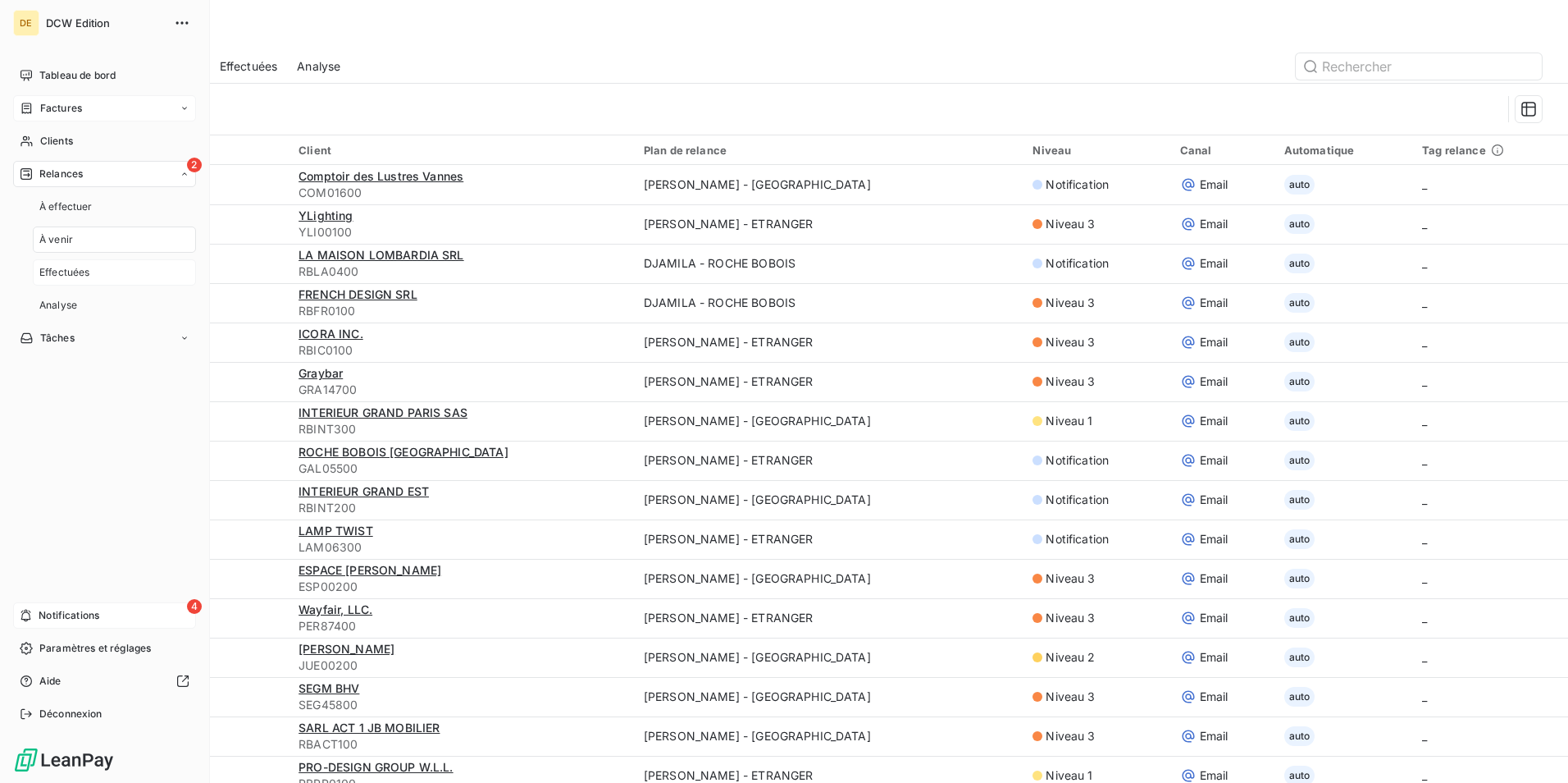
click at [90, 281] on div "Effectuées" at bounding box center [115, 272] width 164 height 26
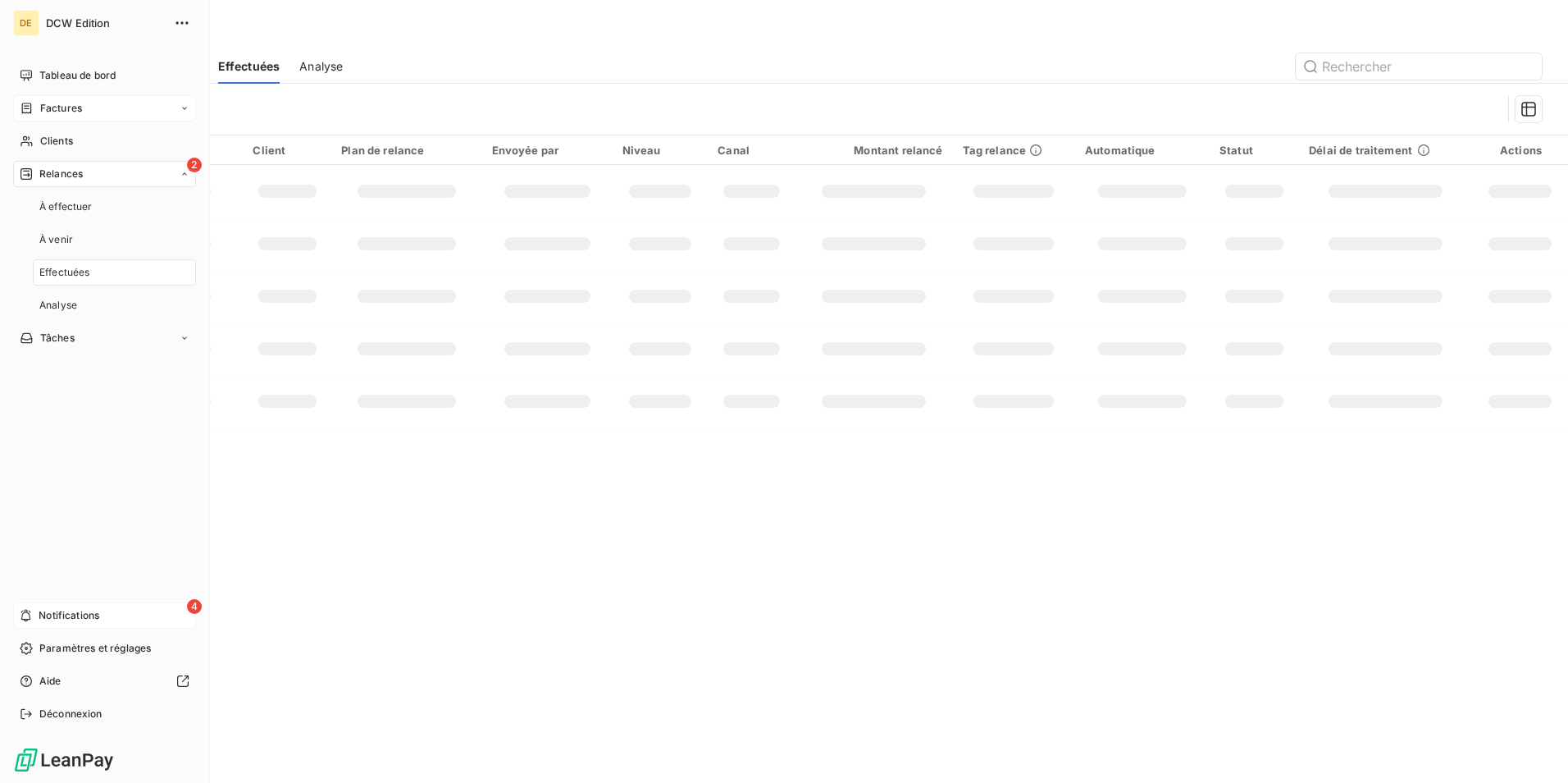
click at [88, 176] on div "2 Relances" at bounding box center [104, 174] width 183 height 26
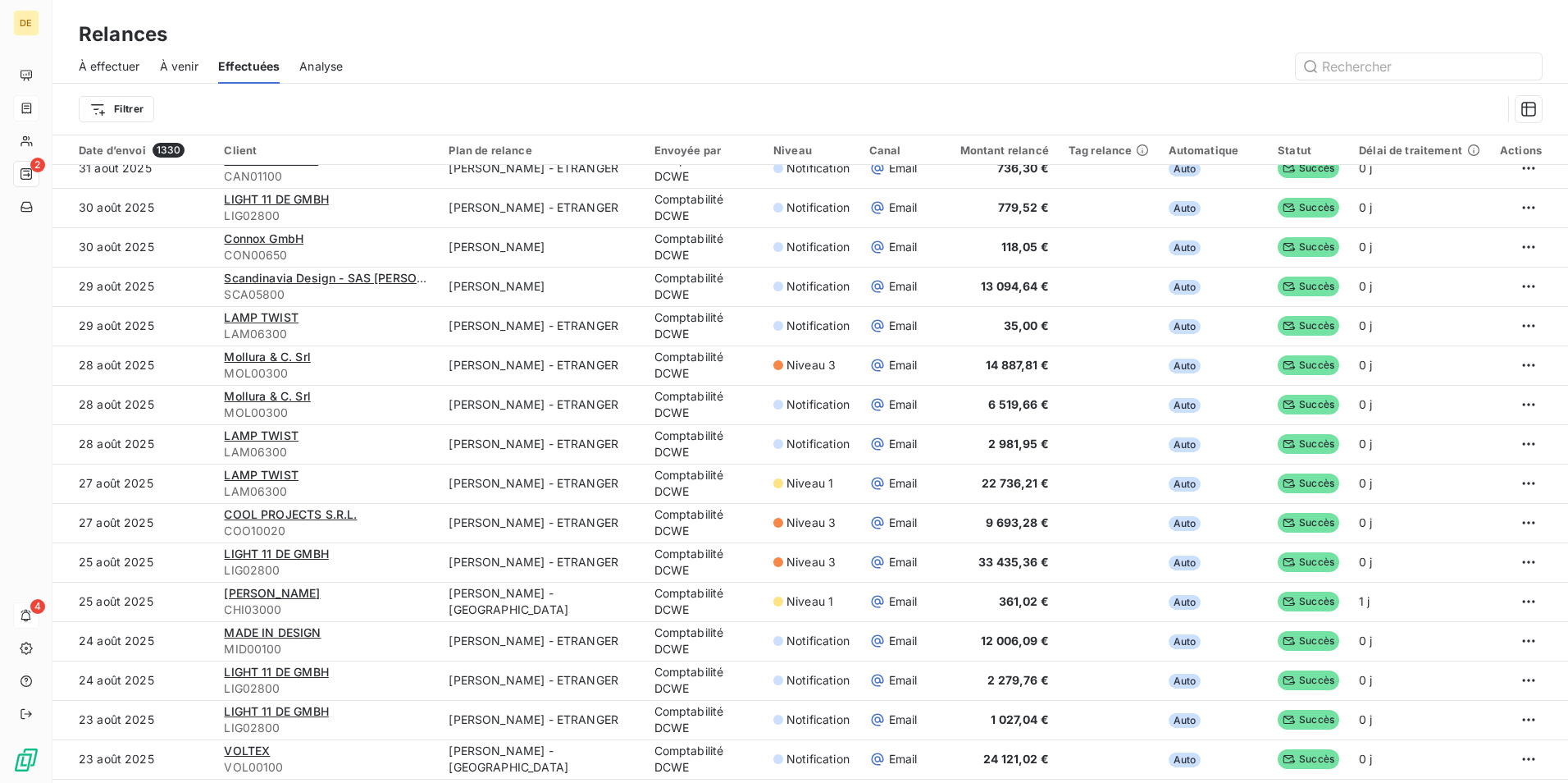
scroll to position [1723, 0]
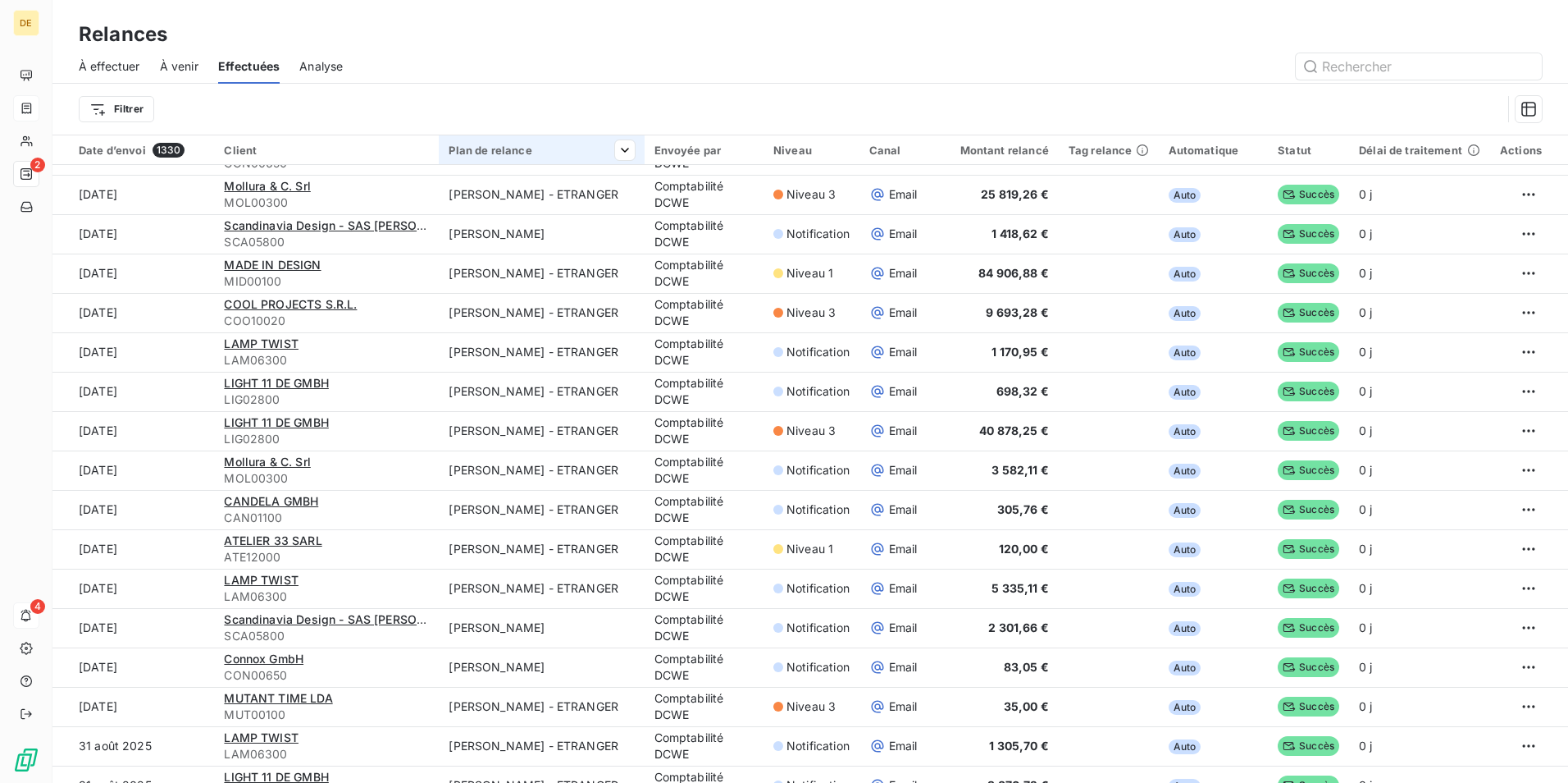
click at [602, 156] on div at bounding box center [618, 150] width 33 height 20
click at [341, 194] on icon at bounding box center [339, 194] width 8 height 5
click at [341, 192] on icon at bounding box center [340, 194] width 16 height 16
click at [489, 200] on div at bounding box center [486, 194] width 236 height 35
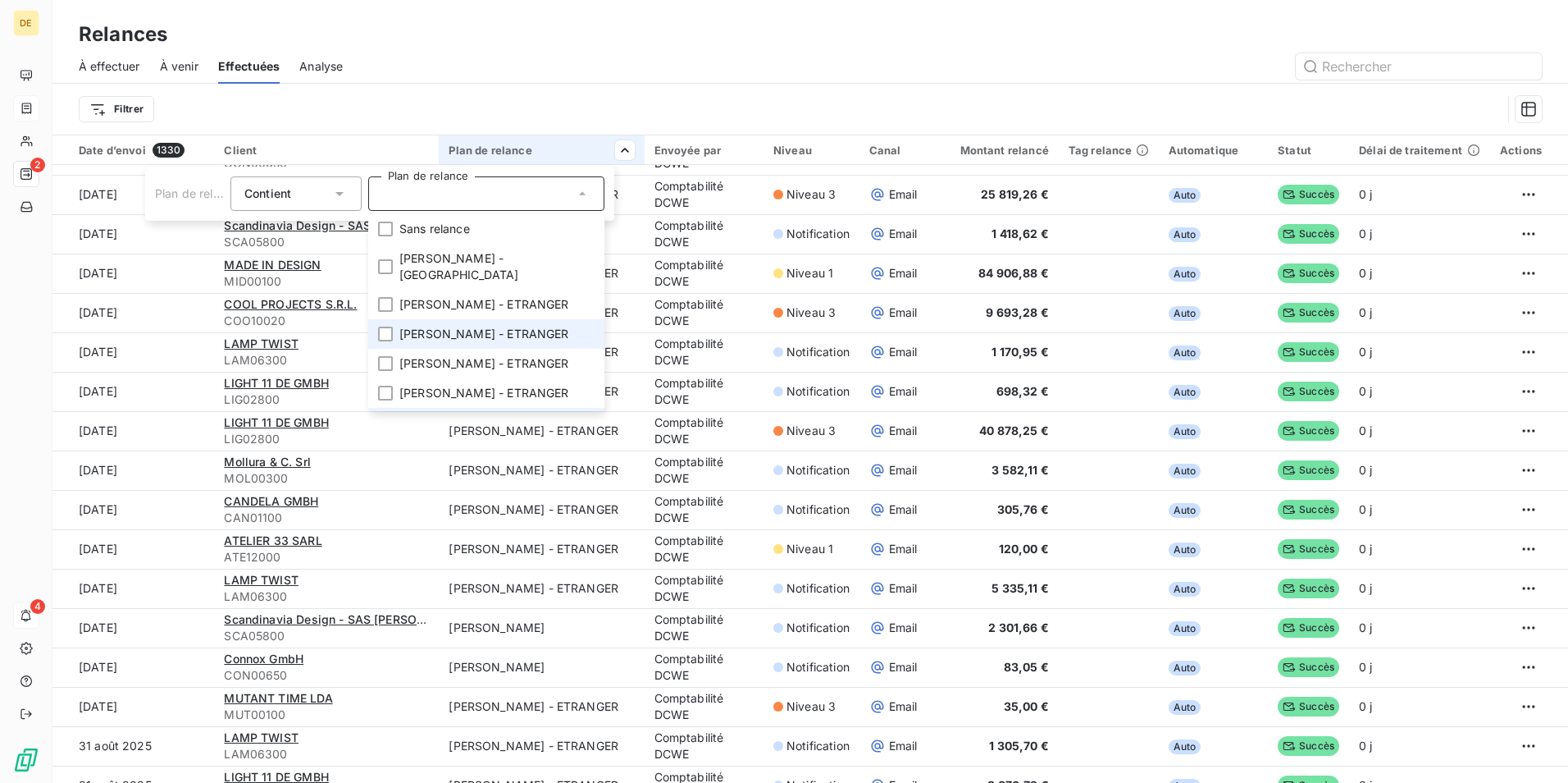
scroll to position [246, 0]
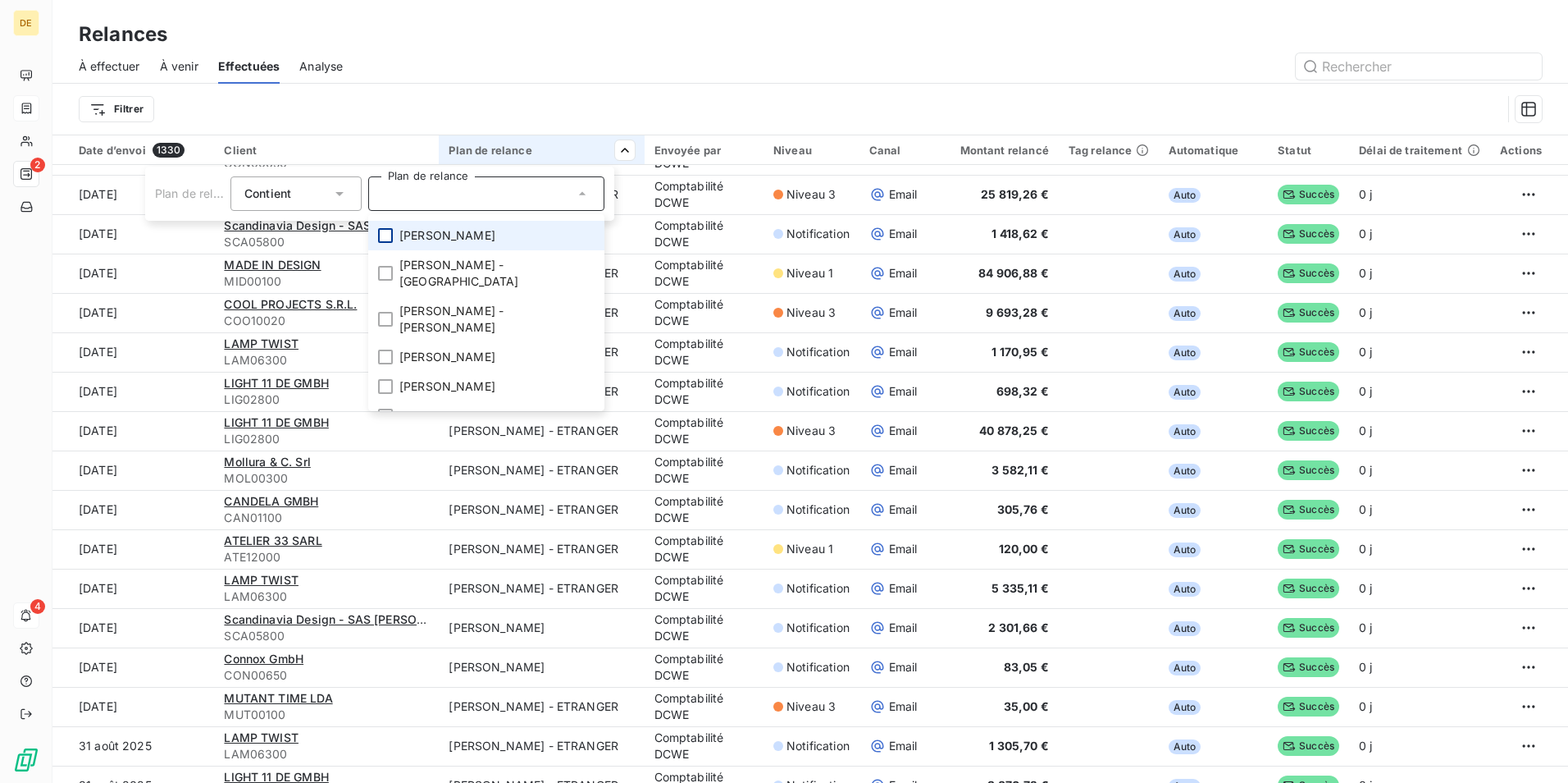
click at [386, 243] on div at bounding box center [385, 236] width 15 height 15
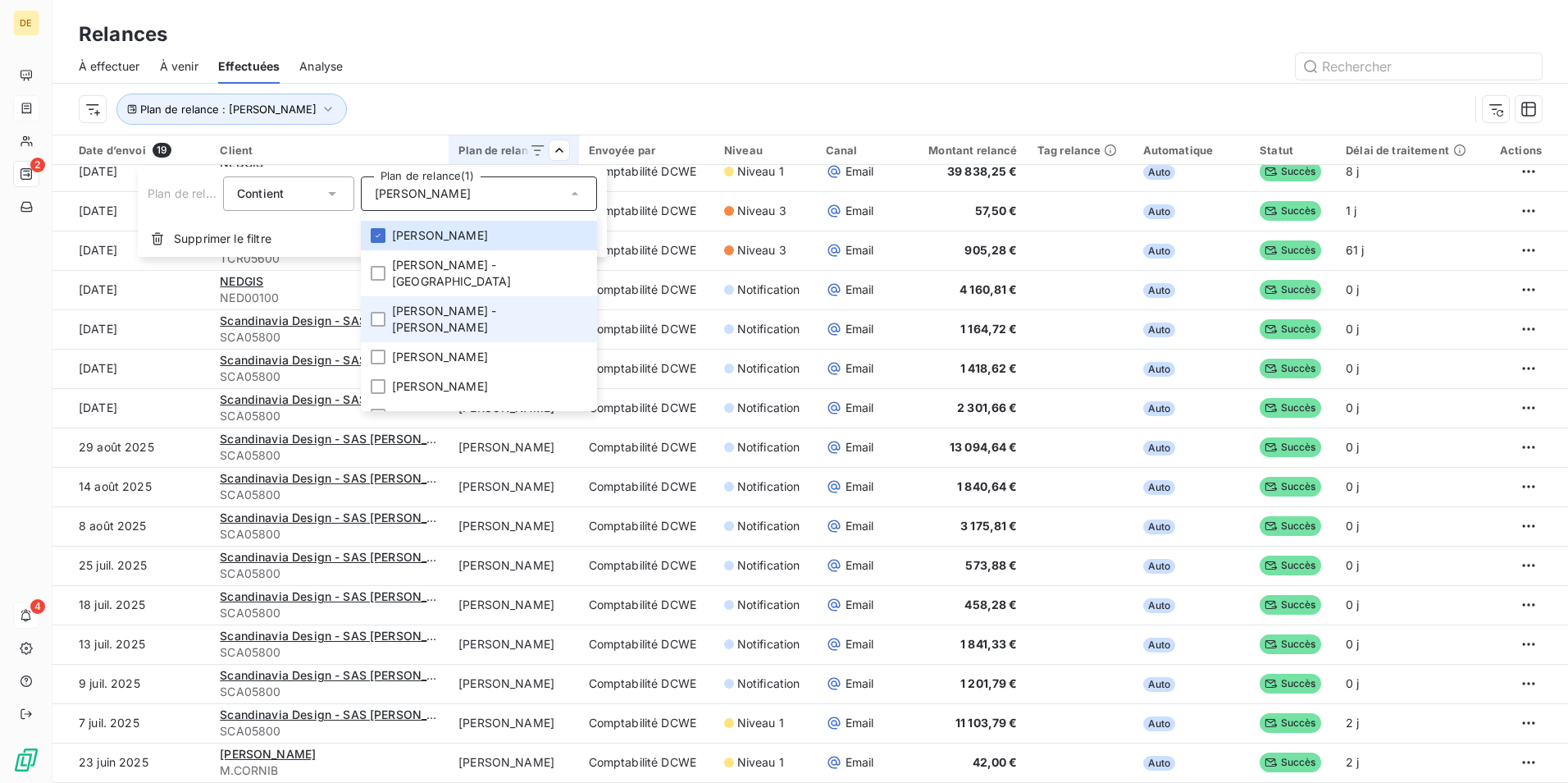
scroll to position [131, 0]
click at [842, 90] on html "DE 2 4 Relances À effectuer À venir Effectuées Analyse Plan de relance : [PERSO…" at bounding box center [784, 391] width 1568 height 783
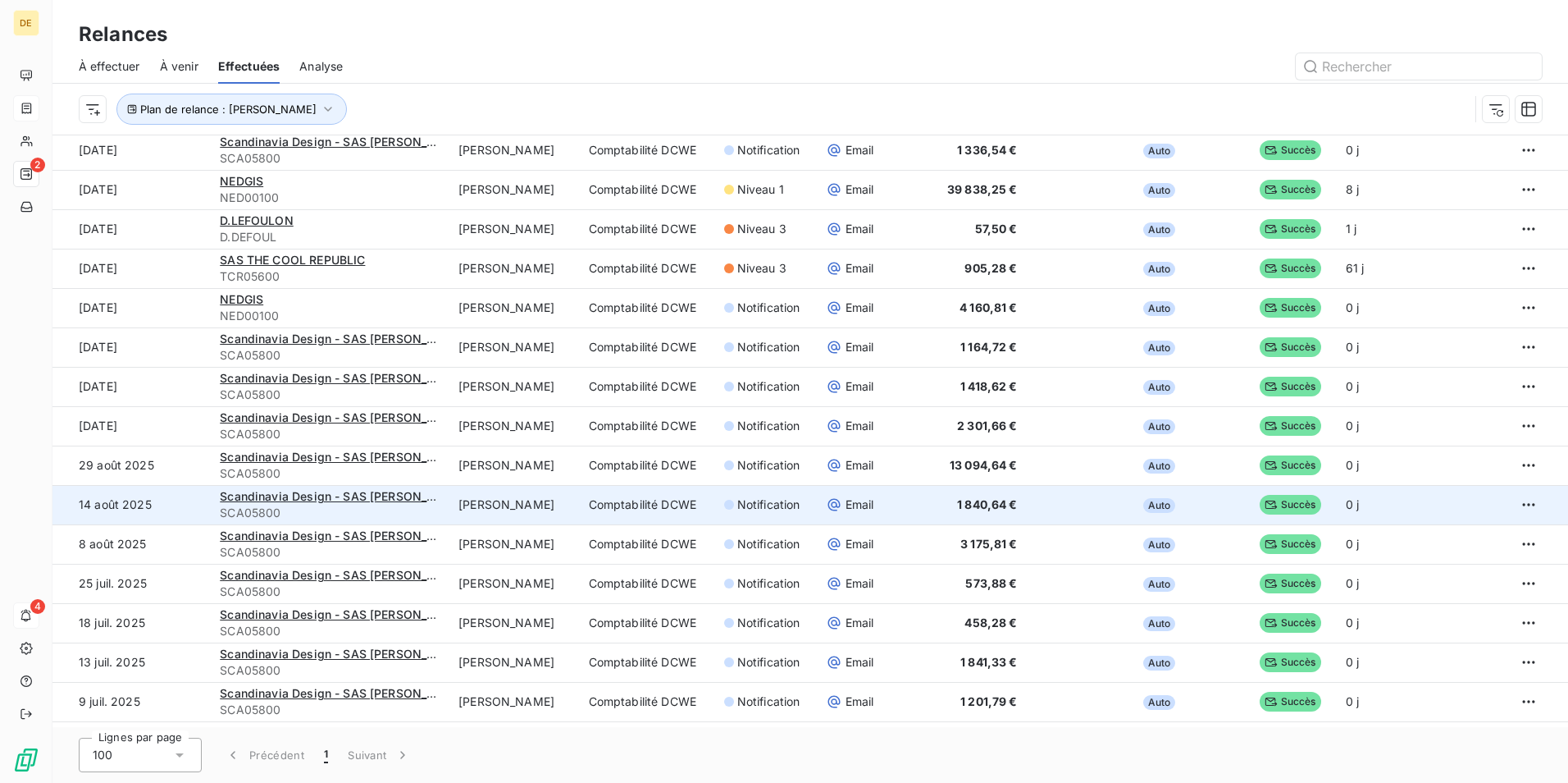
scroll to position [0, 0]
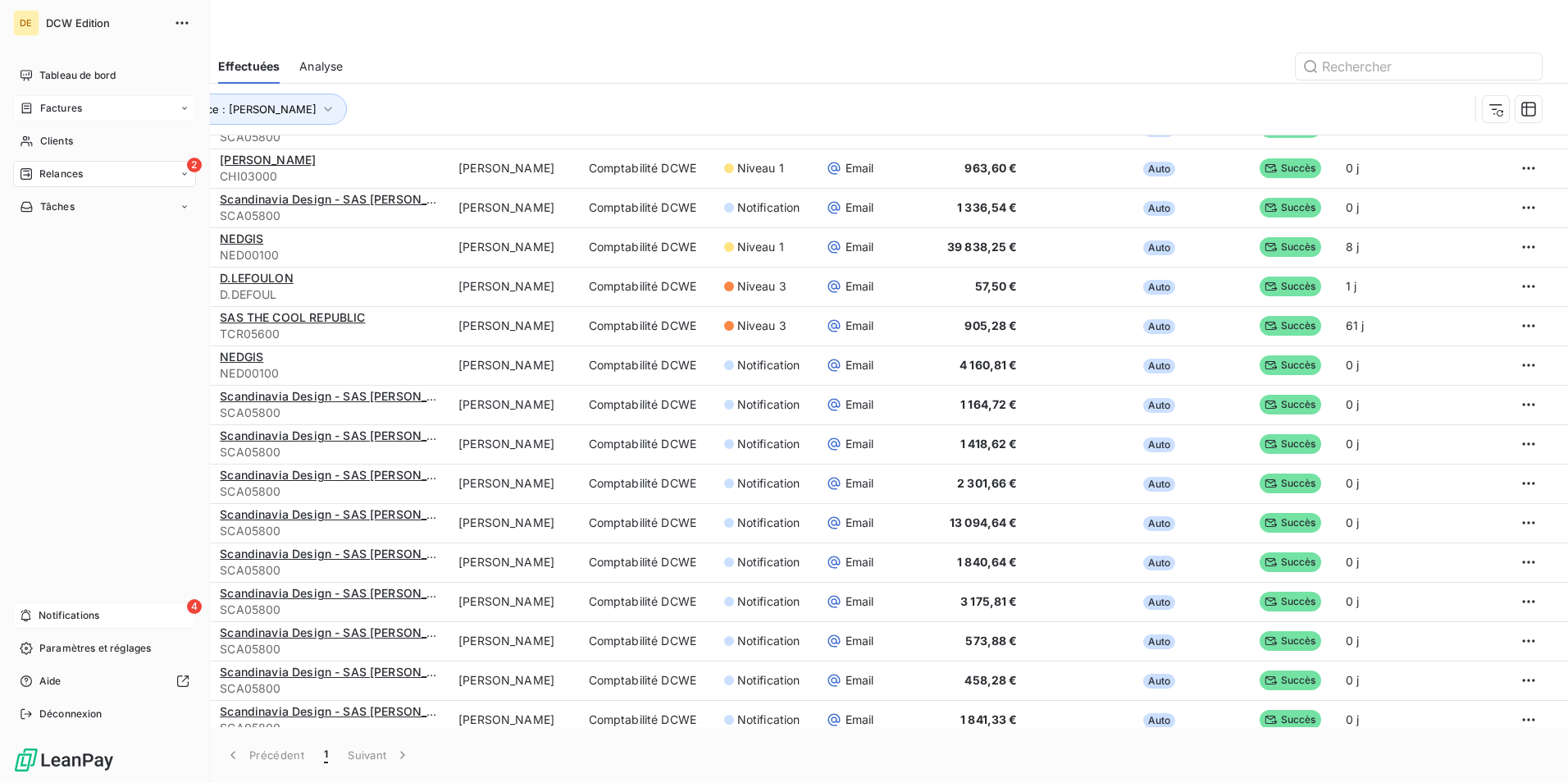
click at [29, 169] on icon at bounding box center [26, 174] width 13 height 13
click at [115, 304] on div "Analyse" at bounding box center [115, 305] width 164 height 26
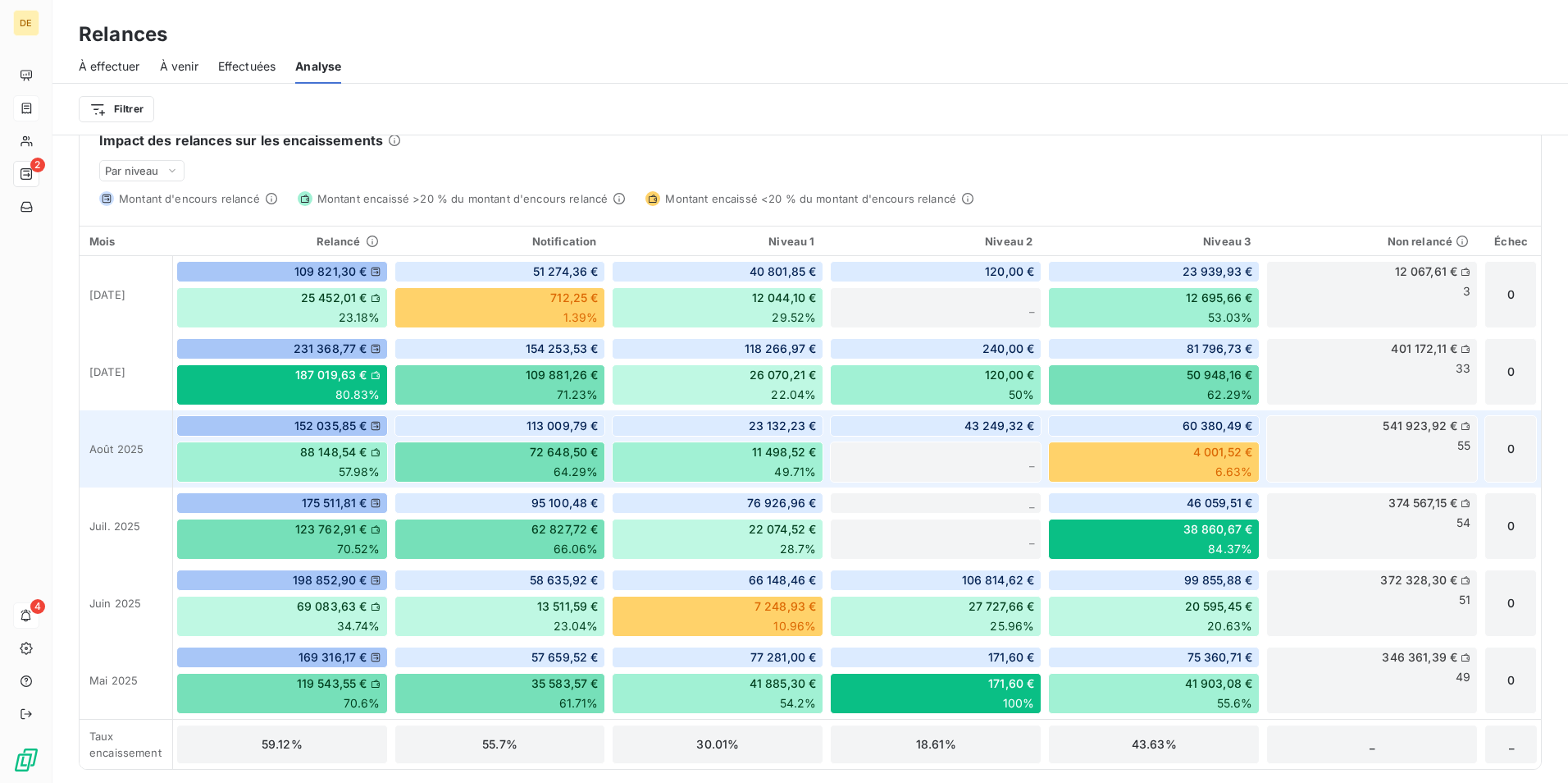
scroll to position [17, 0]
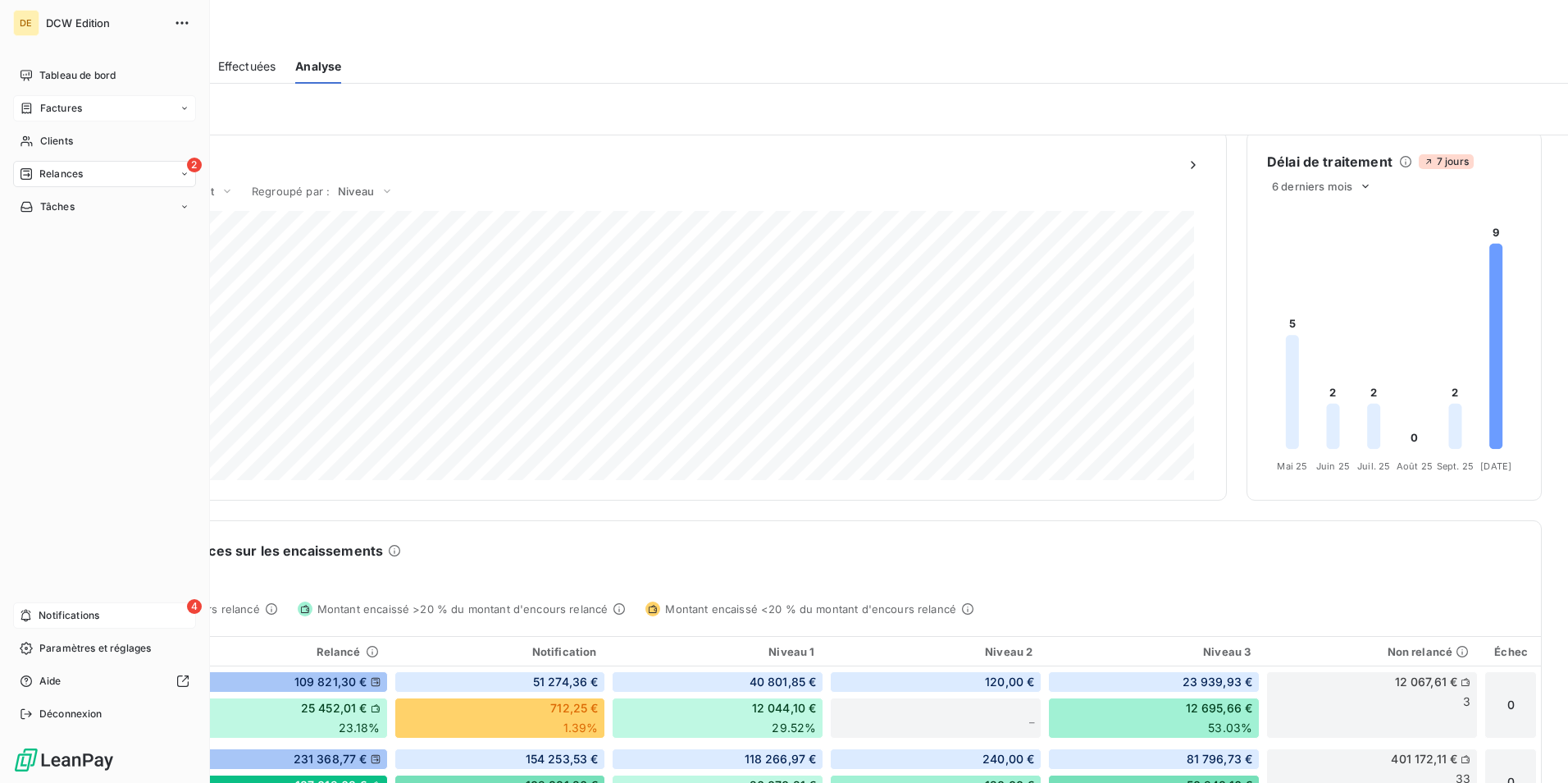
click at [48, 170] on span "Relances" at bounding box center [61, 174] width 44 height 15
click at [38, 167] on div "Relances" at bounding box center [51, 174] width 63 height 15
click at [73, 228] on div "À venir" at bounding box center [115, 239] width 164 height 26
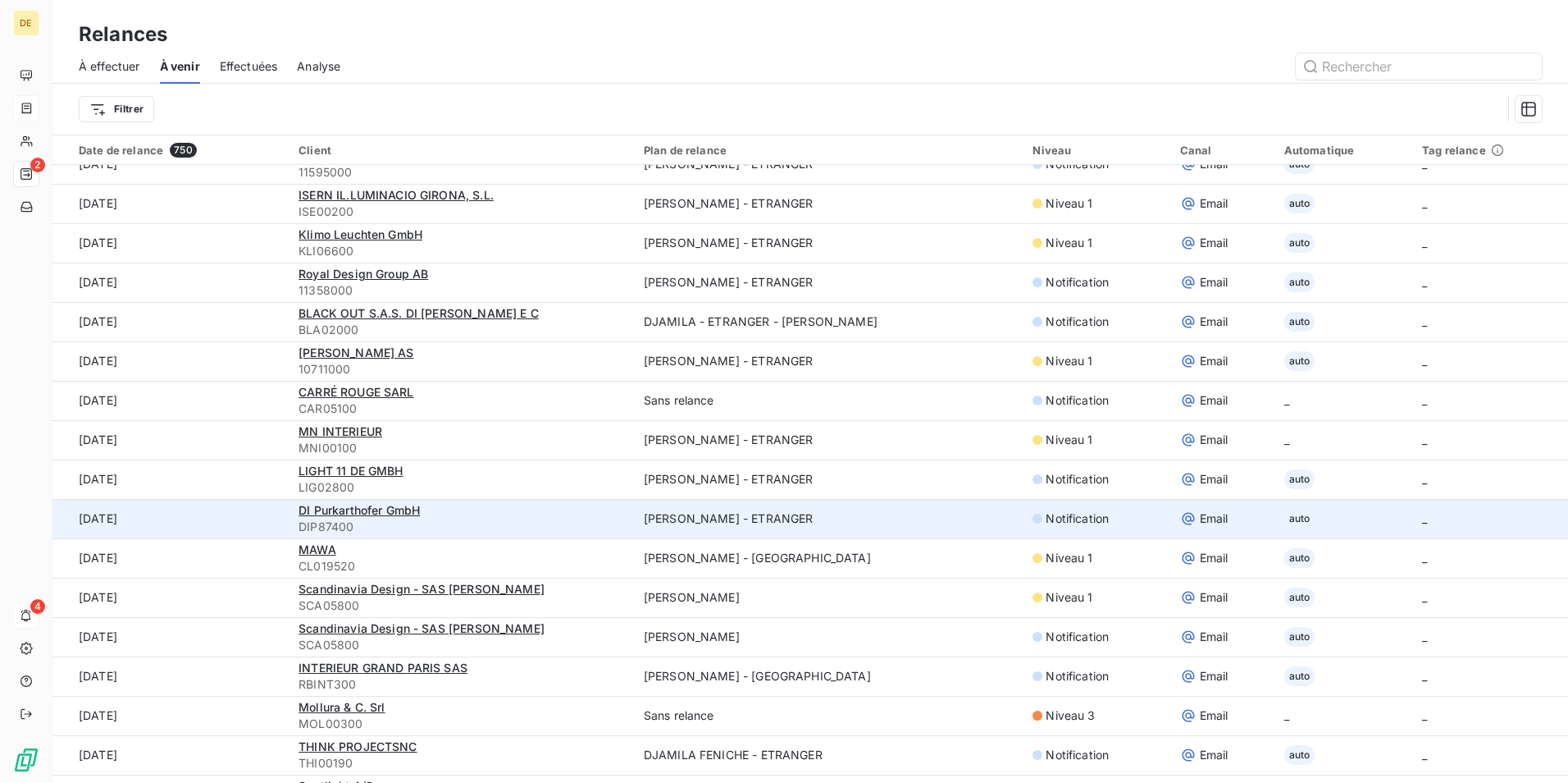
scroll to position [3321, 0]
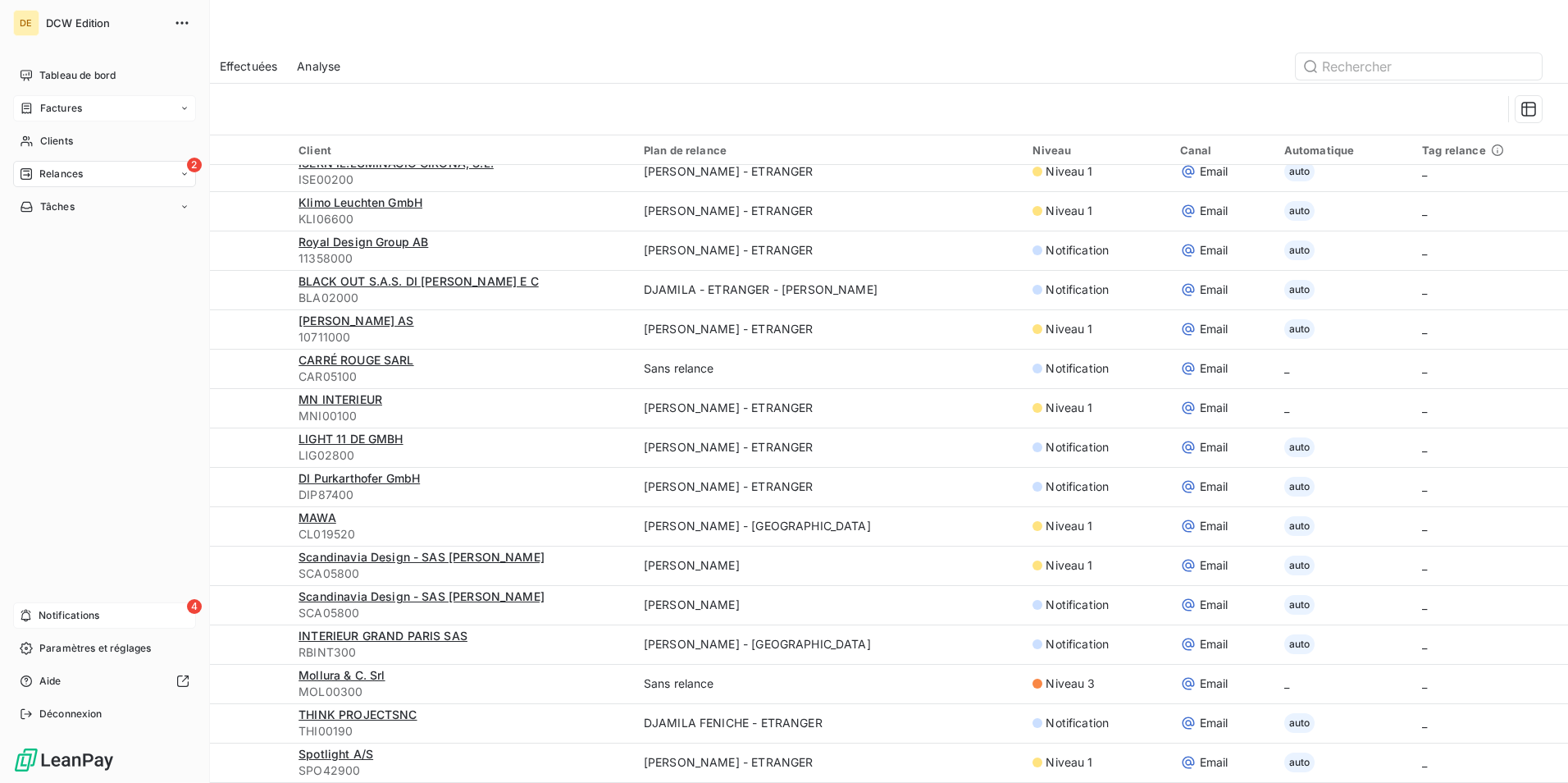
click at [41, 165] on div "2 Relances" at bounding box center [104, 174] width 183 height 26
click at [77, 266] on span "Effectuées" at bounding box center [65, 272] width 51 height 15
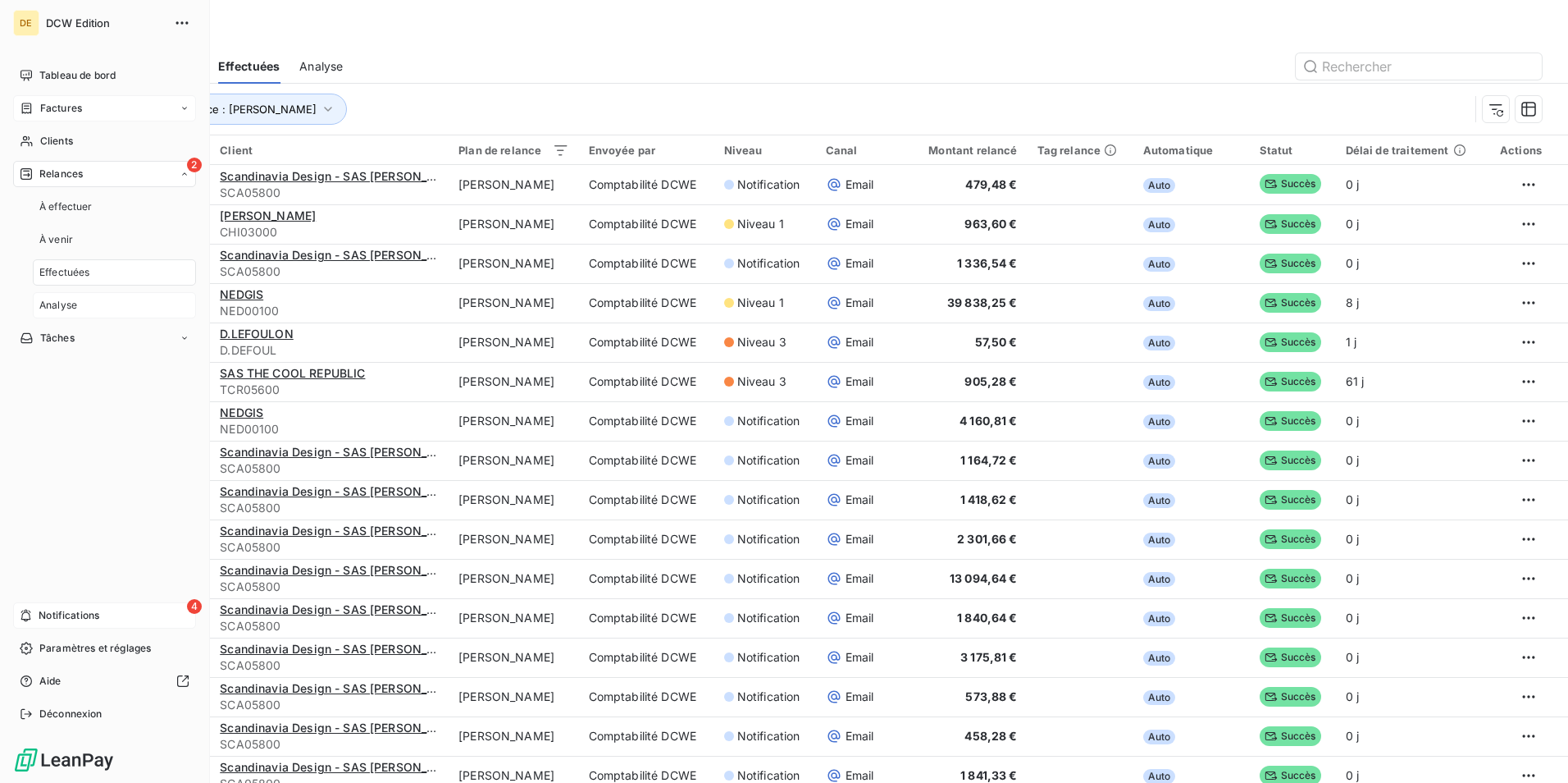
click at [71, 300] on span "Analyse" at bounding box center [58, 306] width 38 height 15
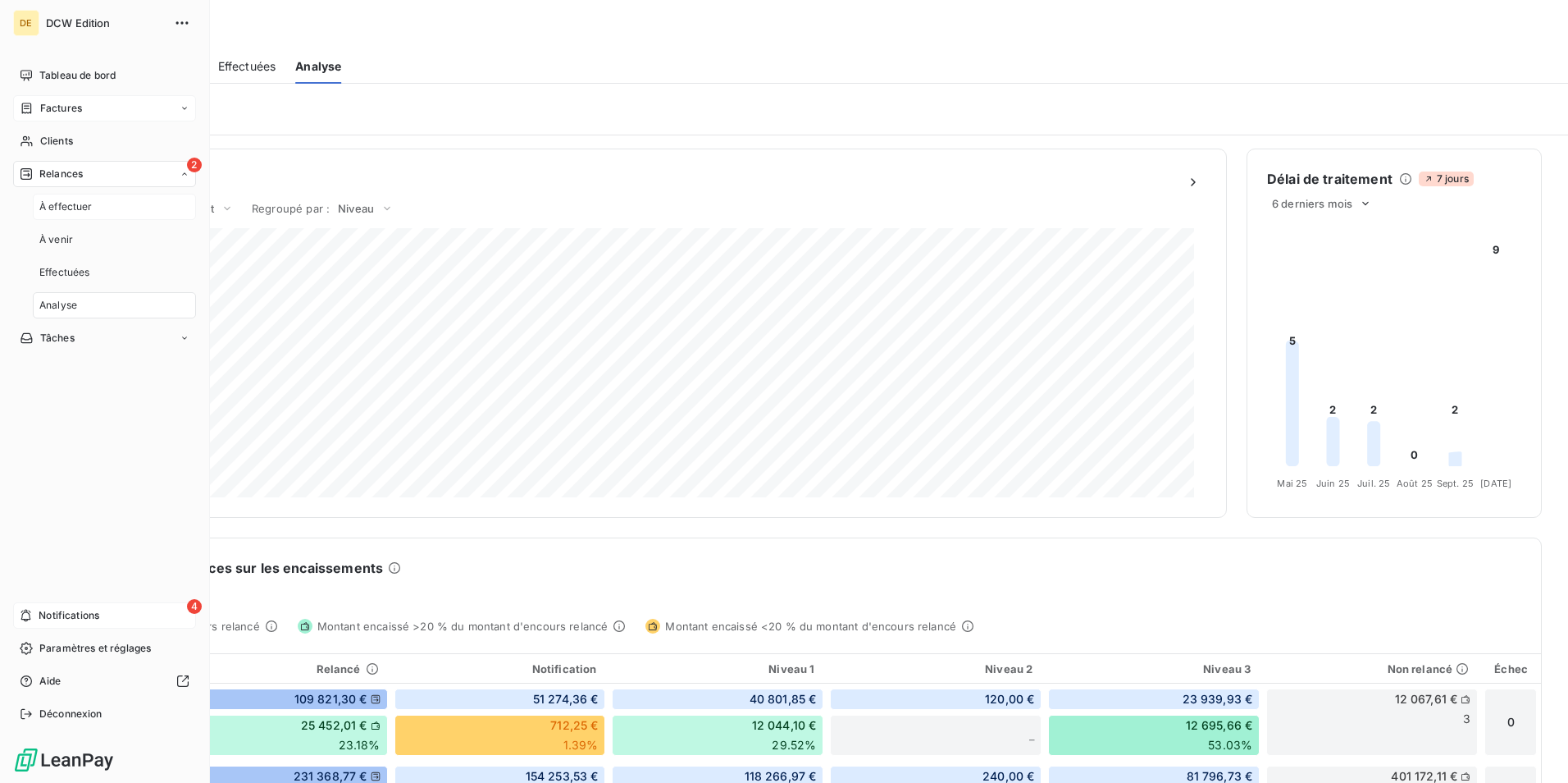
click at [73, 202] on span "À effectuer" at bounding box center [65, 206] width 54 height 15
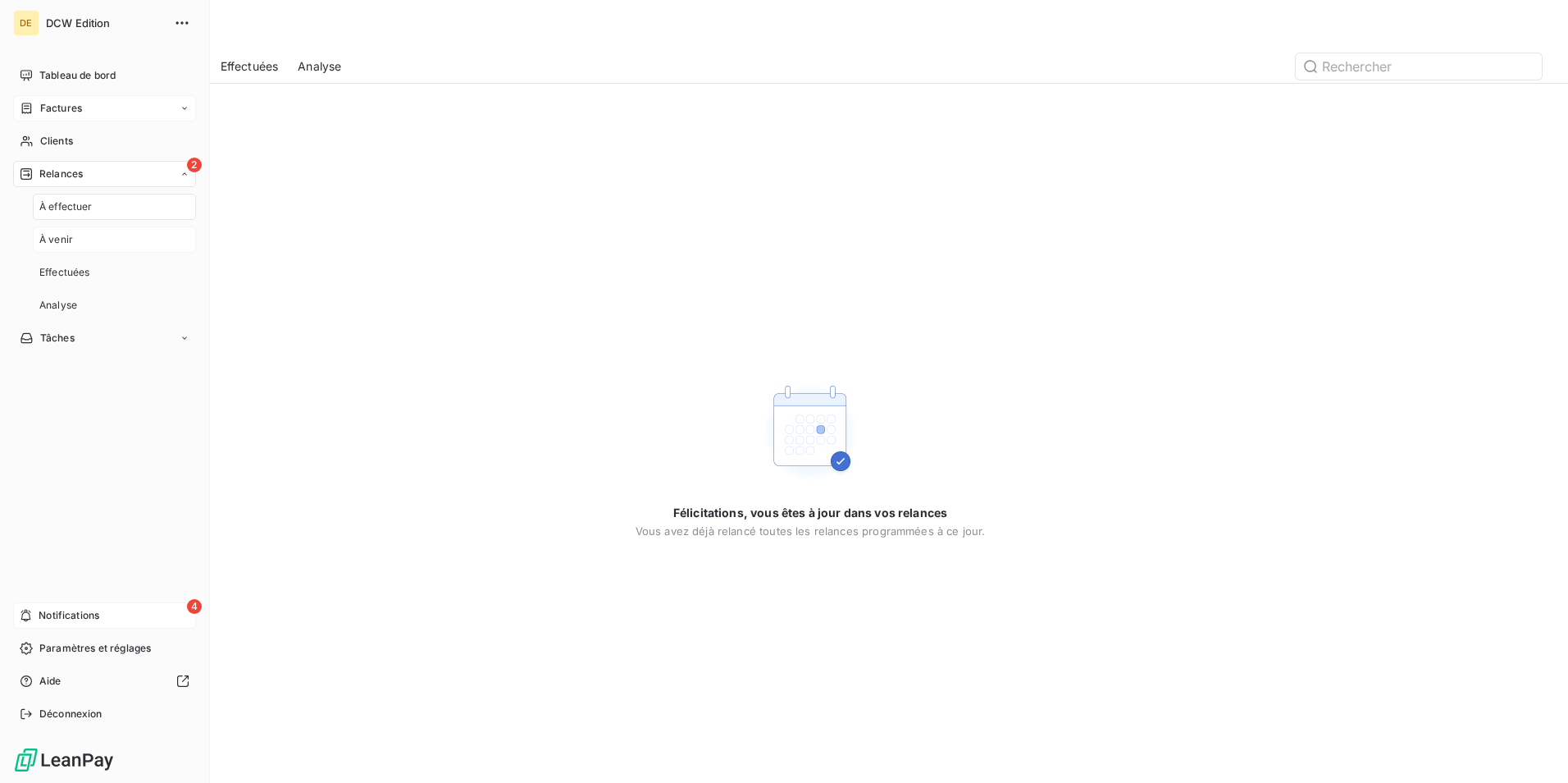
click at [78, 242] on div "À venir" at bounding box center [115, 239] width 164 height 26
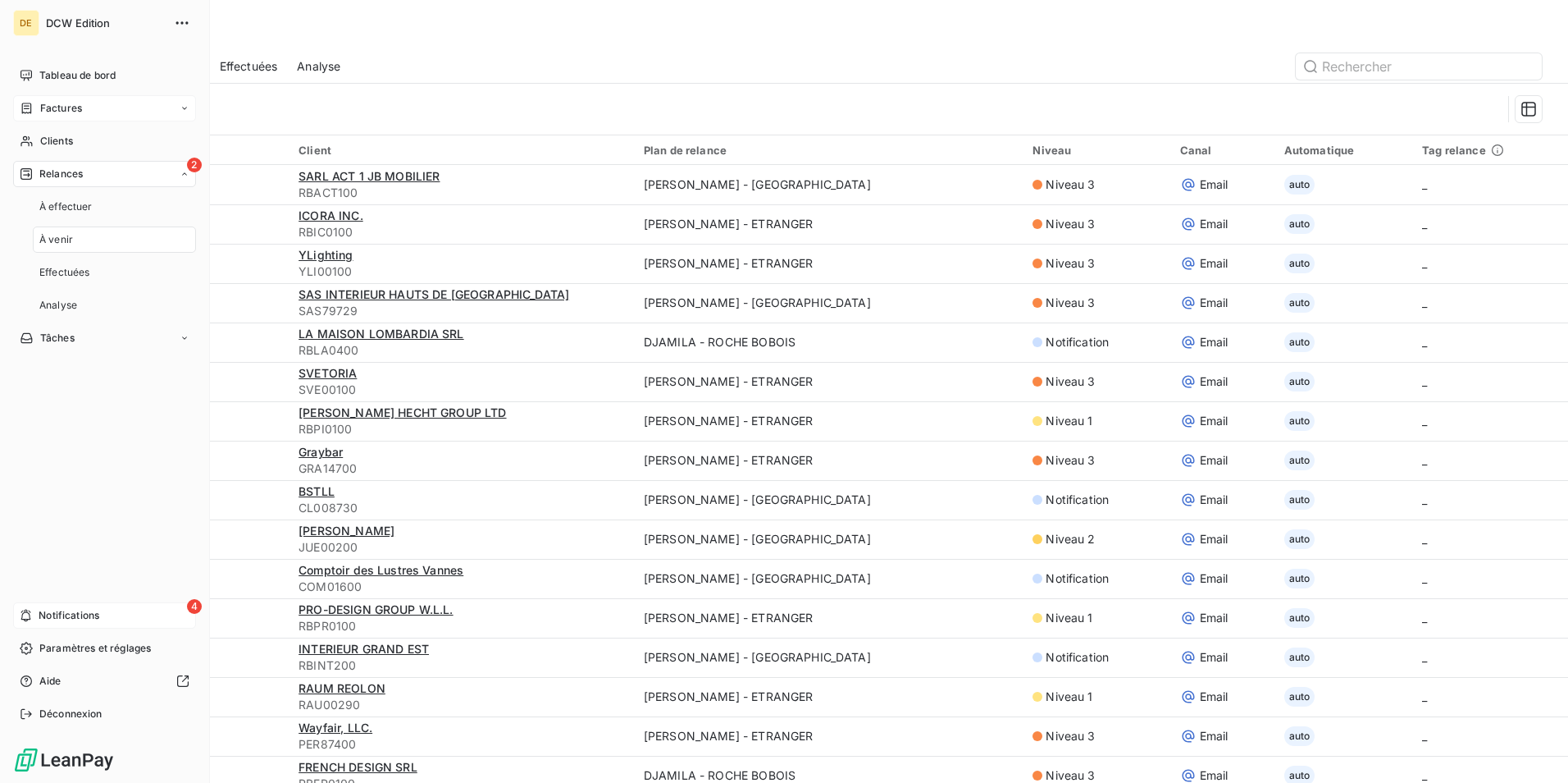
click at [82, 105] on div "Factures" at bounding box center [104, 108] width 183 height 26
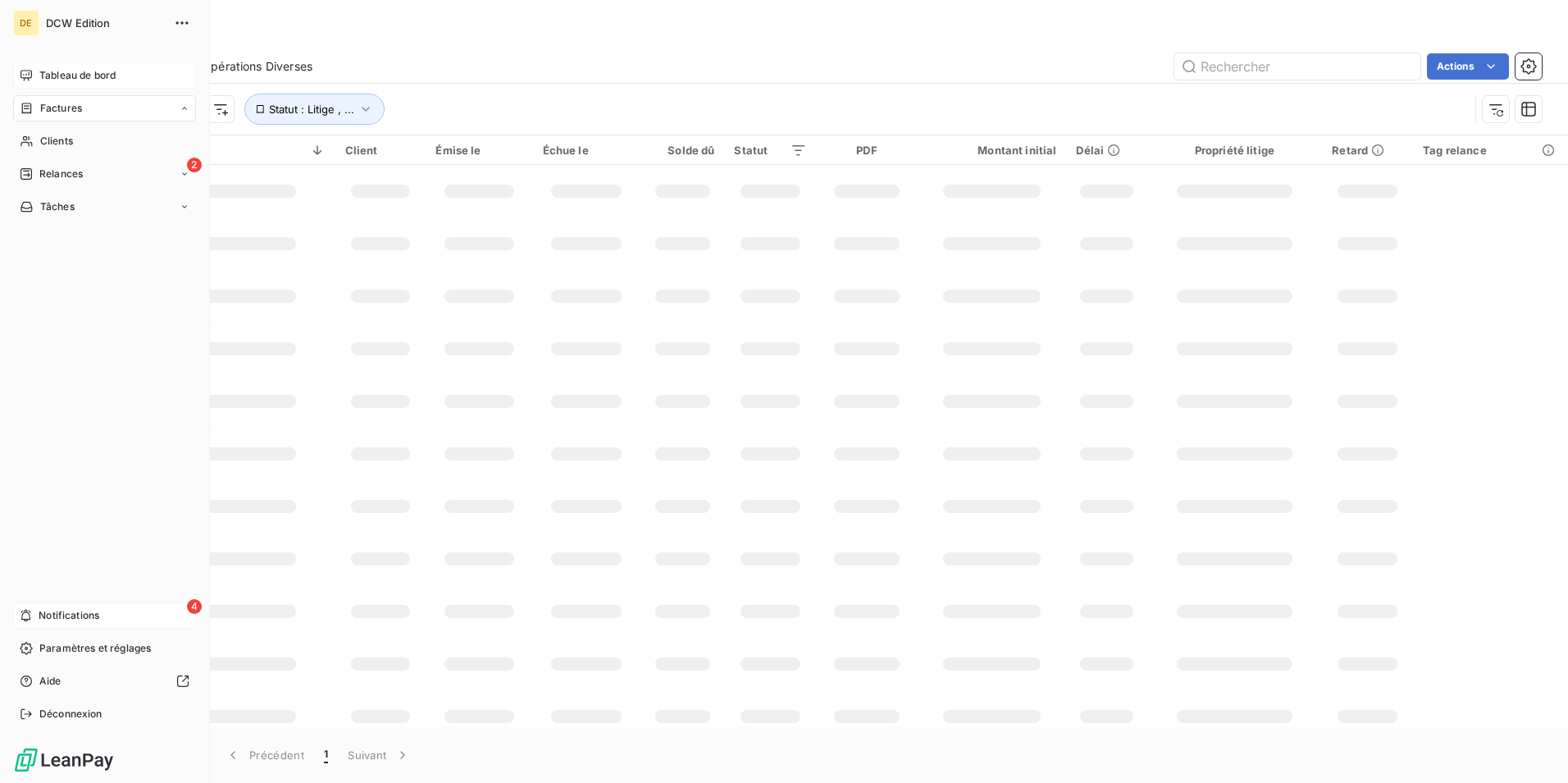
click at [81, 77] on span "Tableau de bord" at bounding box center [77, 75] width 76 height 15
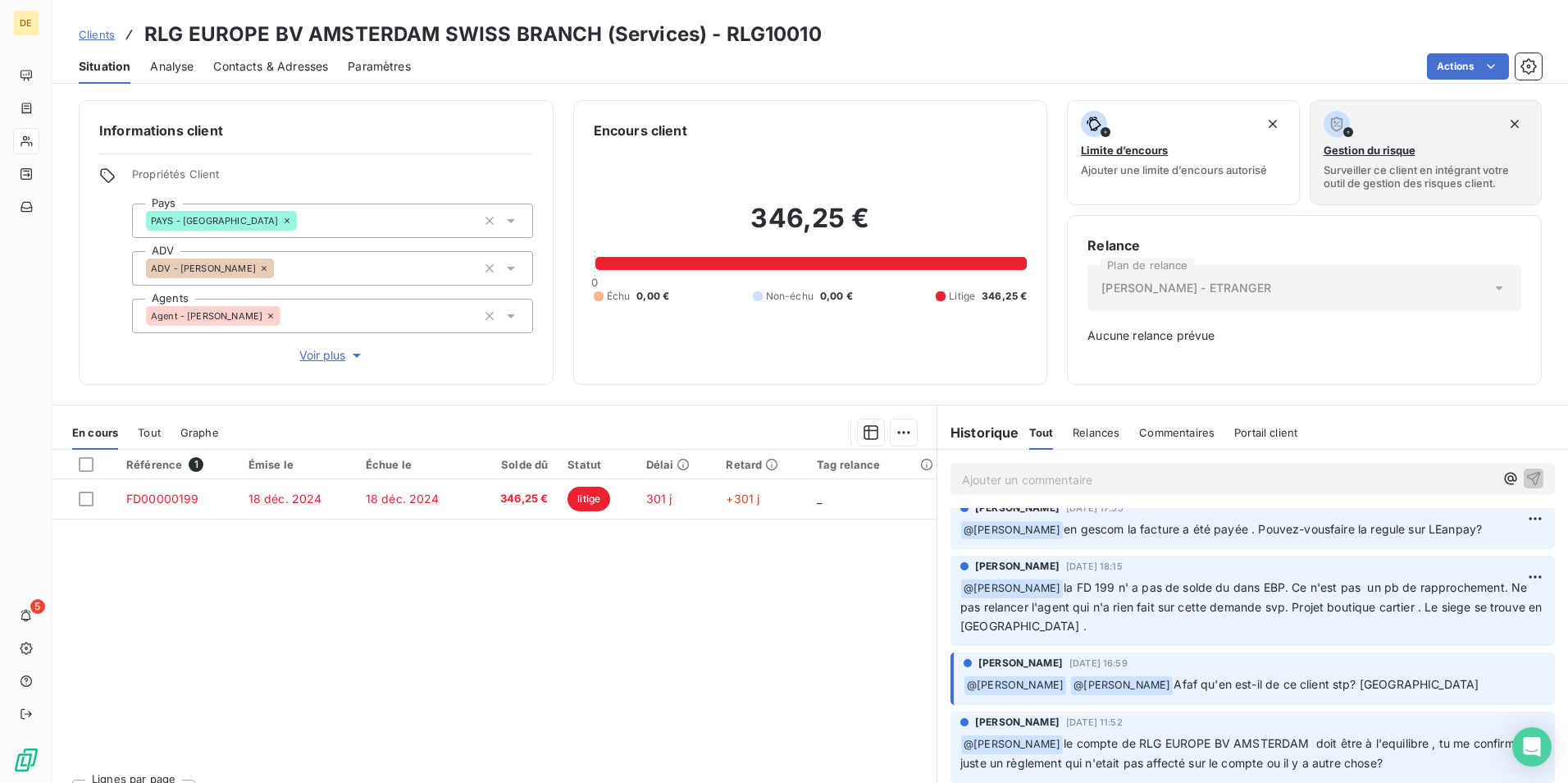
scroll to position [397, 0]
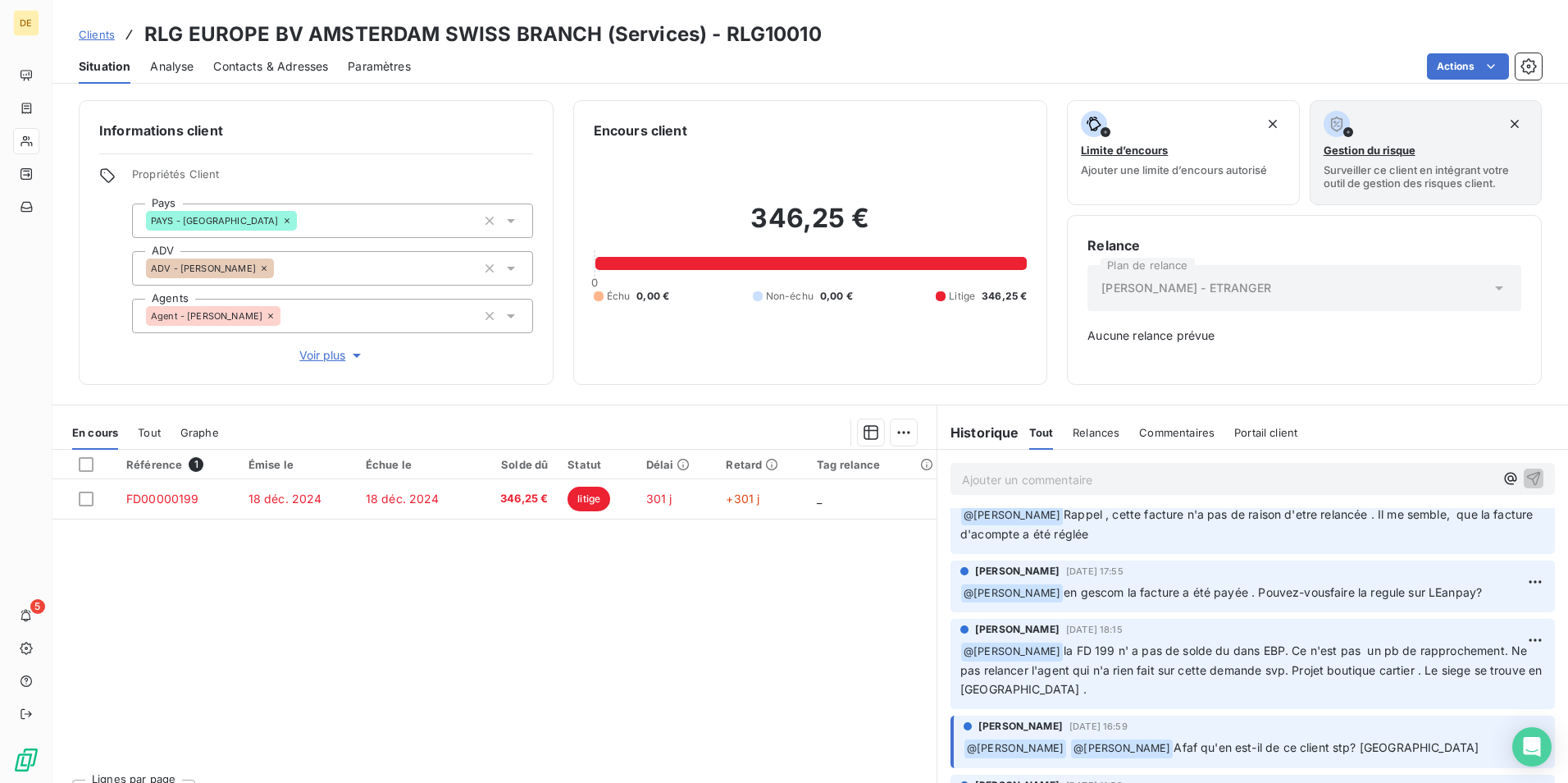
click at [1317, 646] on span "la FD 199 n' a pas de solde du dans EBP. Ce n'est pas un pb de rapprochement. N…" at bounding box center [1253, 669] width 585 height 53
drag, startPoint x: 1156, startPoint y: 652, endPoint x: 1309, endPoint y: 656, distance: 153.1
click at [1309, 656] on span "la FD 199 n' a pas de solde du dans EBP. Ce n'est pas un pb de rapprochement. N…" at bounding box center [1253, 669] width 585 height 53
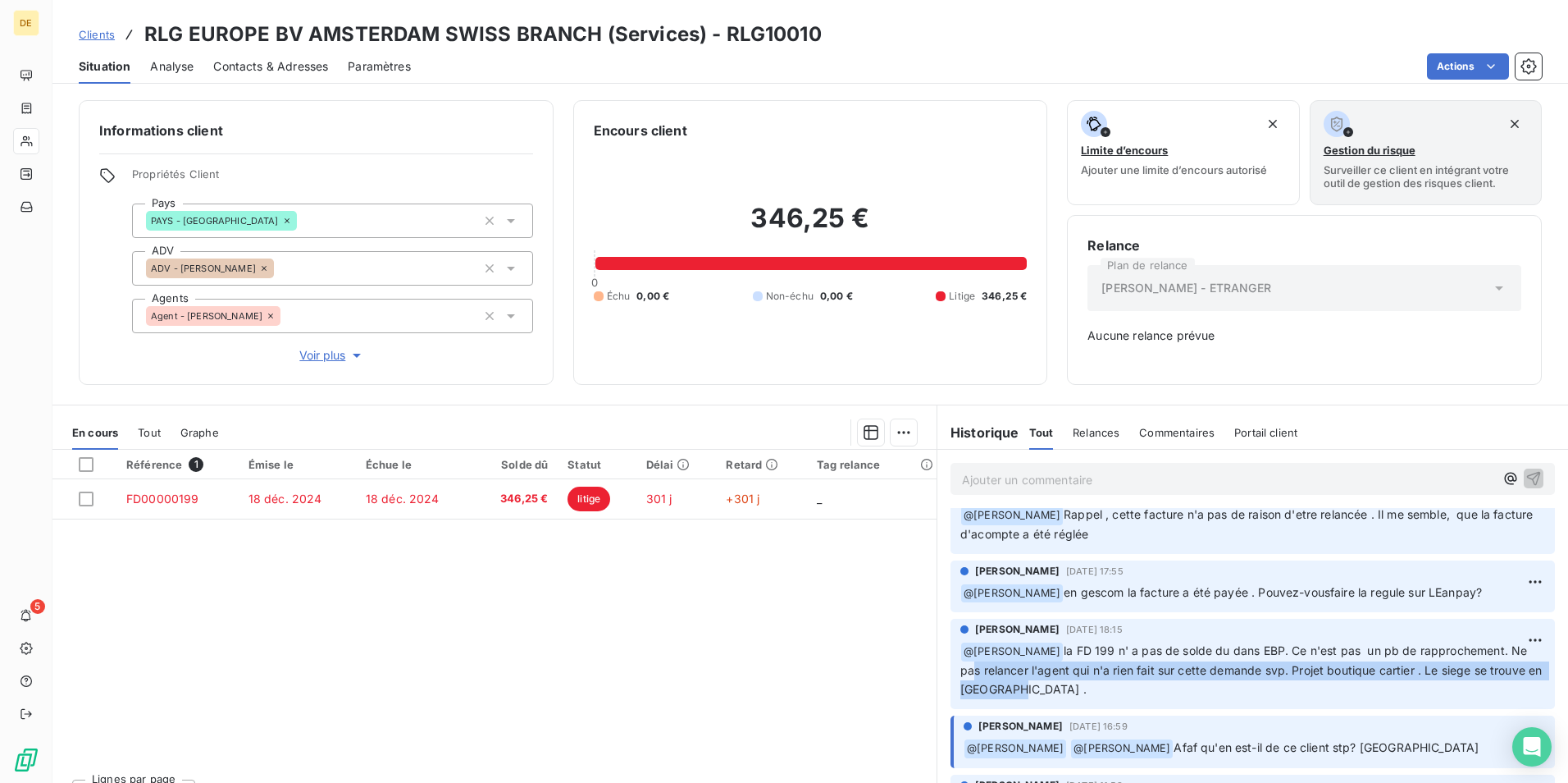
drag, startPoint x: 1070, startPoint y: 678, endPoint x: 1340, endPoint y: 683, distance: 270.0
click at [1340, 683] on p "﻿ @ GREGORY MENGUS la FD 199 n' a pas de solde du dans EBP. Ce n'est pas un pb …" at bounding box center [1253, 670] width 584 height 57
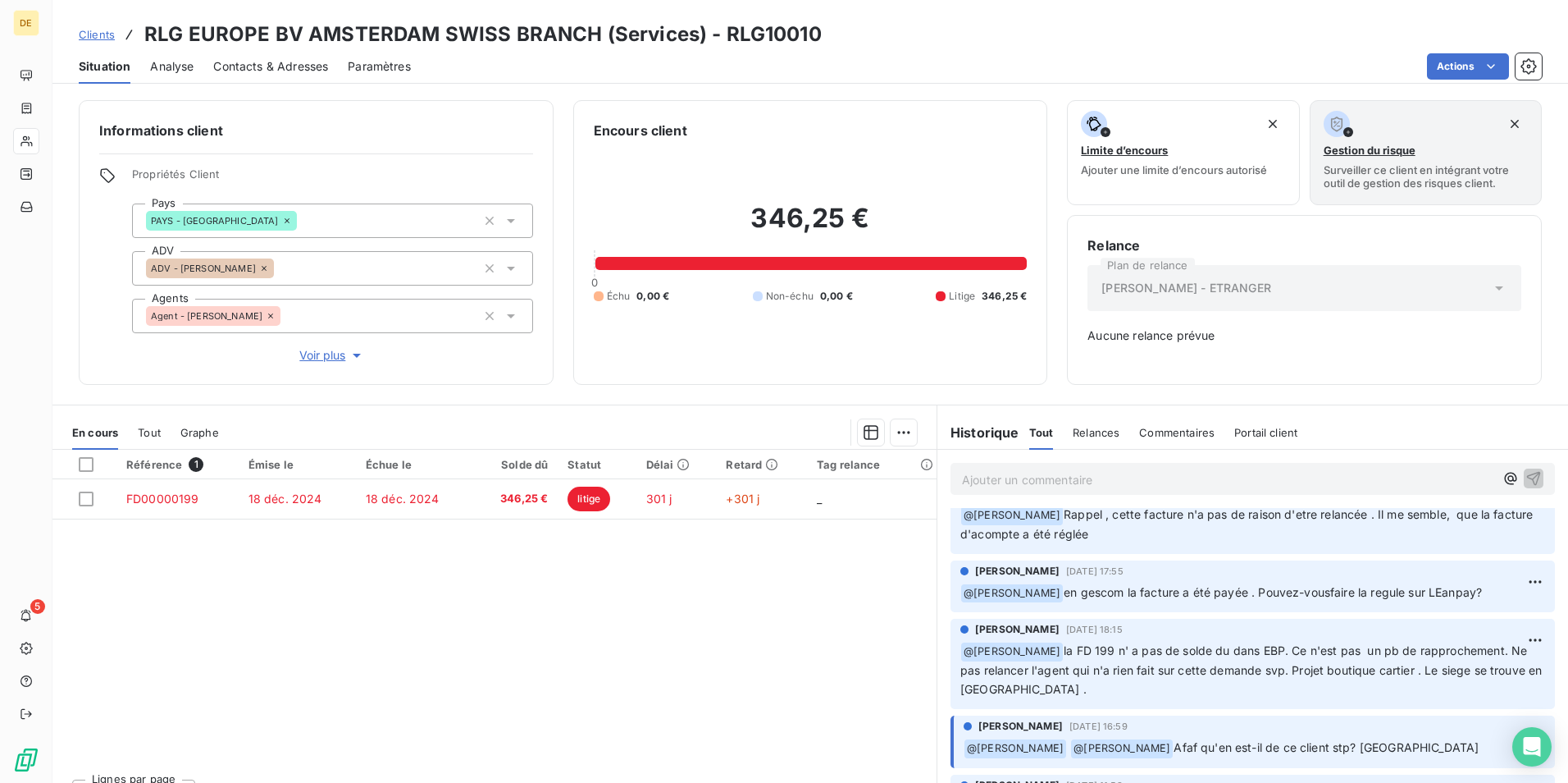
click at [1109, 597] on span "en gescom la facture a été payée . Pouvez-vousfaire la regule sur LEanpay?" at bounding box center [1273, 591] width 418 height 14
click at [1239, 594] on span "en gescom la facture a été payée . Pouvez-vousfaire la regule sur LEanpay?" at bounding box center [1273, 591] width 418 height 14
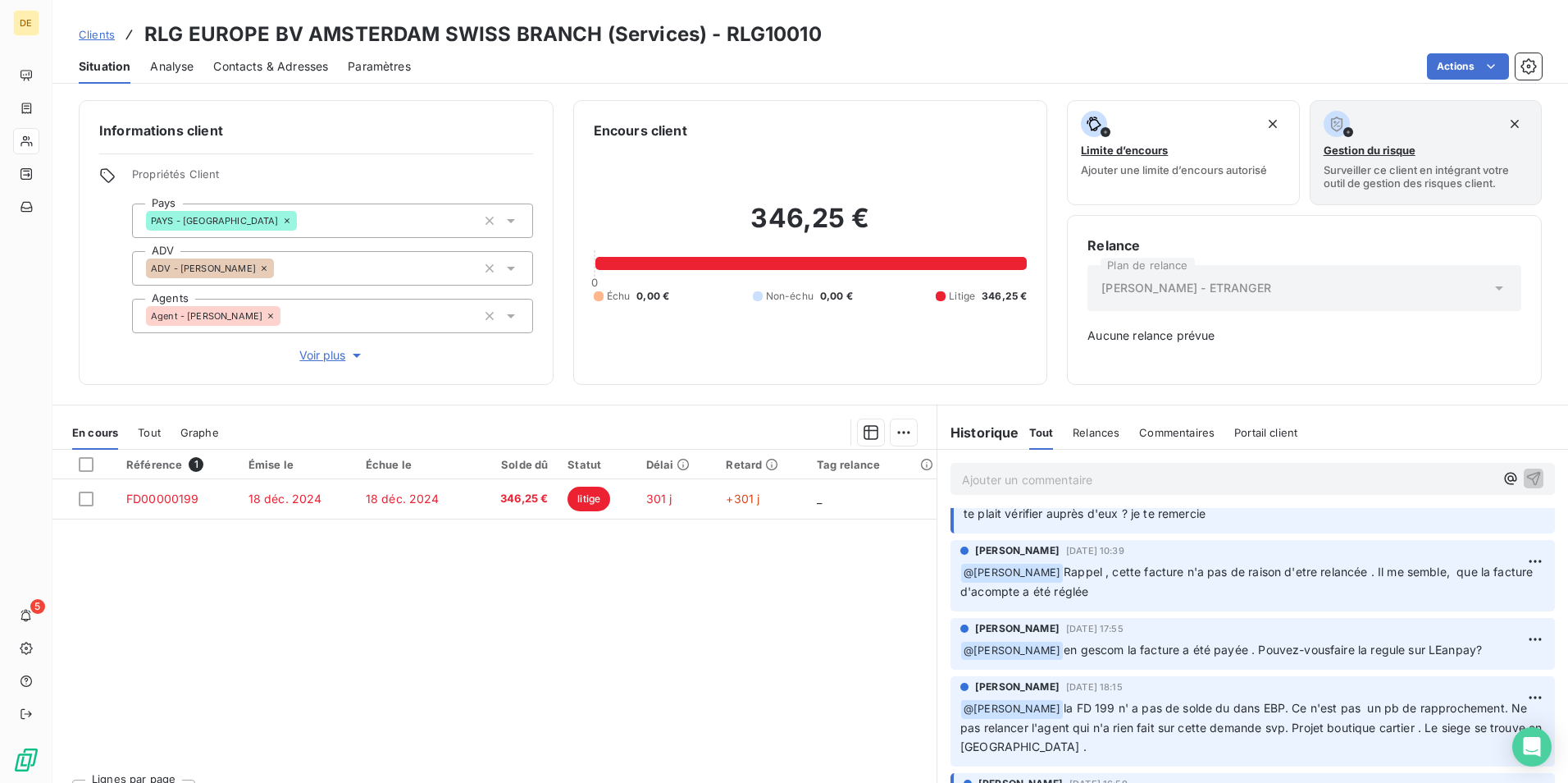
scroll to position [315, 0]
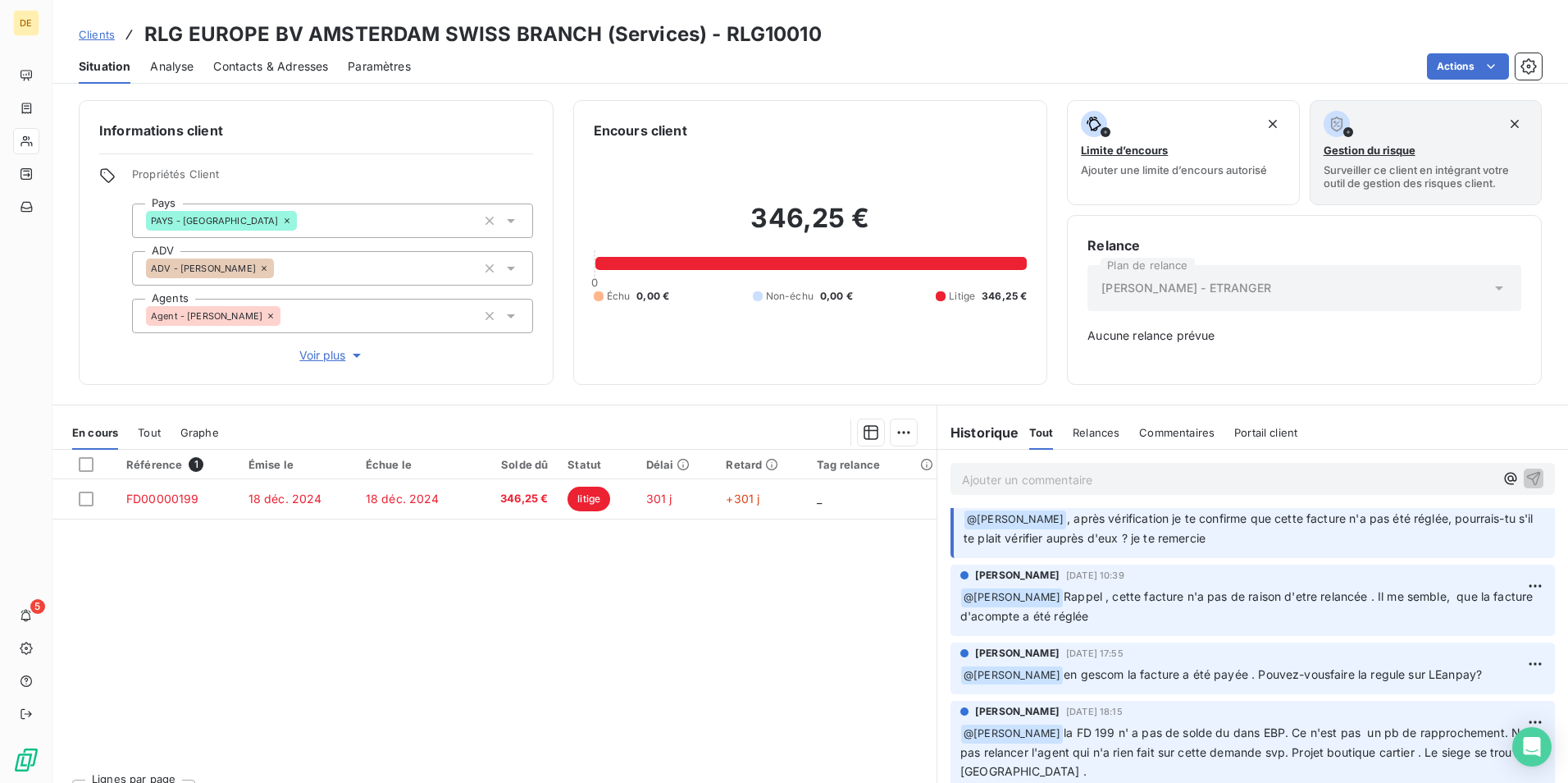
click at [1208, 604] on p "﻿ @ AFAF ZERROUKI Rappel , cette facture n'a pas de raison d'etre relancée . Il…" at bounding box center [1253, 607] width 584 height 38
click at [1138, 621] on p "﻿ @ AFAF ZERROUKI Rappel , cette facture n'a pas de raison d'etre relancée . Il…" at bounding box center [1253, 607] width 584 height 38
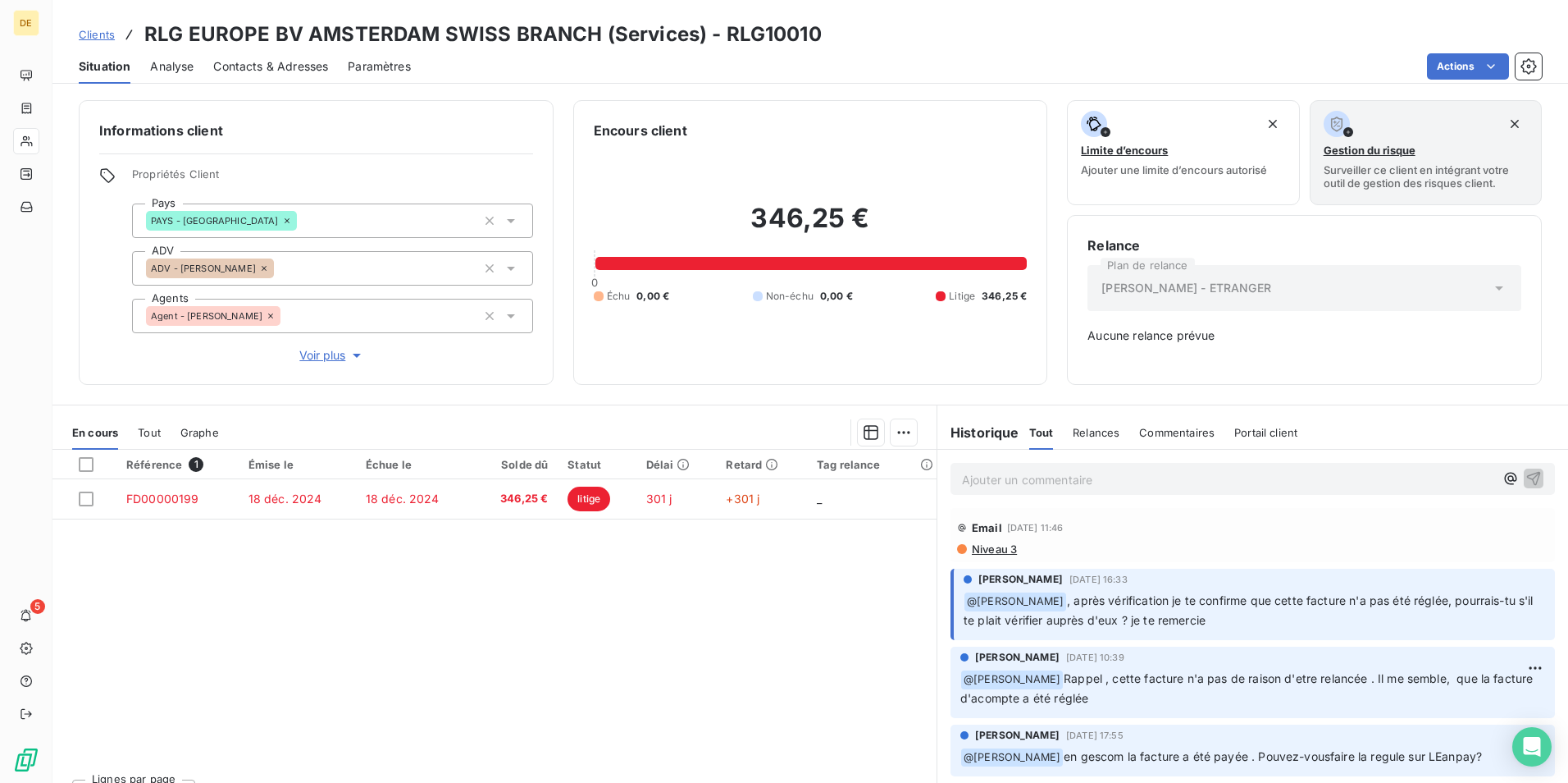
click at [1021, 473] on p "Ajouter un commentaire ﻿" at bounding box center [1228, 479] width 533 height 21
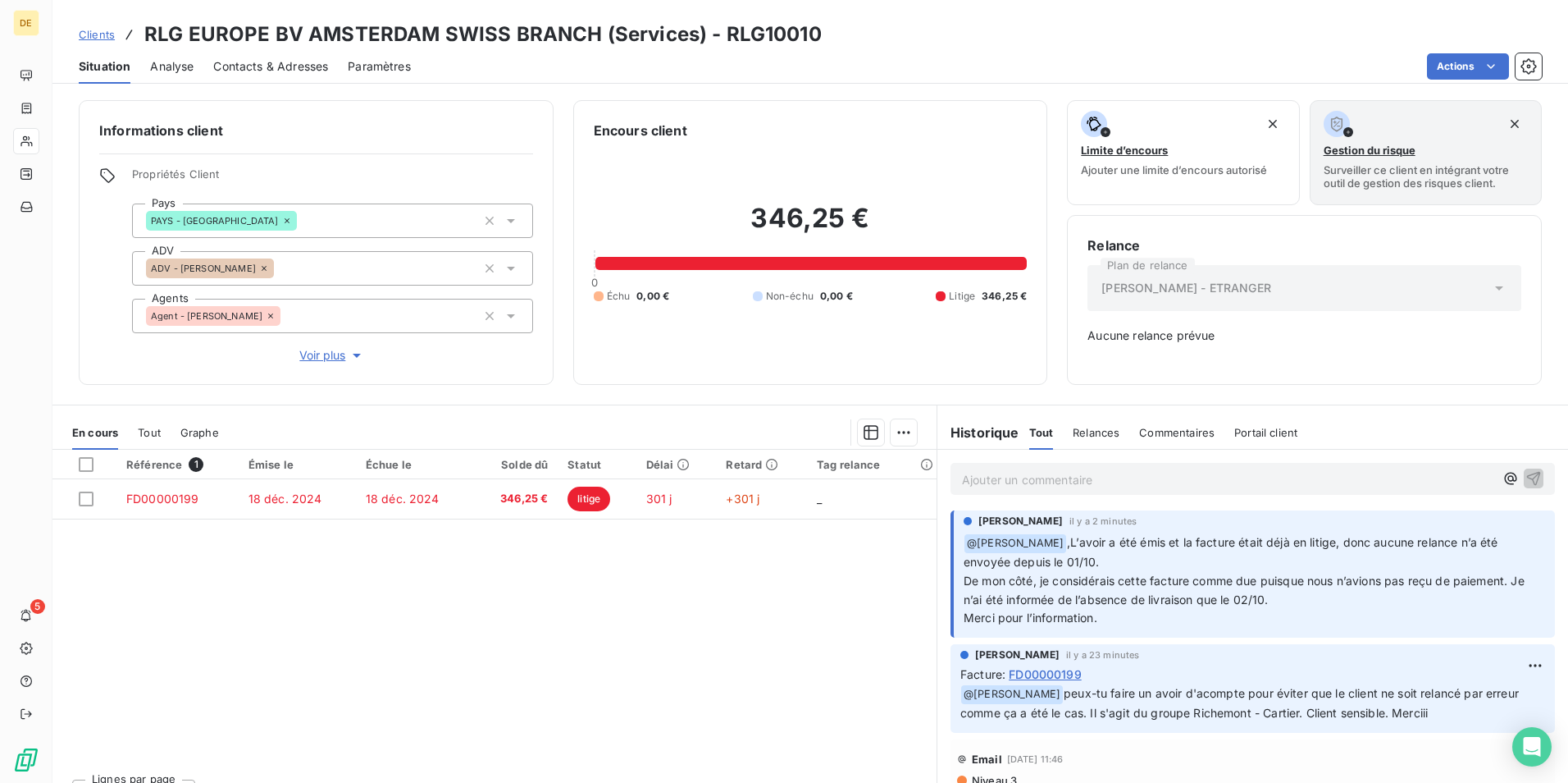
scroll to position [0, 0]
click at [1022, 484] on p "Ajouter un commentaire ﻿" at bounding box center [1228, 479] width 533 height 21
click at [1020, 493] on div "@a" at bounding box center [1253, 477] width 631 height 56
click at [986, 482] on p "@a" at bounding box center [1228, 478] width 533 height 19
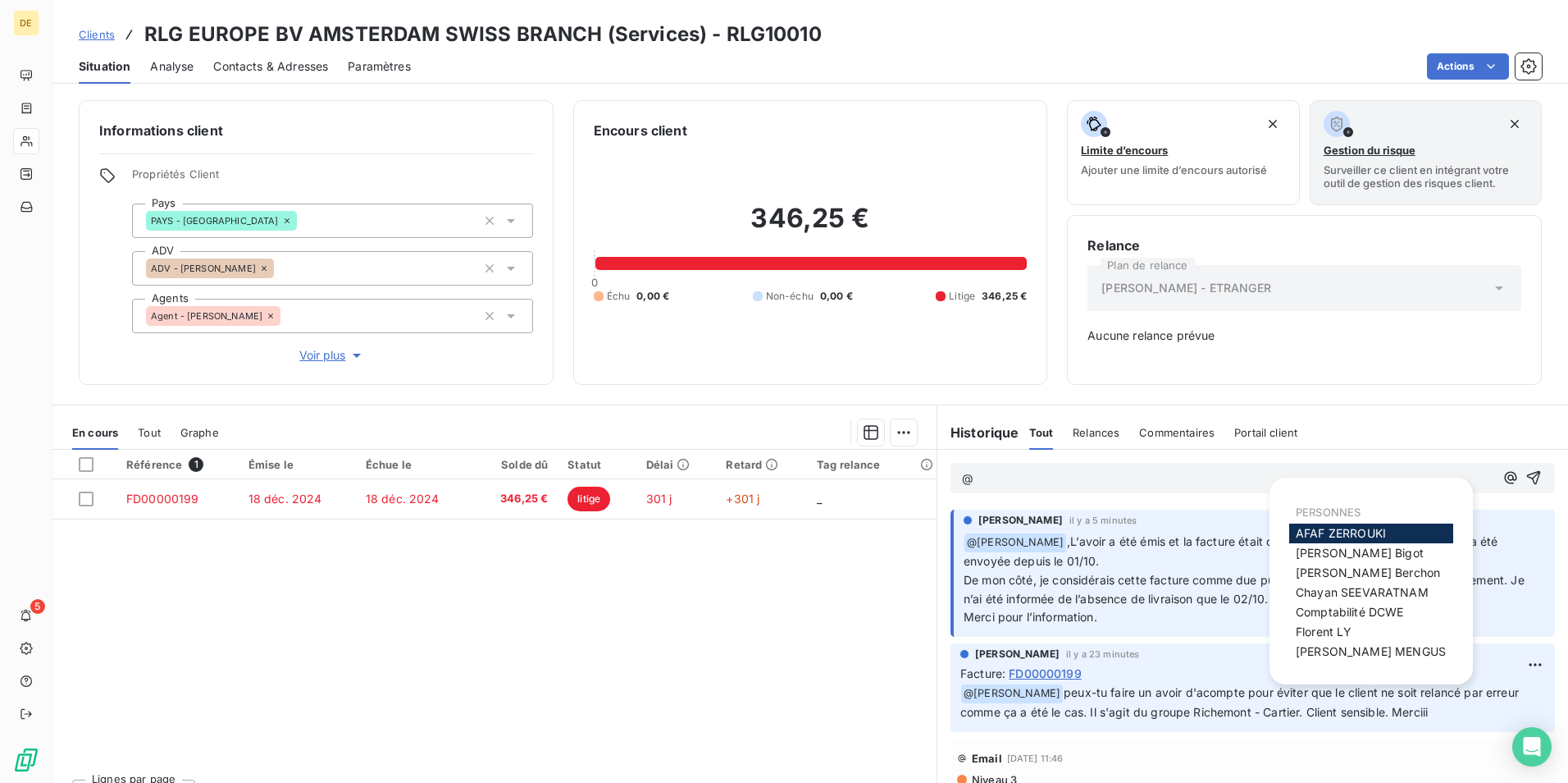
click at [1349, 535] on span "[PERSON_NAME]" at bounding box center [1341, 532] width 90 height 14
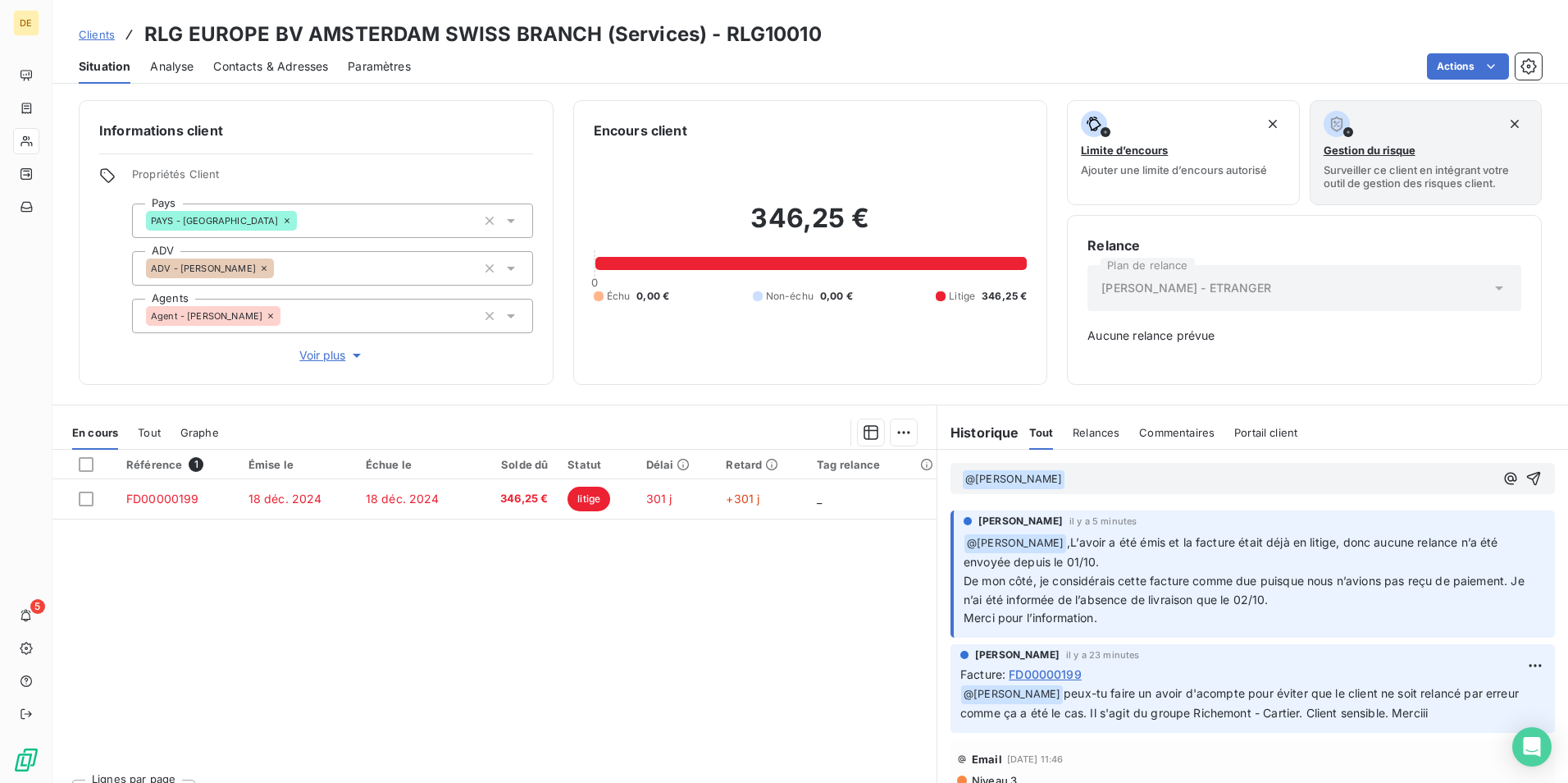
click at [1093, 480] on p "﻿ @ [PERSON_NAME] ﻿ ﻿" at bounding box center [1228, 479] width 533 height 20
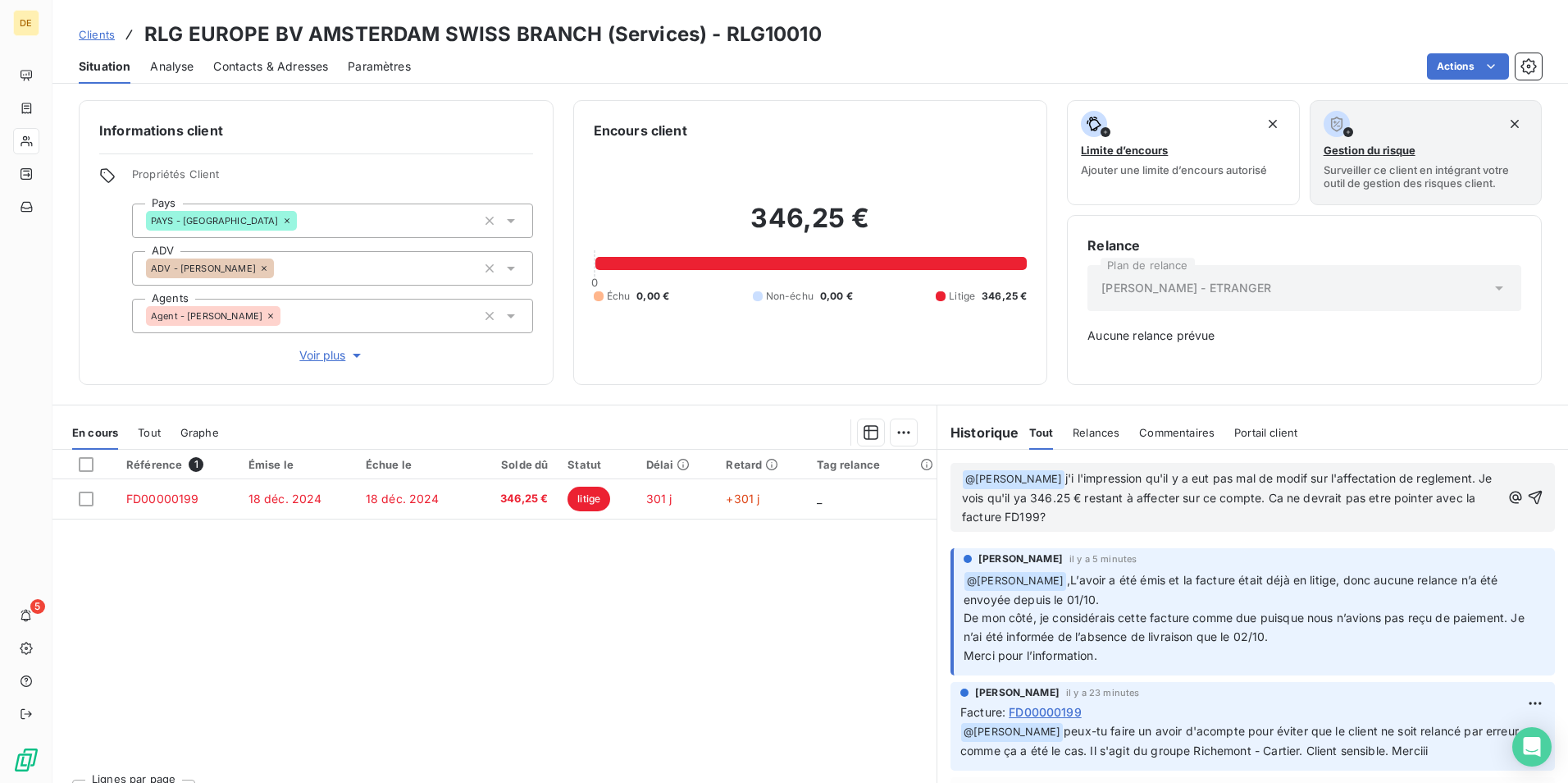
click at [1441, 497] on span "j'i l'impression qu'il y a eut pas mal de modif sur l'affectation de reglement.…" at bounding box center [1228, 497] width 534 height 53
click at [1082, 517] on p "﻿ @ AFAF ZERROUKI ﻿ j'i l'impression qu'il y a eut pas mal de modif sur l'affec…" at bounding box center [1231, 497] width 539 height 57
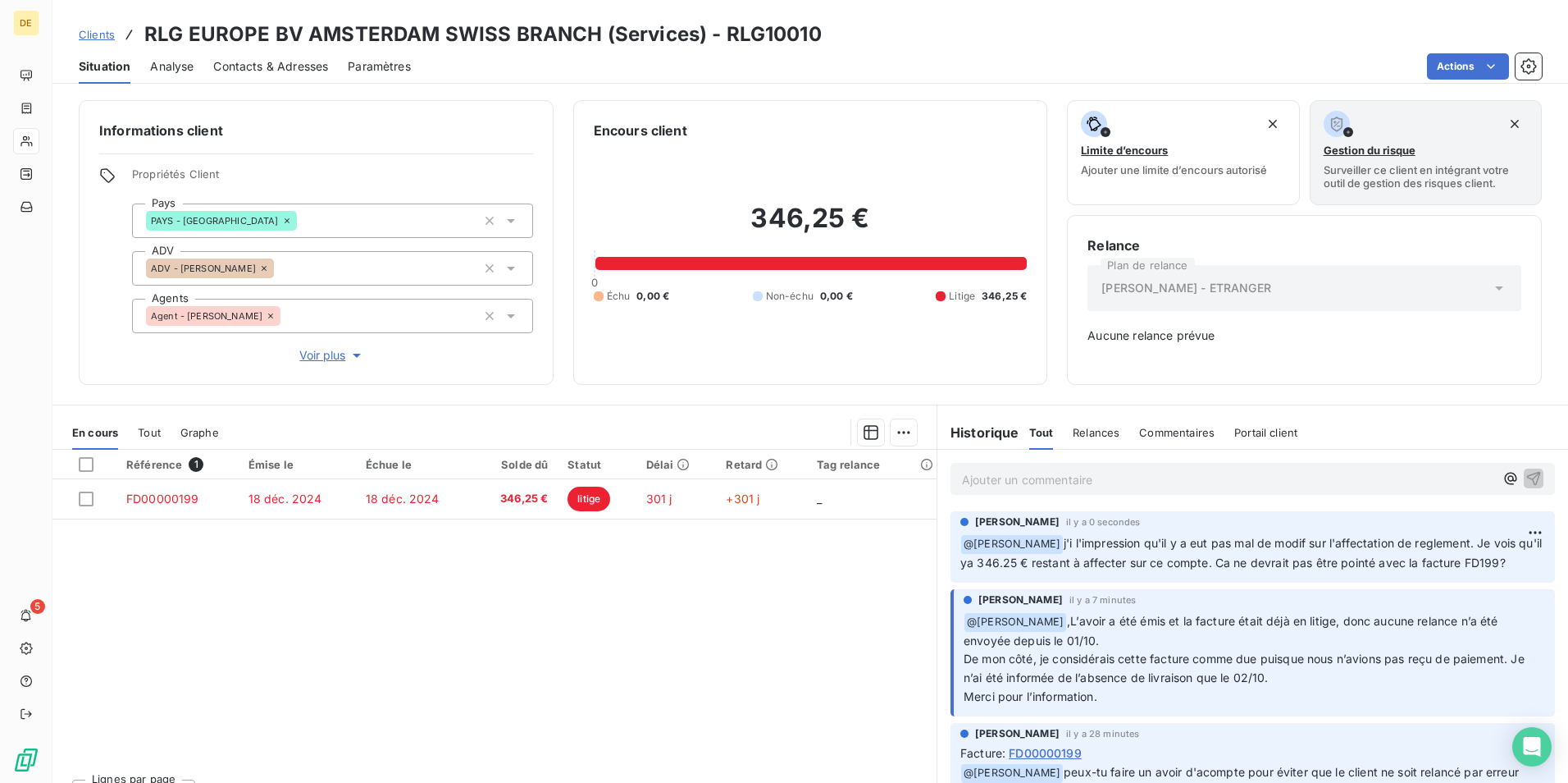
click at [1017, 583] on div "MELANIE CORNIBERT il y a 0 secondes ﻿ @ AFAF ZERROUKI j'i l'impression qu'il y …" at bounding box center [1253, 547] width 604 height 71
click at [1507, 545] on html "DE 5 Clients RLG EUROPE BV AMSTERDAM SWISS BRANCH (Services) - RLG10010 Situati…" at bounding box center [784, 391] width 1568 height 783
click at [1462, 569] on div "Editer" at bounding box center [1471, 568] width 92 height 26
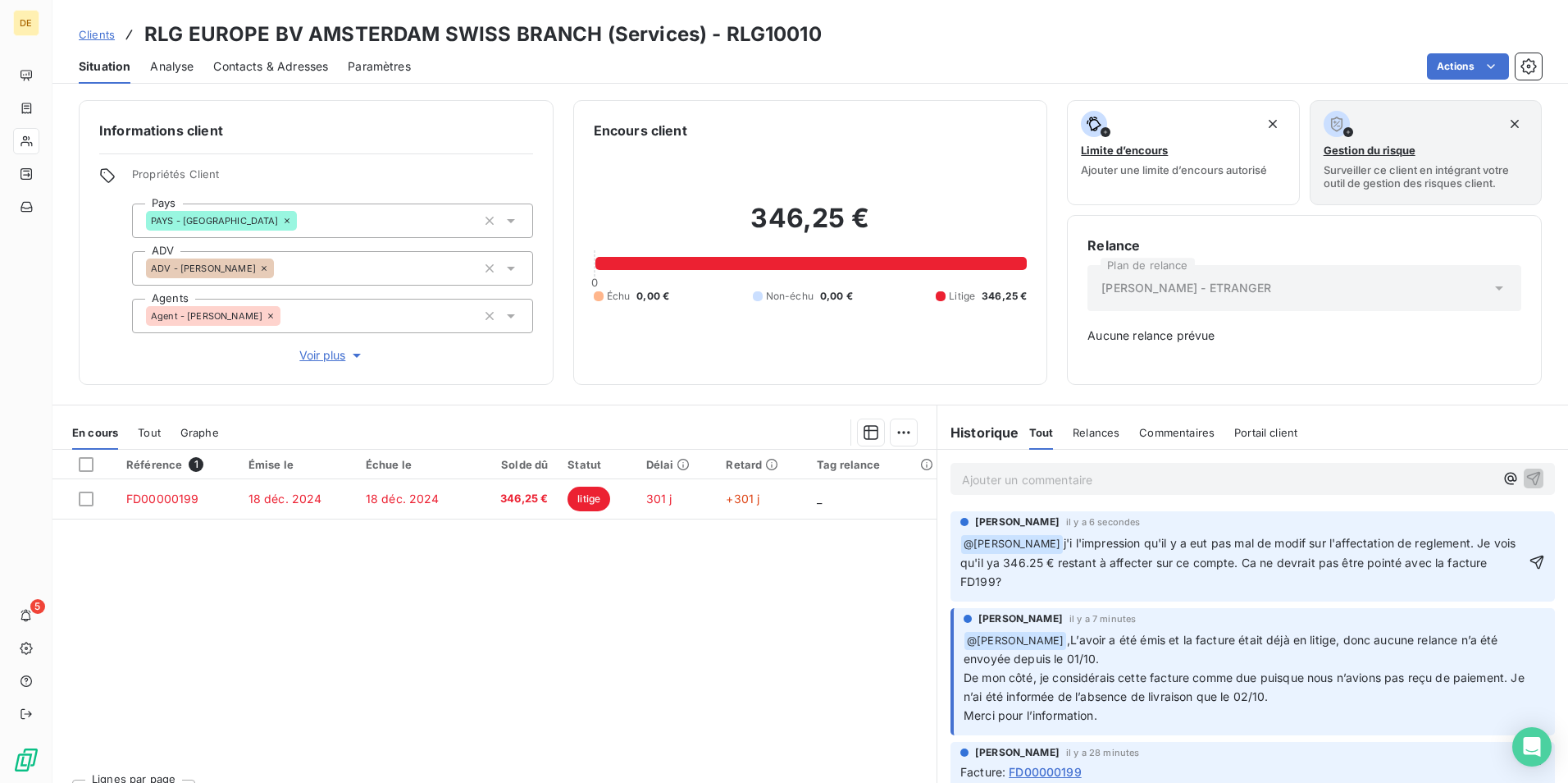
click at [1121, 586] on p "﻿ @ AFAF ZERROUKI ﻿ j'i l'impression qu'il y a eut pas mal de modif sur l'affec…" at bounding box center [1243, 562] width 565 height 57
click at [1058, 582] on p "﻿ @ AFAF ZERROUKI ﻿ j'i l'impression qu'il y a eut pas mal de modif sur l'affec…" at bounding box center [1243, 562] width 565 height 57
click at [1068, 576] on p "﻿ @ AFAF ZERROUKI ﻿ j'i l'impression qu'il y a eut pas mal de modif sur l'affec…" at bounding box center [1243, 562] width 565 height 57
click at [1529, 561] on icon "button" at bounding box center [1537, 562] width 16 height 16
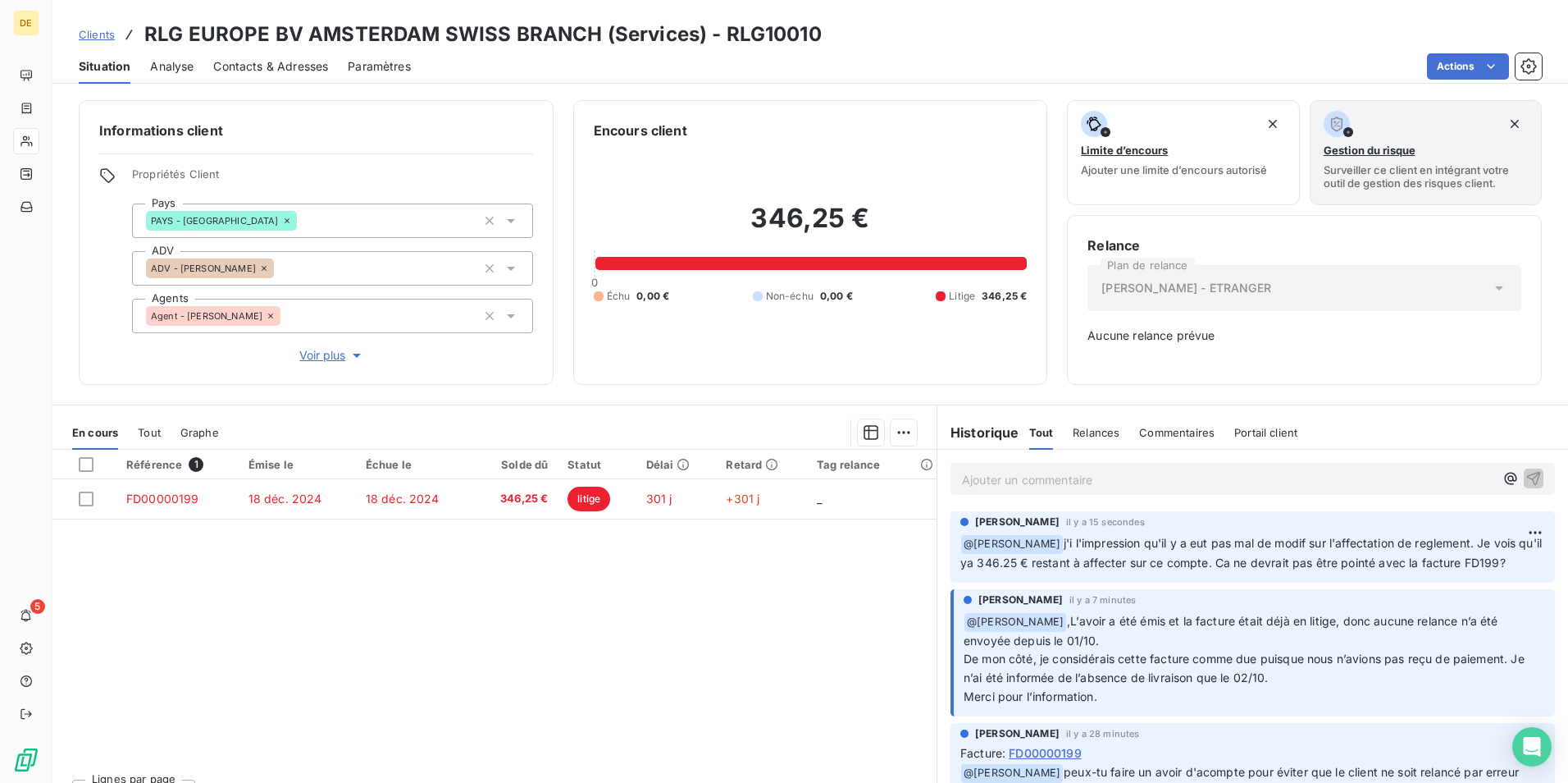
click at [271, 315] on icon at bounding box center [270, 316] width 5 height 5
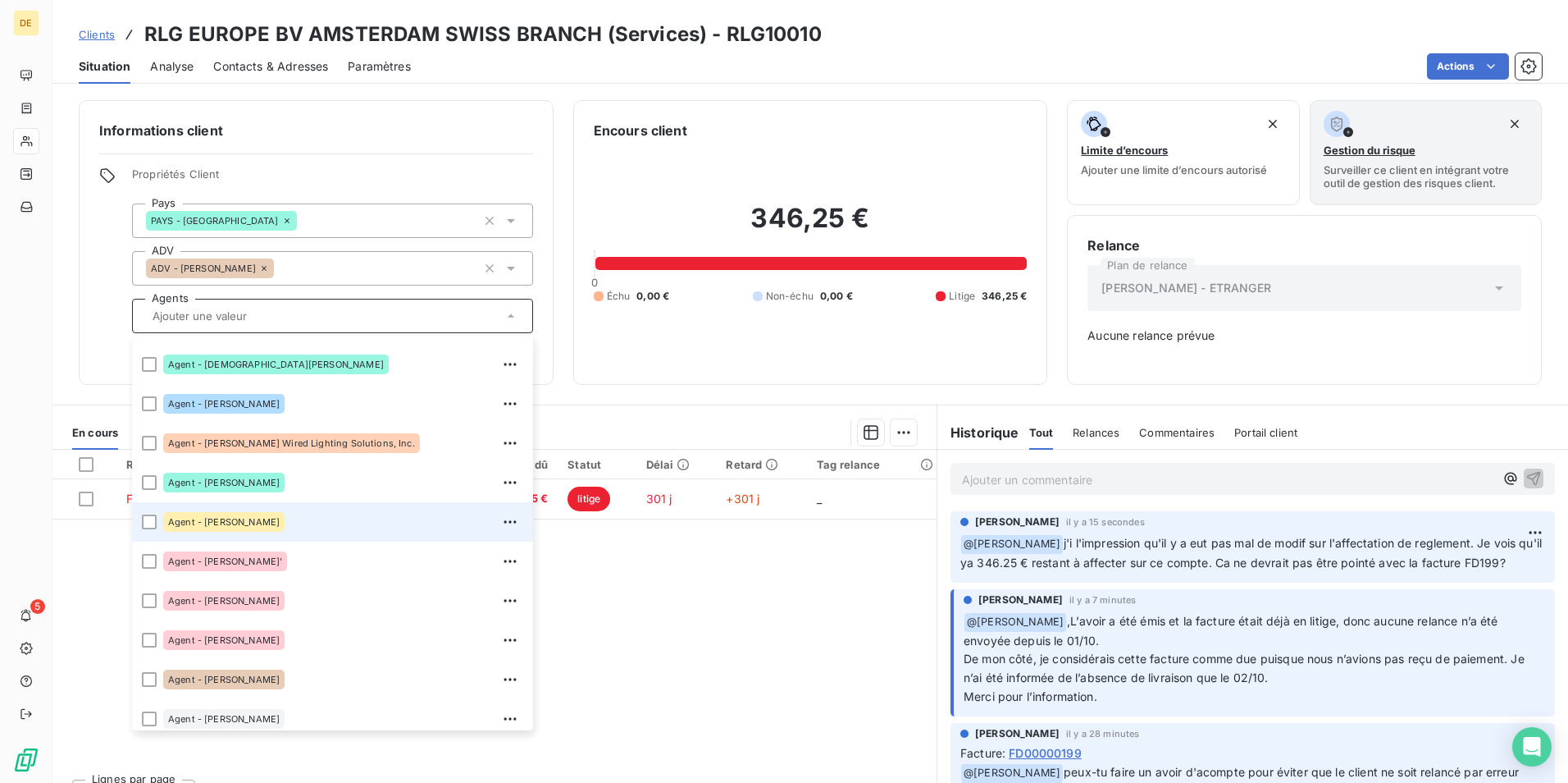
scroll to position [542, 0]
click at [305, 314] on input "text" at bounding box center [325, 316] width 356 height 15
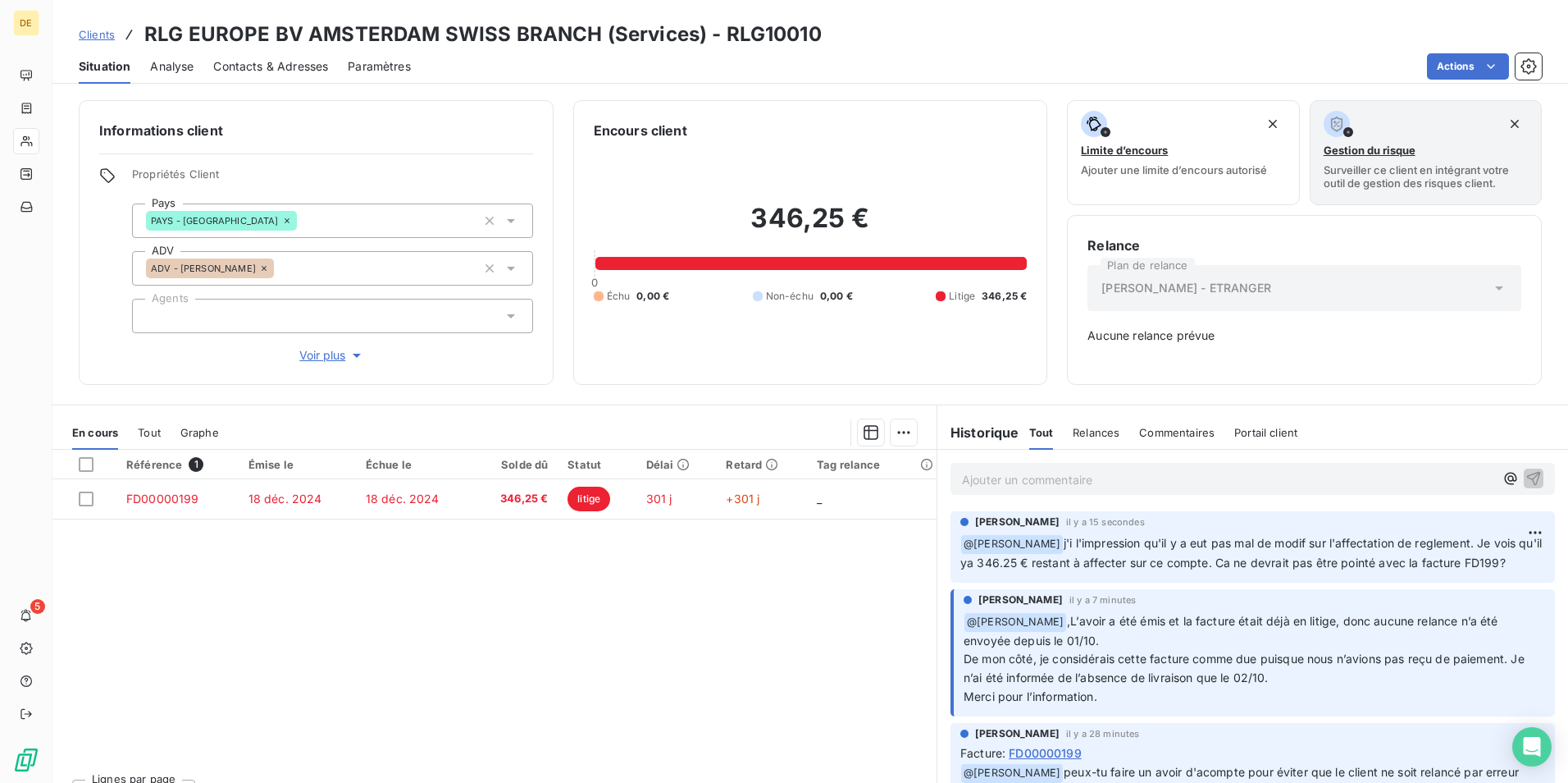
click at [133, 359] on div "Propriétés Client Pays PAYS - Suisse ADV ADV - MELANIE CORNIBERT Agents Voir pl…" at bounding box center [315, 266] width 434 height 197
click at [505, 121] on h6 "Informations client" at bounding box center [315, 131] width 434 height 20
click at [345, 690] on div "Référence 1 Émise le Échue le Solde dû Statut Délai Retard Tag relance FD000001…" at bounding box center [494, 607] width 884 height 316
